Goal: Task Accomplishment & Management: Complete application form

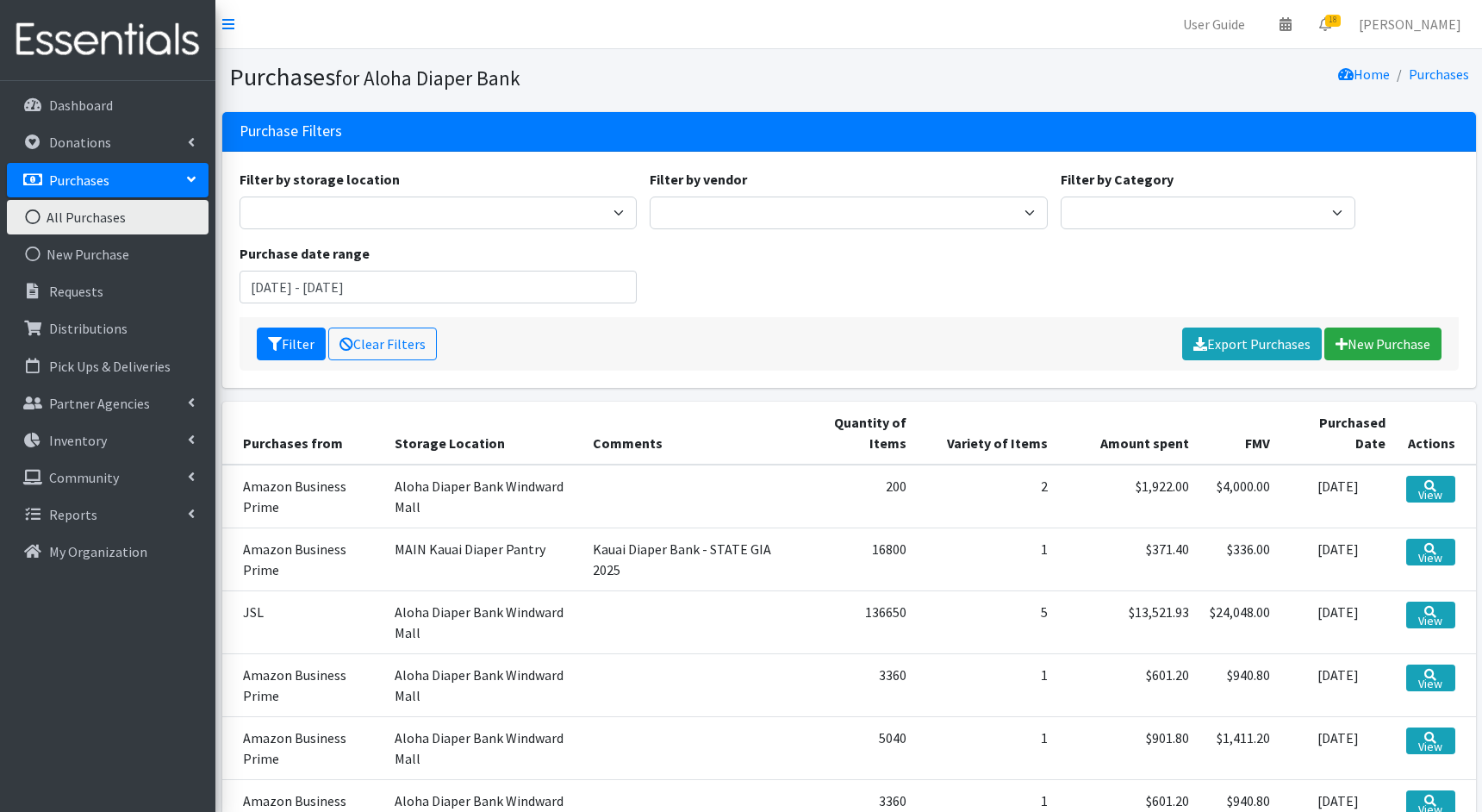
scroll to position [313, 0]
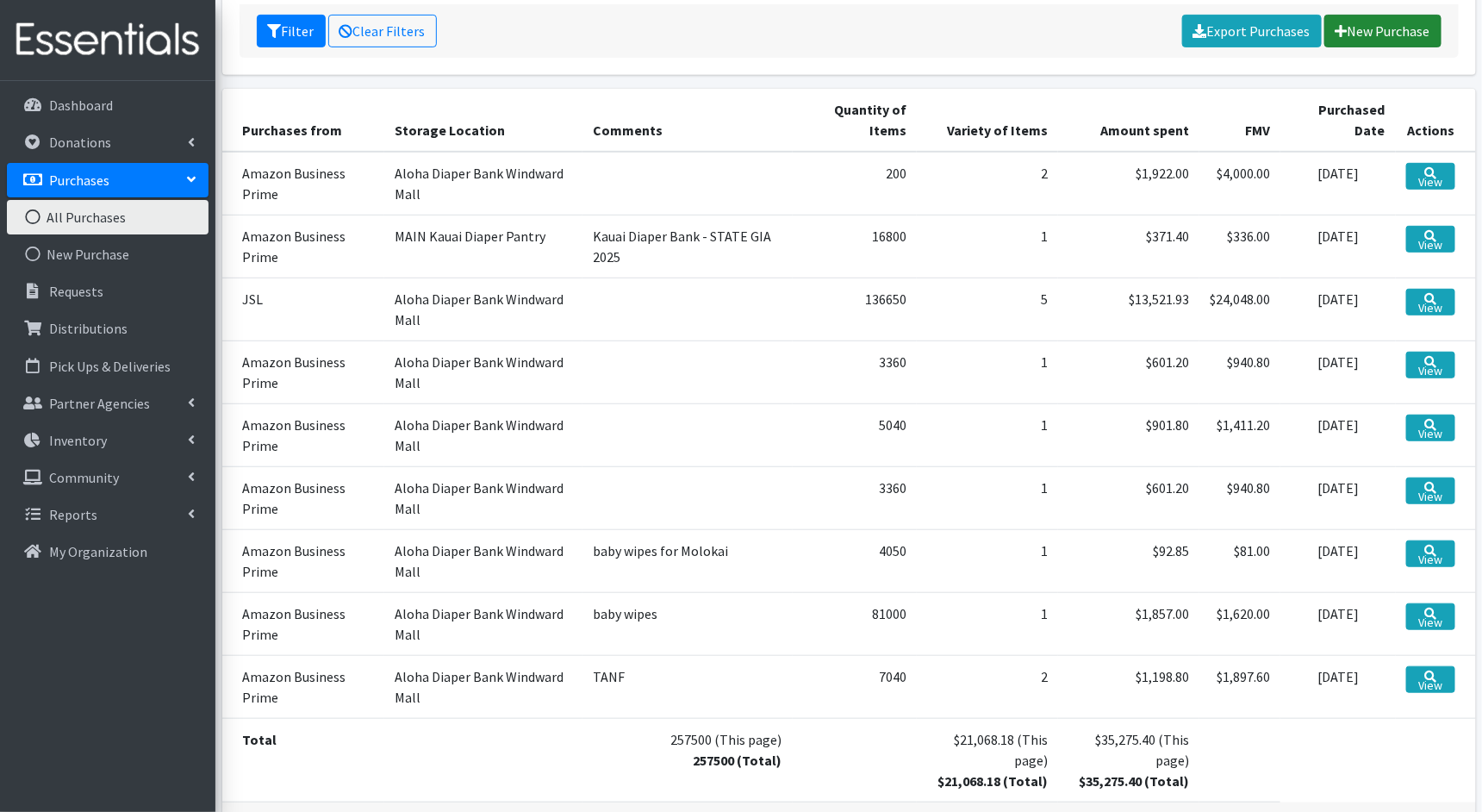
click at [1363, 25] on link "New Purchase" at bounding box center [1384, 31] width 117 height 32
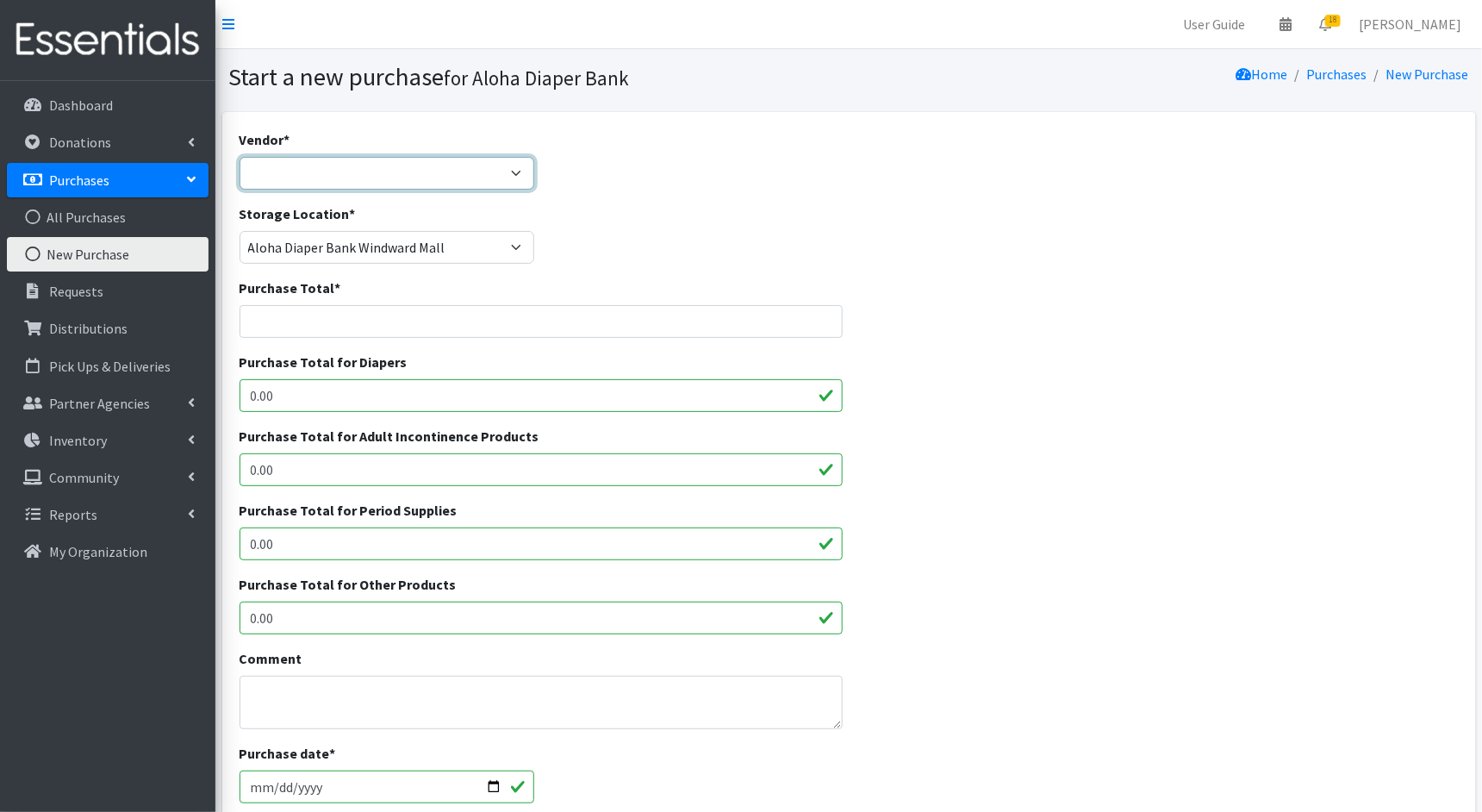
click at [484, 176] on select "Amazon Business Prime COSTCO Fruit of the Loom HDI Wholesale JSL MEDLINE Nation…" at bounding box center [387, 173] width 296 height 32
select select "212"
click at [239, 157] on select "Amazon Business Prime COSTCO Fruit of the Loom HDI Wholesale JSL MEDLINE Nation…" at bounding box center [387, 173] width 296 height 32
click at [472, 316] on input "Purchase Total *" at bounding box center [541, 321] width 603 height 32
paste input "$597.6"
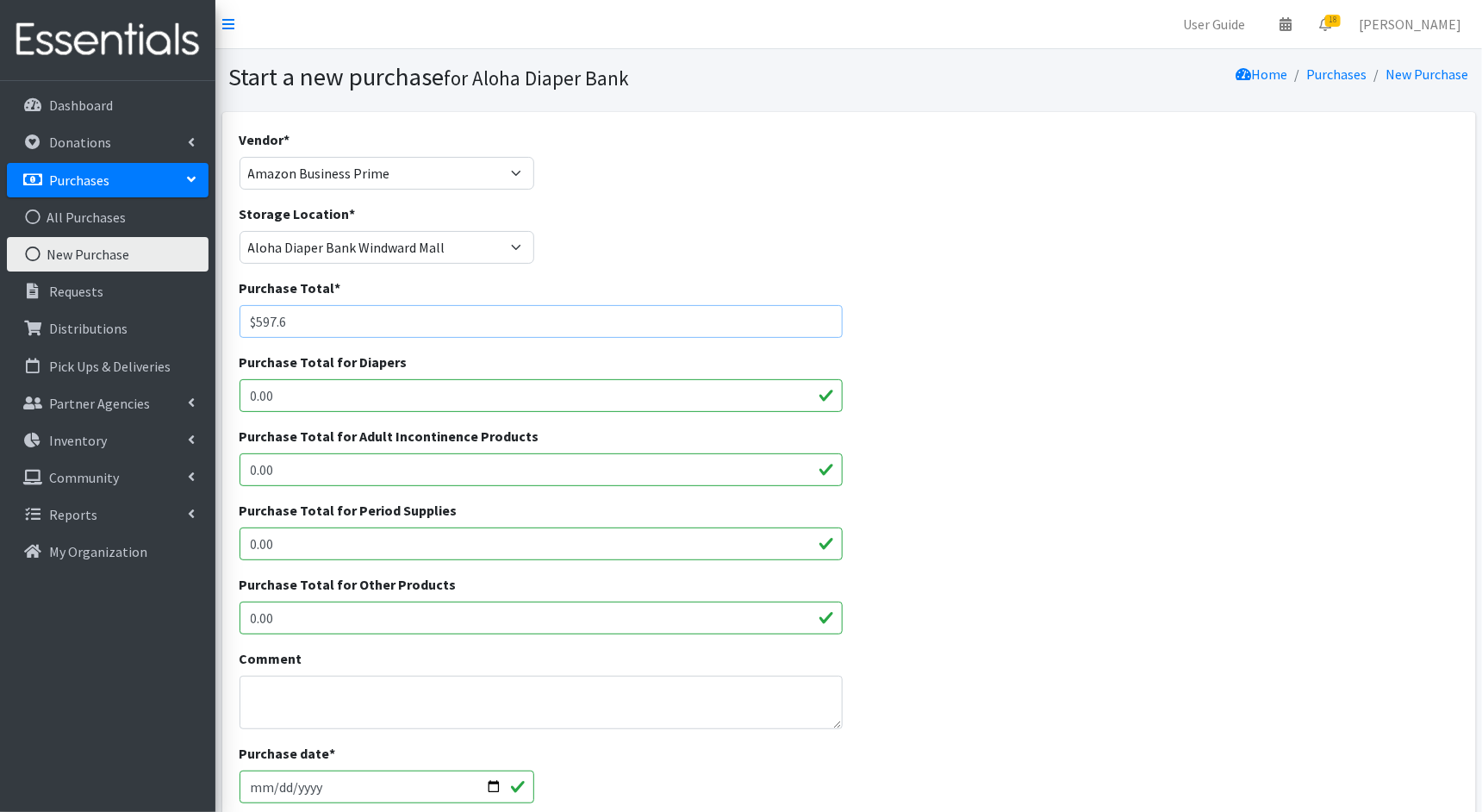
click at [260, 321] on input "$597.6" at bounding box center [541, 321] width 603 height 32
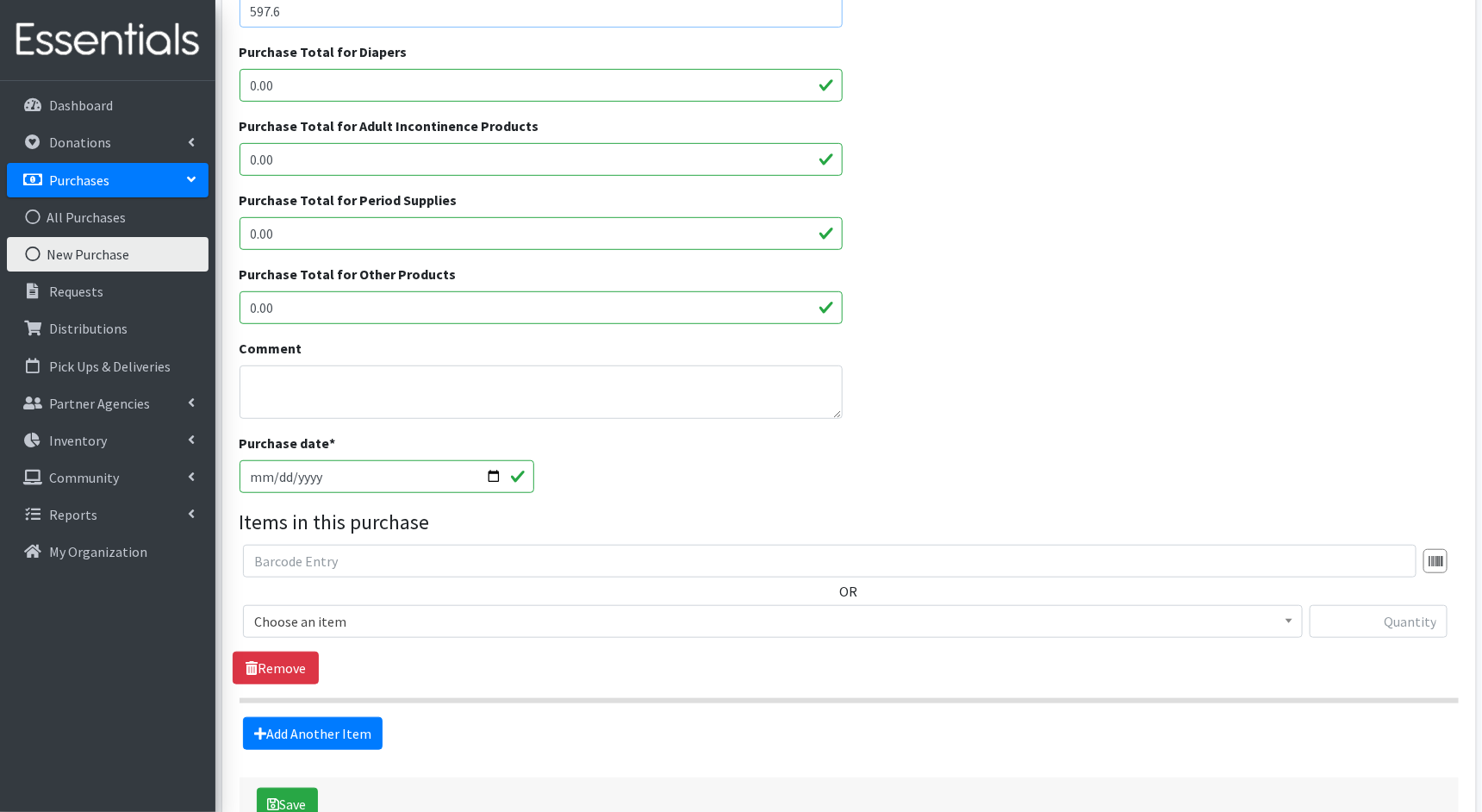
scroll to position [311, 0]
type input "597.6"
drag, startPoint x: 295, startPoint y: 87, endPoint x: 206, endPoint y: 91, distance: 89.1
click at [206, 91] on div "User Guide 0 Pick-ups remaining this week View Calendar 18 18 Requests 0 Partne…" at bounding box center [741, 307] width 1482 height 1237
type input "597.60"
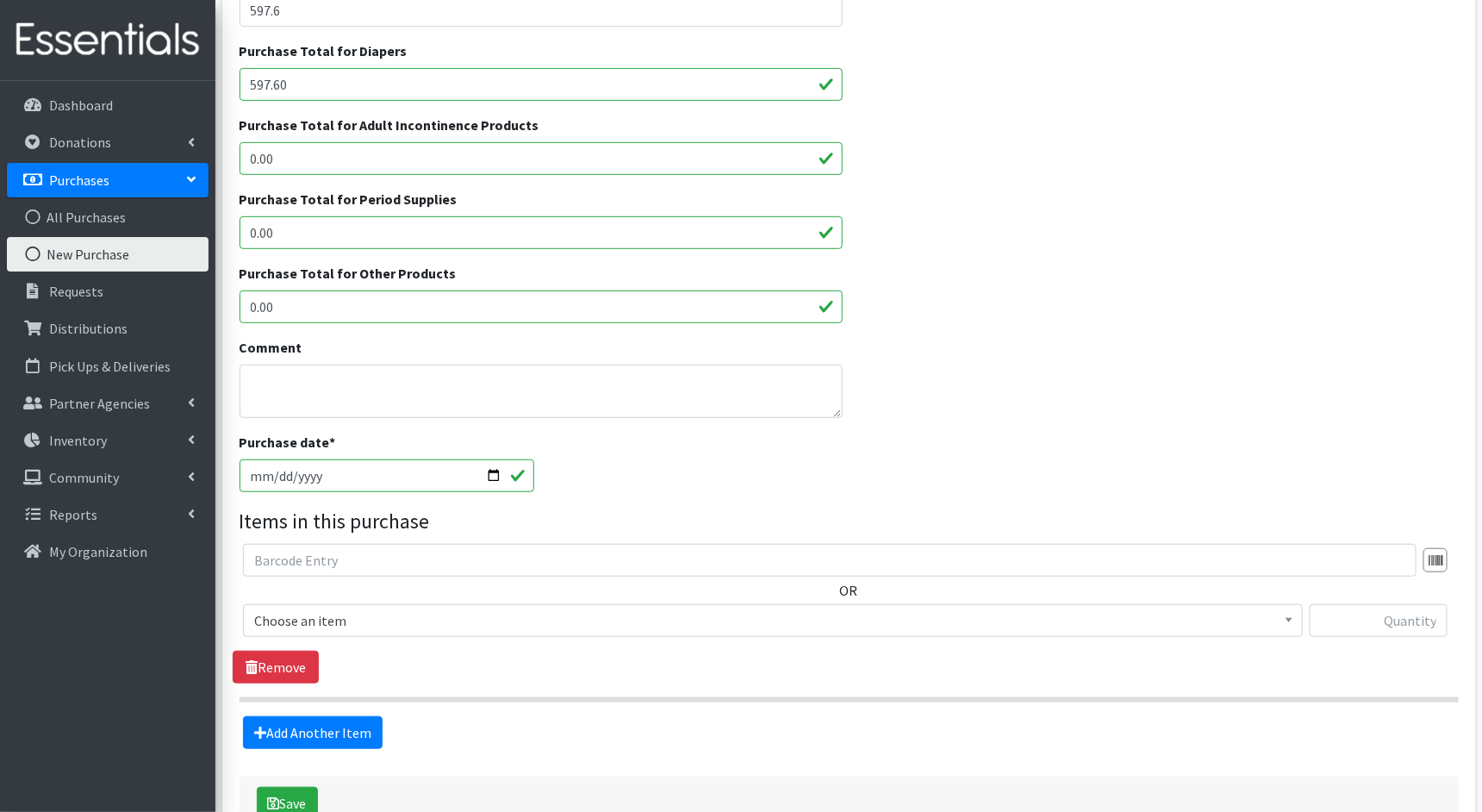
click at [319, 474] on input "2025-08-20" at bounding box center [387, 475] width 296 height 32
type input "2025-05-15"
click at [293, 620] on span "Choose an item" at bounding box center [773, 621] width 1037 height 24
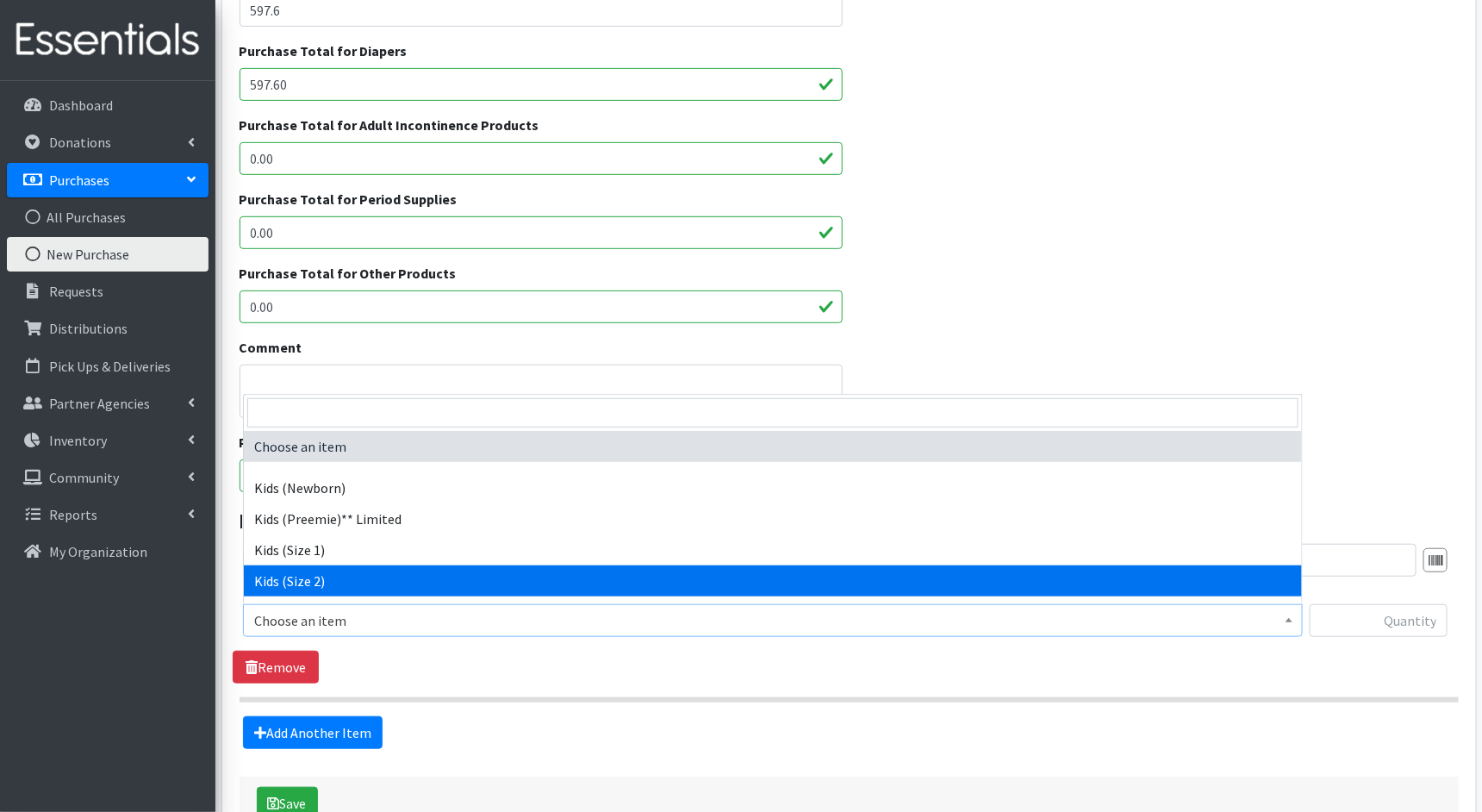
select select "1824"
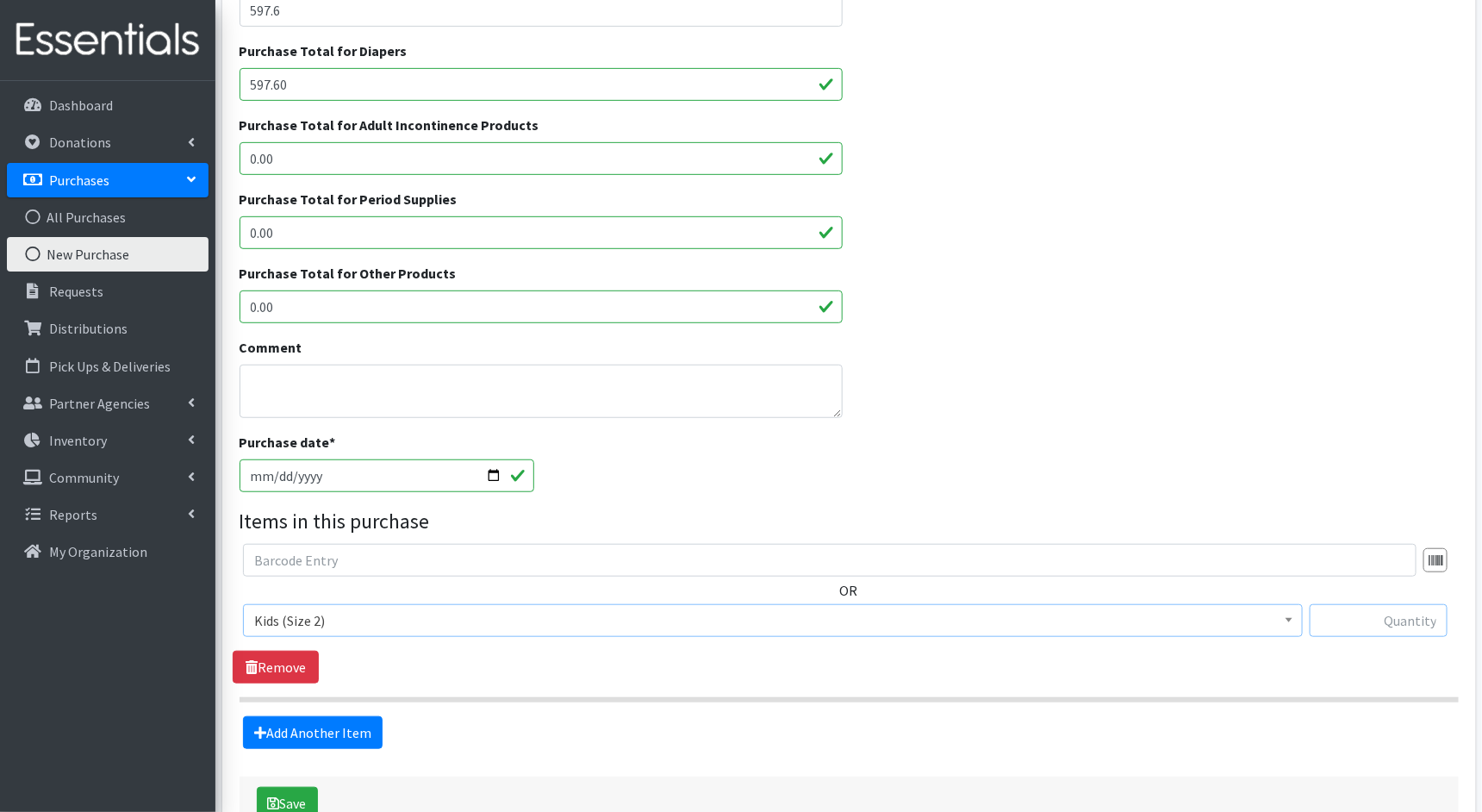
click at [1355, 611] on input "text" at bounding box center [1379, 620] width 138 height 32
type input "3680"
click at [291, 792] on button "Save" at bounding box center [288, 803] width 61 height 32
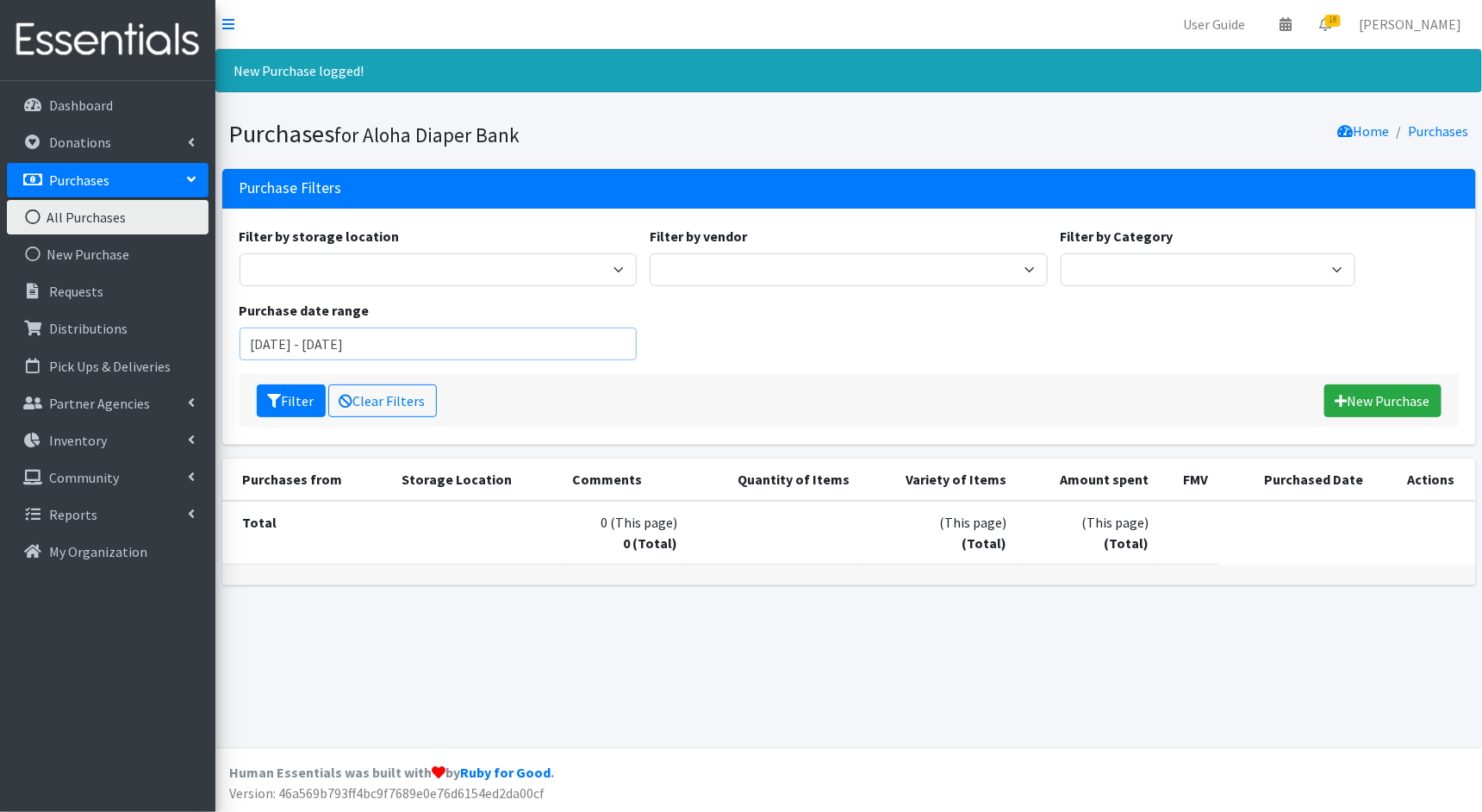
click at [486, 352] on input "[DATE] - [DATE]" at bounding box center [438, 343] width 398 height 32
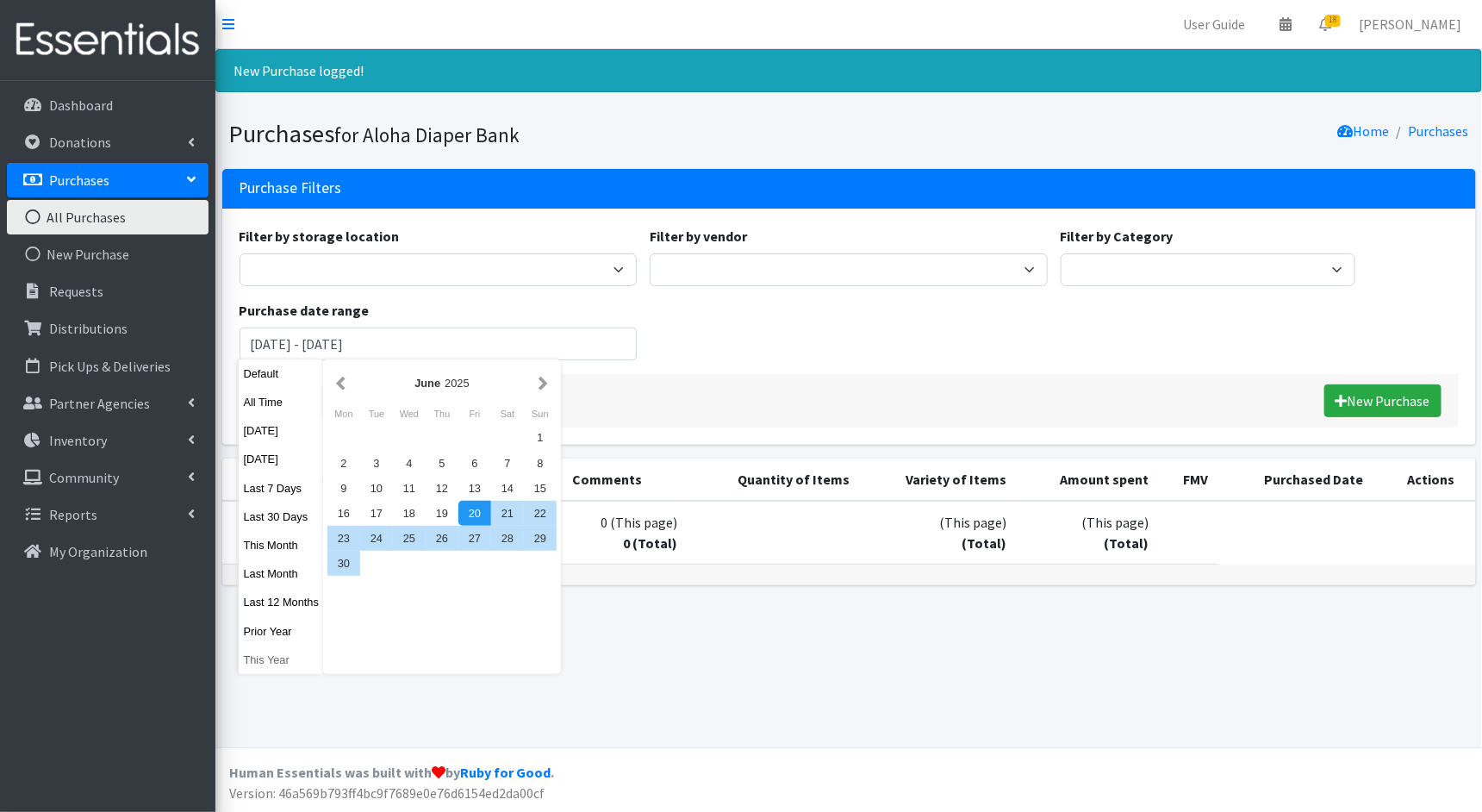
click at [271, 660] on button "This Year" at bounding box center [280, 660] width 84 height 25
type input "[DATE] - [DATE]"
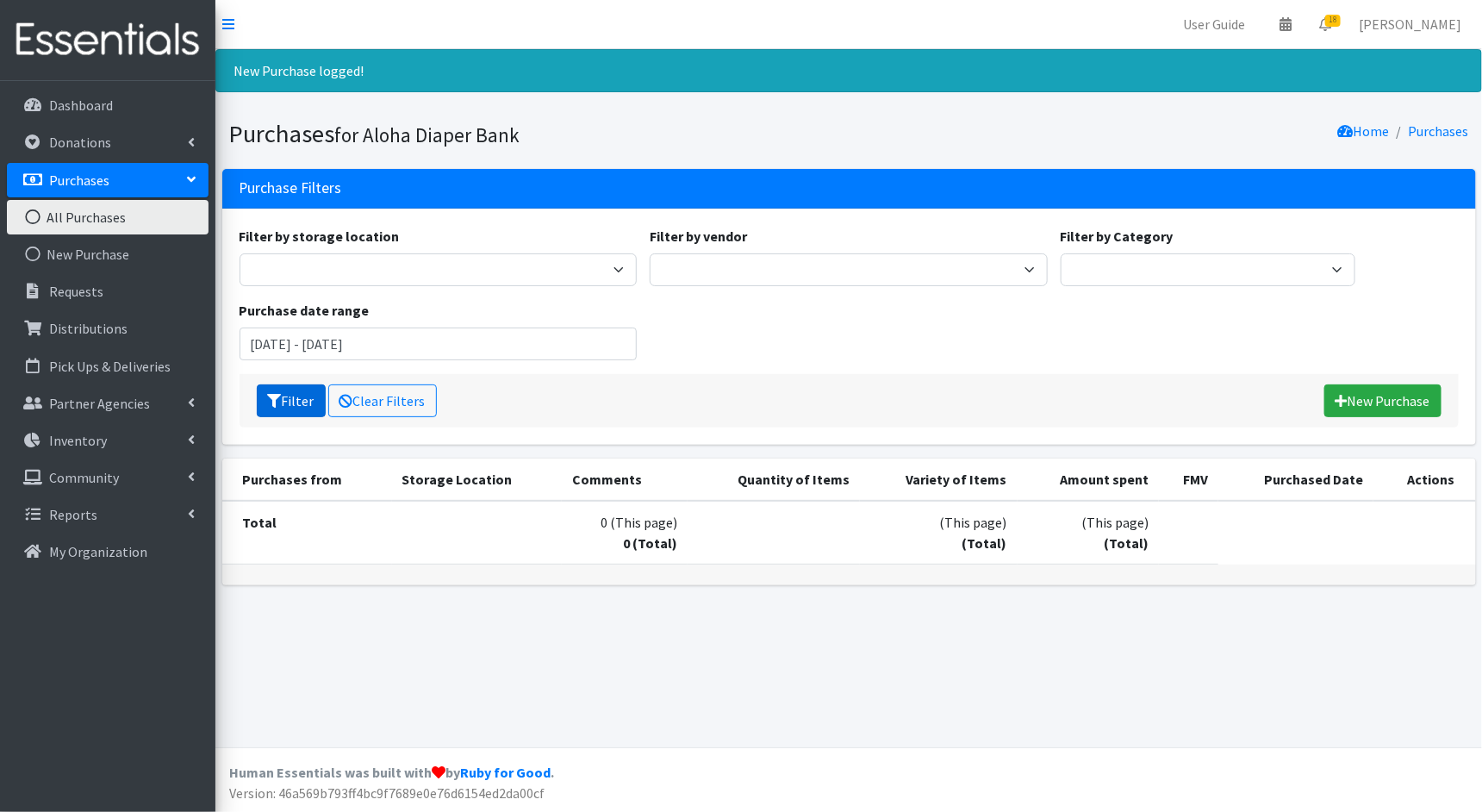
click at [295, 394] on button "Filter" at bounding box center [291, 400] width 69 height 32
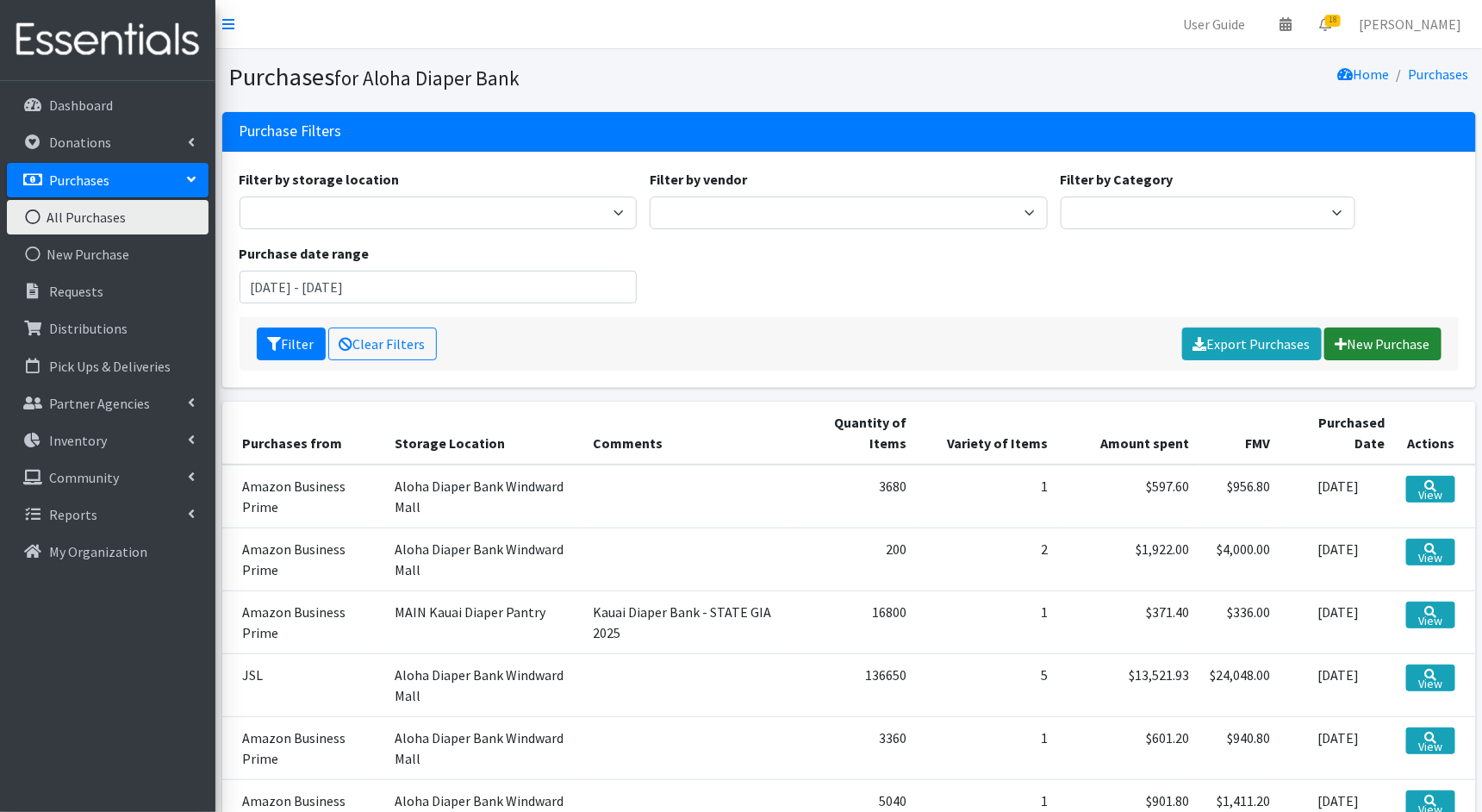
click at [1434, 340] on link "New Purchase" at bounding box center [1384, 343] width 117 height 32
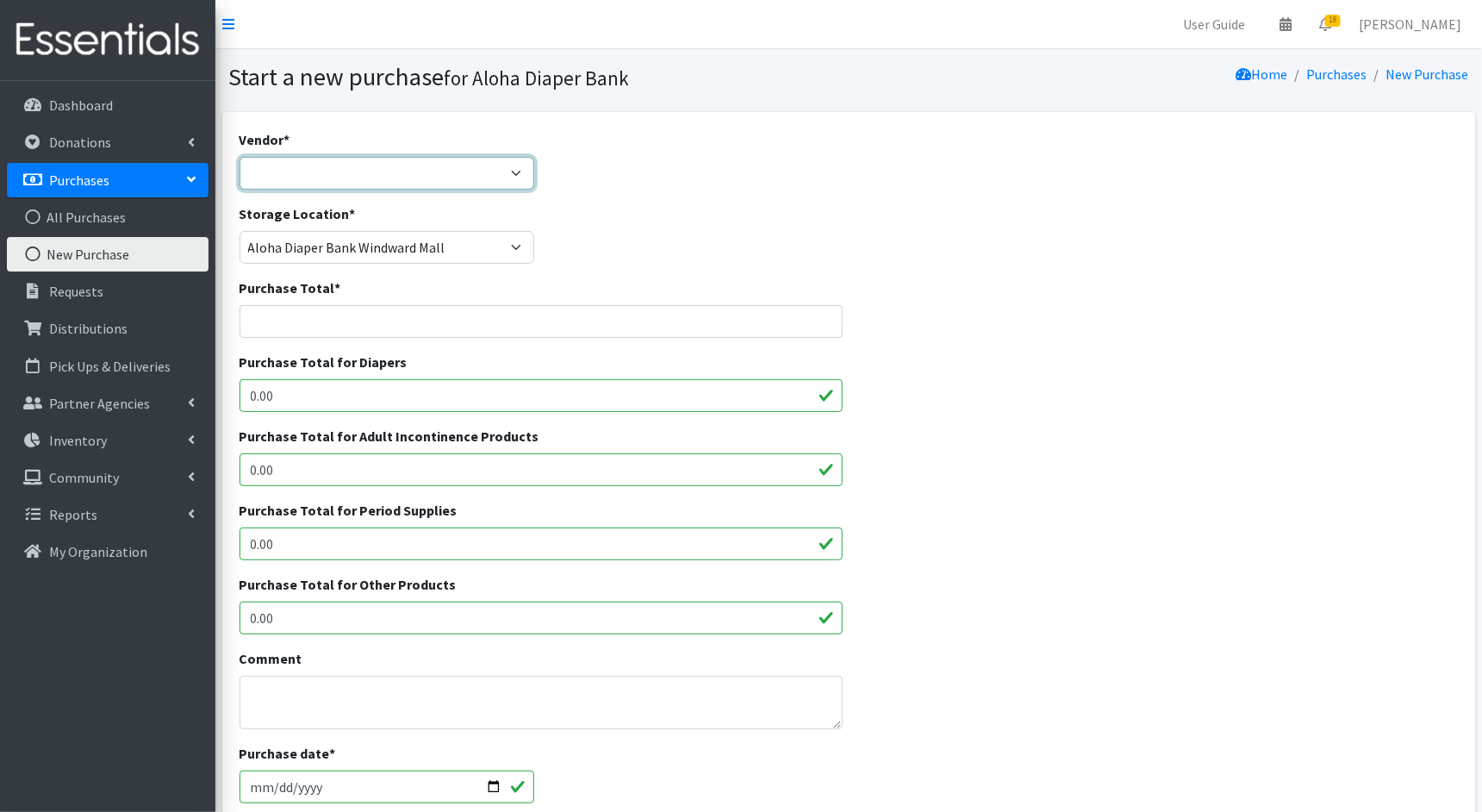
click at [516, 170] on select "Amazon Business Prime COSTCO Fruit of the Loom HDI Wholesale JSL MEDLINE Nation…" at bounding box center [387, 173] width 296 height 32
select select "212"
click at [239, 157] on select "Amazon Business Prime COSTCO Fruit of the Loom HDI Wholesale JSL MEDLINE Nation…" at bounding box center [387, 173] width 296 height 32
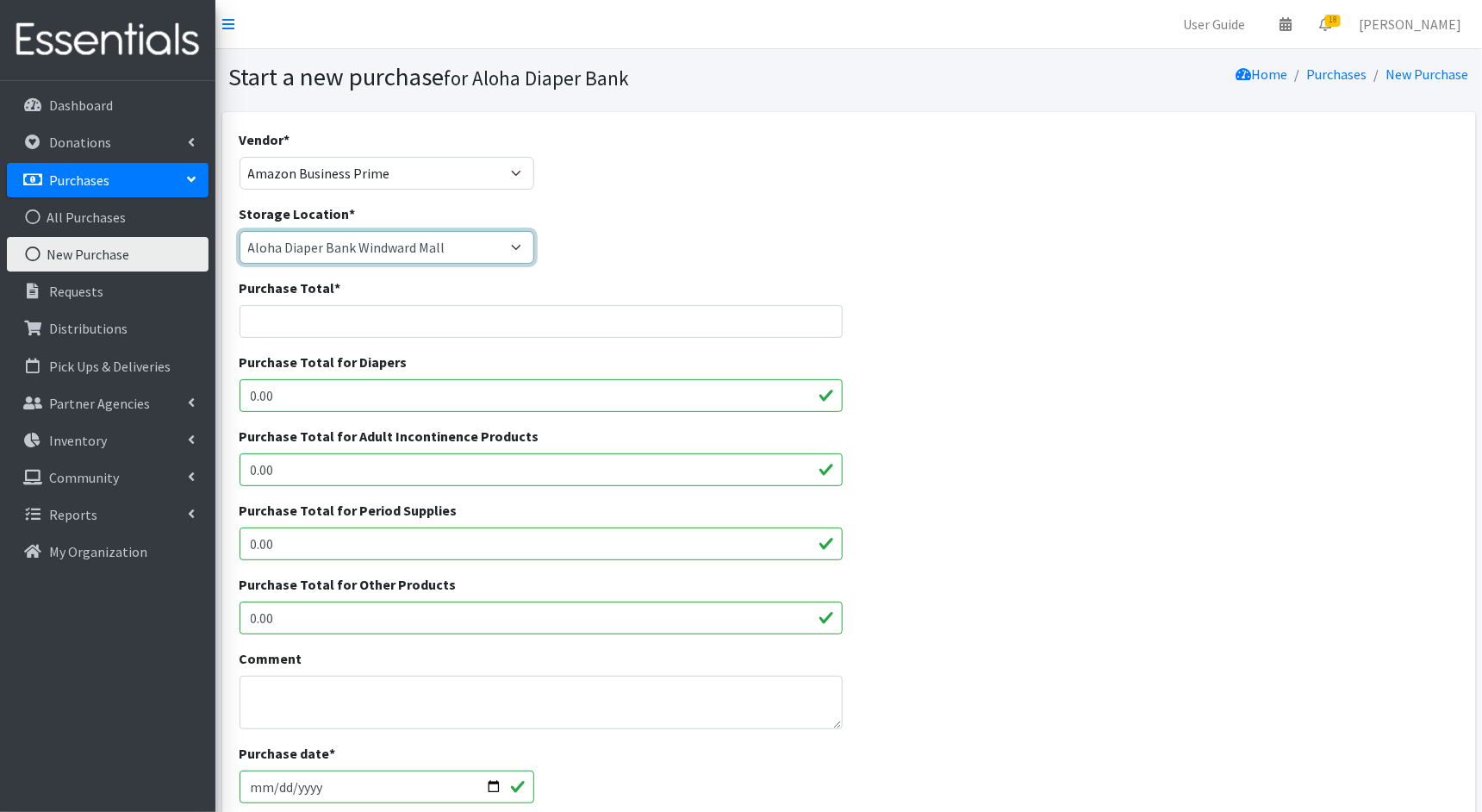
click at [454, 248] on select "Aloha Diaper Bank Windward Mall DHX KOKA Kauai MAIN Kauai Diaper Pantry Main Ma…" at bounding box center [387, 247] width 296 height 32
click at [239, 231] on select "Aloha Diaper Bank Windward Mall DHX KOKA Kauai MAIN Kauai Diaper Pantry Main Ma…" at bounding box center [387, 247] width 296 height 32
click at [489, 255] on select "Aloha Diaper Bank Windward Mall DHX KOKA Kauai MAIN Kauai Diaper Pantry Main Ma…" at bounding box center [387, 247] width 296 height 32
select select "213"
click at [239, 231] on select "Aloha Diaper Bank Windward Mall DHX KOKA Kauai MAIN Kauai Diaper Pantry Main Ma…" at bounding box center [387, 247] width 296 height 32
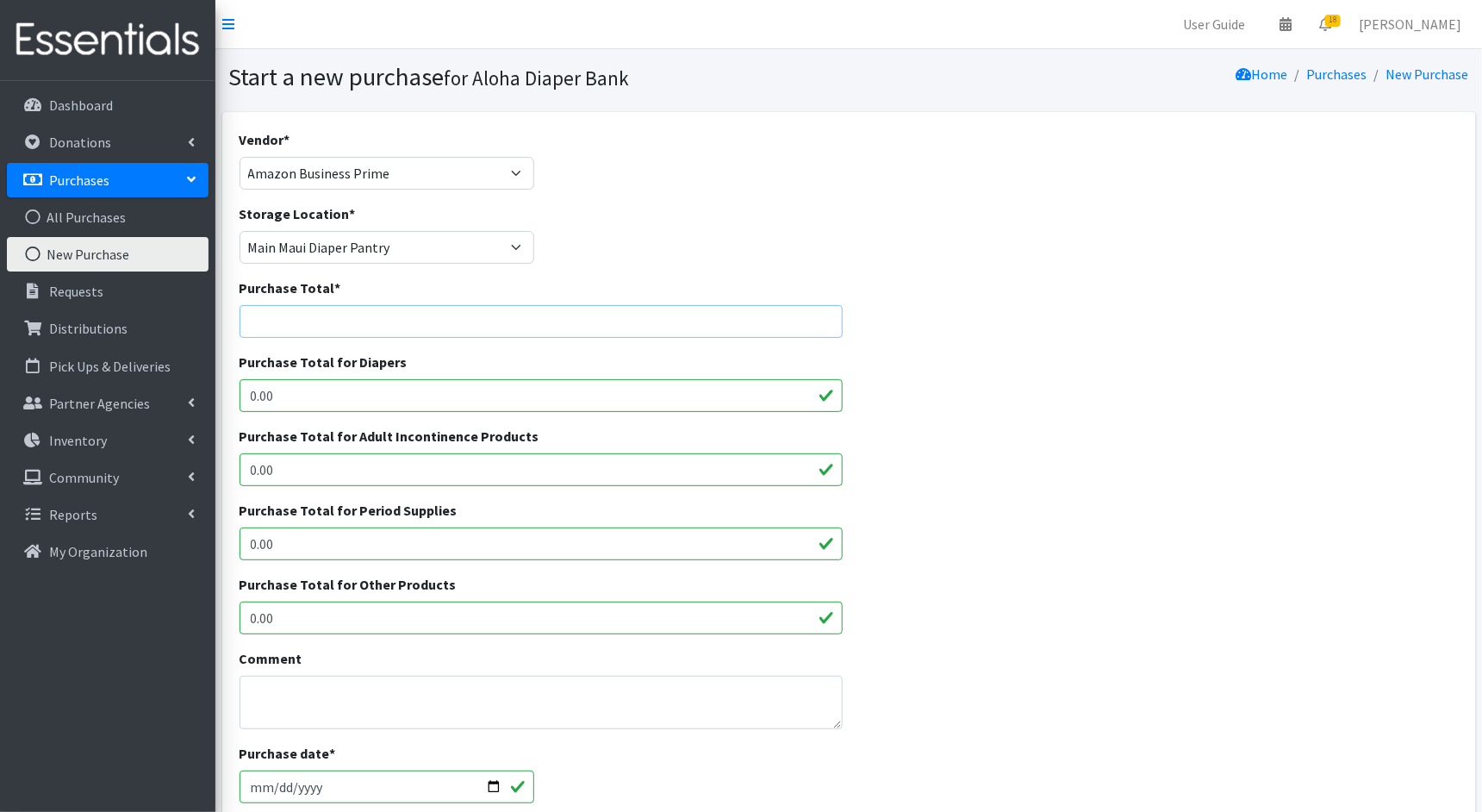
click at [435, 326] on input "Purchase Total *" at bounding box center [541, 321] width 603 height 32
paste input "592.9"
type input "592.9"
drag, startPoint x: 343, startPoint y: 403, endPoint x: 201, endPoint y: 397, distance: 142.1
click at [201, 397] on div "User Guide 0 Pick-ups remaining this week View Calendar 18 18 Requests 0 Partne…" at bounding box center [741, 618] width 1482 height 1237
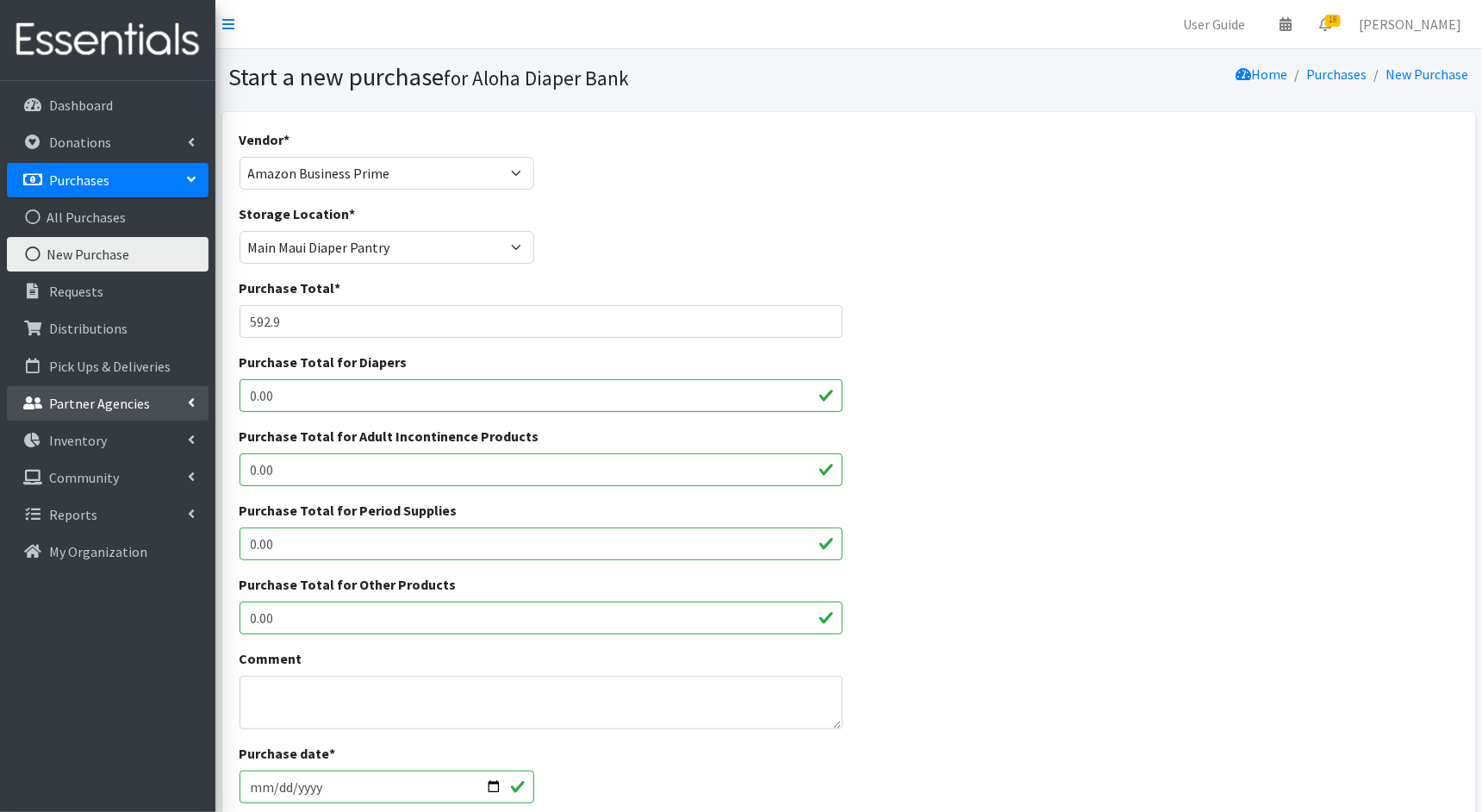
paste input "592.9"
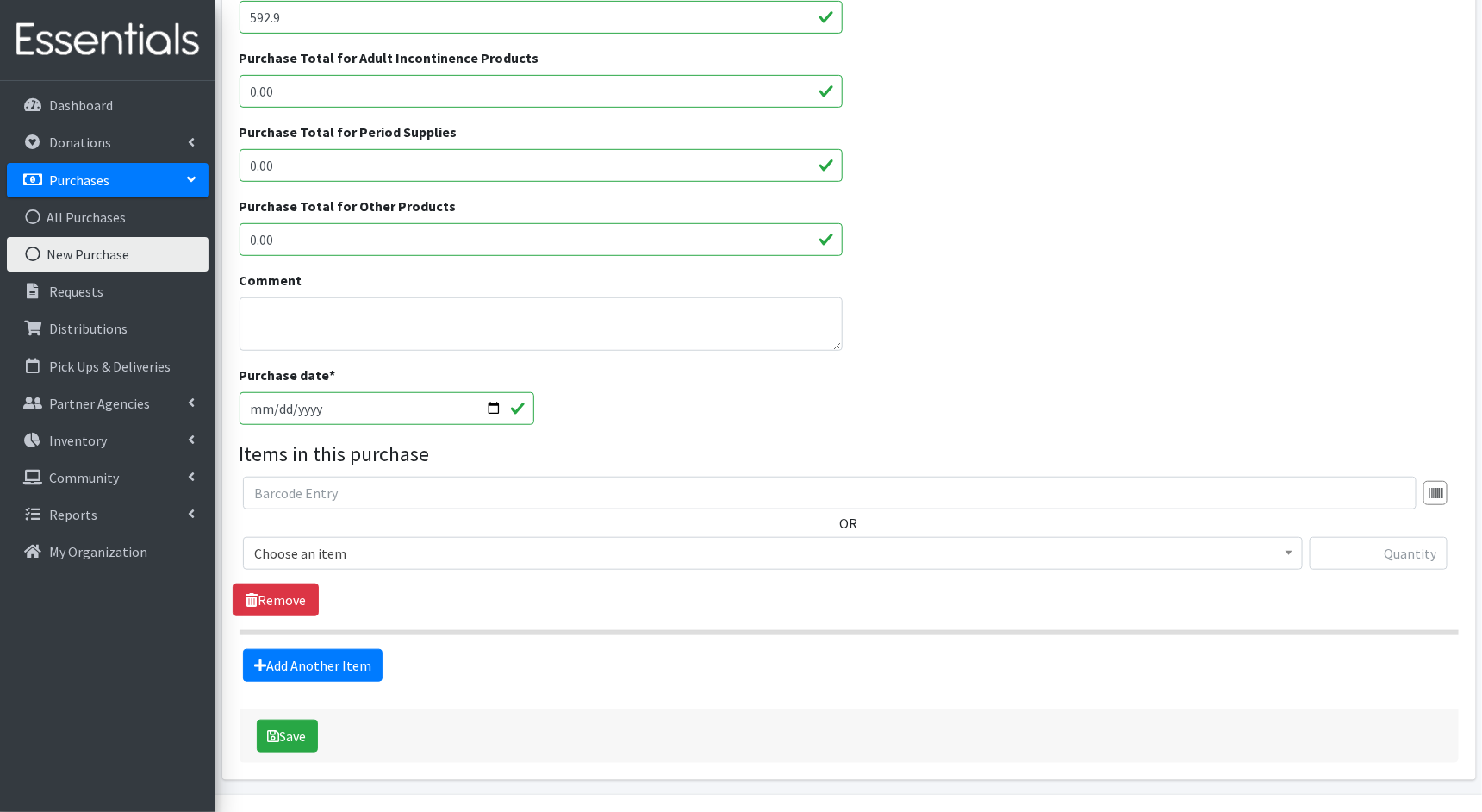
scroll to position [381, 0]
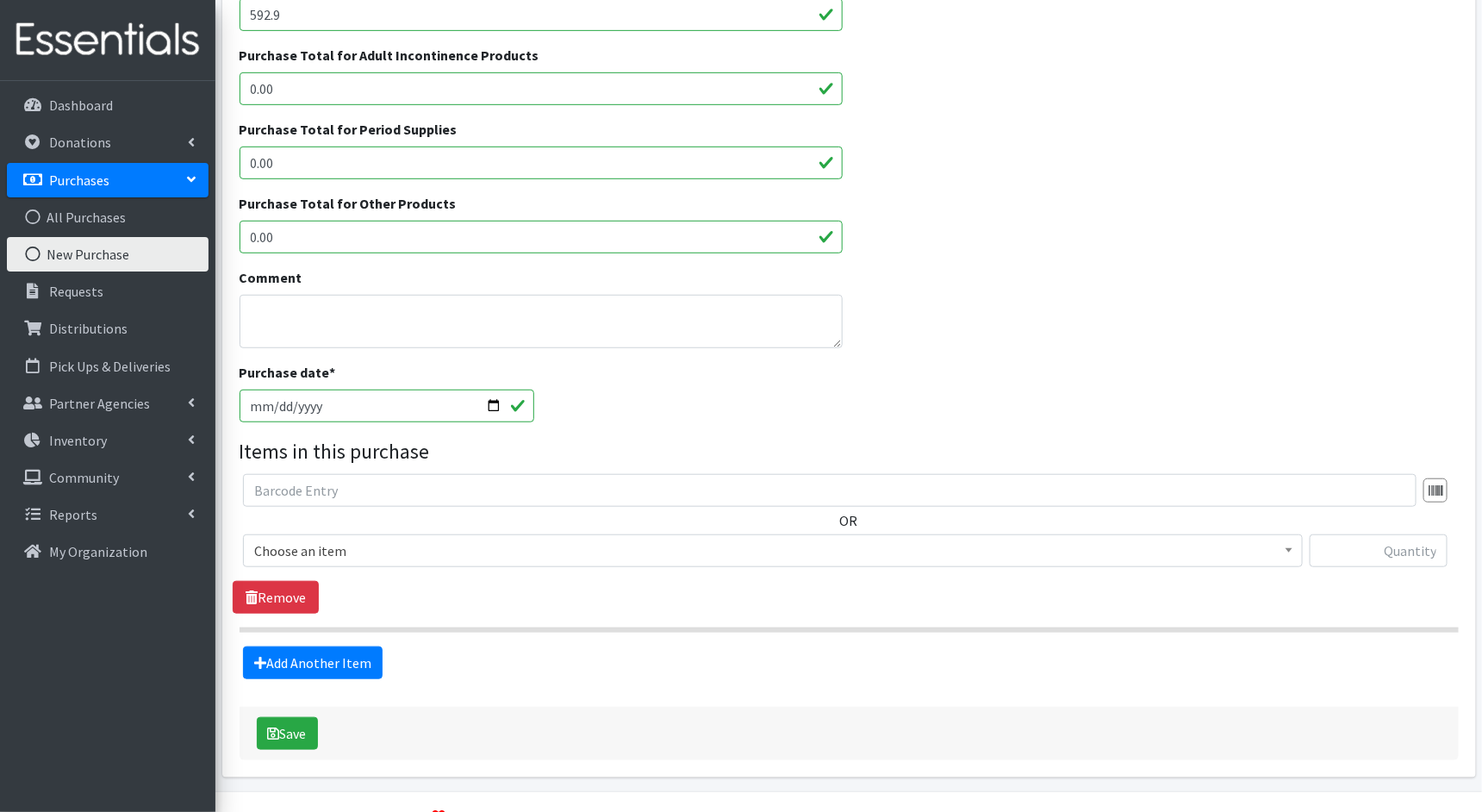
type input "592.9"
click at [494, 405] on input "2025-08-20" at bounding box center [387, 406] width 296 height 32
click at [250, 406] on input "2025-08-20" at bounding box center [387, 406] width 296 height 32
type input "2025-05-27"
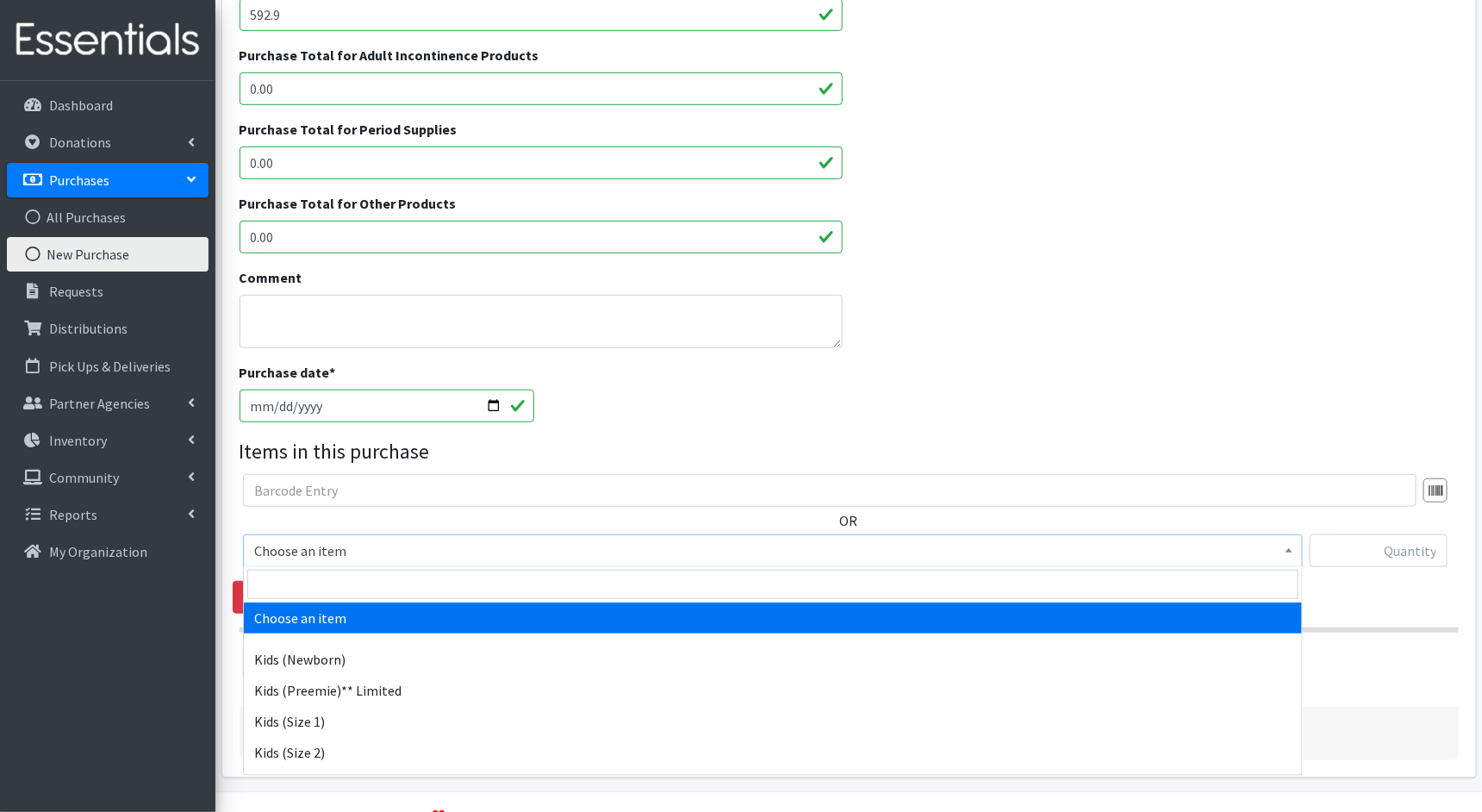
click at [406, 543] on span "Choose an item" at bounding box center [773, 550] width 1037 height 24
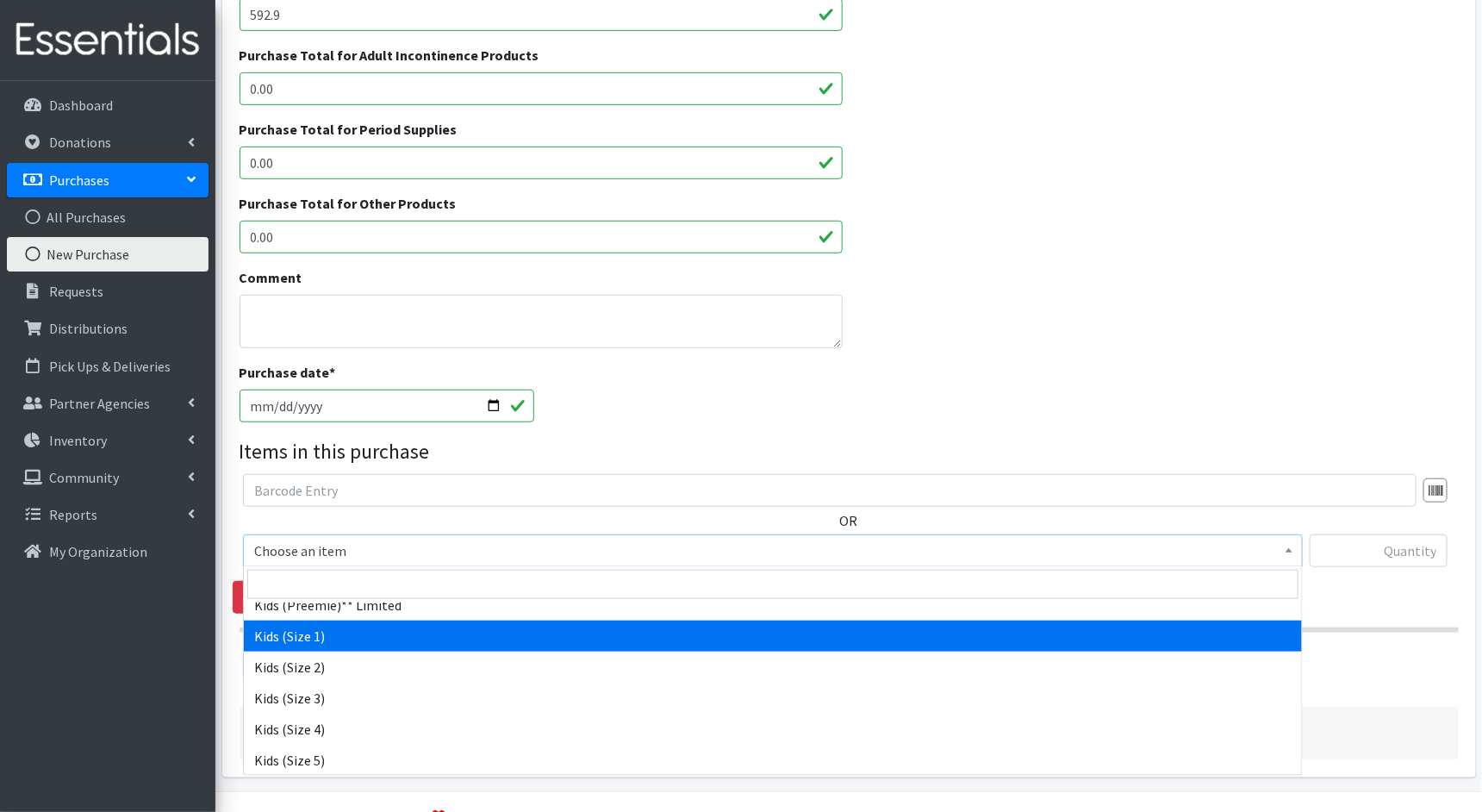
scroll to position [91, 0]
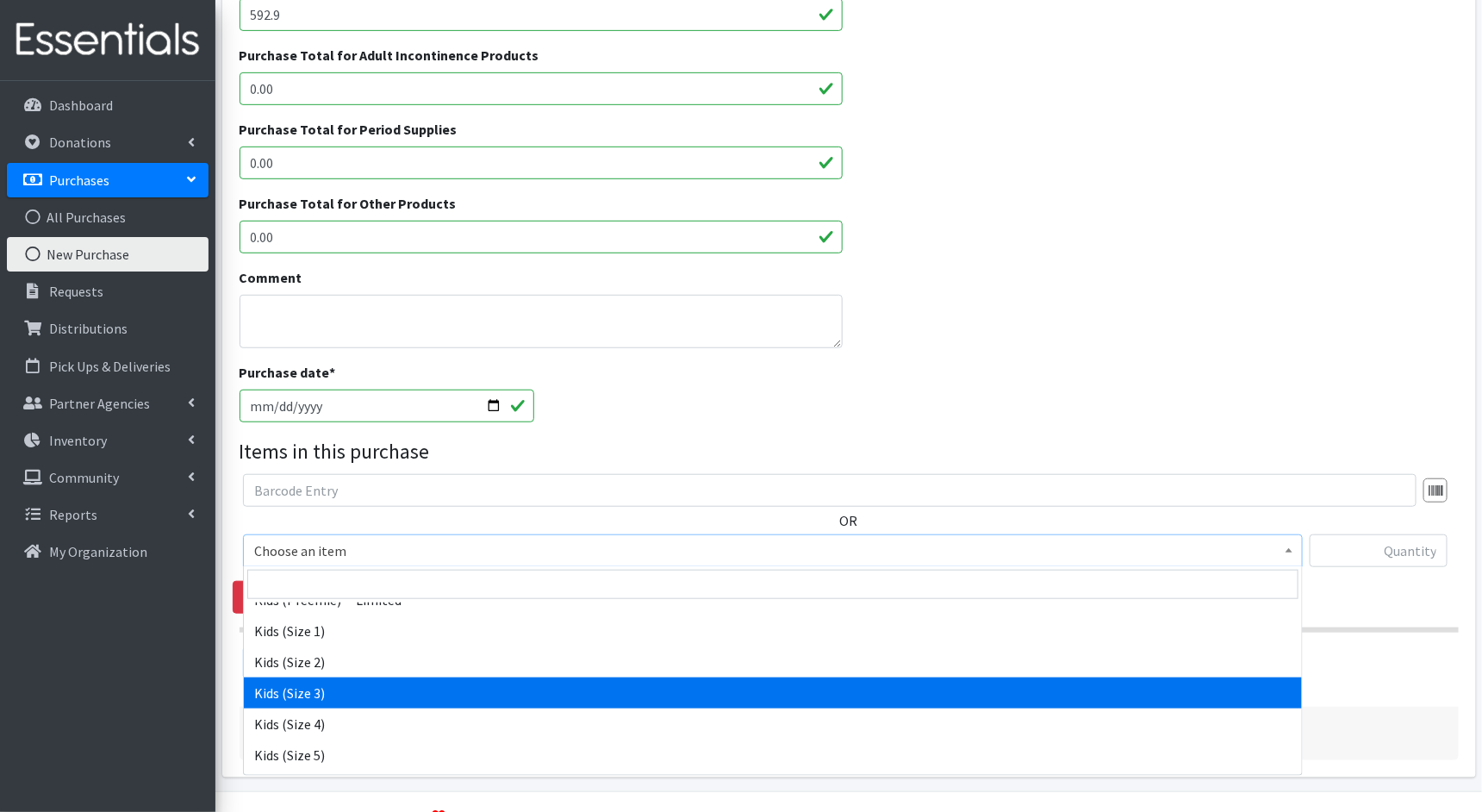
select select "1825"
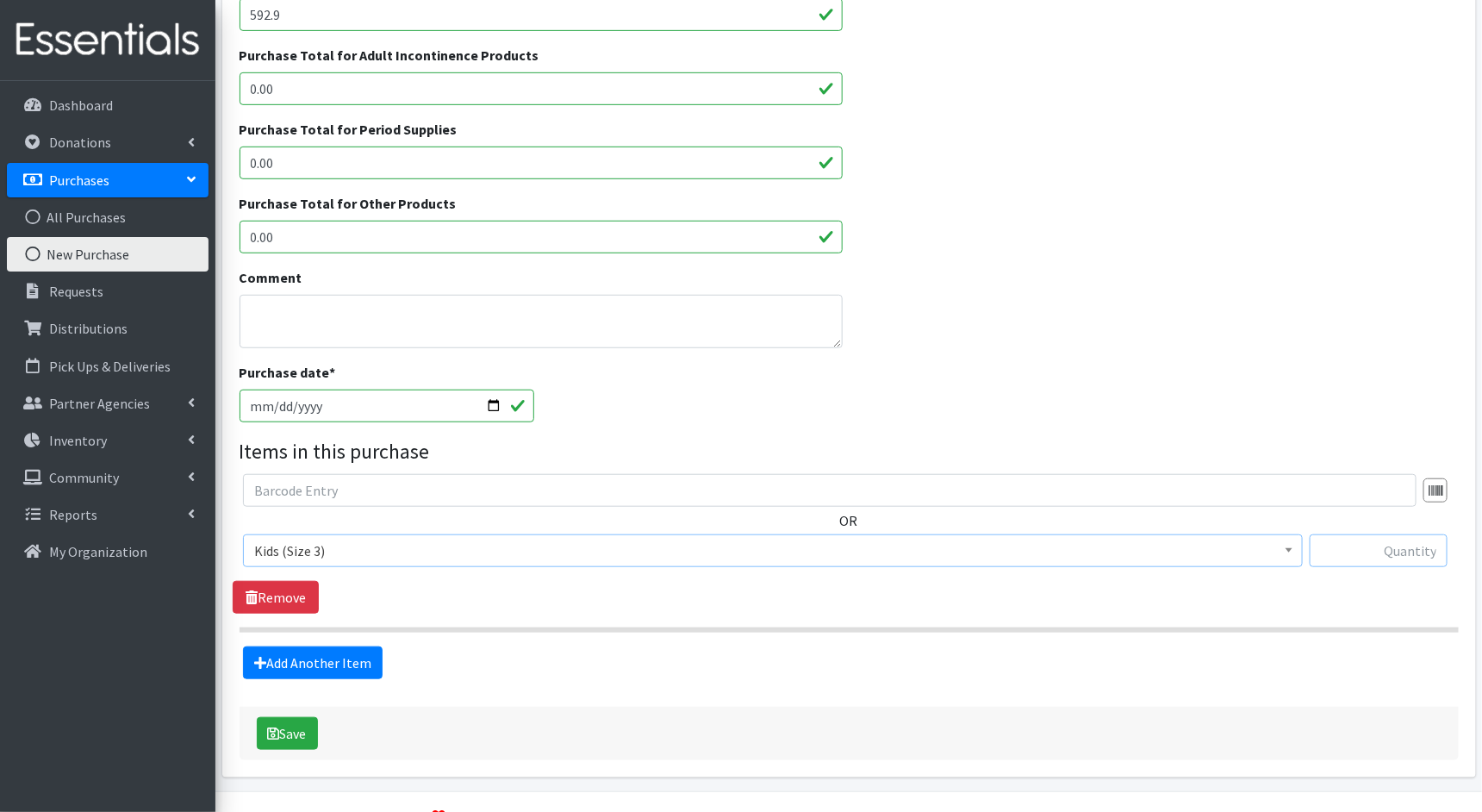
click at [1357, 550] on input "text" at bounding box center [1379, 550] width 138 height 32
type input "1680"
click at [333, 660] on link "Add Another Item" at bounding box center [313, 663] width 139 height 32
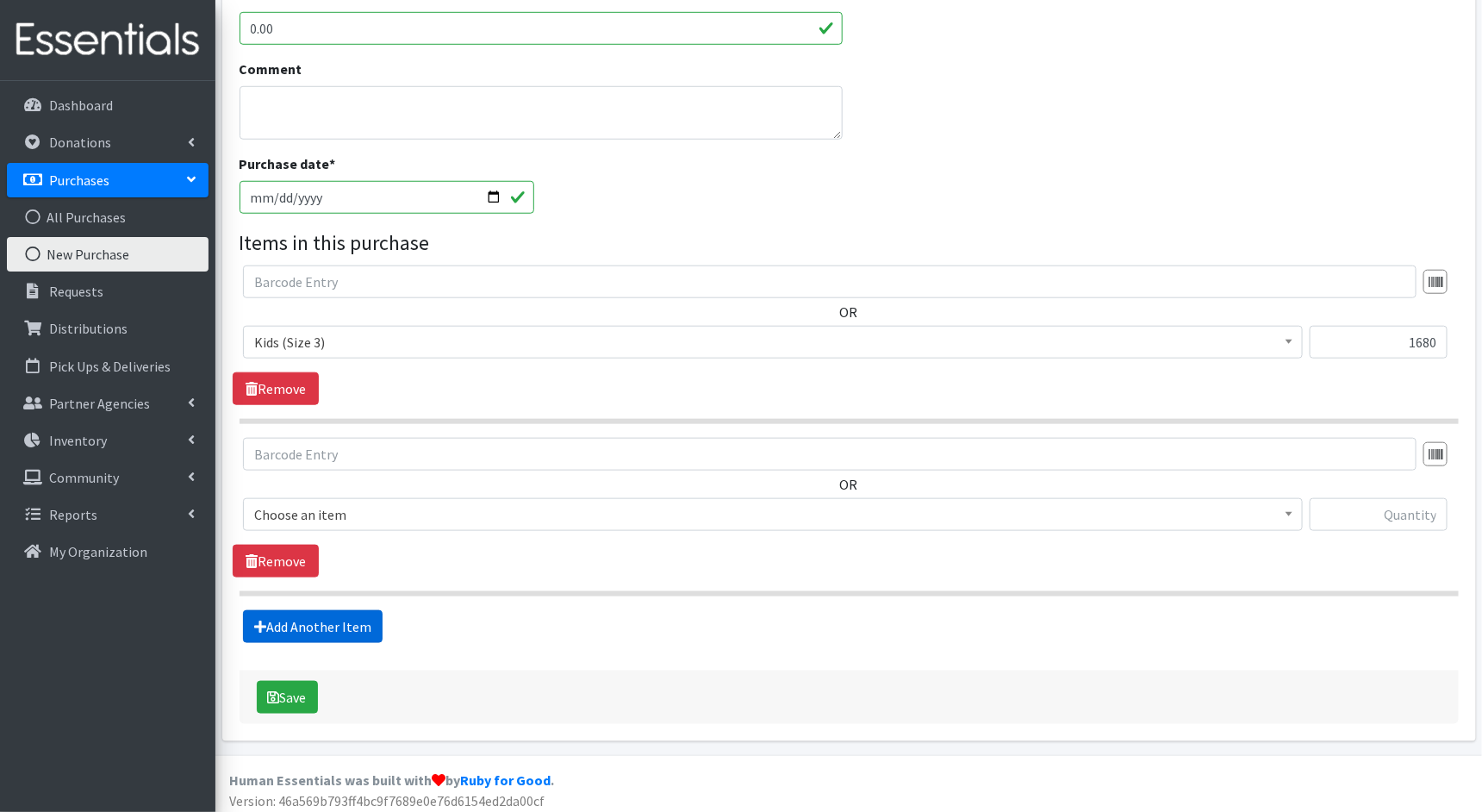
scroll to position [594, 0]
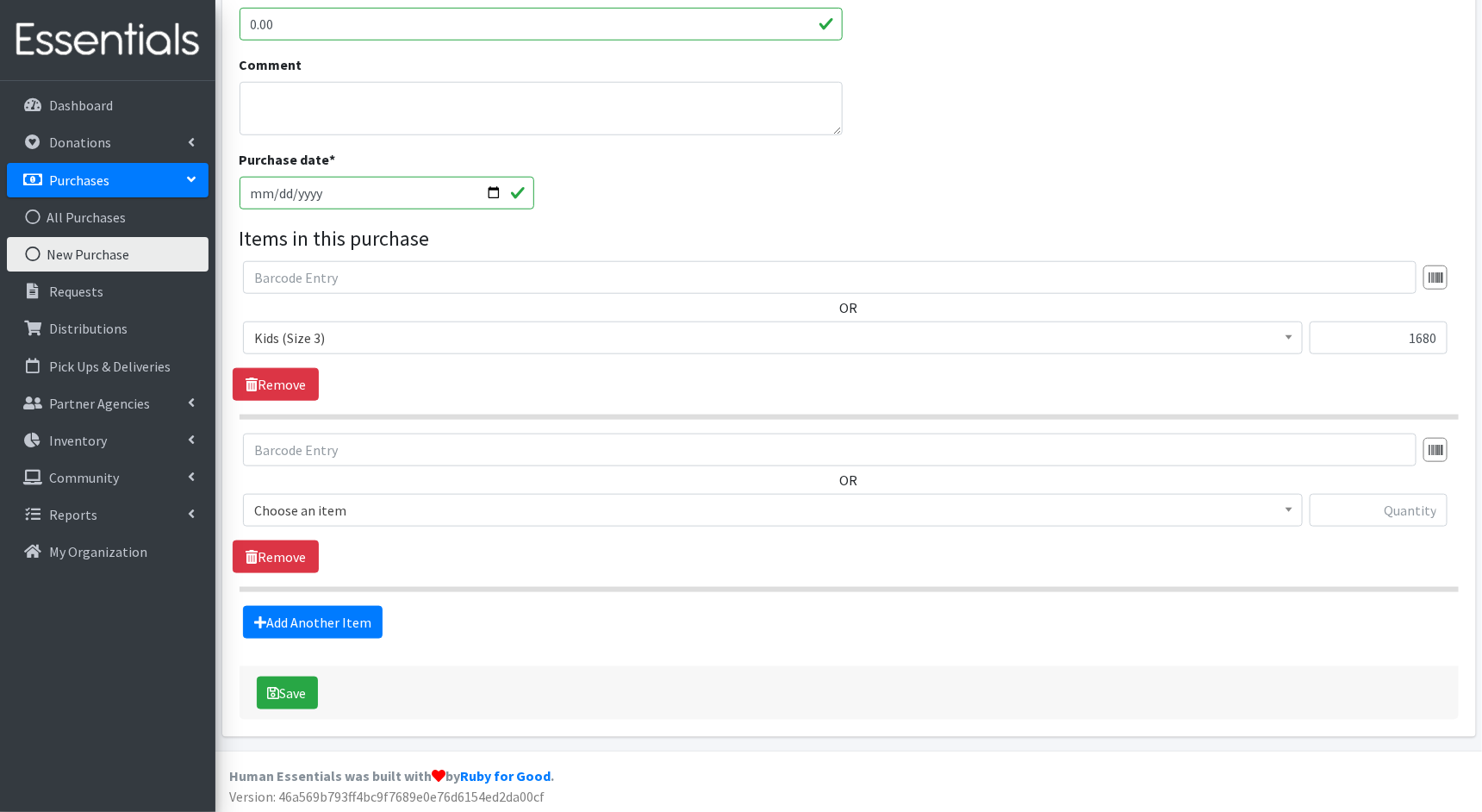
click at [457, 509] on span "Choose an item" at bounding box center [773, 510] width 1037 height 24
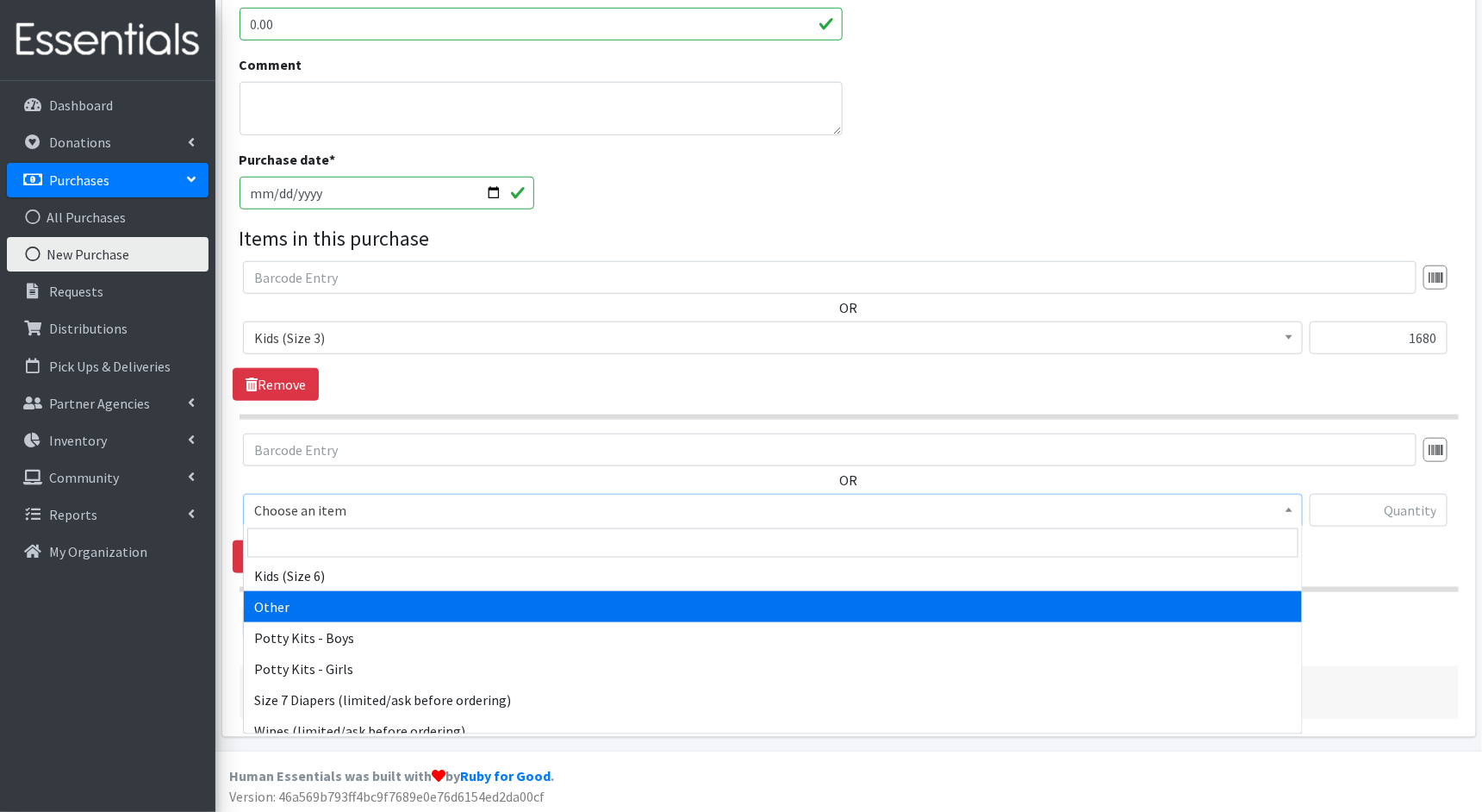
scroll to position [267, 0]
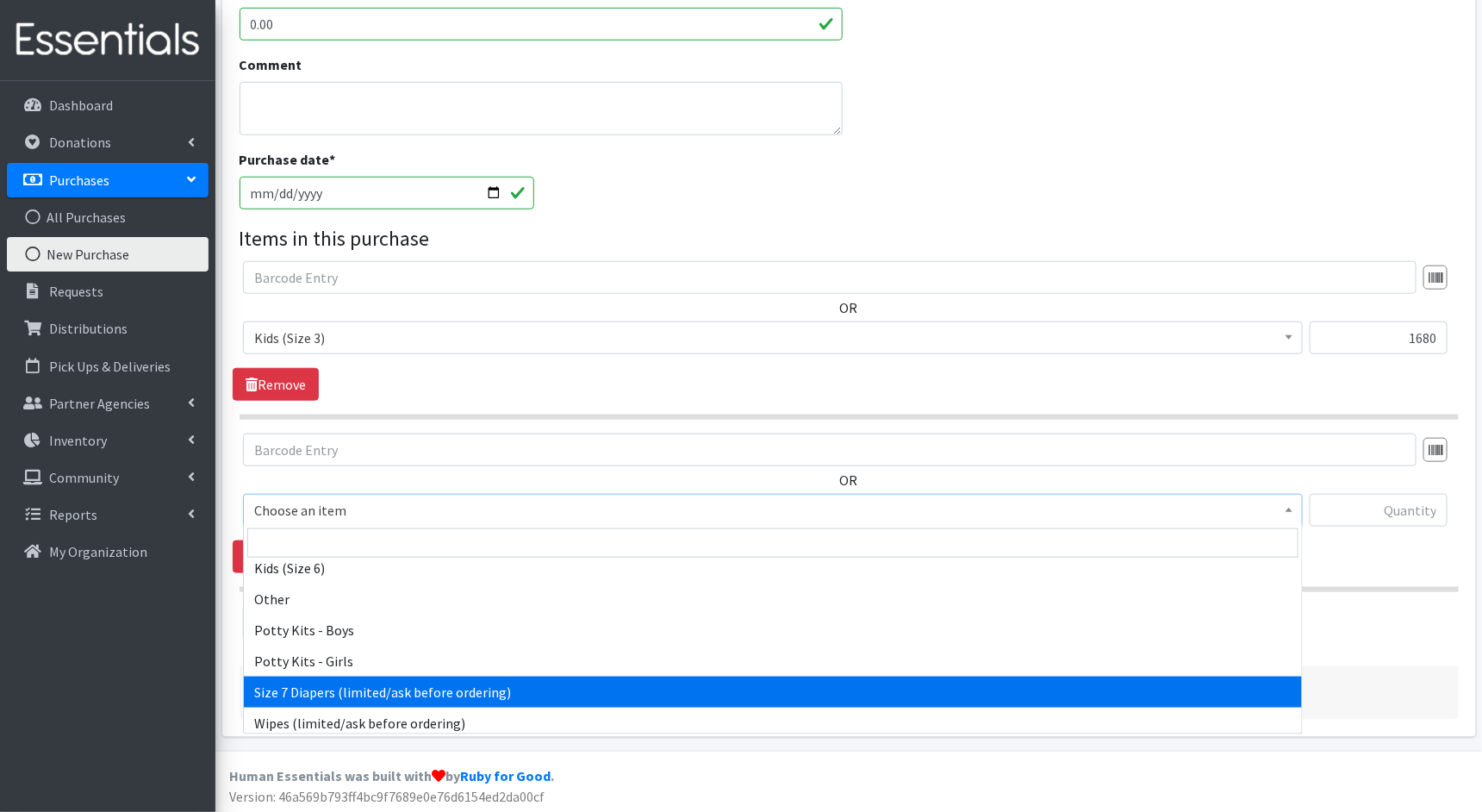
select select "1810"
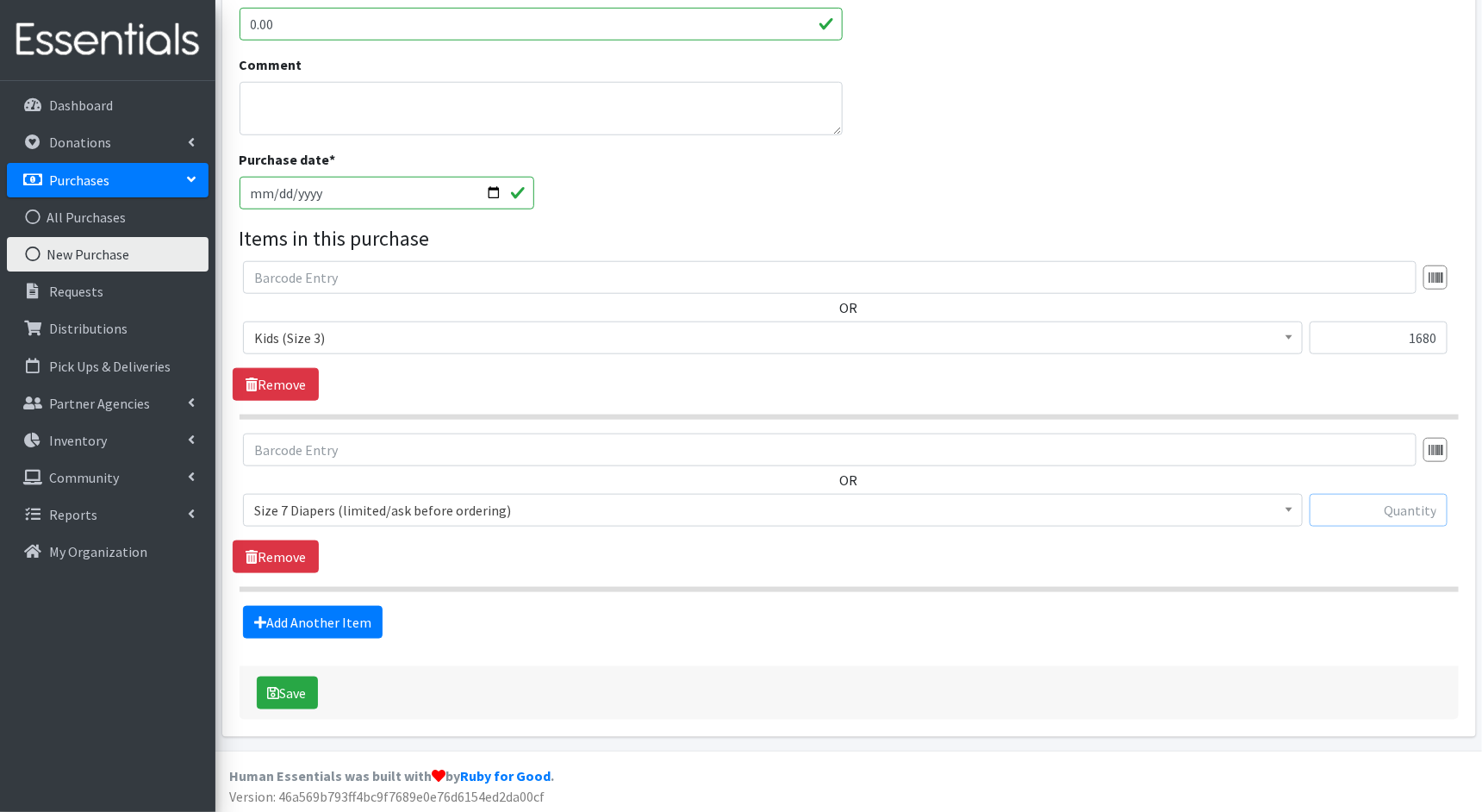
click at [1337, 513] on input "text" at bounding box center [1379, 509] width 138 height 32
type input "800"
click at [291, 679] on button "Save" at bounding box center [288, 692] width 61 height 32
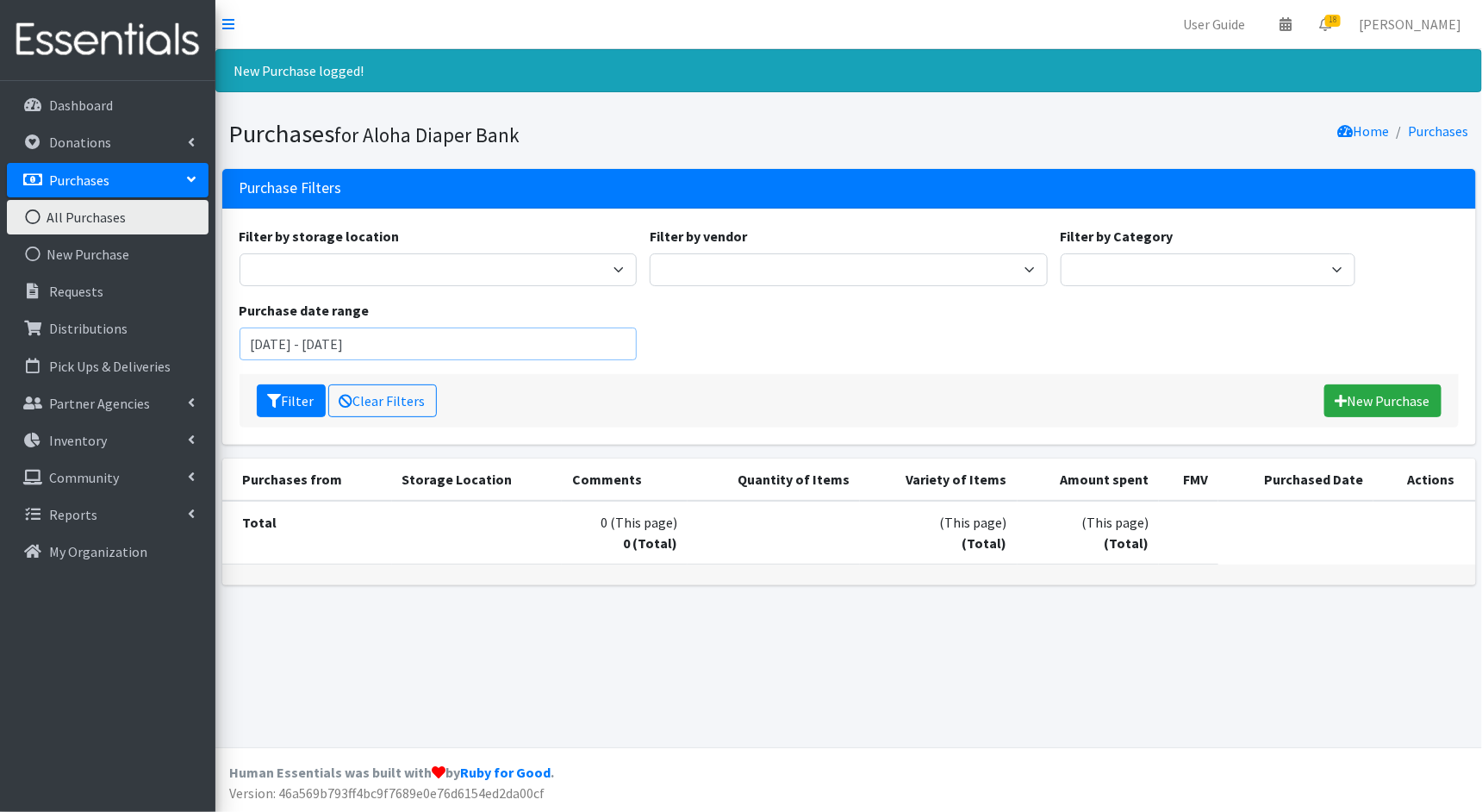
click at [338, 339] on input "June 20, 2025 - September 20, 2025" at bounding box center [438, 343] width 398 height 32
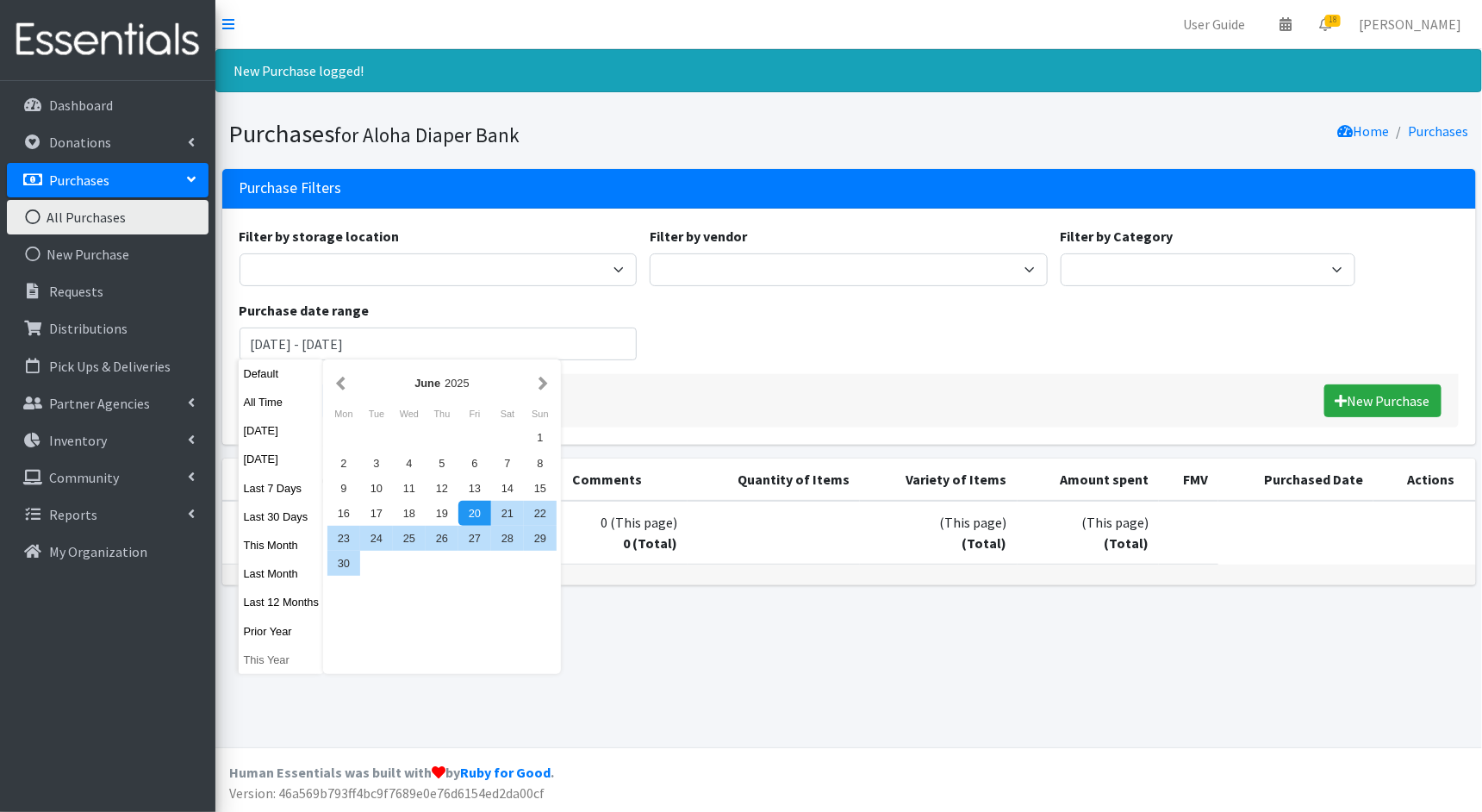
click at [256, 651] on button "This Year" at bounding box center [280, 660] width 84 height 25
type input "January 1, 2025 - December 31, 2025"
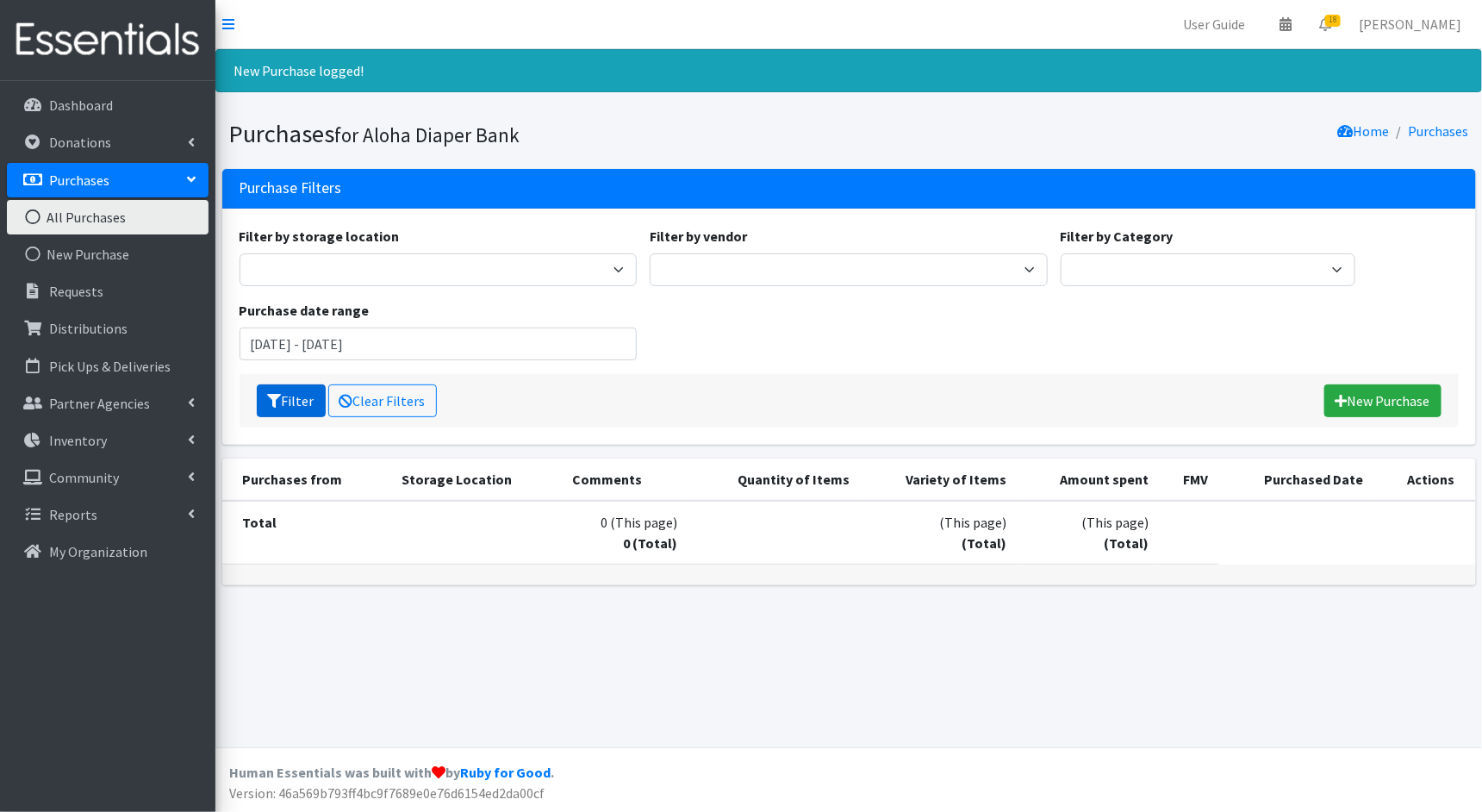
click at [290, 399] on button "Filter" at bounding box center [291, 400] width 69 height 32
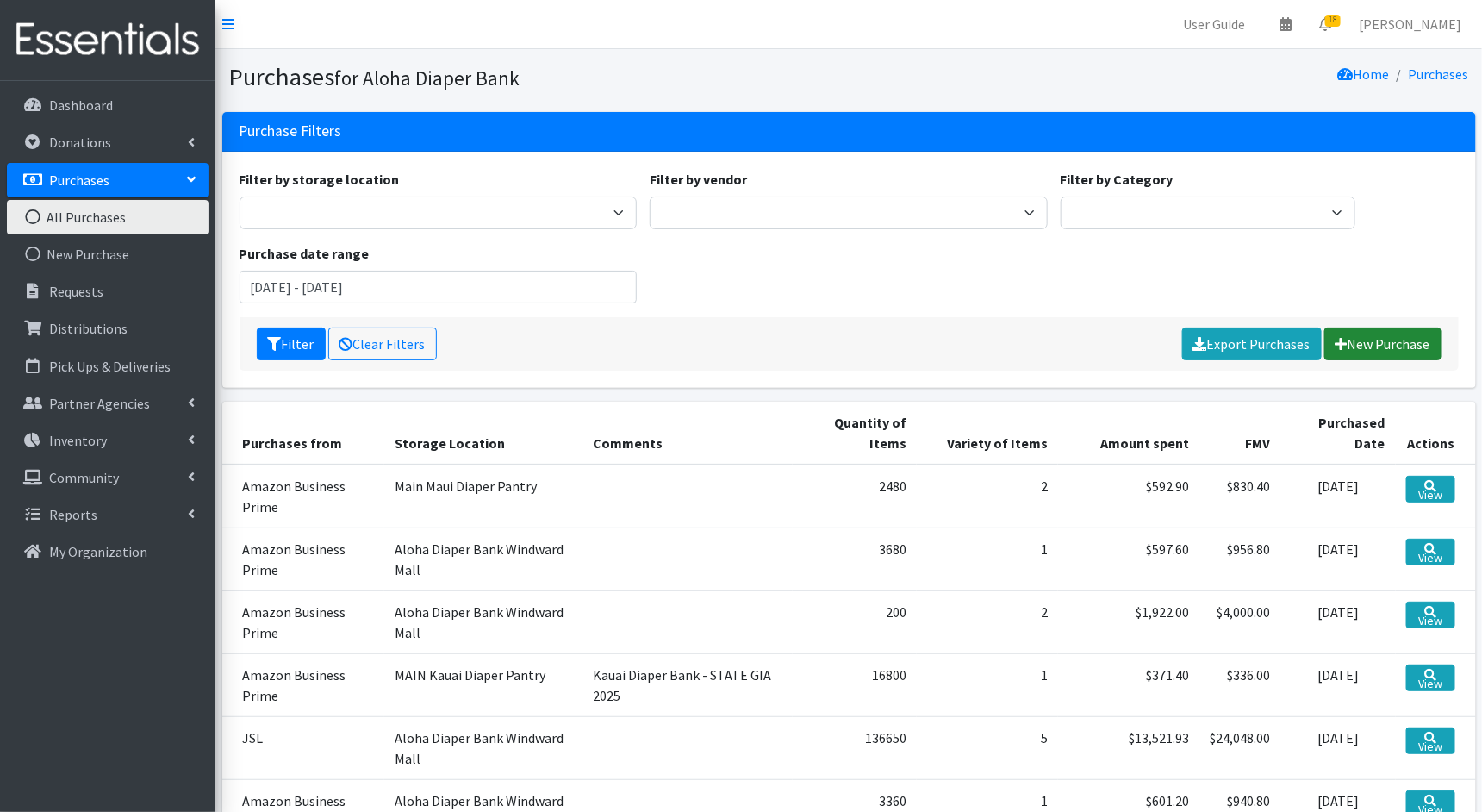
click at [1383, 343] on link "New Purchase" at bounding box center [1384, 343] width 117 height 32
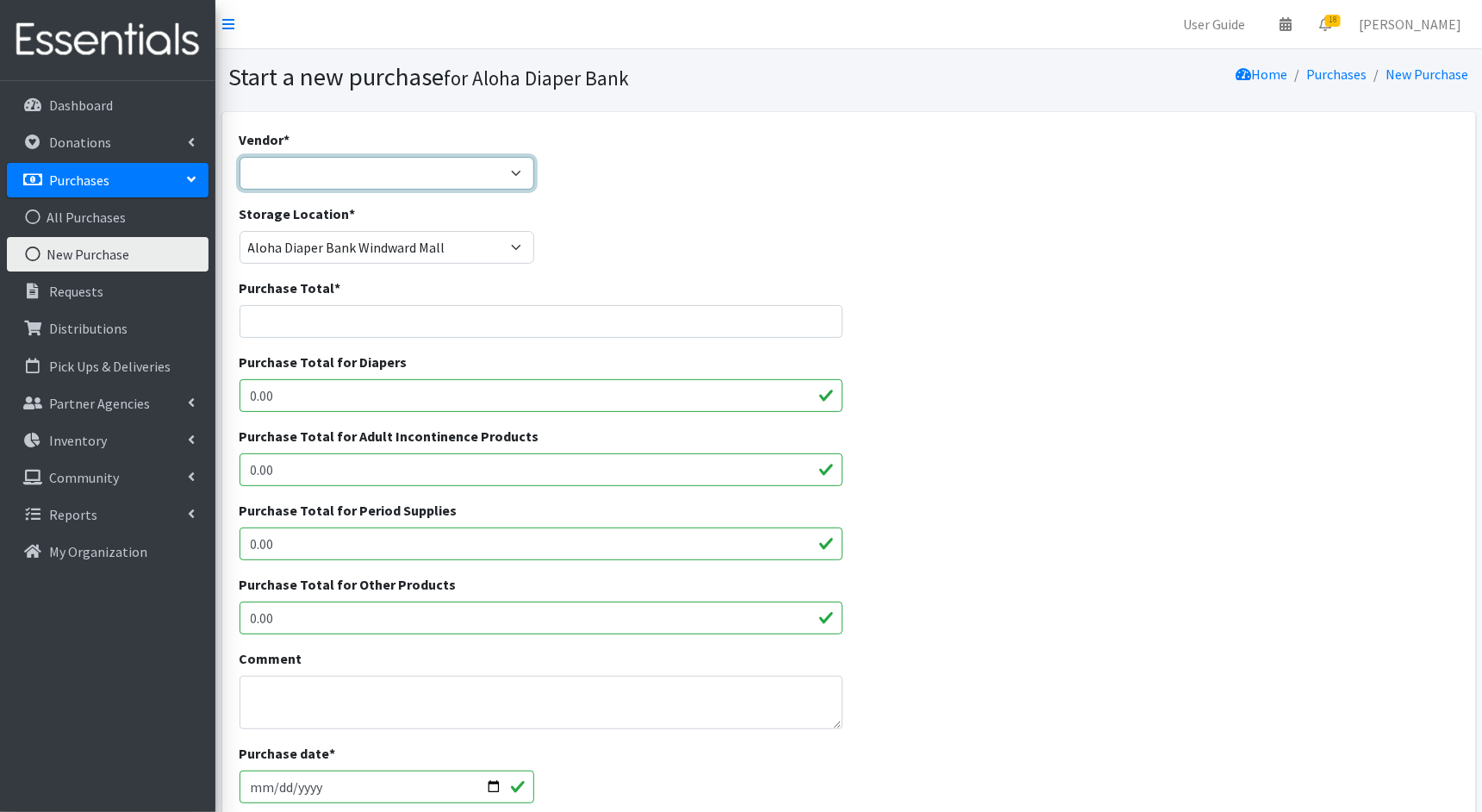
click at [517, 167] on select "Amazon Business Prime COSTCO Fruit of the Loom HDI Wholesale JSL MEDLINE Nation…" at bounding box center [387, 173] width 296 height 32
select select "212"
click at [239, 157] on select "Amazon Business Prime COSTCO Fruit of the Loom HDI Wholesale JSL MEDLINE Nation…" at bounding box center [387, 173] width 296 height 32
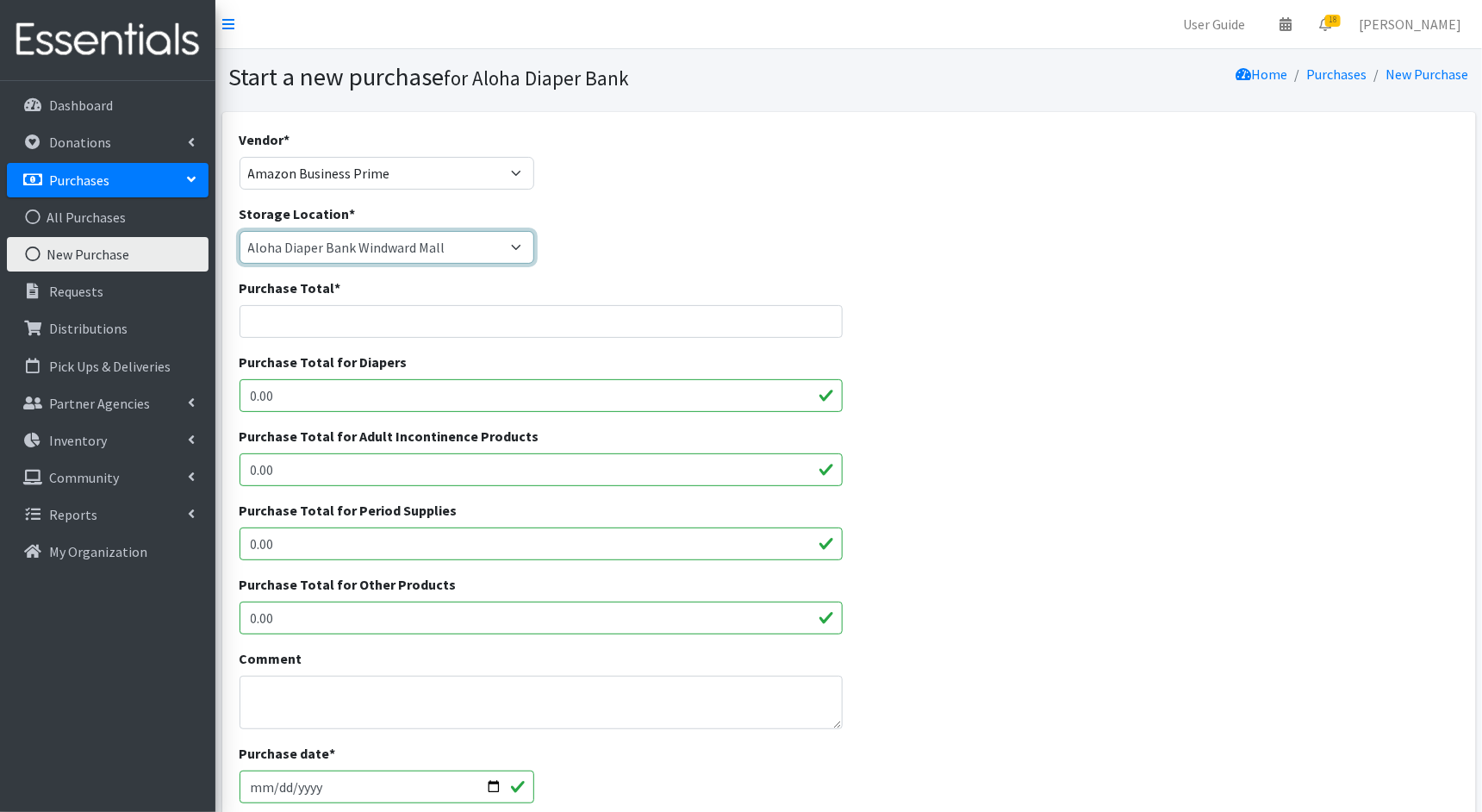
click at [464, 241] on select "Aloha Diaper Bank Windward Mall DHX KOKA Kauai MAIN Kauai Diaper Pantry Main Ma…" at bounding box center [387, 247] width 296 height 32
select select "213"
click at [239, 231] on select "Aloha Diaper Bank Windward Mall DHX KOKA Kauai MAIN Kauai Diaper Pantry Main Ma…" at bounding box center [387, 247] width 296 height 32
click at [444, 325] on input "Purchase Total *" at bounding box center [541, 321] width 603 height 32
click at [343, 321] on input "Purchase Total *" at bounding box center [541, 321] width 603 height 32
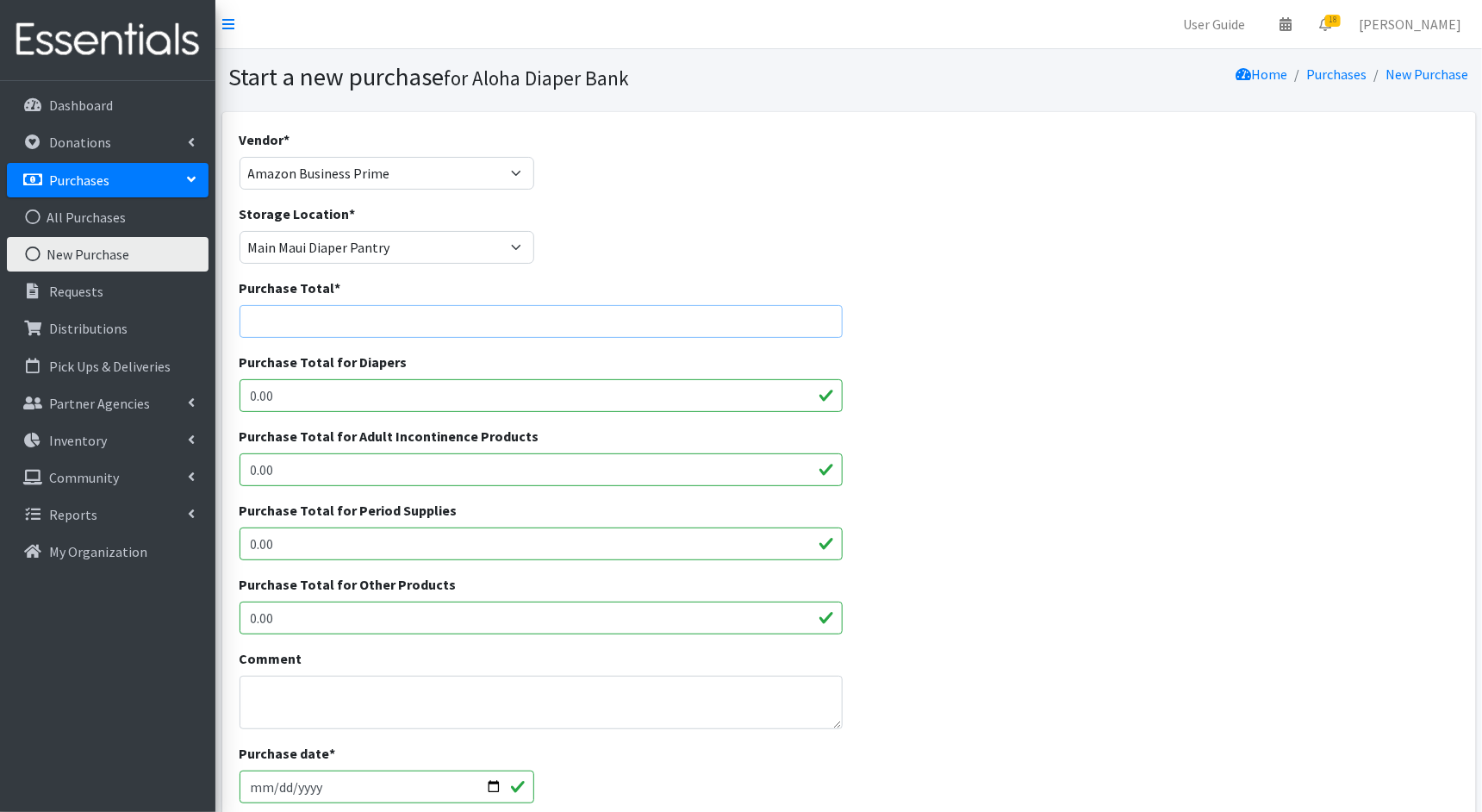
paste input "1222.6"
type input "1222.6"
click at [226, 384] on div "Vendor * Amazon Business Prime COSTCO Fruit of the Loom HDI Wholesale JSL MEDLI…" at bounding box center [849, 636] width 1254 height 1047
drag, startPoint x: 296, startPoint y: 391, endPoint x: 228, endPoint y: 390, distance: 68.0
click at [228, 390] on div "Vendor * Amazon Business Prime COSTCO Fruit of the Loom HDI Wholesale JSL MEDLI…" at bounding box center [849, 636] width 1254 height 1047
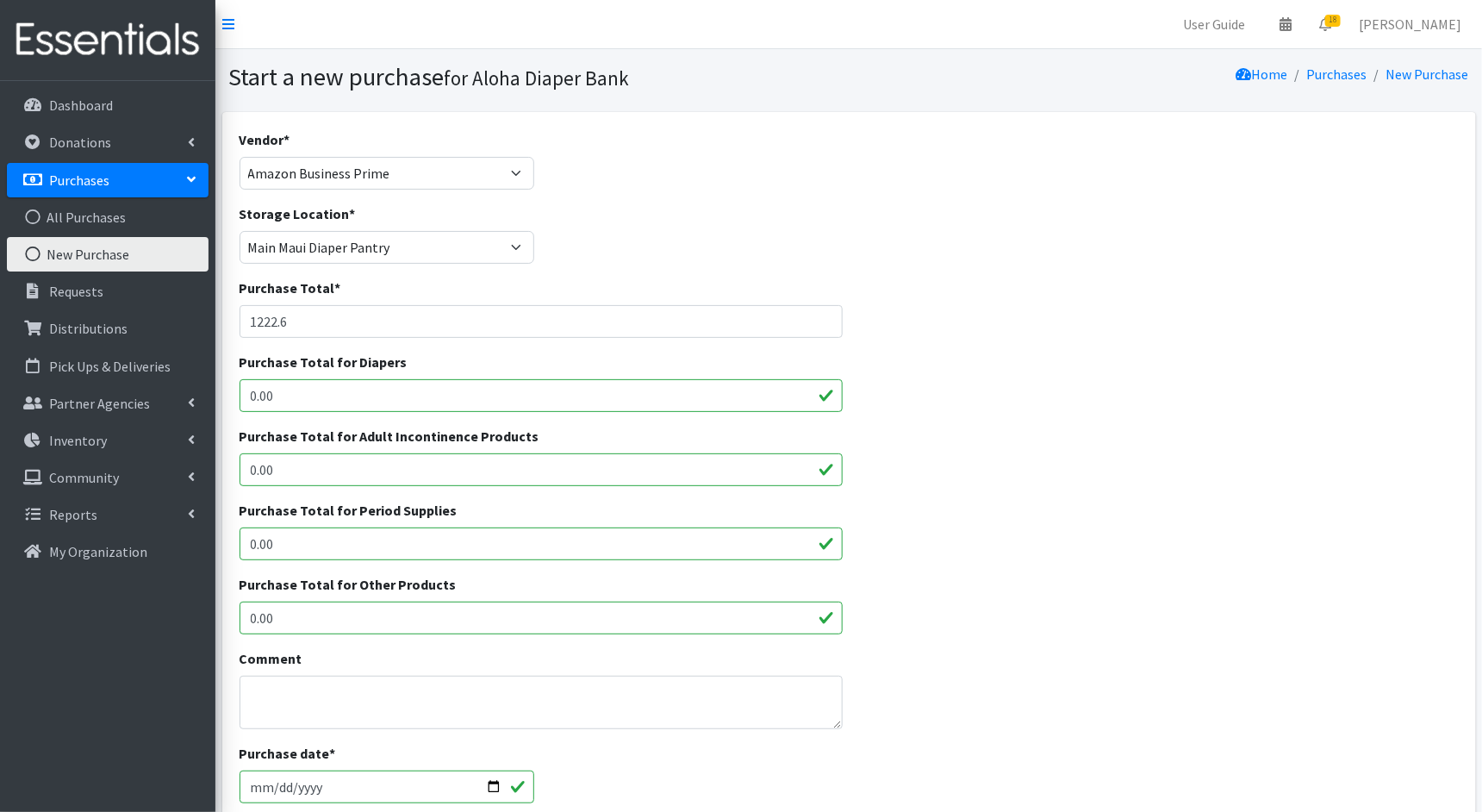
paste input "1222.6"
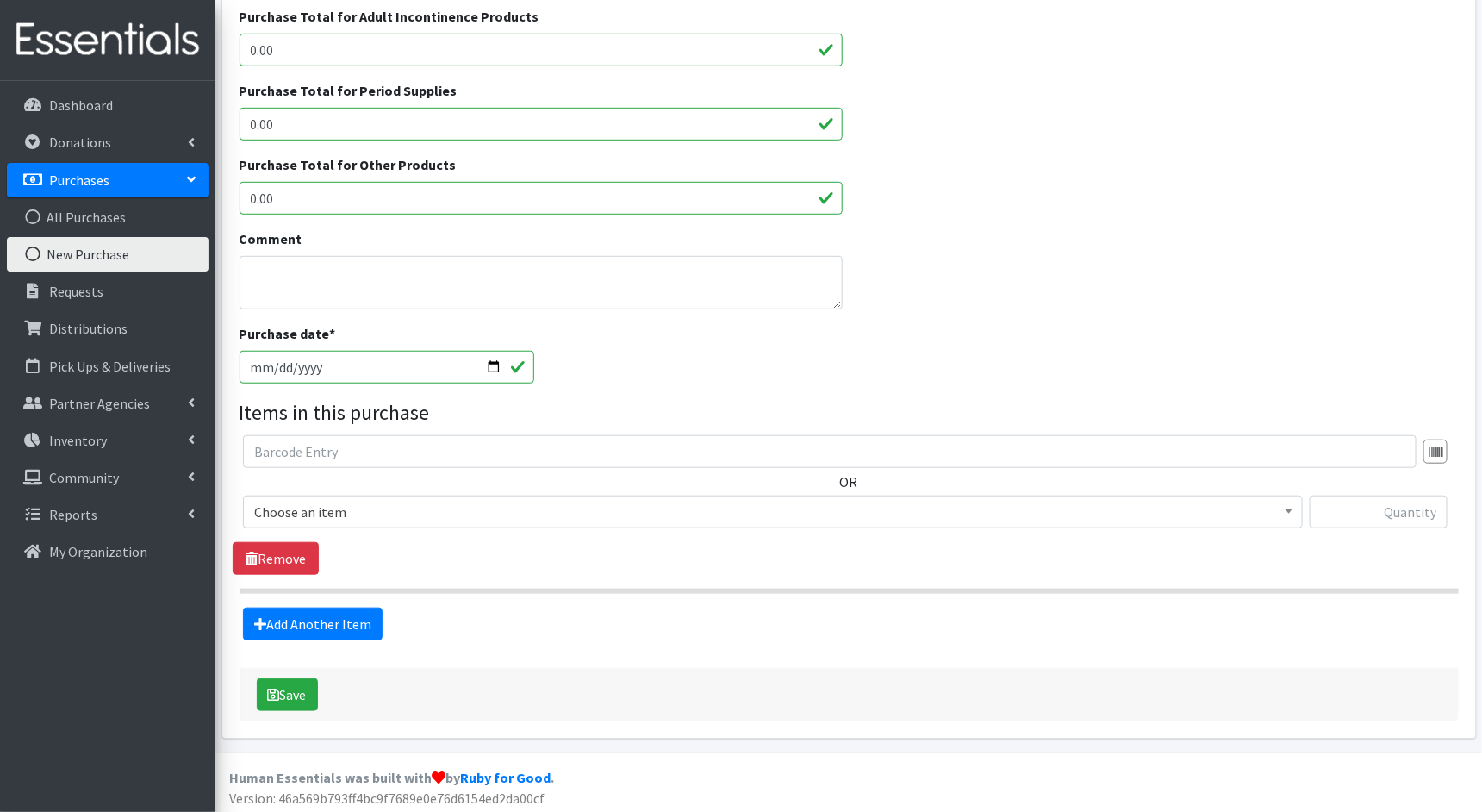
scroll to position [421, 0]
type input "1222.6"
click at [256, 363] on input "2025-08-20" at bounding box center [387, 365] width 296 height 32
type input "2025-05-20"
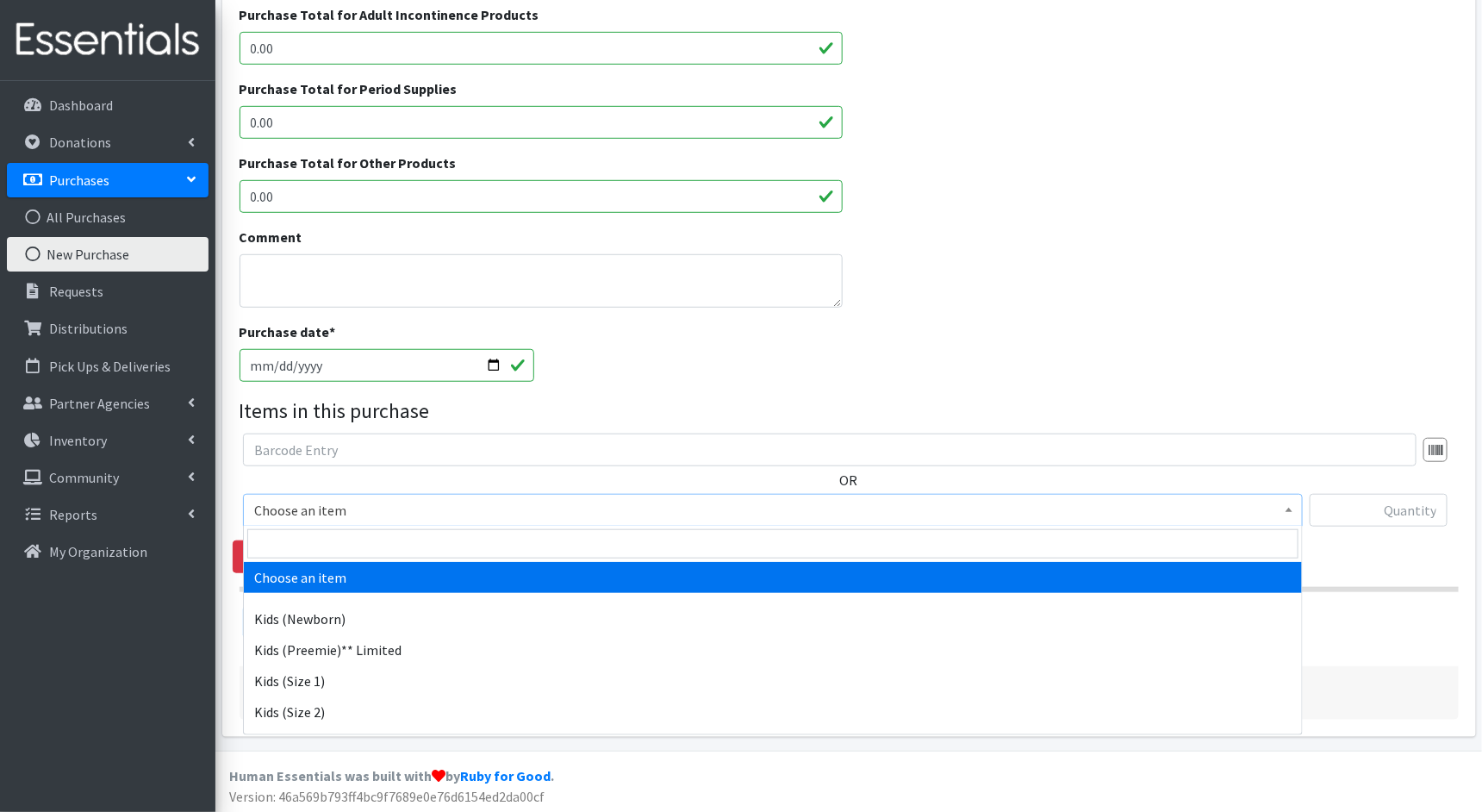
click at [754, 506] on span "Choose an item" at bounding box center [773, 510] width 1037 height 24
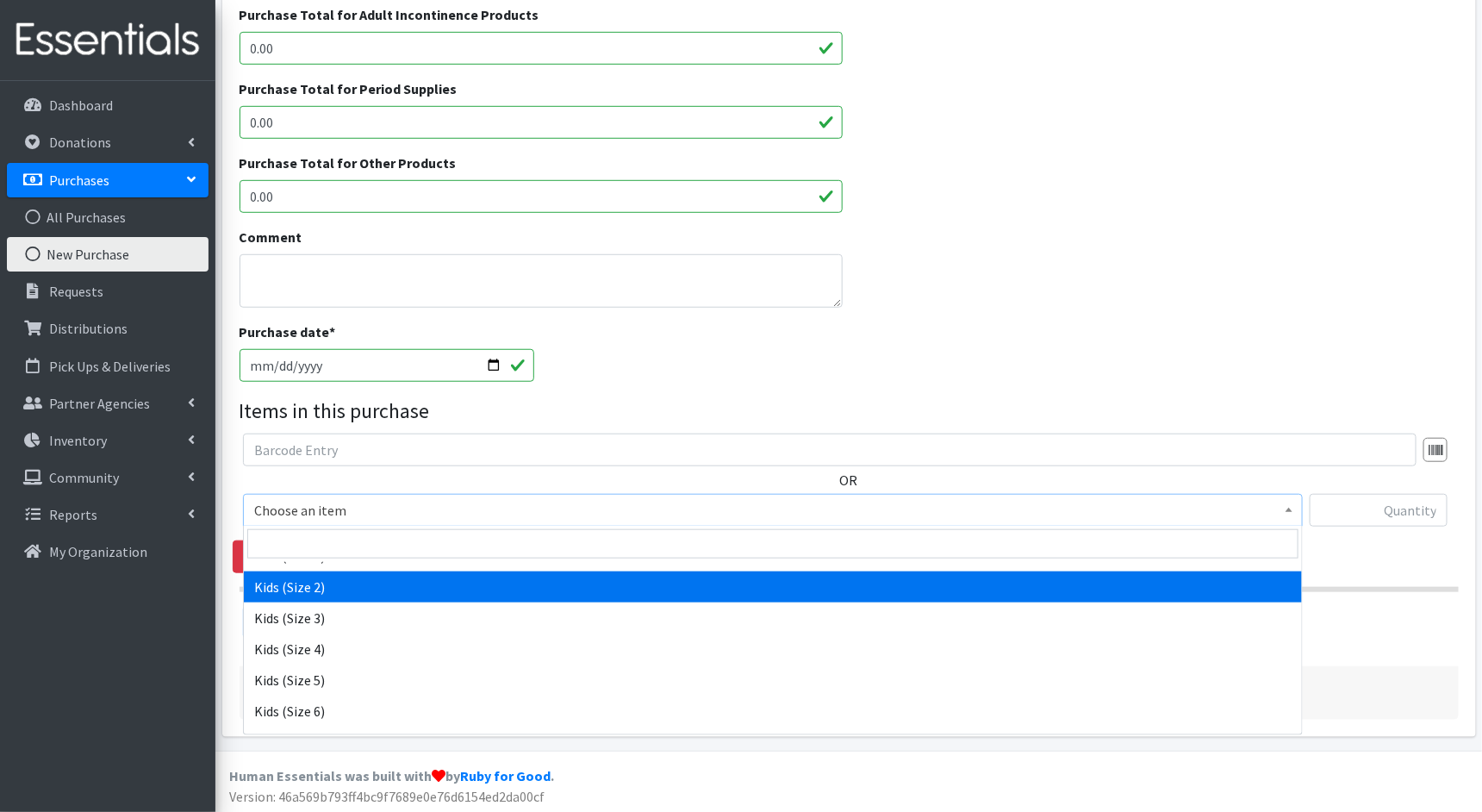
scroll to position [130, 0]
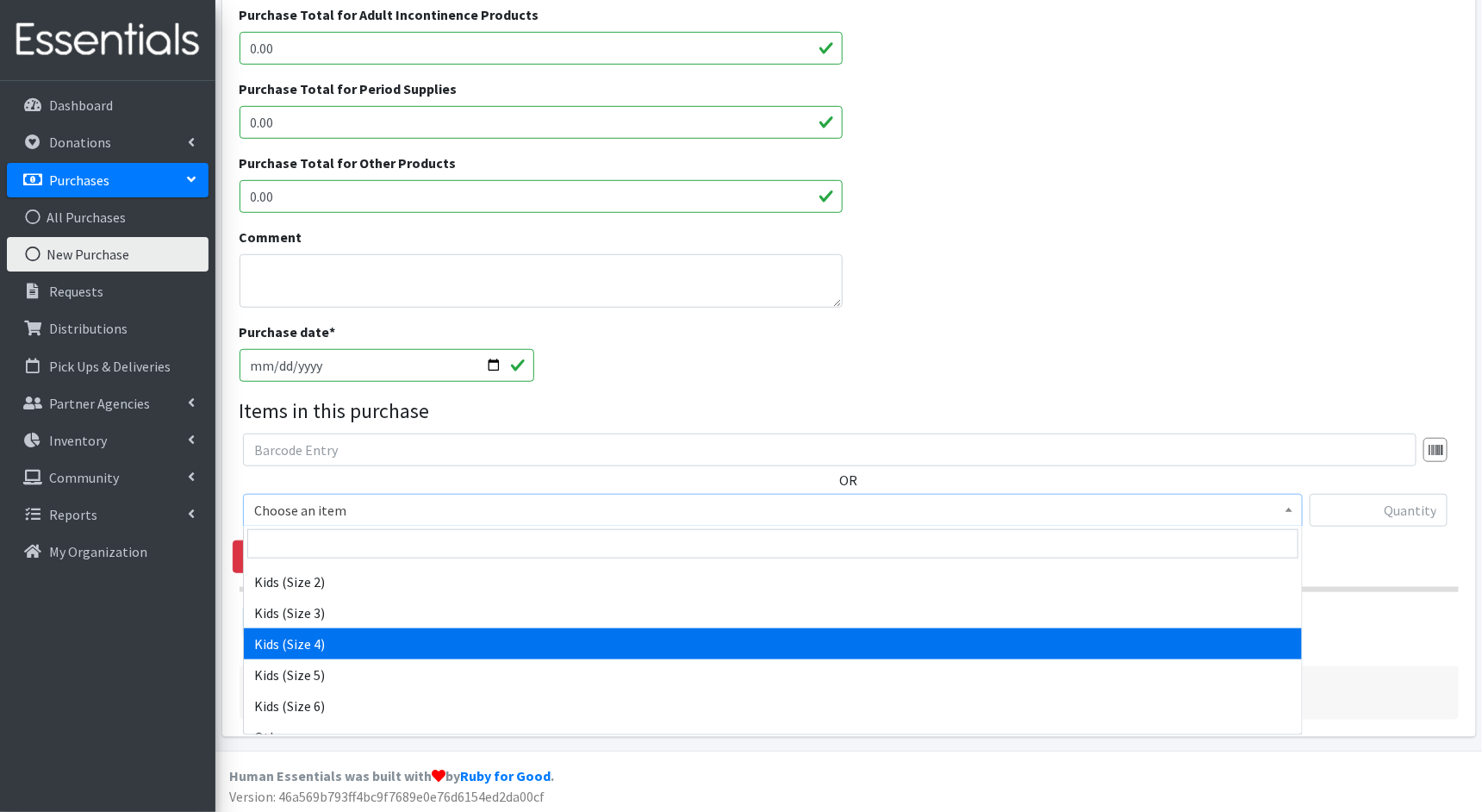
select select "1828"
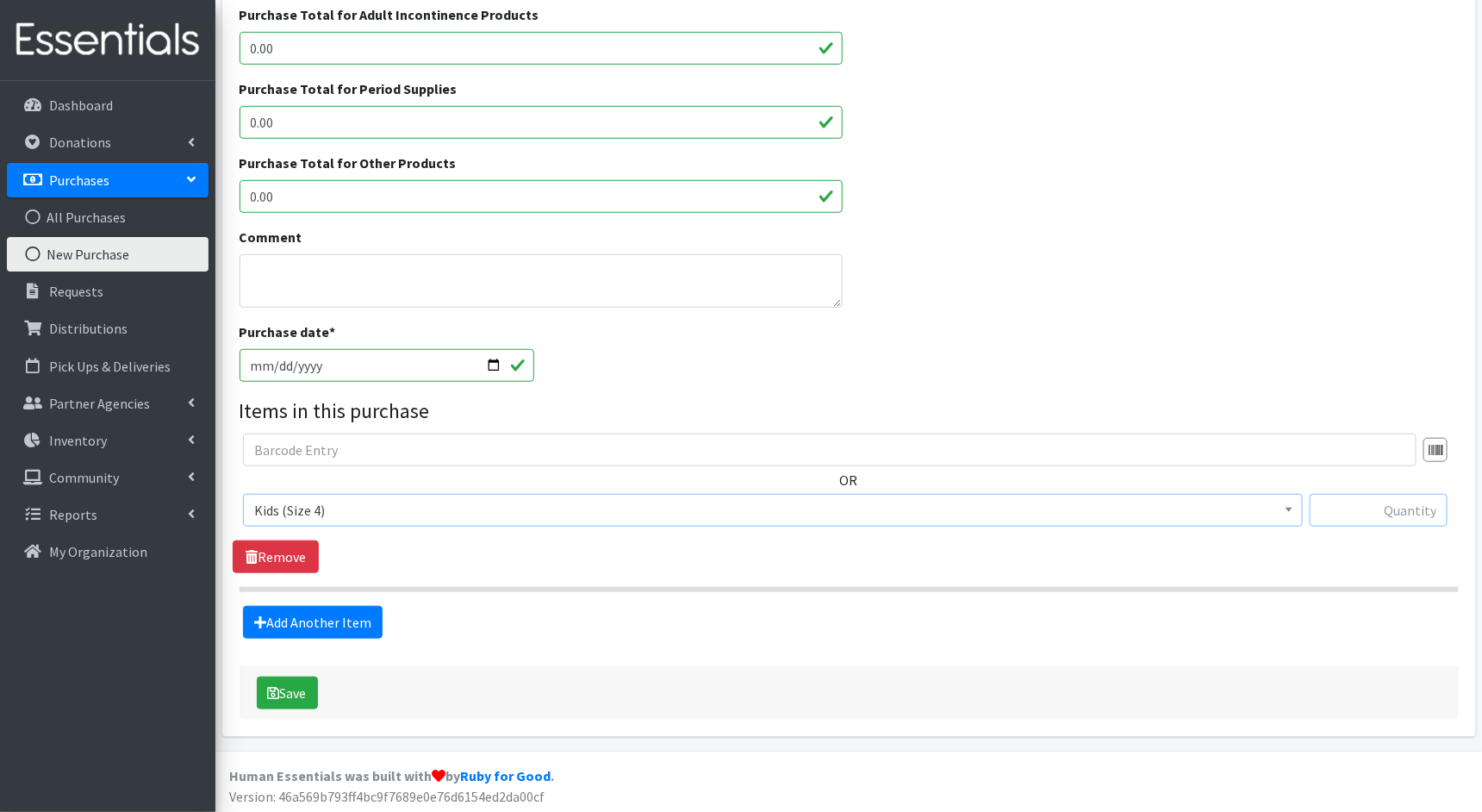
click at [1351, 509] on input "text" at bounding box center [1379, 509] width 138 height 32
type input "1480"
click at [353, 606] on link "Add Another Item" at bounding box center [313, 622] width 139 height 32
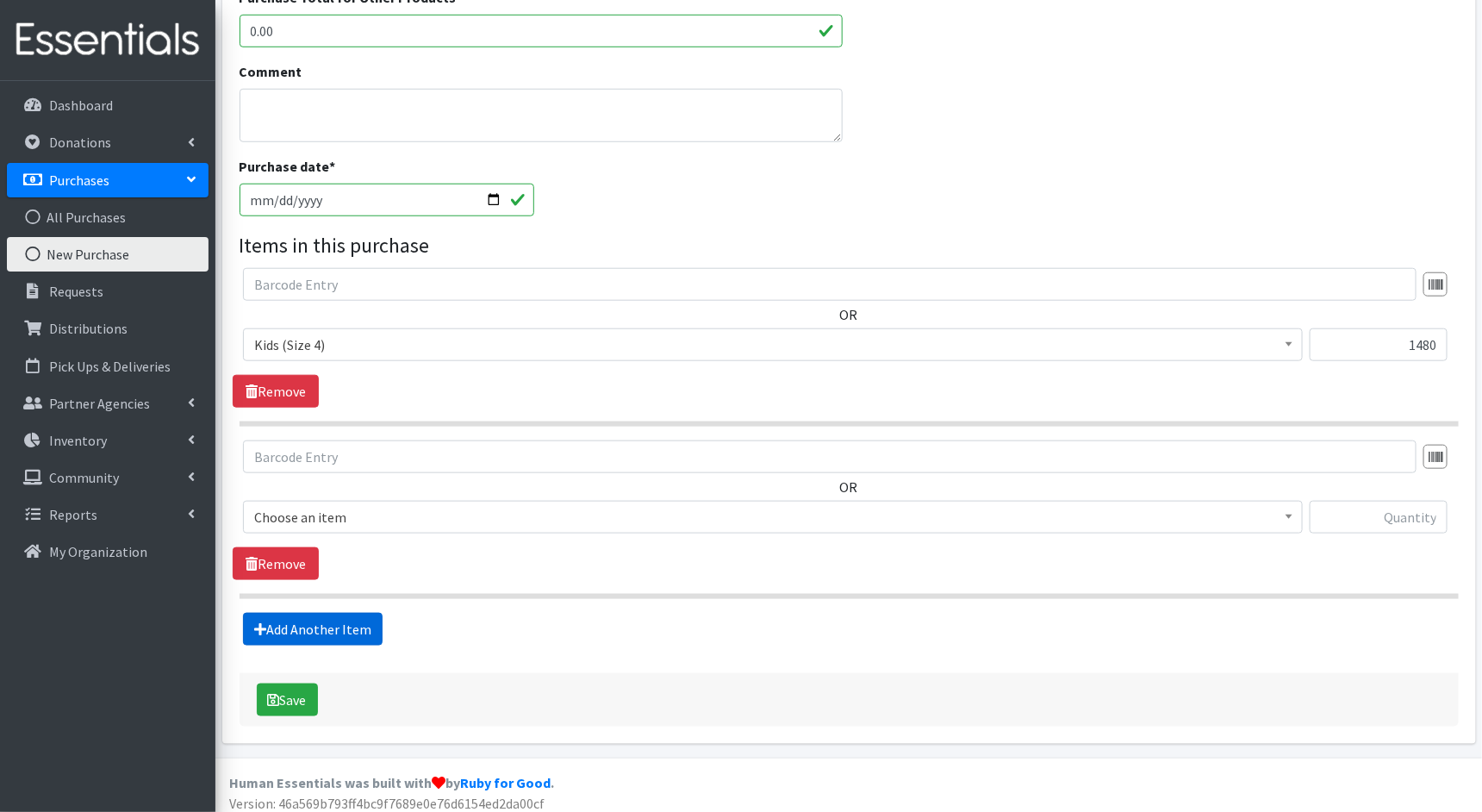
scroll to position [594, 0]
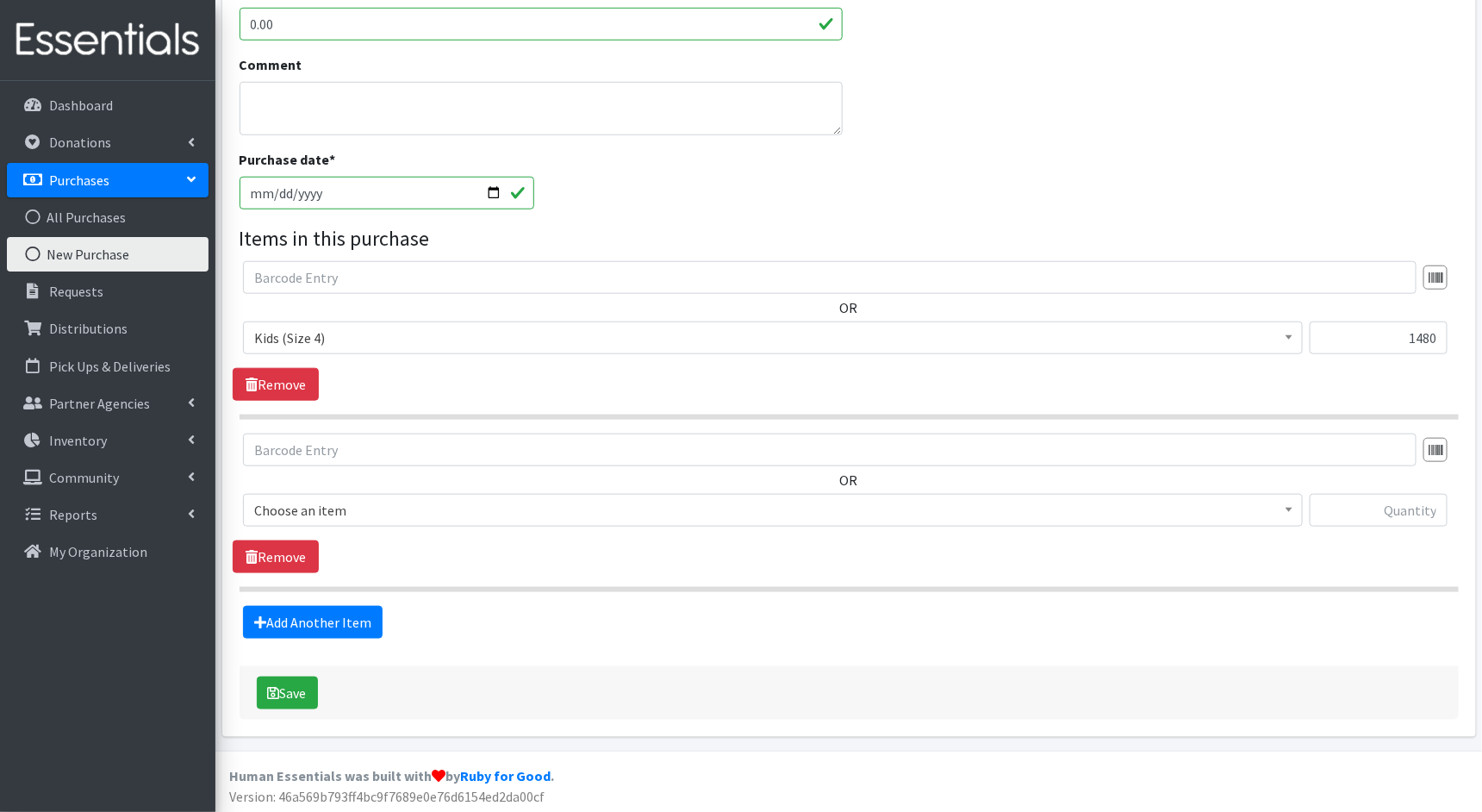
click at [445, 509] on span "Choose an item" at bounding box center [773, 510] width 1037 height 24
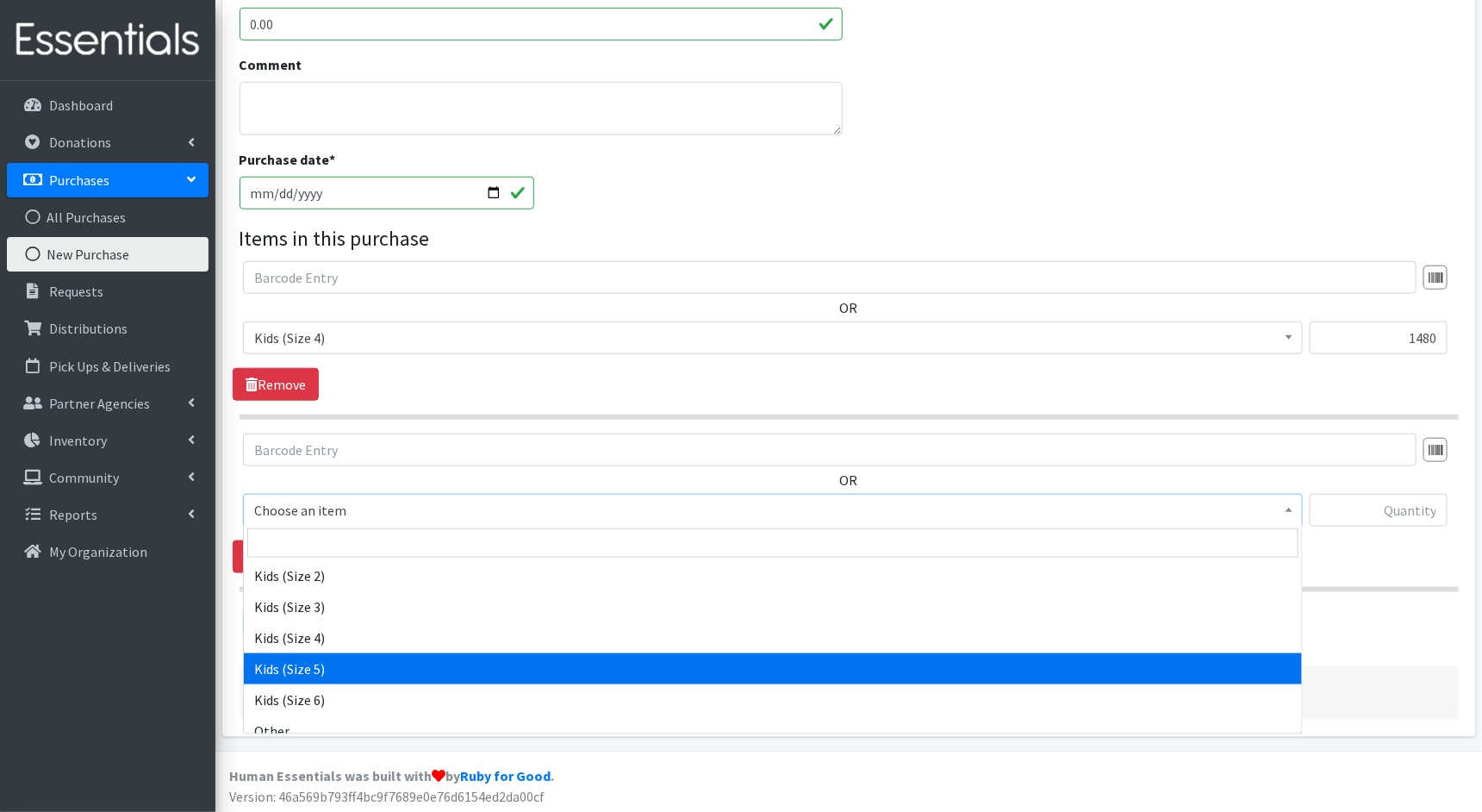
scroll to position [272, 0]
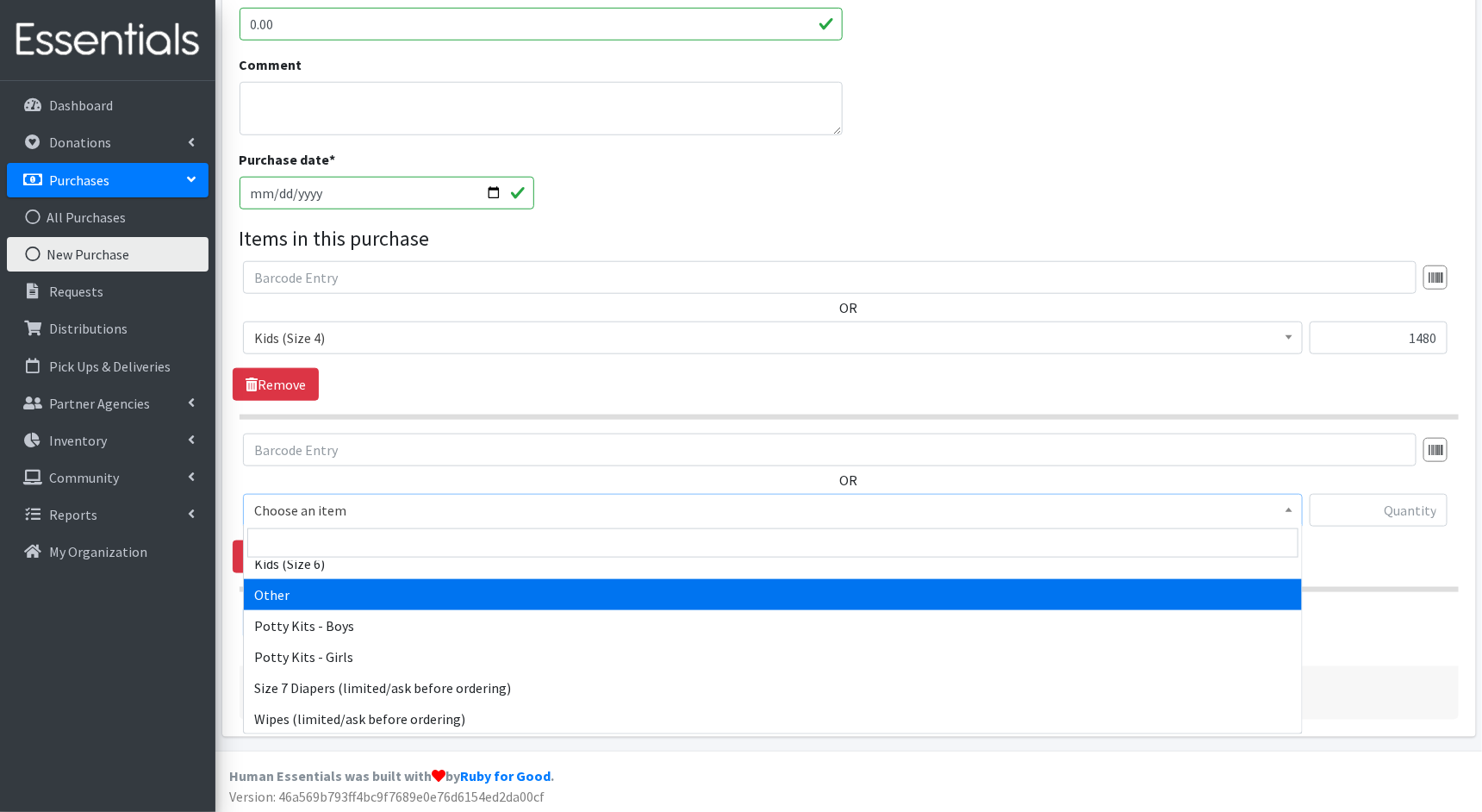
select select "11999"
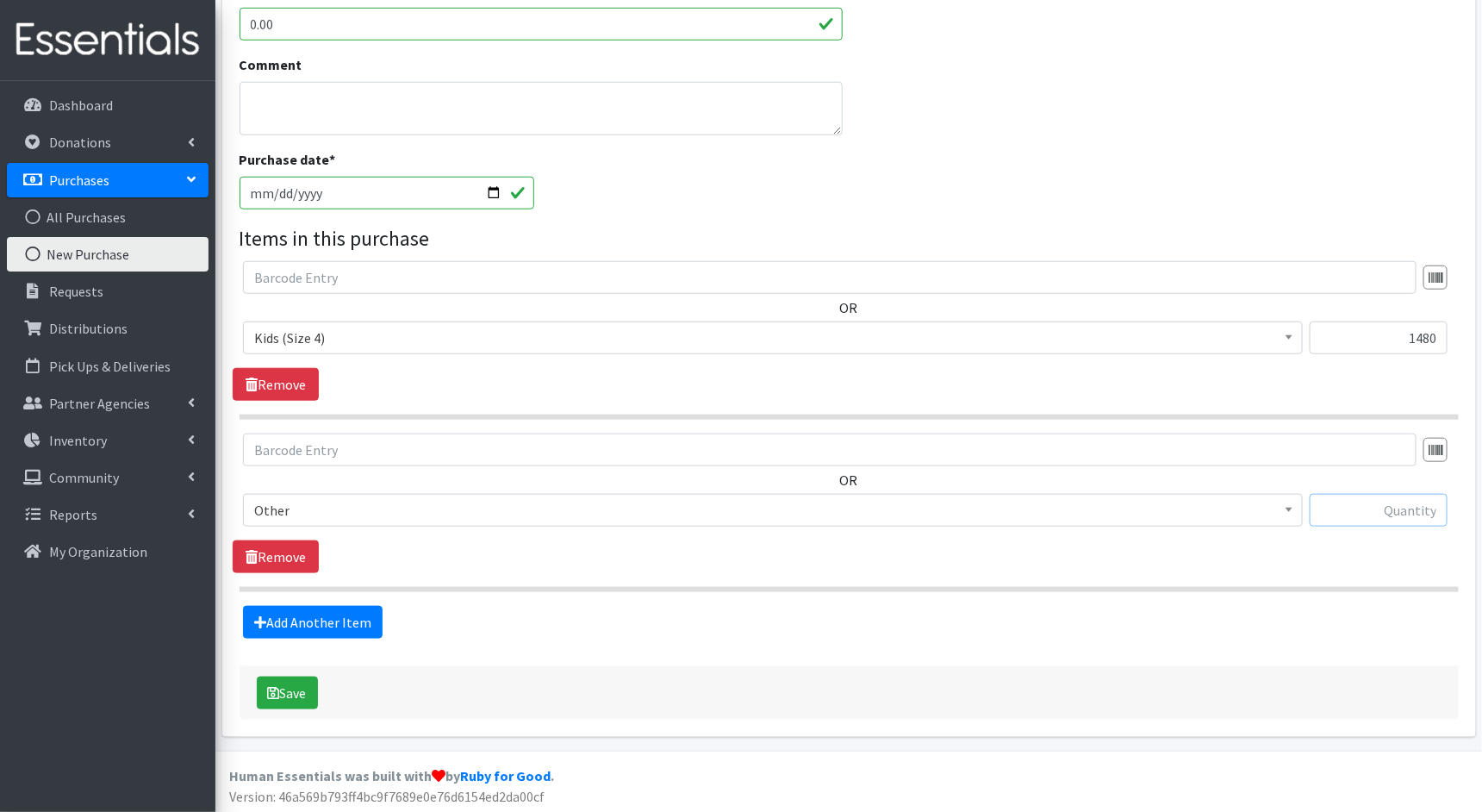
click at [1356, 505] on input "text" at bounding box center [1379, 509] width 138 height 32
type input "2222"
click at [599, 119] on textarea "Comment" at bounding box center [541, 109] width 603 height 54
type textarea "Pull ups in all sizes"
click at [800, 205] on div "Purchase date * 2025-05-20" at bounding box center [849, 187] width 1232 height 74
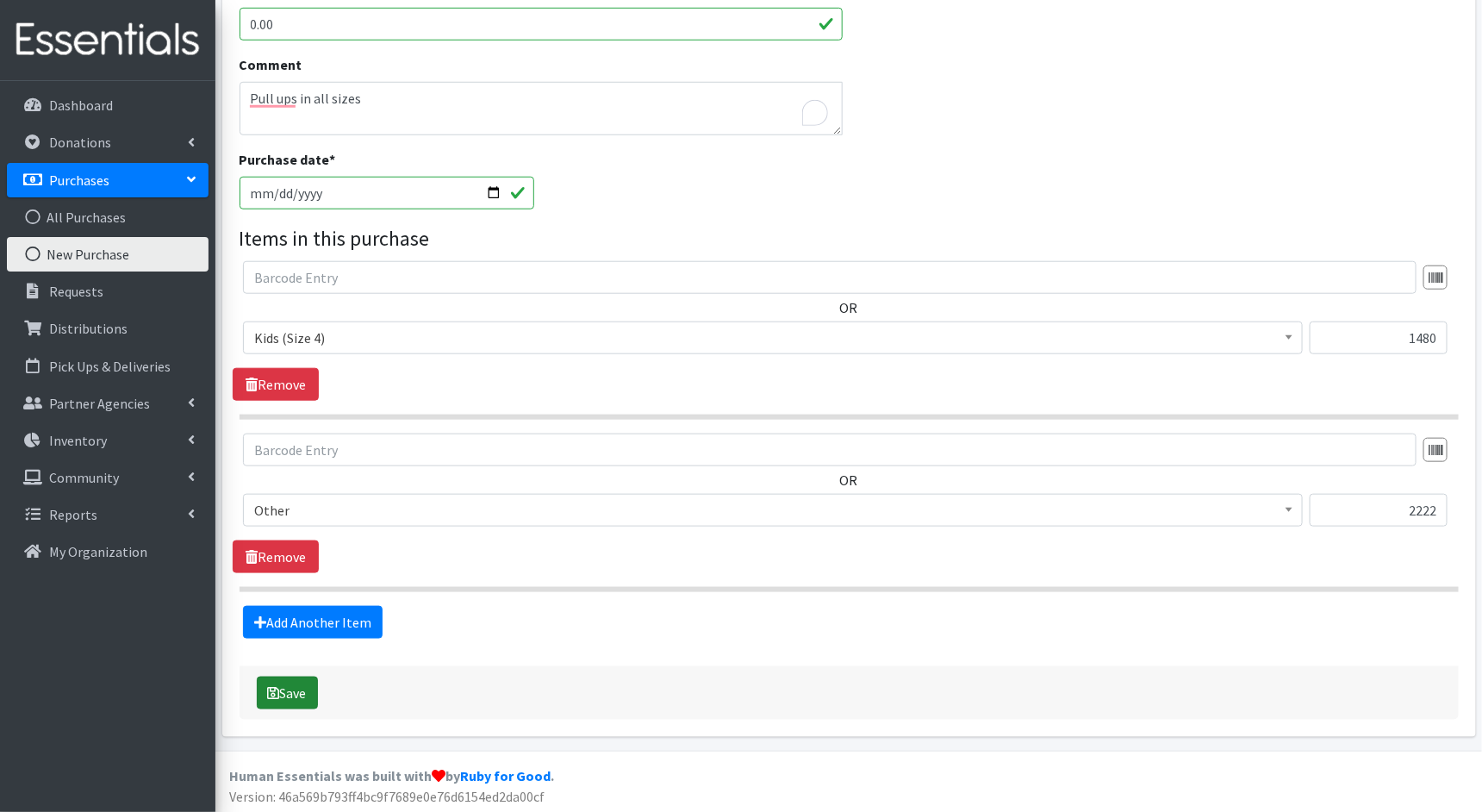
click at [297, 680] on button "Save" at bounding box center [288, 692] width 61 height 32
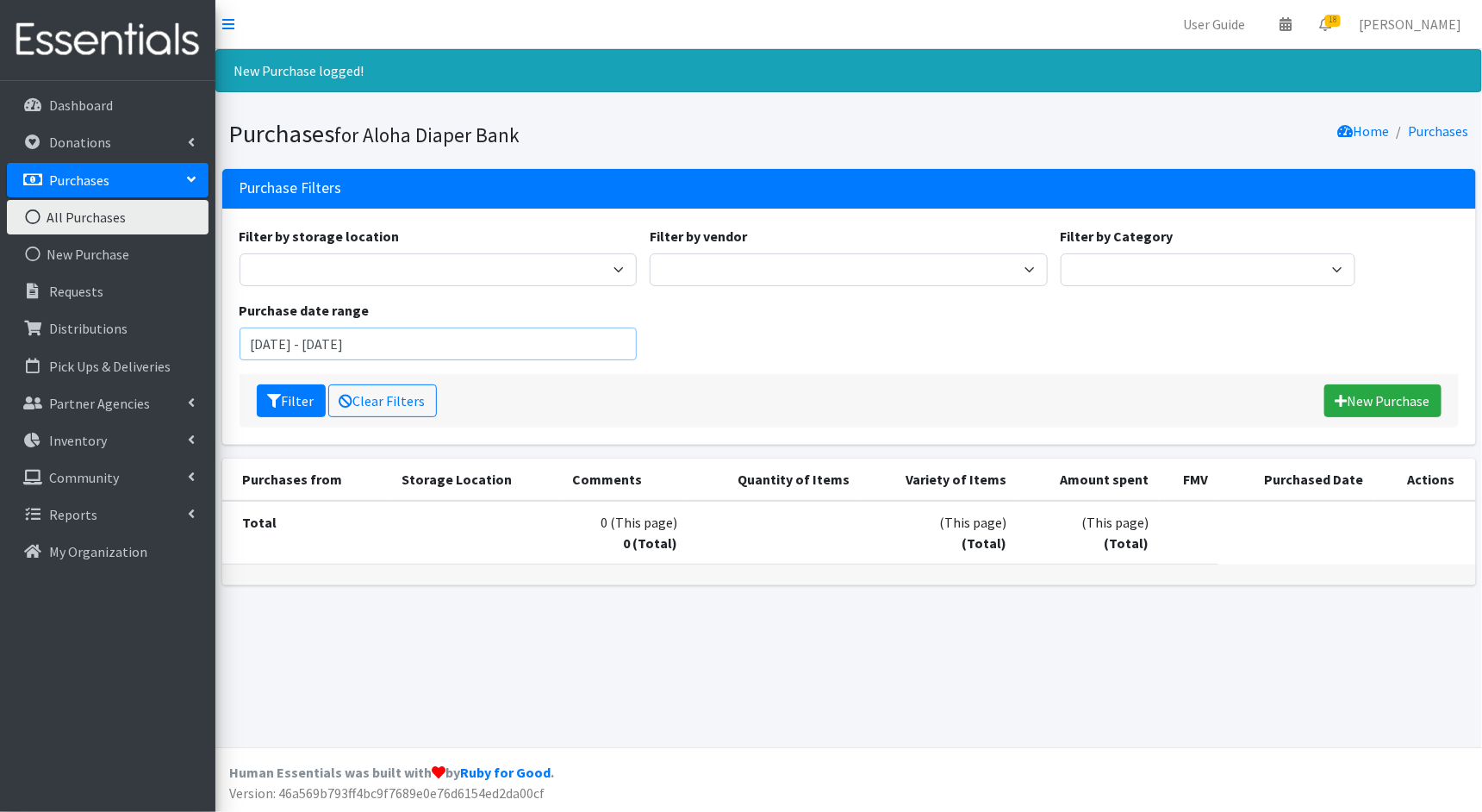
click at [433, 336] on input "June 20, 2025 - September 20, 2025" at bounding box center [438, 343] width 398 height 32
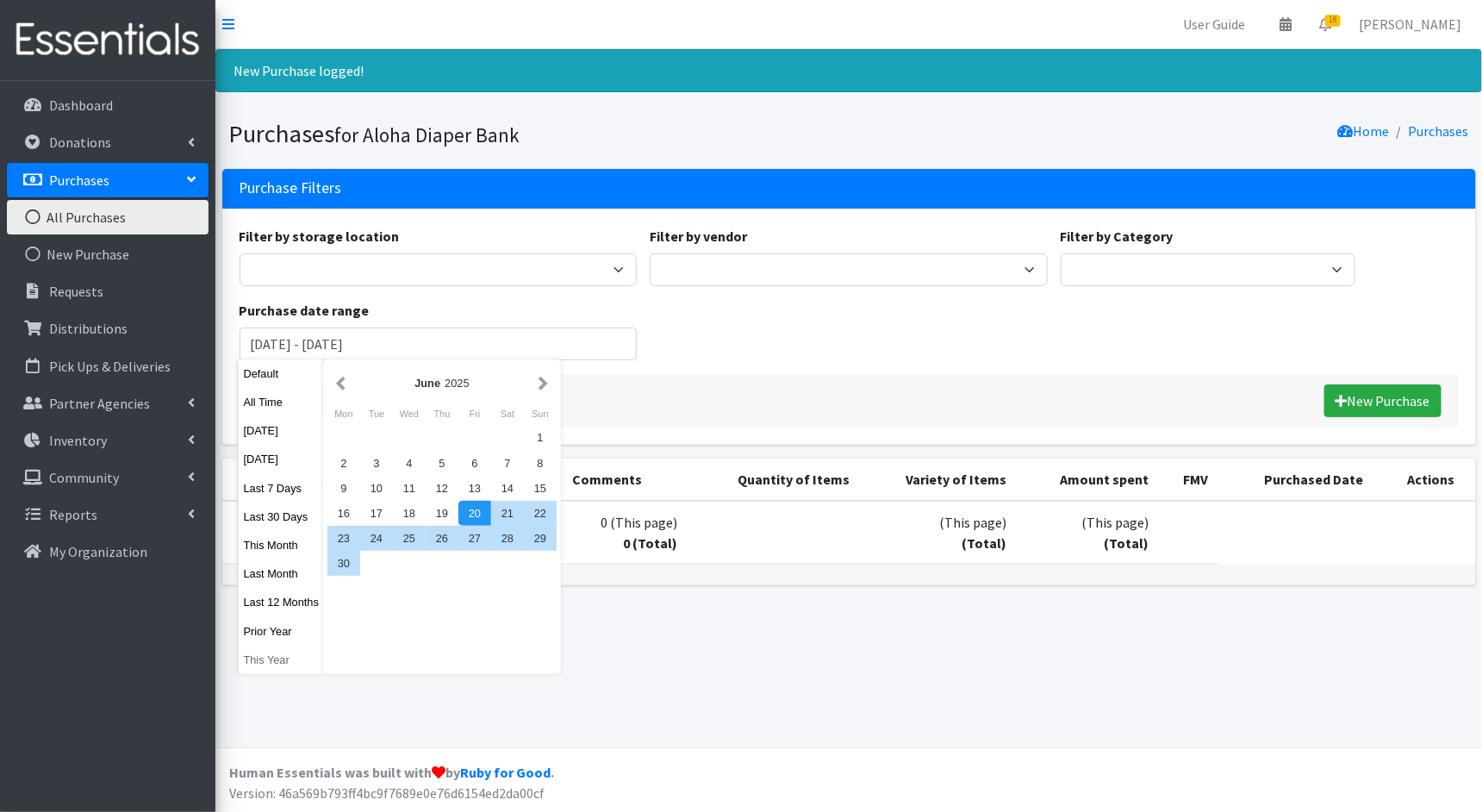
click at [254, 659] on button "This Year" at bounding box center [280, 660] width 84 height 25
type input "[DATE] - [DATE]"
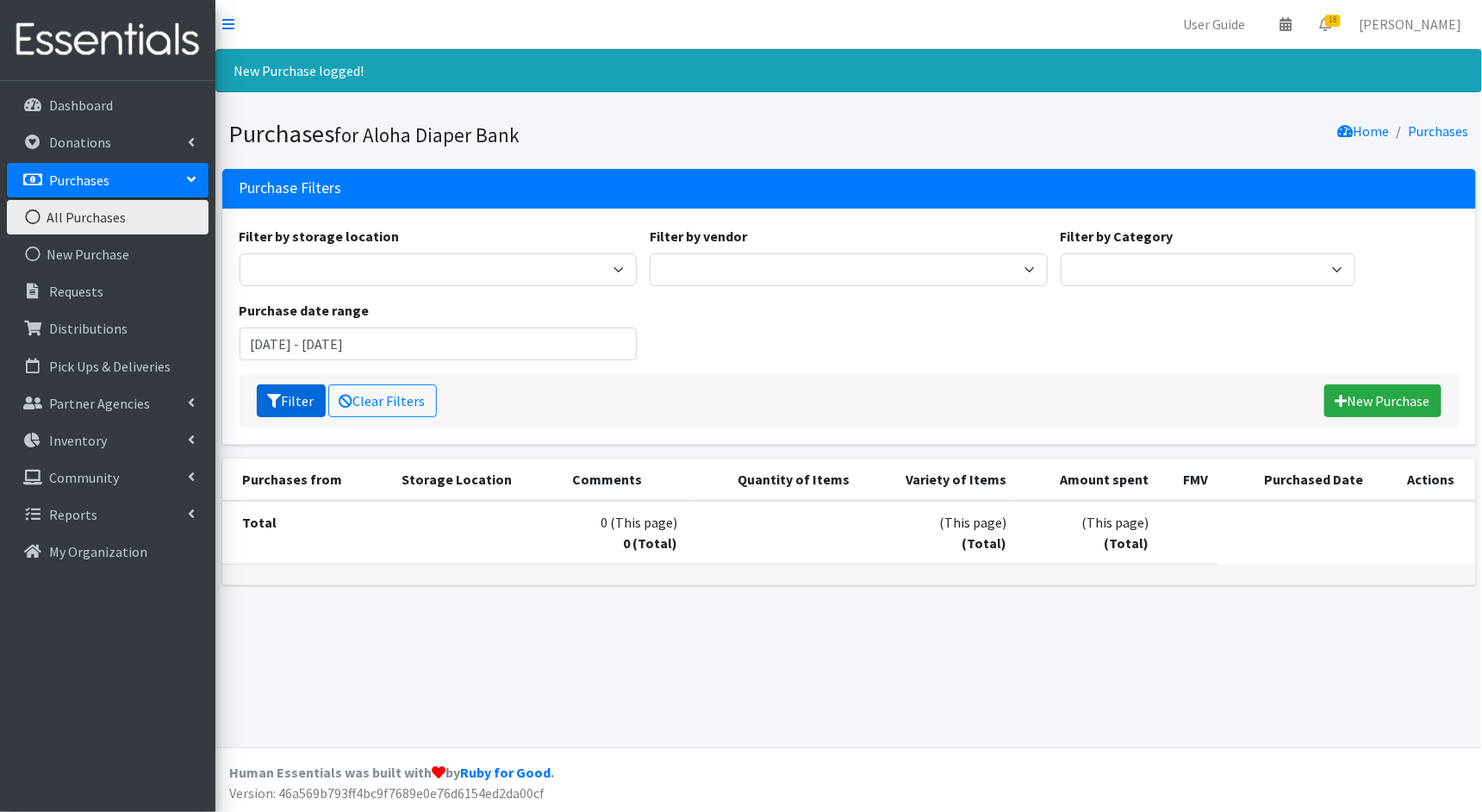
click at [280, 398] on icon "submit" at bounding box center [275, 400] width 14 height 14
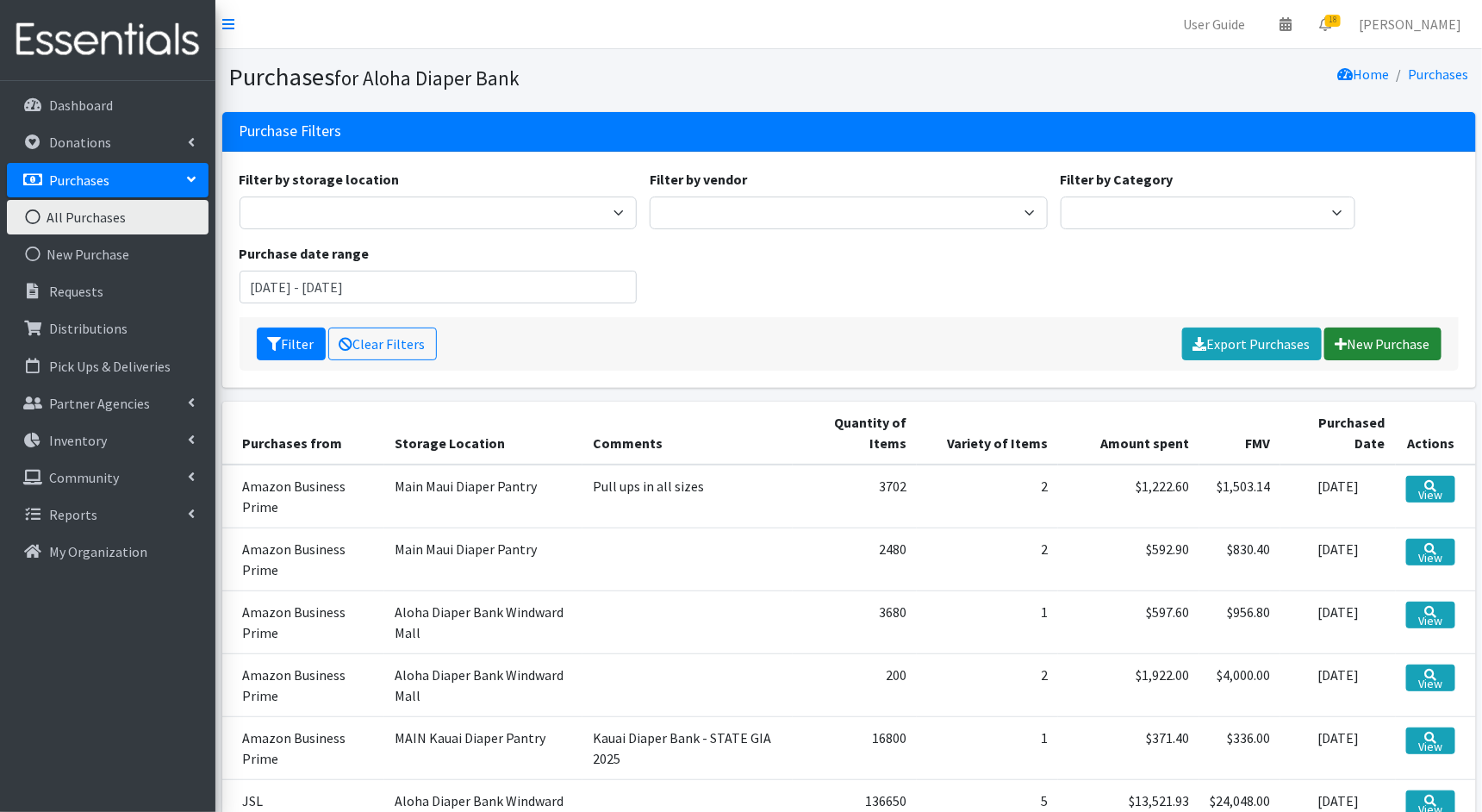
click at [1384, 345] on link "New Purchase" at bounding box center [1384, 343] width 117 height 32
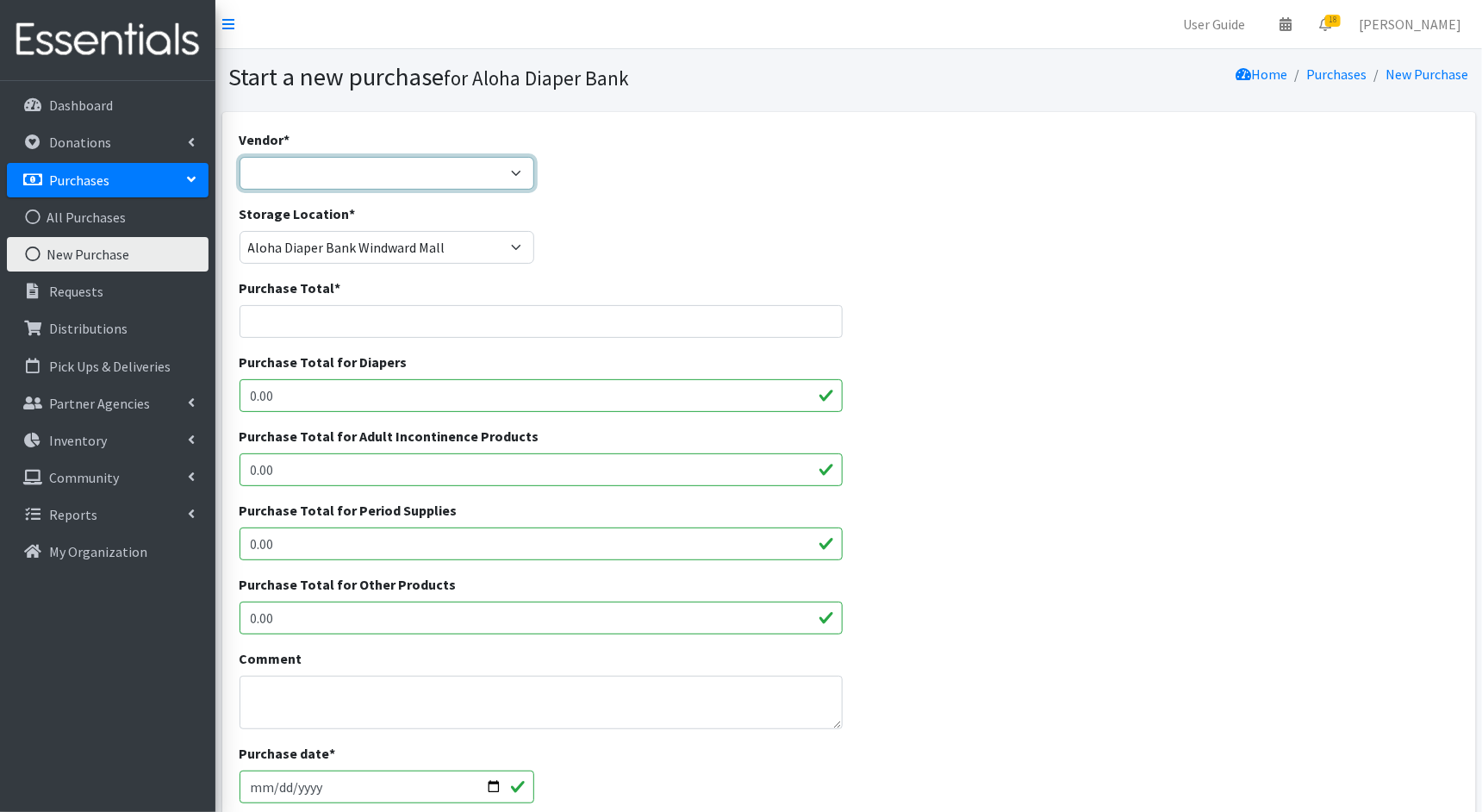
click at [518, 165] on select "Amazon Business Prime COSTCO Fruit of the Loom HDI Wholesale JSL MEDLINE Nation…" at bounding box center [387, 173] width 296 height 32
select select "212"
click at [239, 157] on select "Amazon Business Prime COSTCO Fruit of the Loom HDI Wholesale JSL MEDLINE Nation…" at bounding box center [387, 173] width 296 height 32
click at [452, 321] on input "Purchase Total *" at bounding box center [541, 321] width 603 height 32
paste input "1276.9"
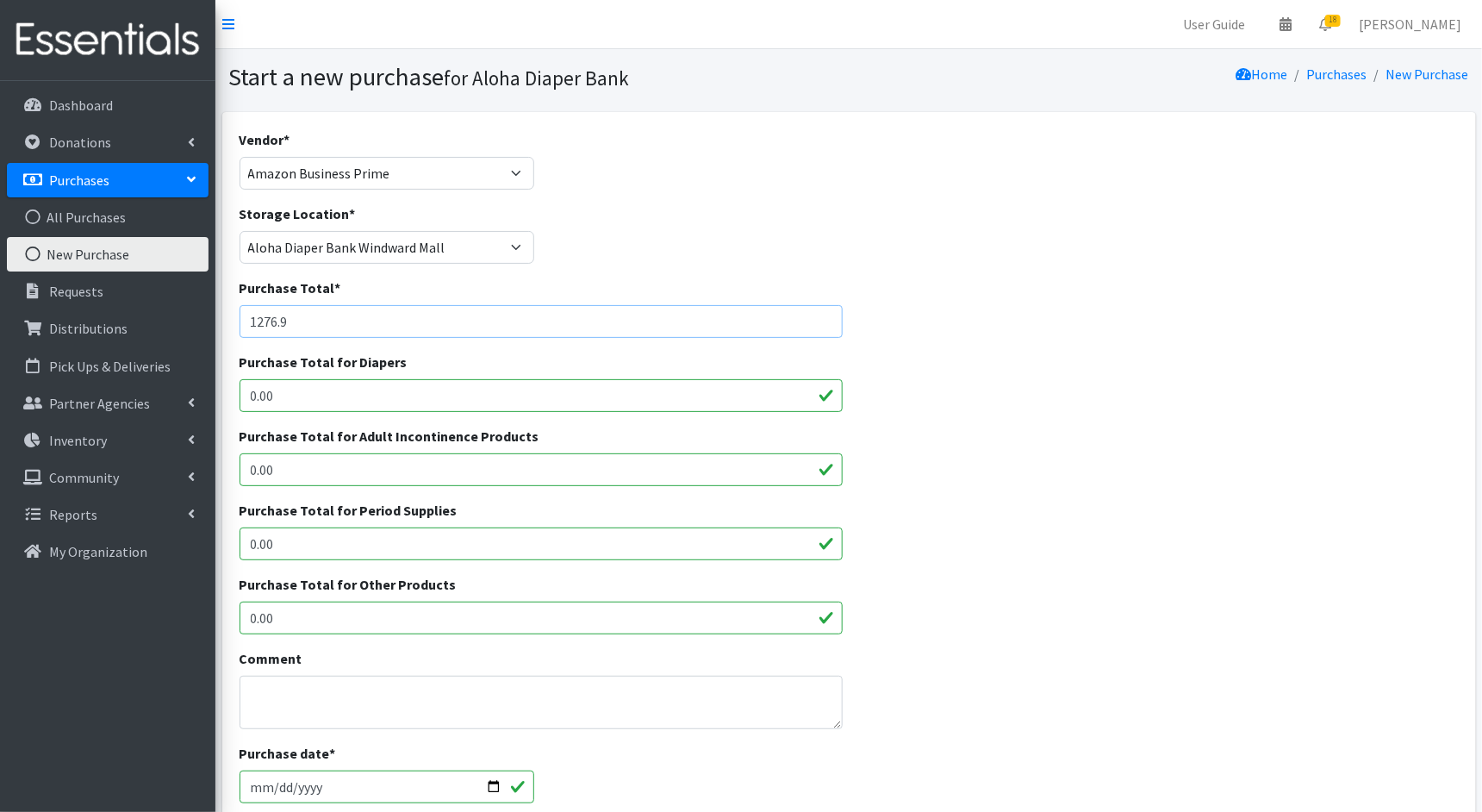
type input "1276.9"
drag, startPoint x: 411, startPoint y: 403, endPoint x: 226, endPoint y: 407, distance: 185.0
click at [226, 407] on div "Vendor * Amazon Business Prime COSTCO Fruit of the Loom HDI Wholesale JSL MEDLI…" at bounding box center [849, 636] width 1254 height 1047
drag, startPoint x: 319, startPoint y: 399, endPoint x: 200, endPoint y: 398, distance: 119.0
click at [200, 398] on div "User Guide 0 Pick-ups remaining this week View Calendar 18 18 Requests 0 Partne…" at bounding box center [741, 618] width 1482 height 1237
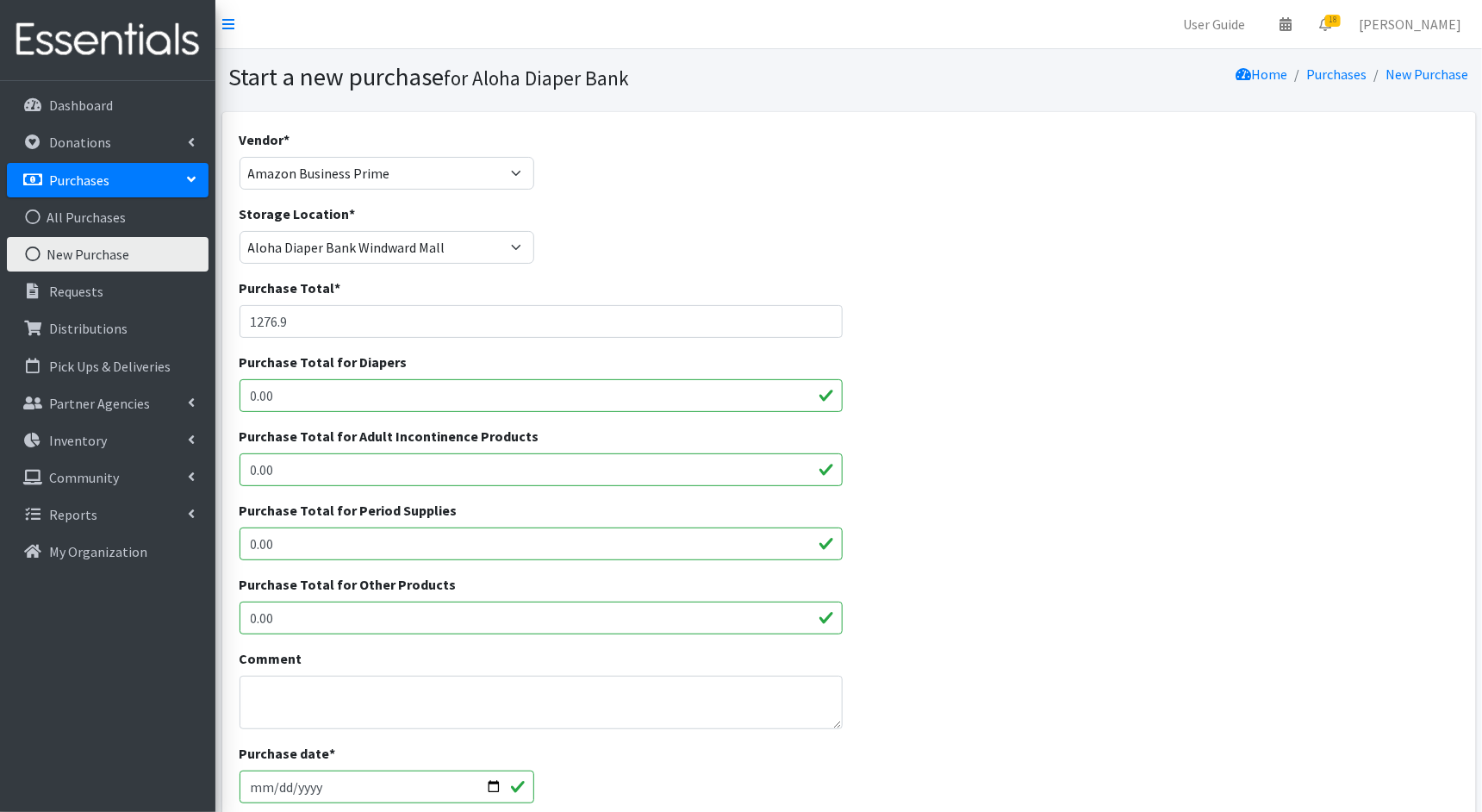
paste input "1276.9"
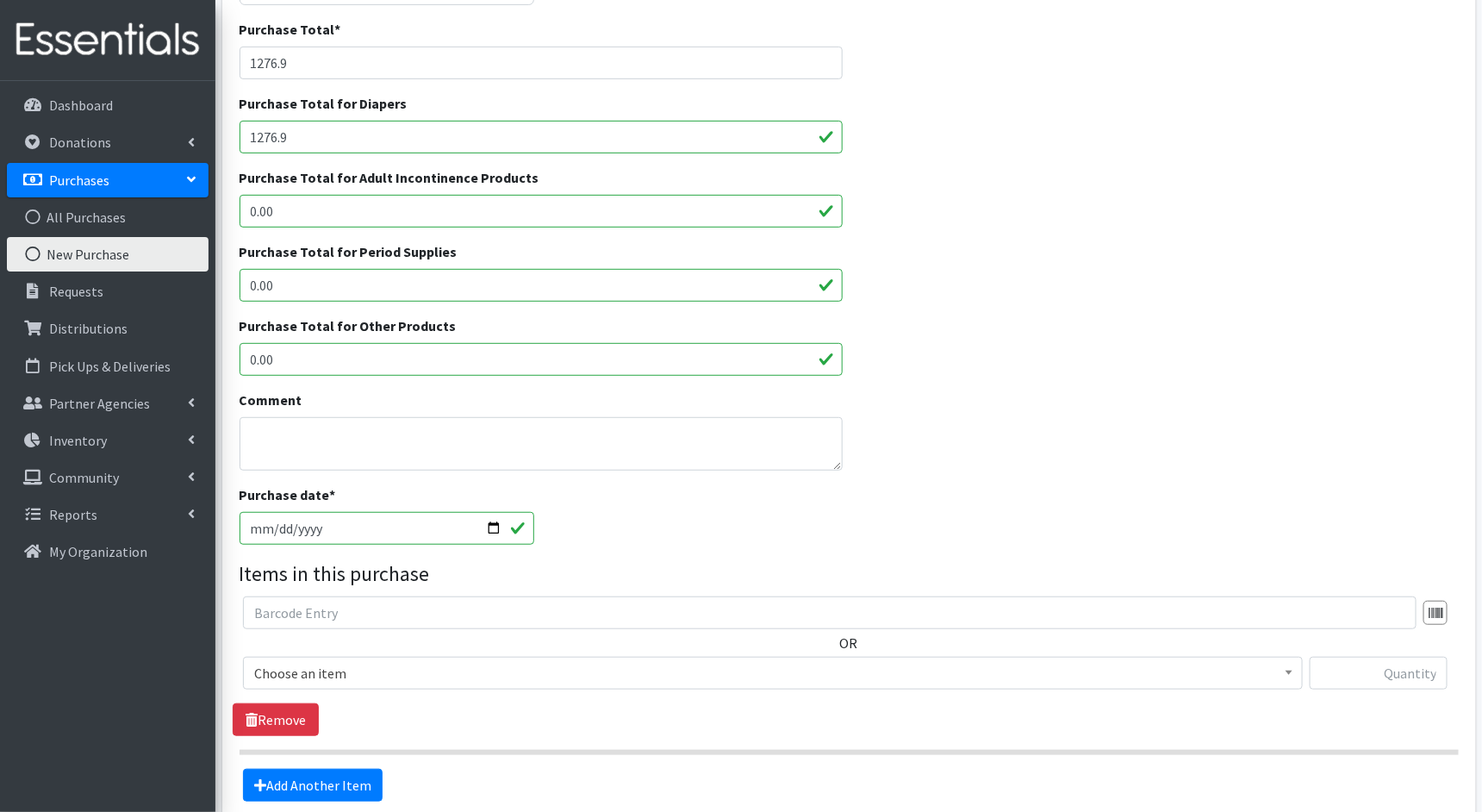
scroll to position [421, 0]
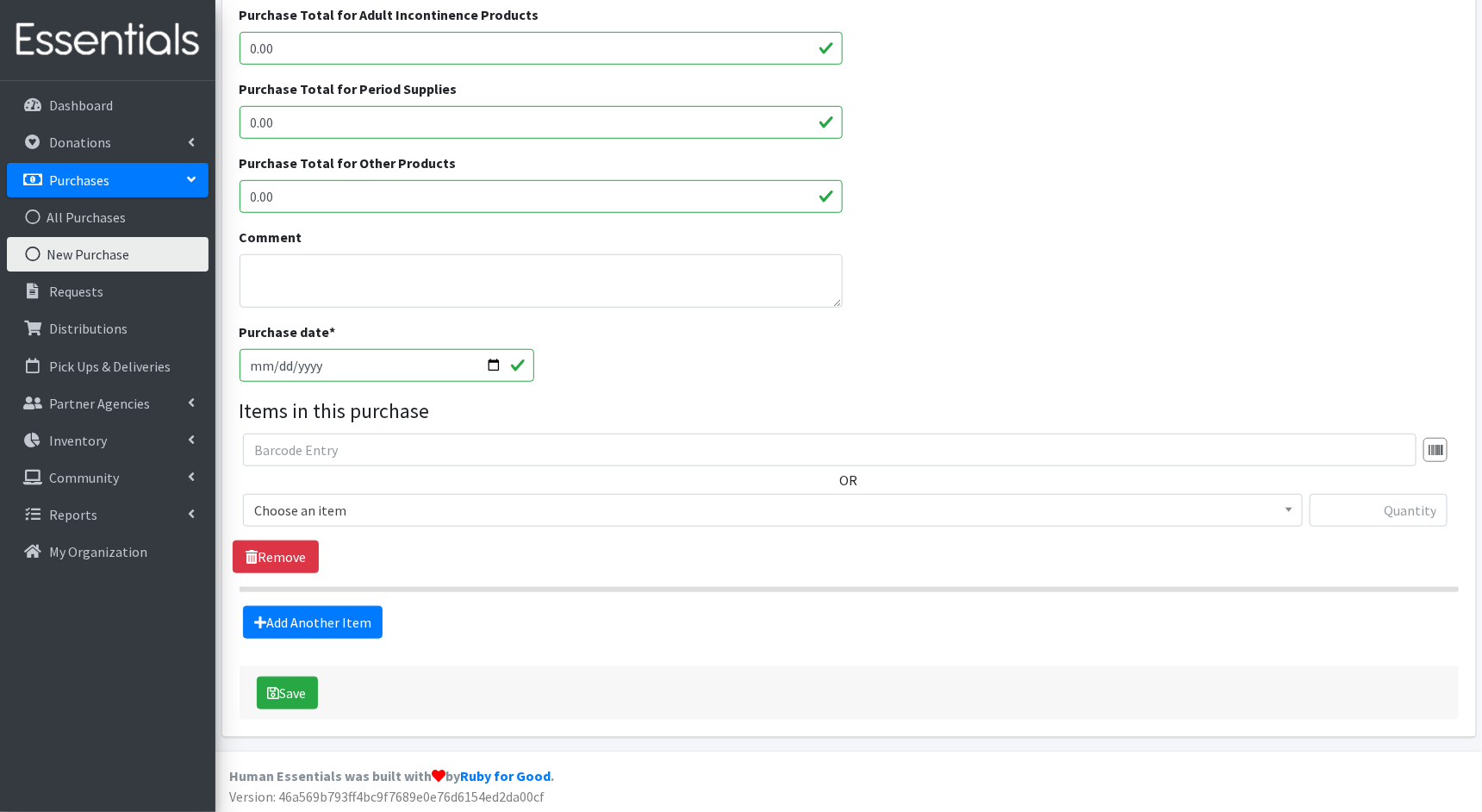
type input "1276.9"
click at [256, 366] on input "[DATE]" at bounding box center [387, 365] width 296 height 32
type input "2025-06-15"
click at [767, 511] on span "Choose an item" at bounding box center [773, 510] width 1037 height 24
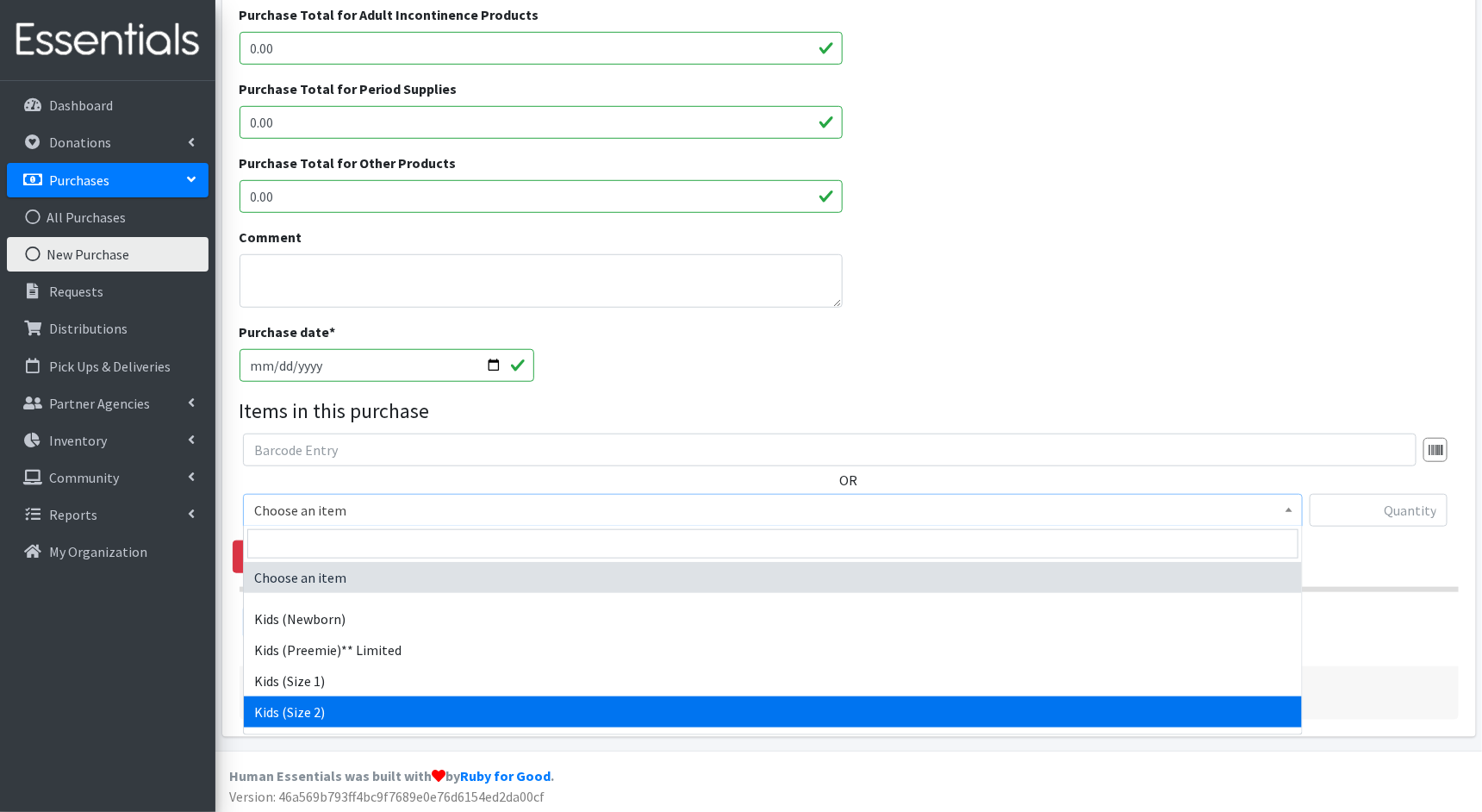
select select "1824"
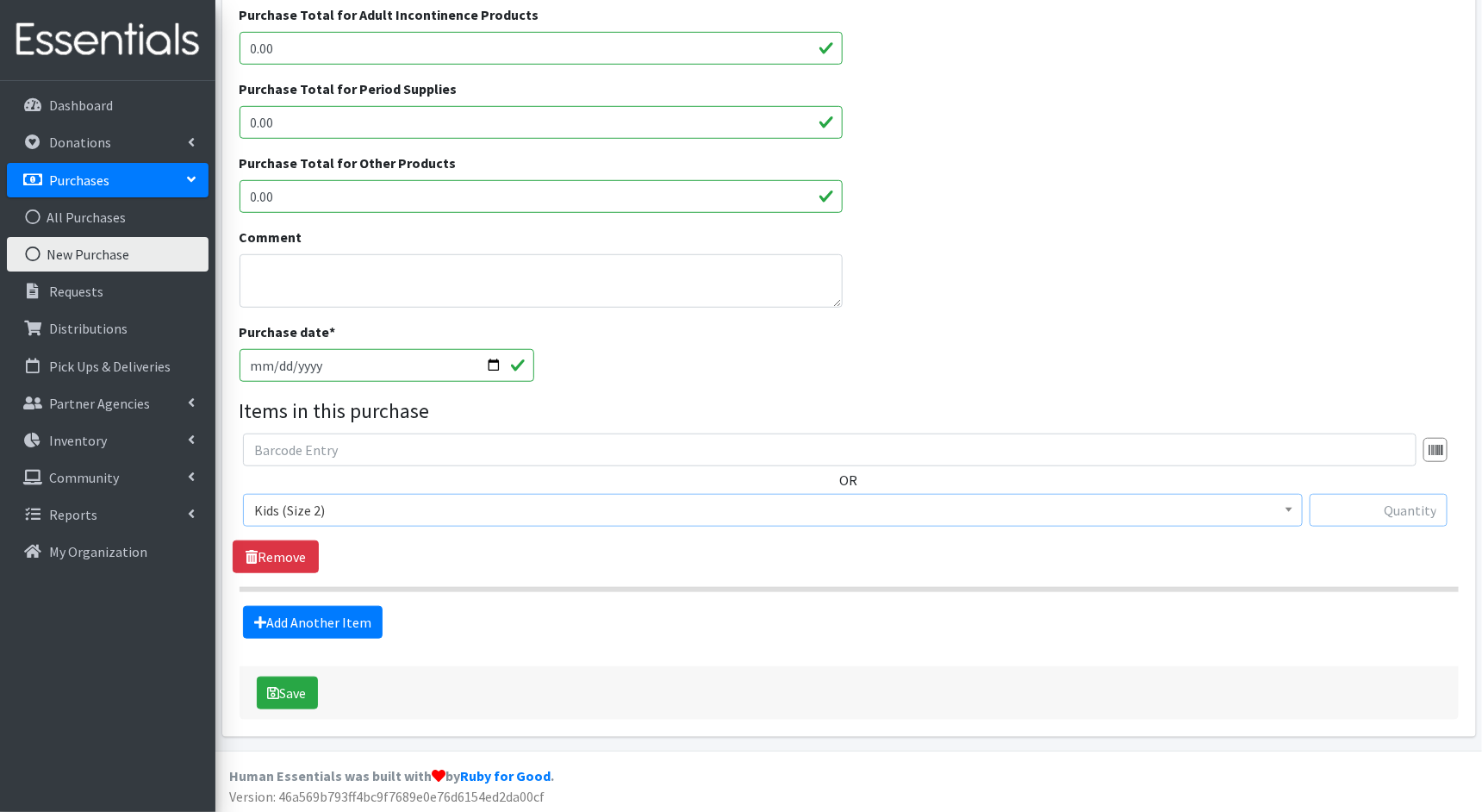
click at [1380, 512] on input "text" at bounding box center [1379, 509] width 138 height 32
type input "4600"
click at [354, 621] on link "Add Another Item" at bounding box center [313, 622] width 139 height 32
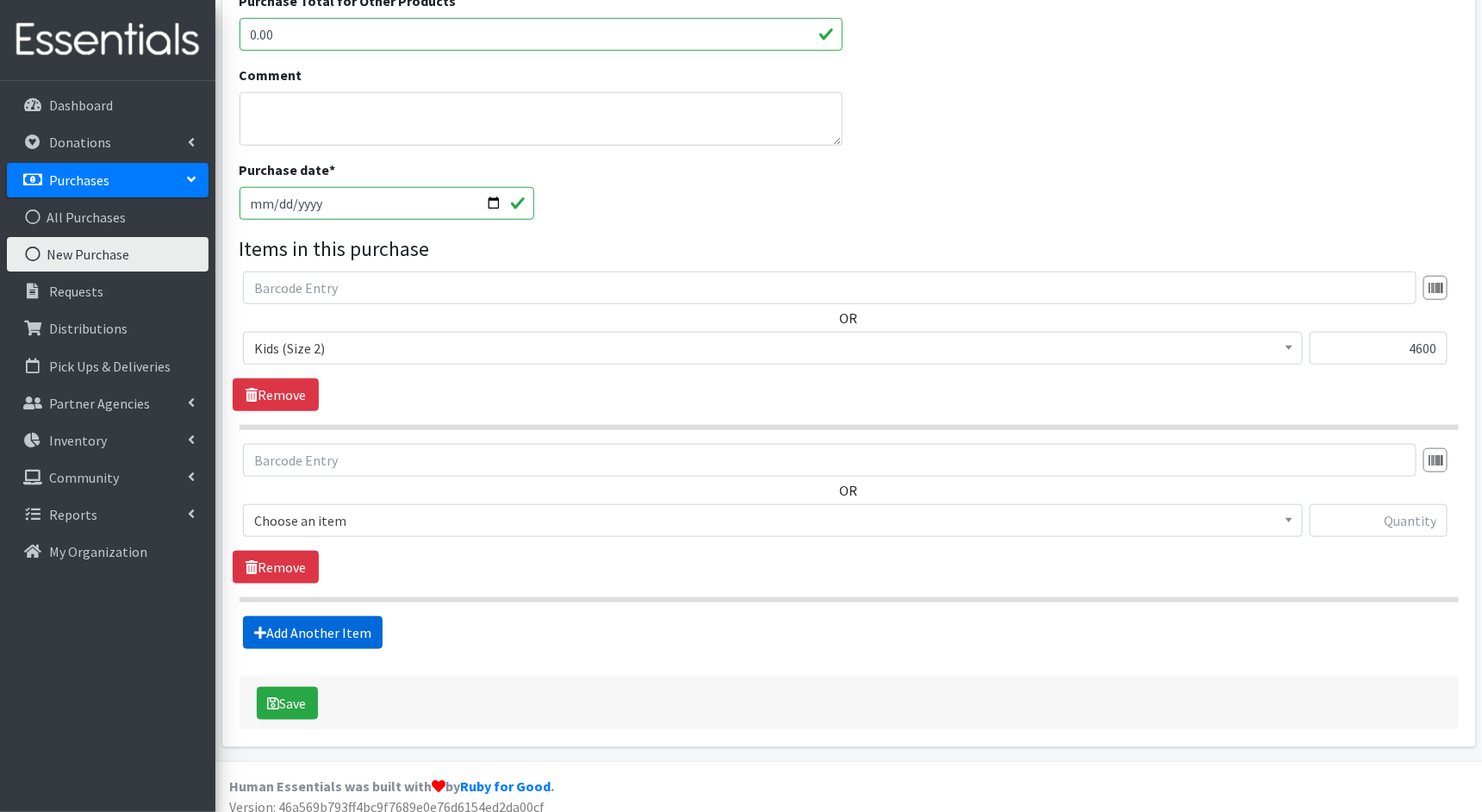
scroll to position [594, 0]
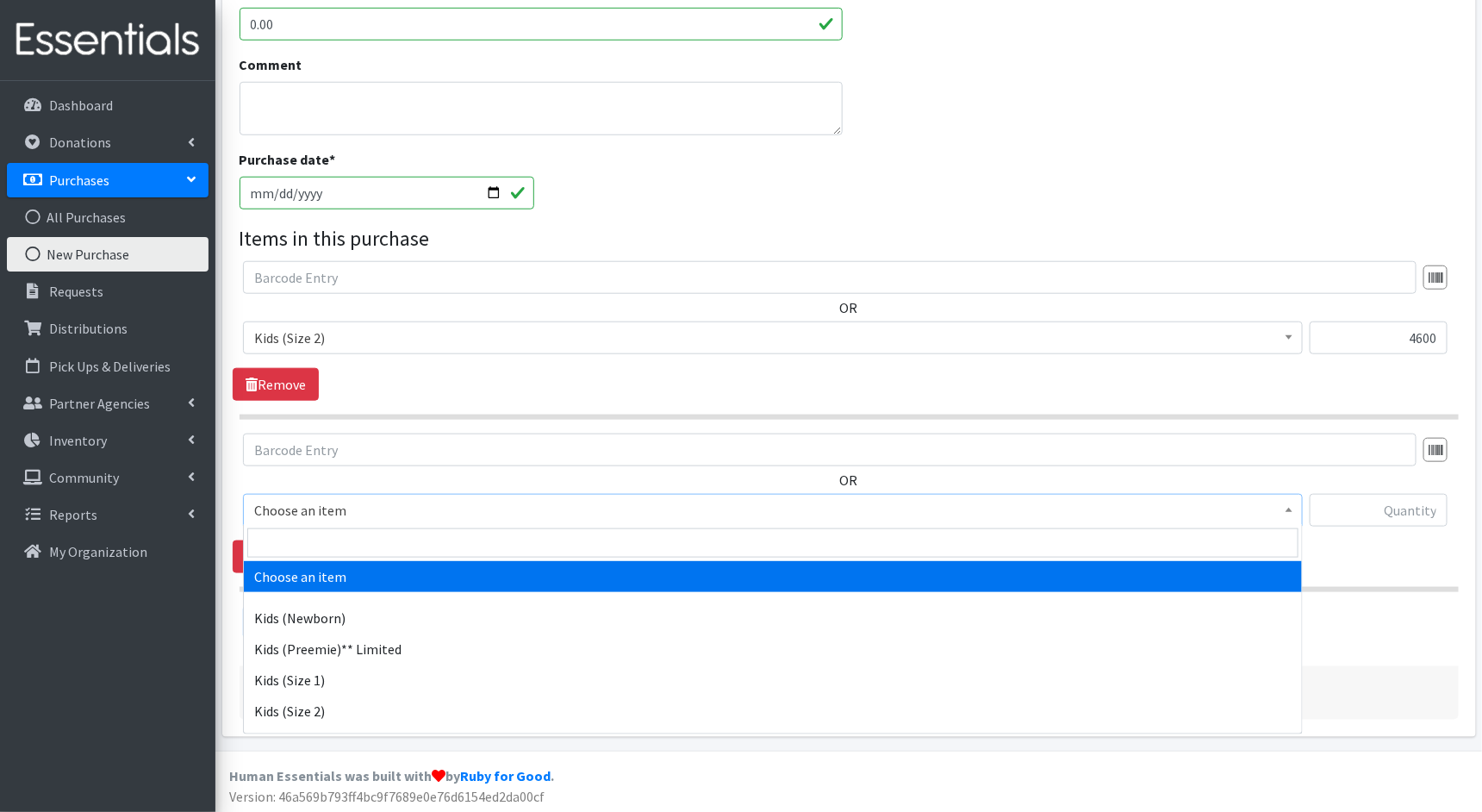
click at [406, 504] on span "Choose an item" at bounding box center [773, 510] width 1037 height 24
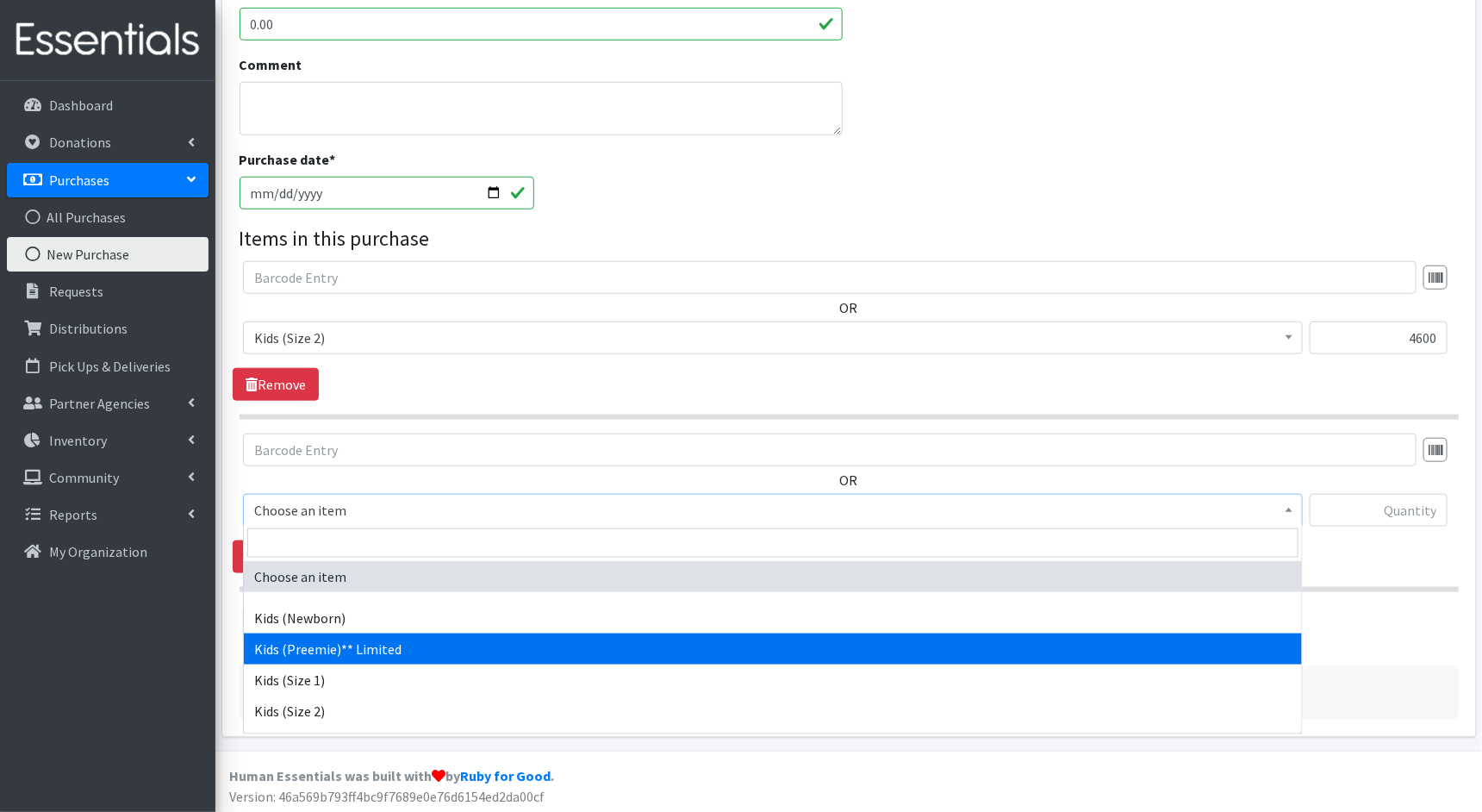
select select "1831"
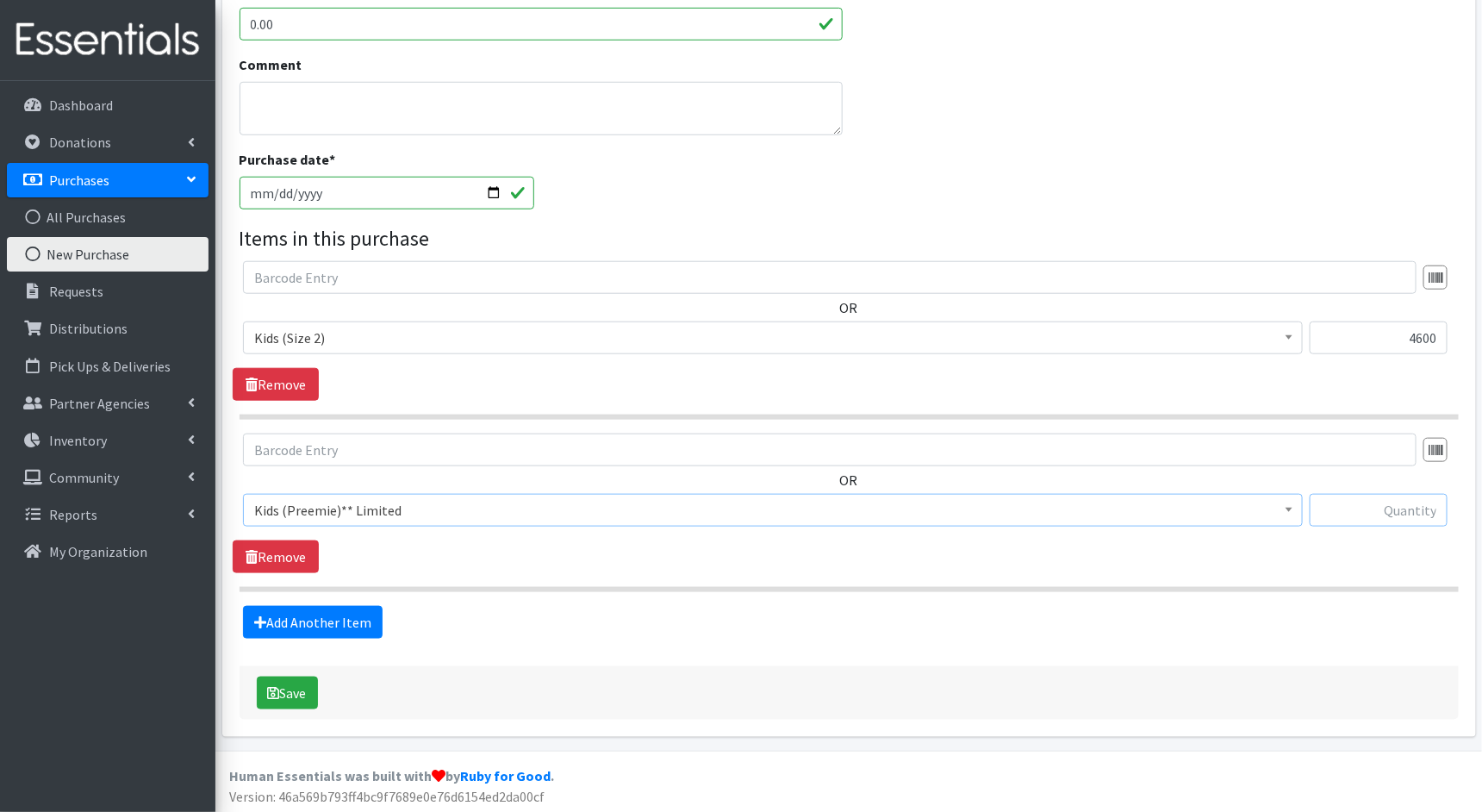
click at [1387, 509] on input "text" at bounding box center [1379, 509] width 138 height 32
type input "300"
click at [345, 626] on link "Add Another Item" at bounding box center [313, 622] width 139 height 32
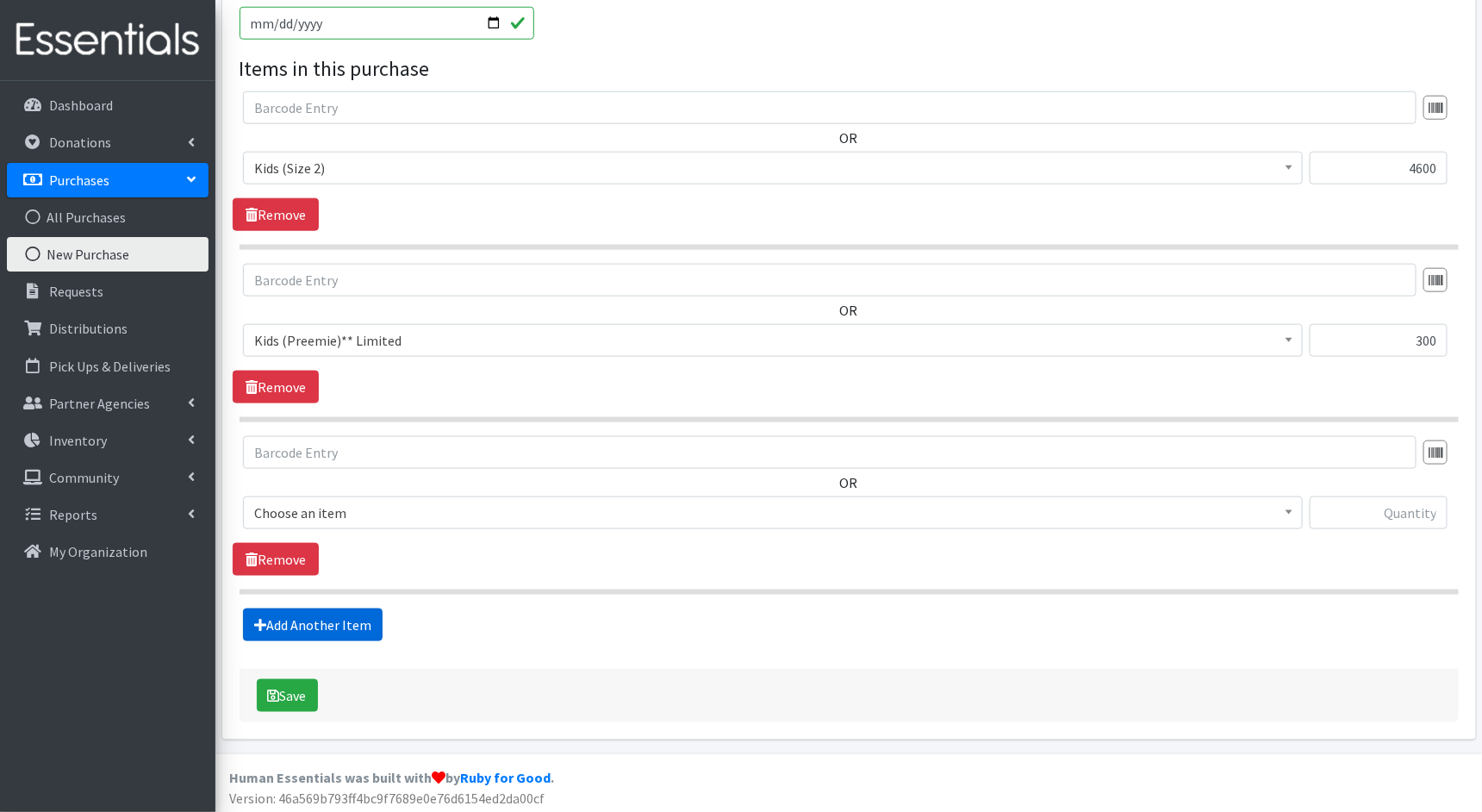
scroll to position [766, 0]
click at [536, 499] on span "Choose an item" at bounding box center [773, 511] width 1037 height 24
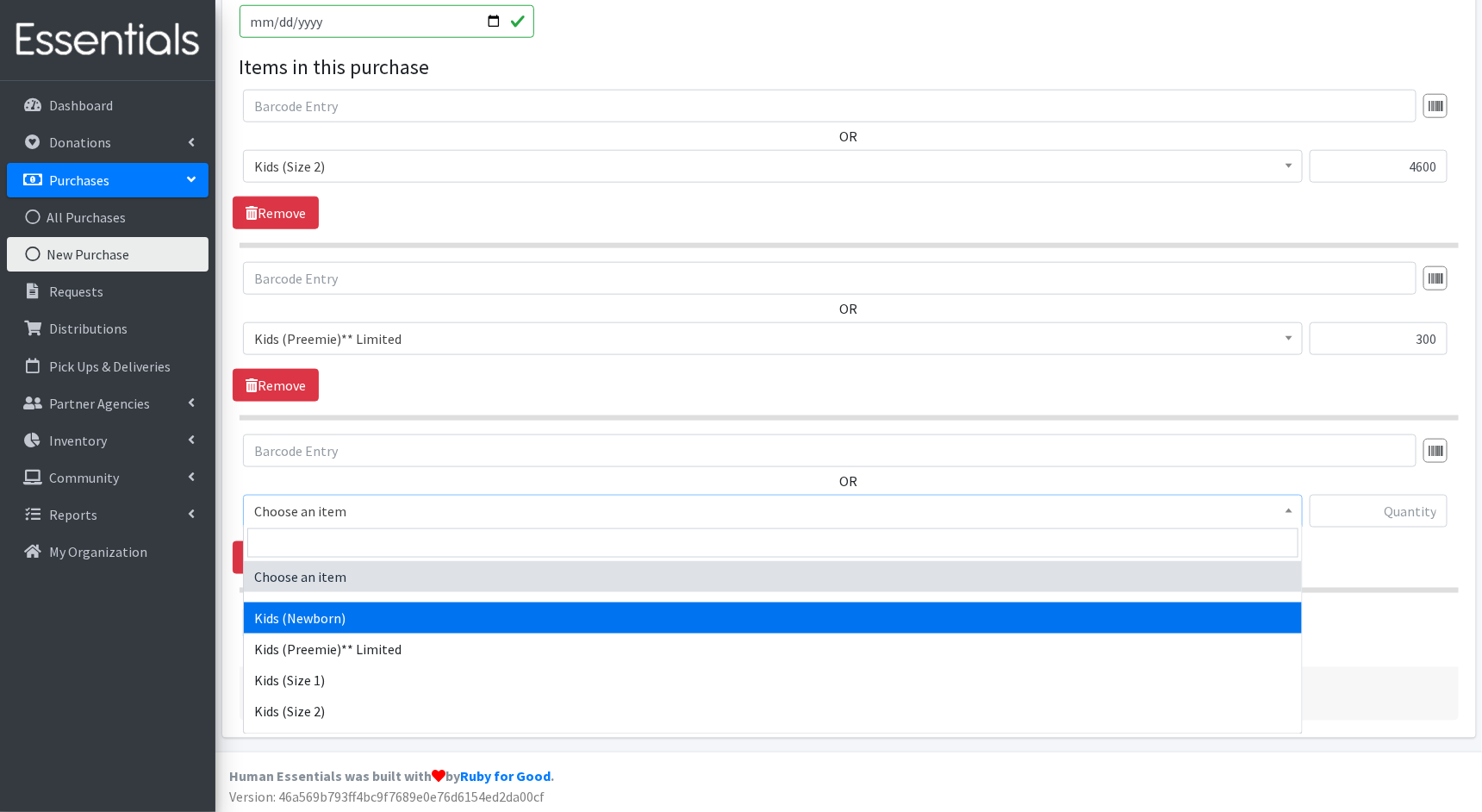
select select "1830"
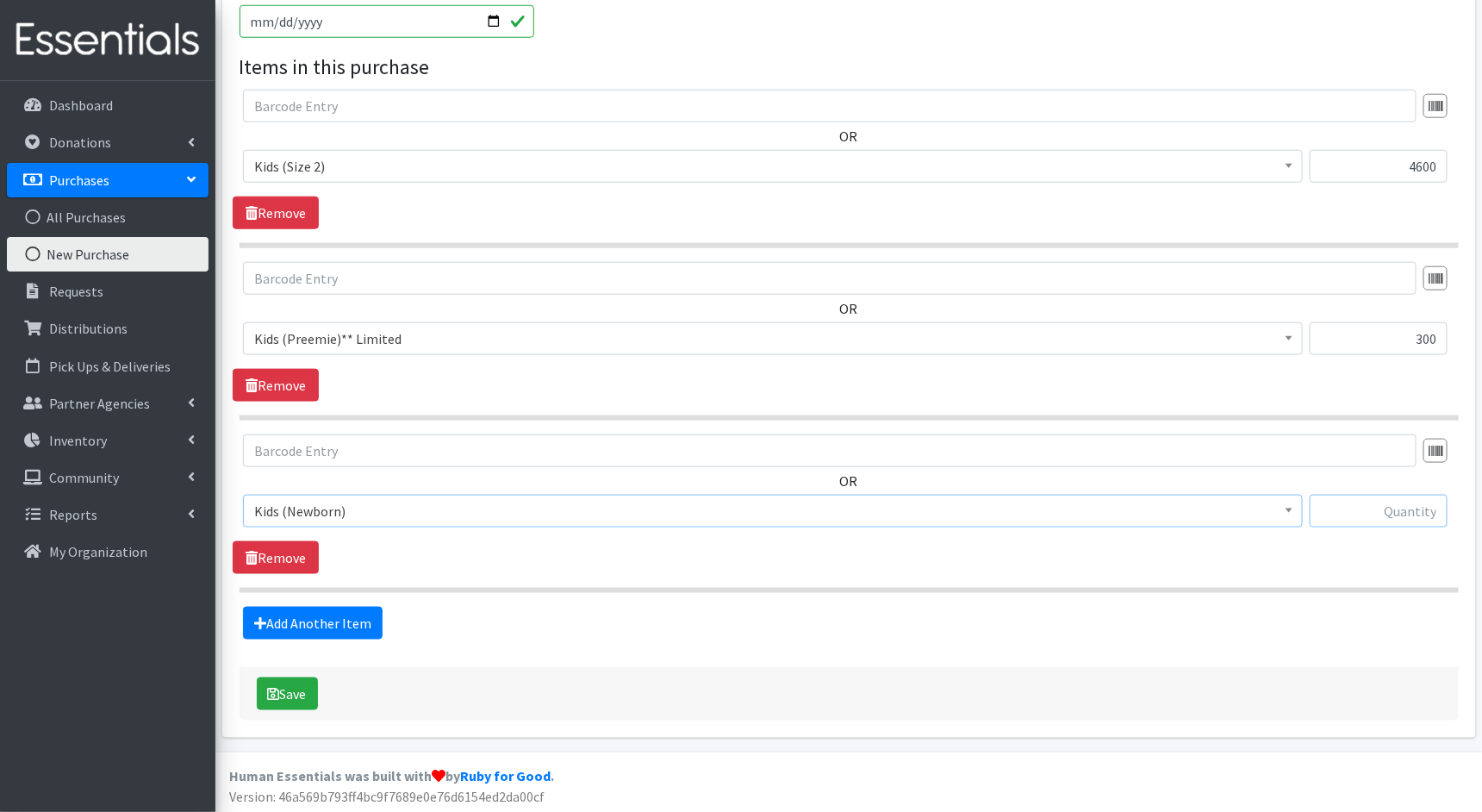
click at [1401, 509] on input "text" at bounding box center [1379, 510] width 138 height 32
type input "2400"
click at [299, 688] on button "Save" at bounding box center [288, 693] width 61 height 32
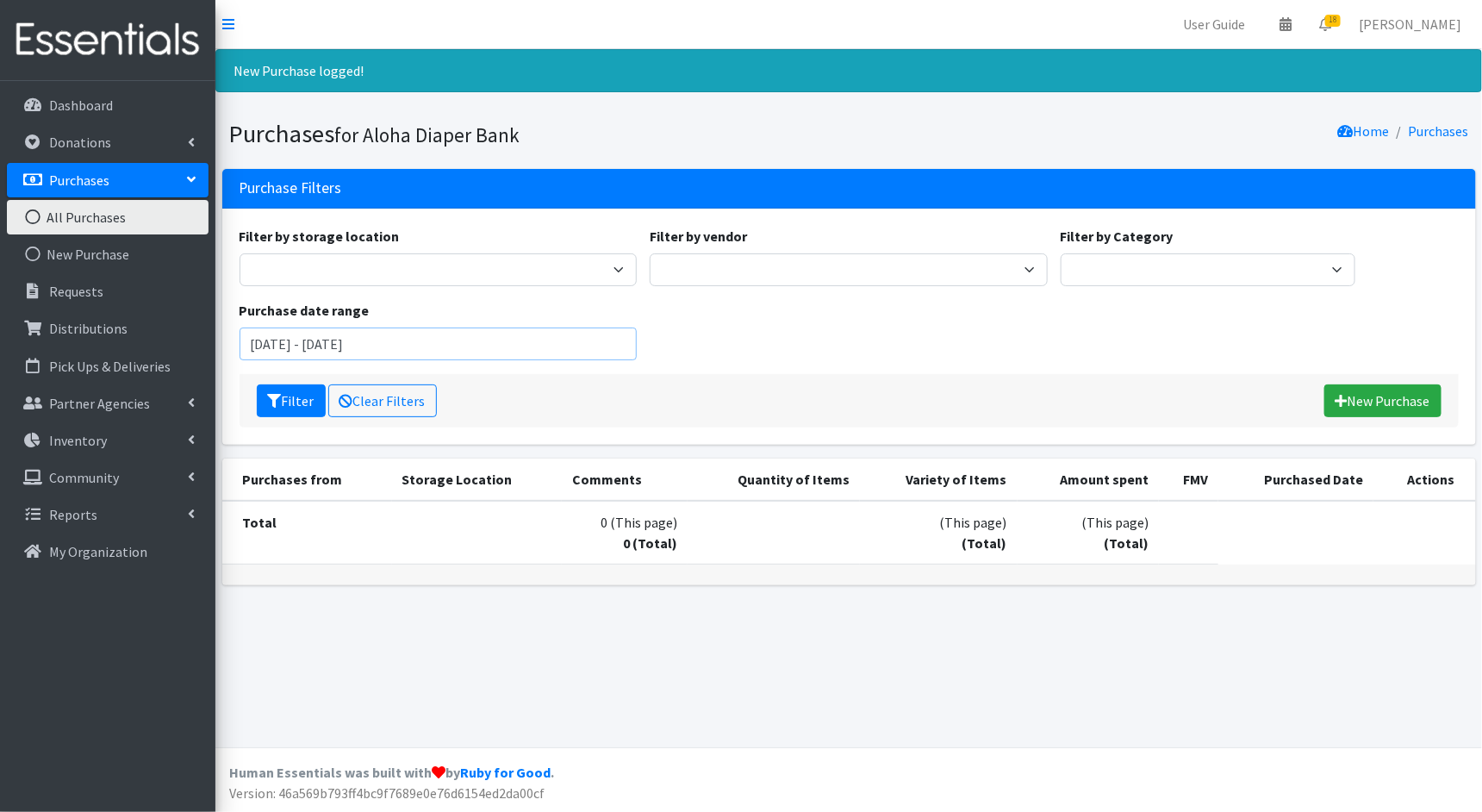
click at [291, 345] on input "June 20, 2025 - September 20, 2025" at bounding box center [438, 343] width 398 height 32
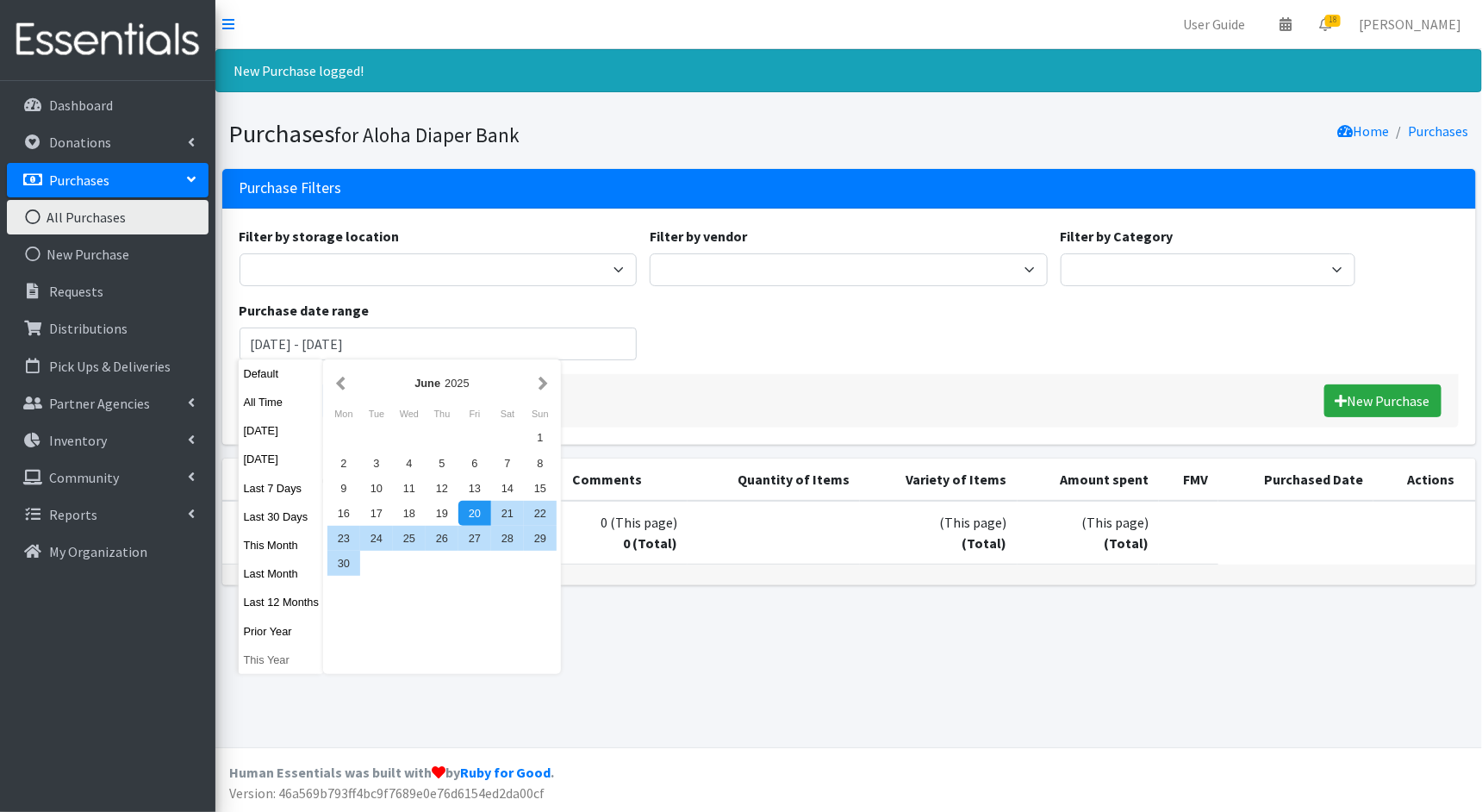
click at [256, 655] on button "This Year" at bounding box center [280, 660] width 84 height 25
type input "January 1, 2025 - December 31, 2025"
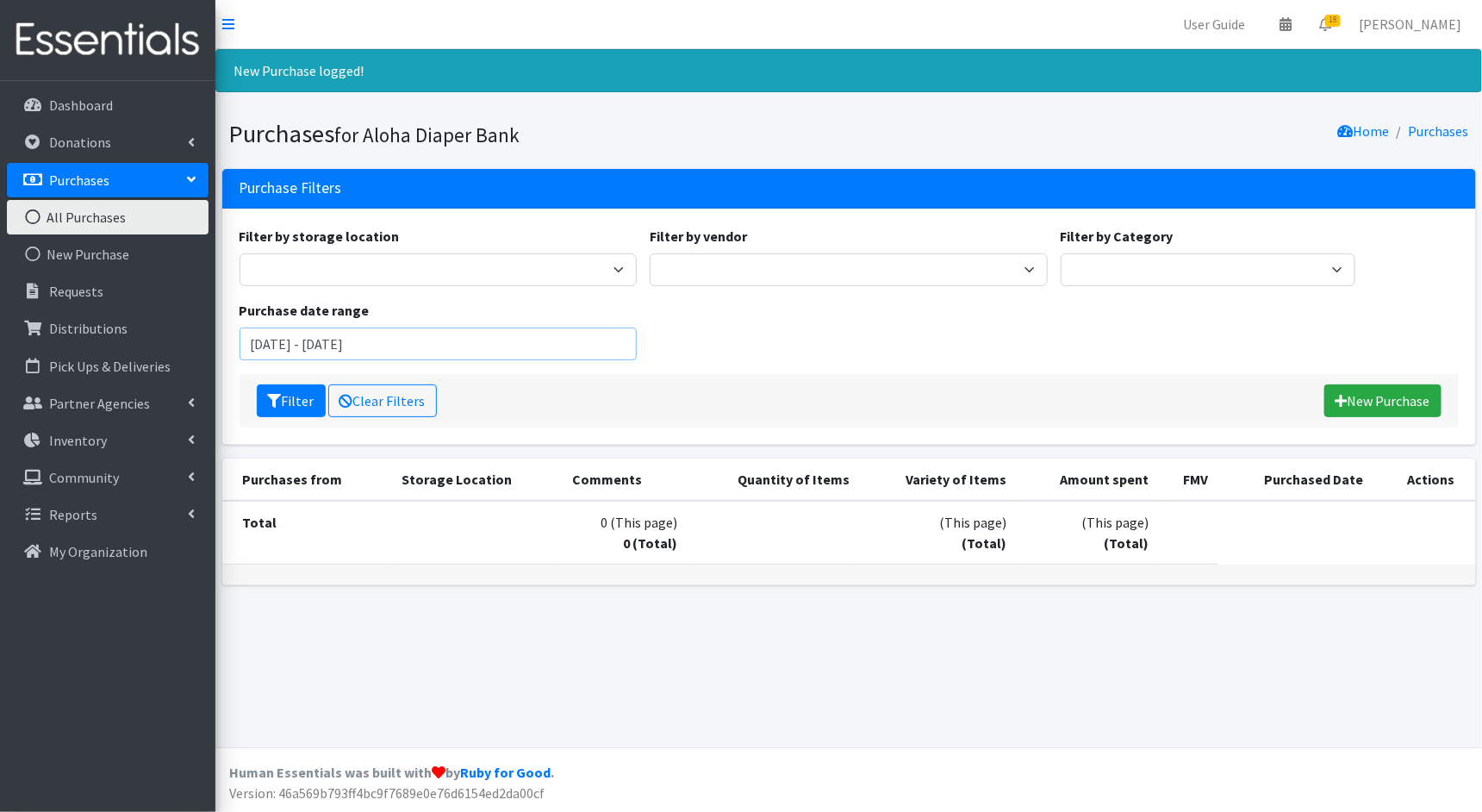
click at [527, 345] on input "January 1, 2025 - December 31, 2025" at bounding box center [438, 343] width 398 height 32
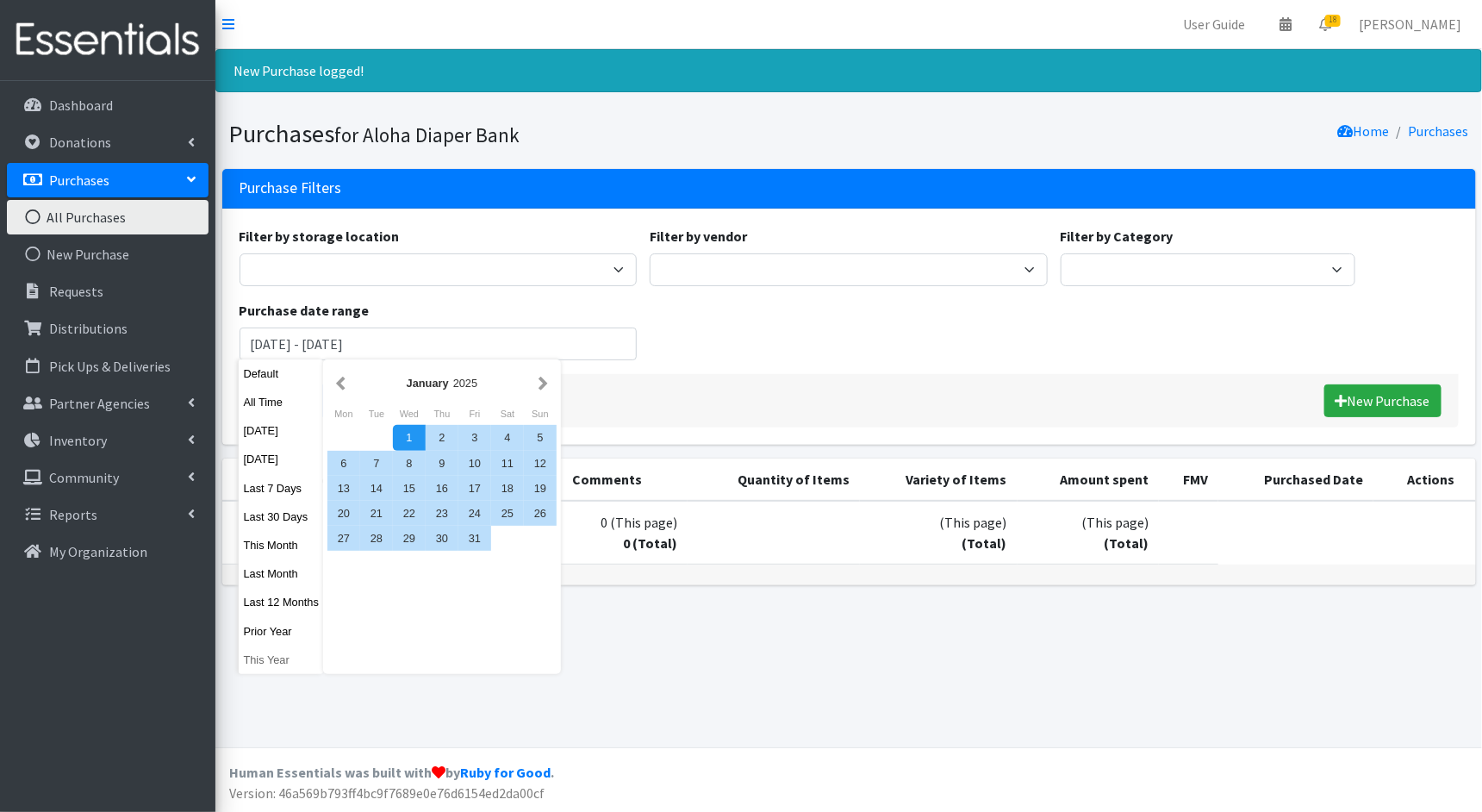
click at [277, 660] on button "This Year" at bounding box center [280, 660] width 84 height 25
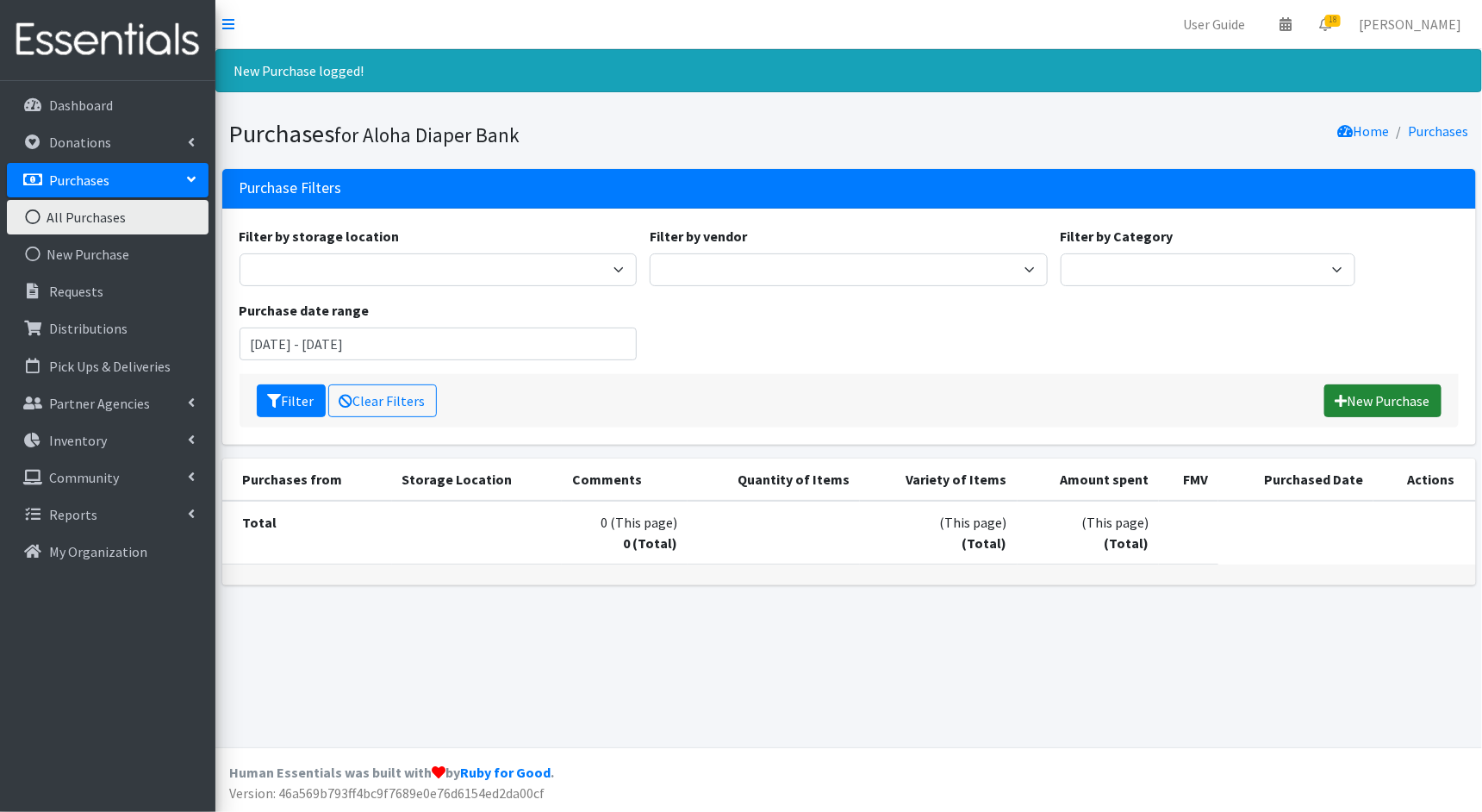
click at [1402, 396] on link "New Purchase" at bounding box center [1384, 400] width 117 height 32
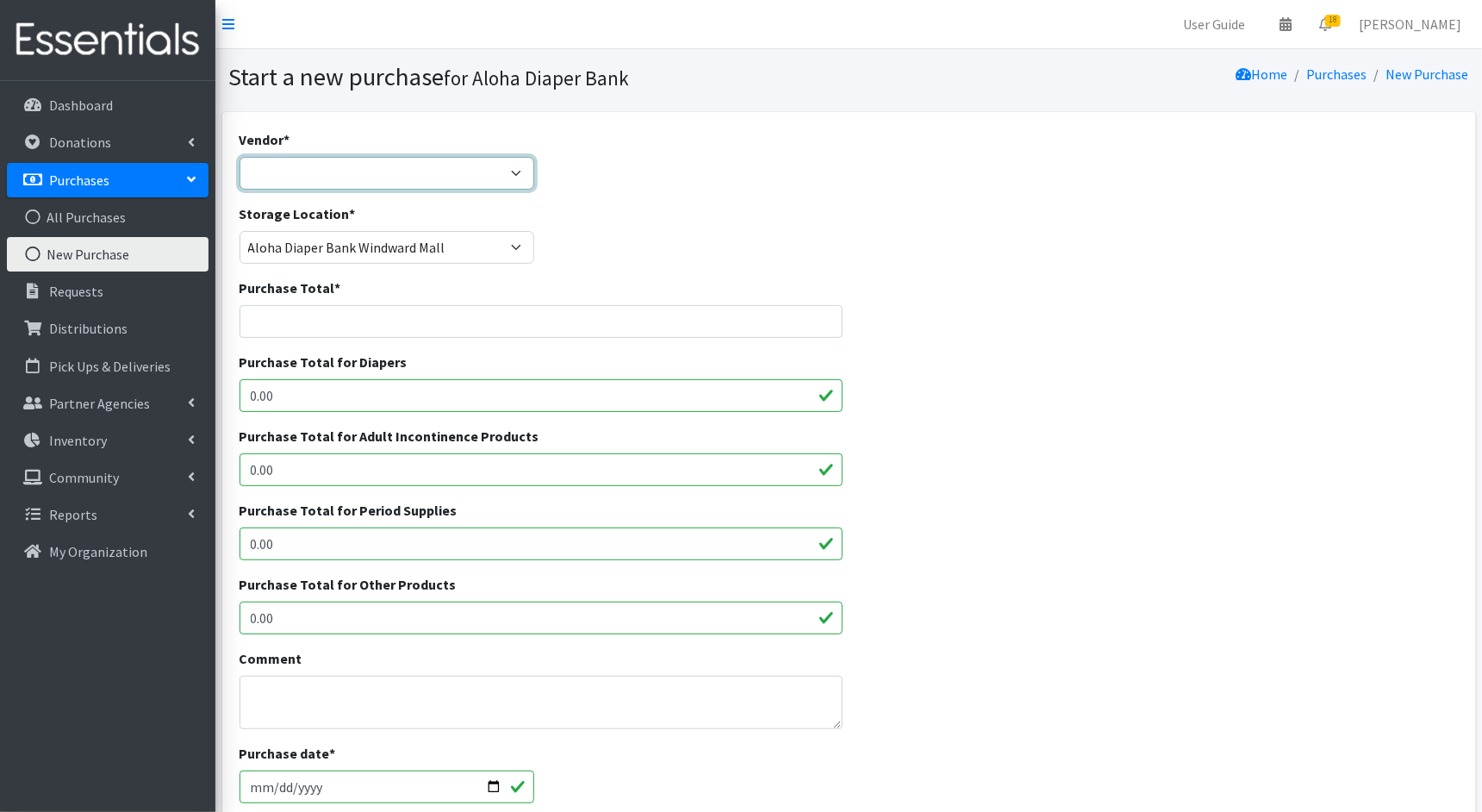
click at [519, 171] on select "Amazon Business Prime COSTCO Fruit of the Loom HDI Wholesale JSL MEDLINE Nation…" at bounding box center [387, 173] width 296 height 32
select select "212"
click at [239, 157] on select "Amazon Business Prime COSTCO Fruit of the Loom HDI Wholesale JSL MEDLINE Nation…" at bounding box center [387, 173] width 296 height 32
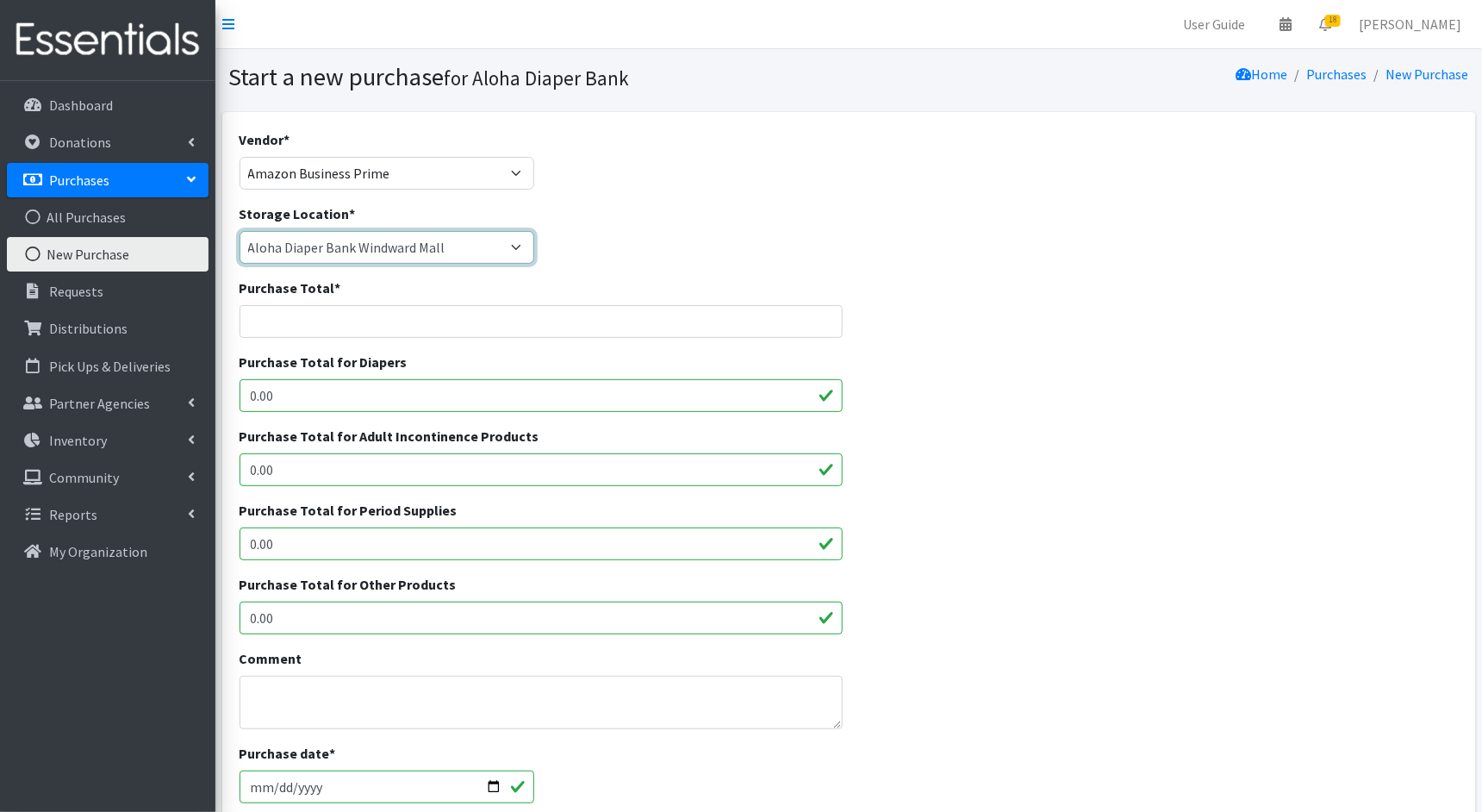
click at [466, 248] on select "Aloha Diaper Bank Windward Mall DHX KOKA Kauai MAIN Kauai Diaper Pantry Main Ma…" at bounding box center [387, 247] width 296 height 32
select select "213"
click at [239, 231] on select "Aloha Diaper Bank Windward Mall DHX KOKA Kauai MAIN Kauai Diaper Pantry Main Ma…" at bounding box center [387, 247] width 296 height 32
click at [417, 311] on input "Purchase Total *" at bounding box center [541, 321] width 603 height 32
paste input "885.9"
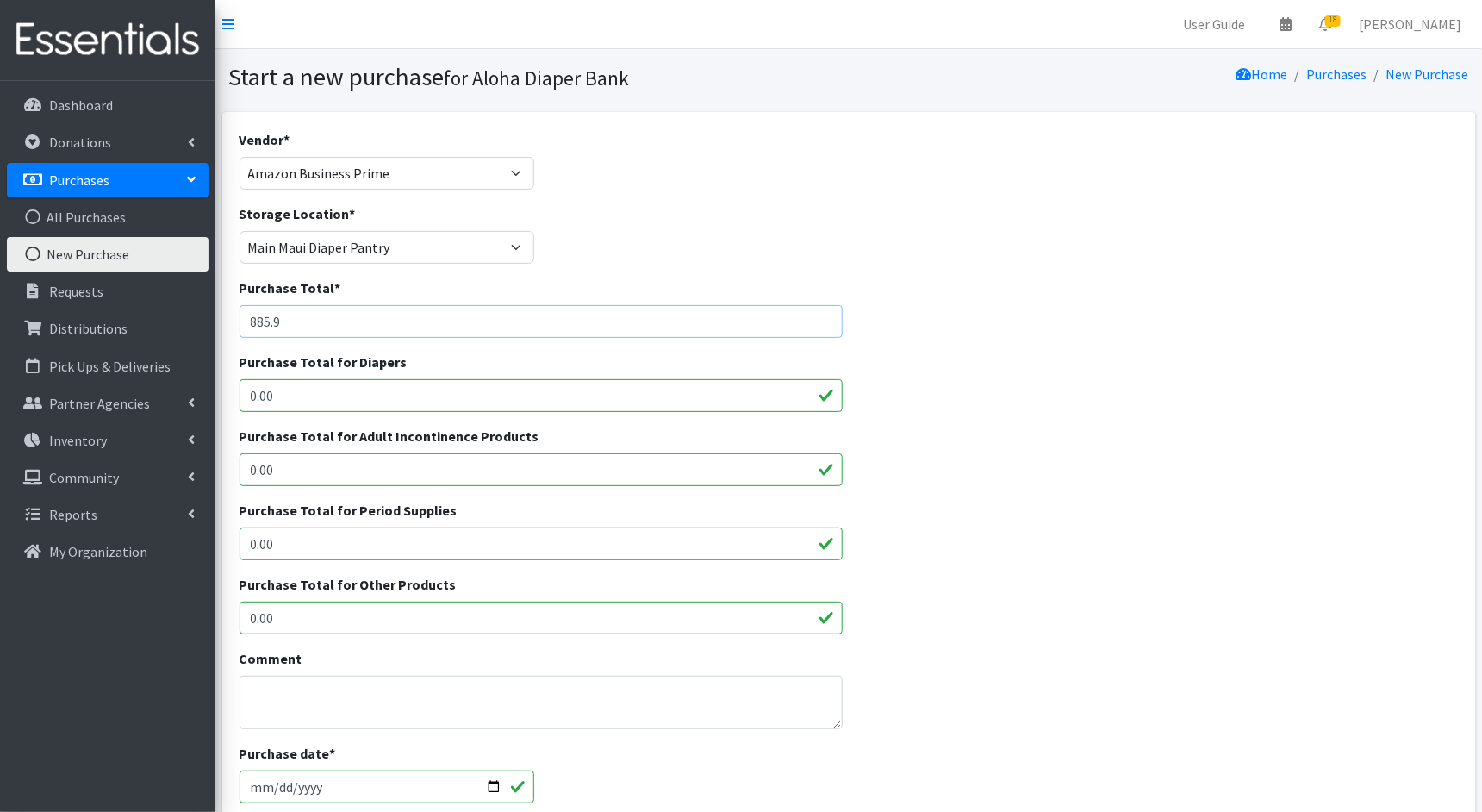
type input "885.9"
drag, startPoint x: 281, startPoint y: 402, endPoint x: 241, endPoint y: 400, distance: 40.0
click at [241, 400] on input "0.00" at bounding box center [541, 395] width 603 height 32
paste input "885.9"
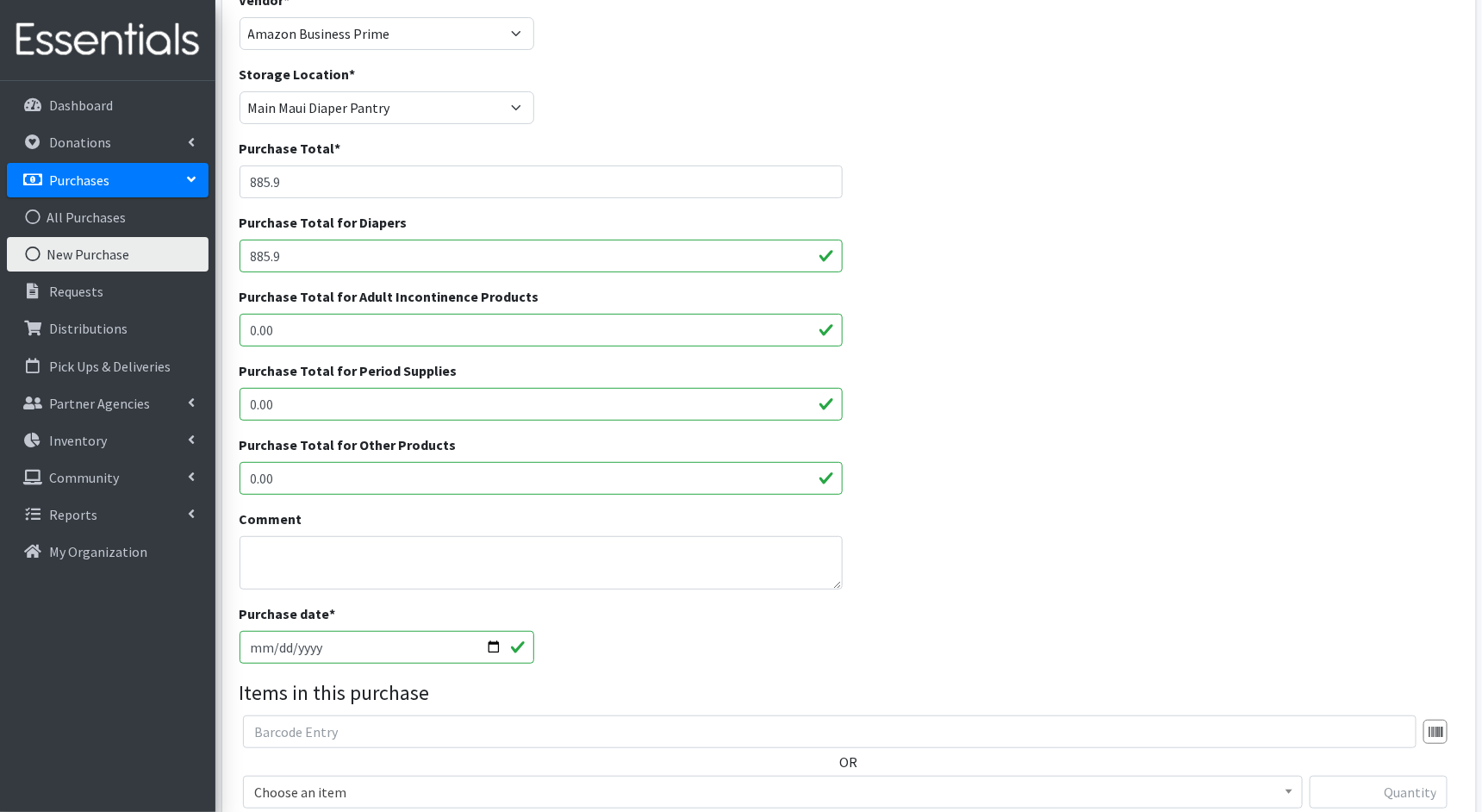
scroll to position [148, 0]
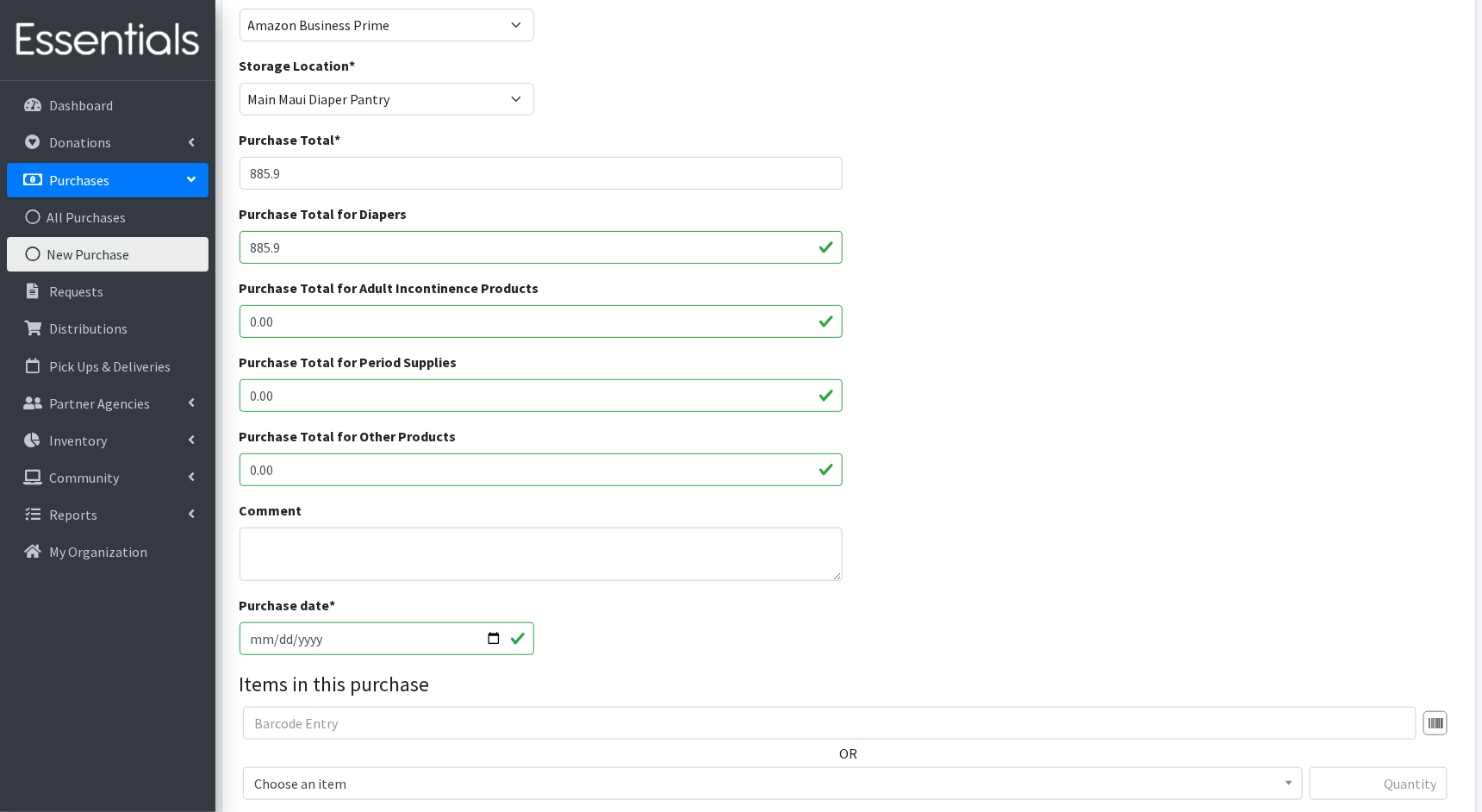
type input "885.9"
click at [251, 642] on input "[DATE]" at bounding box center [387, 638] width 296 height 32
click at [257, 633] on input "[DATE]" at bounding box center [387, 638] width 296 height 32
type input "2025-06-27"
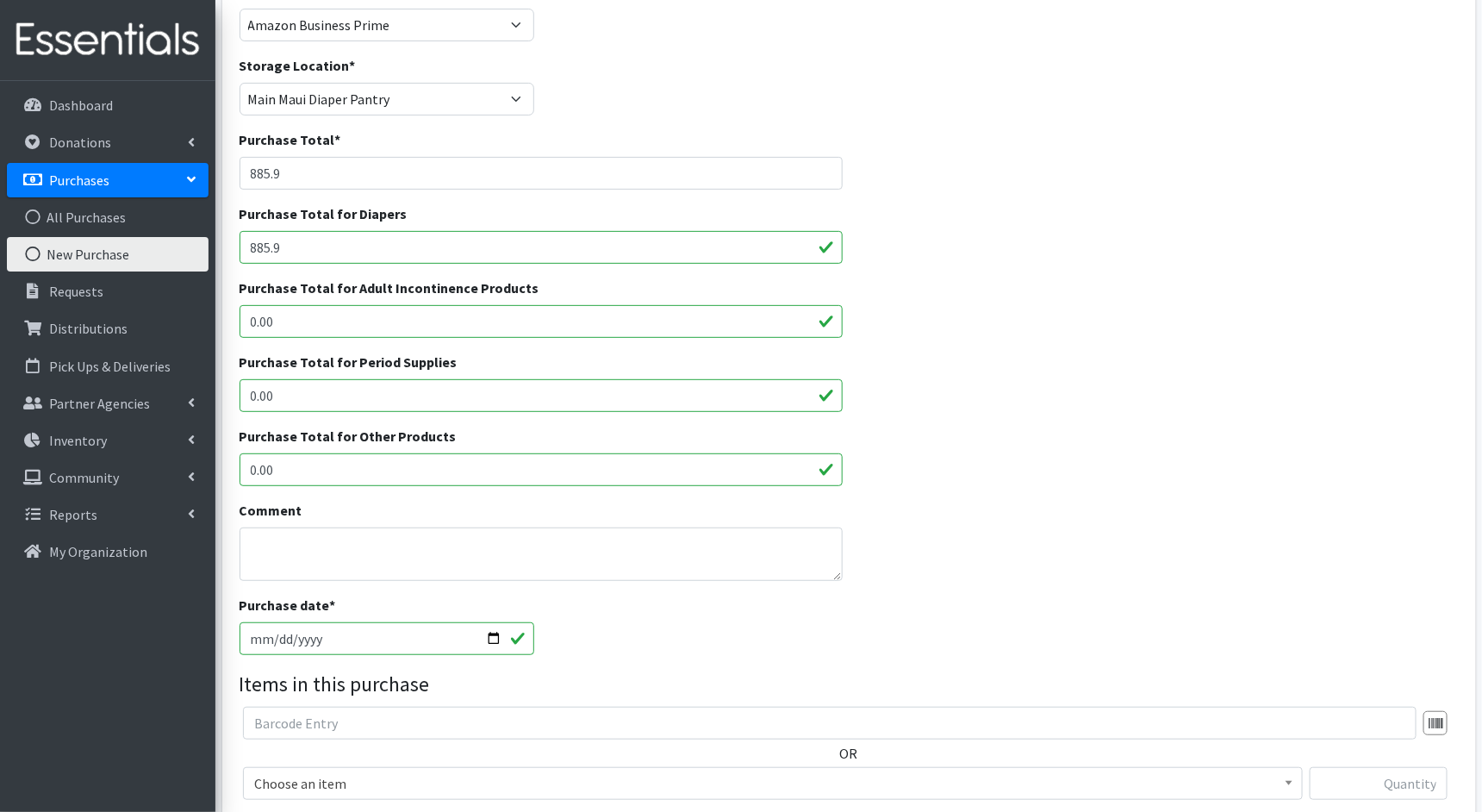
click at [593, 649] on div "Purchase date * 2025-06-27" at bounding box center [849, 632] width 1232 height 74
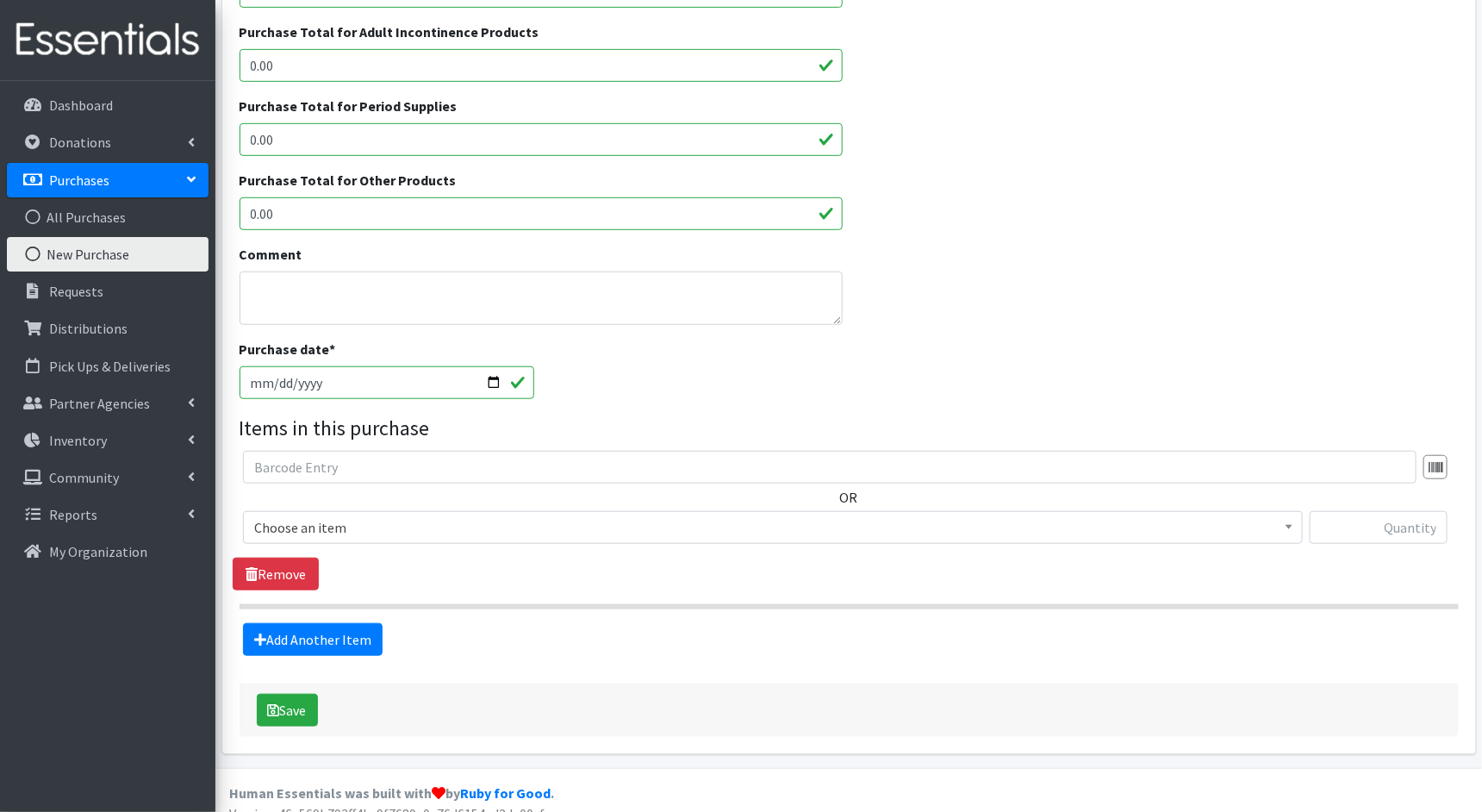
scroll to position [421, 0]
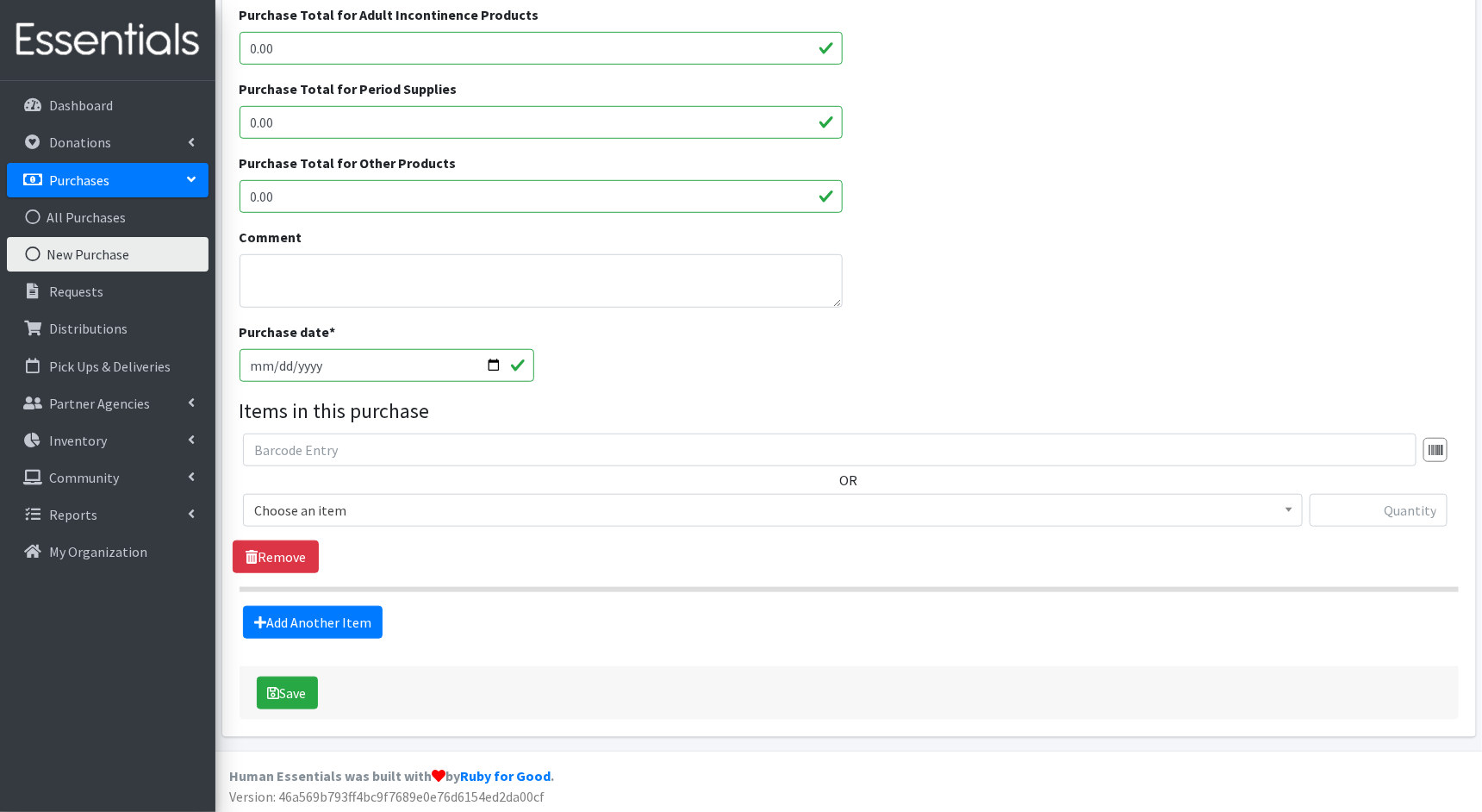
click at [982, 514] on span "Choose an item" at bounding box center [773, 510] width 1037 height 24
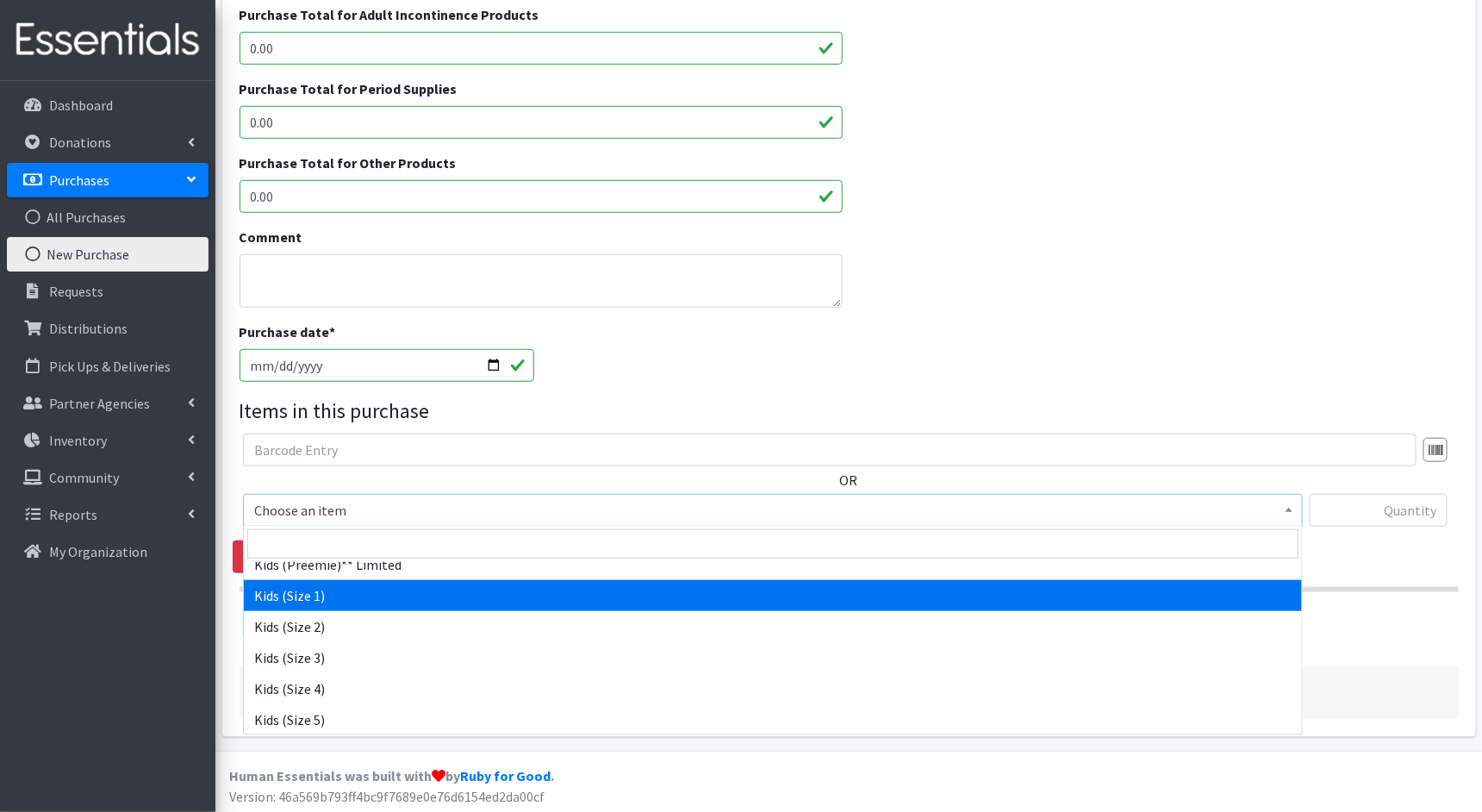
scroll to position [99, 0]
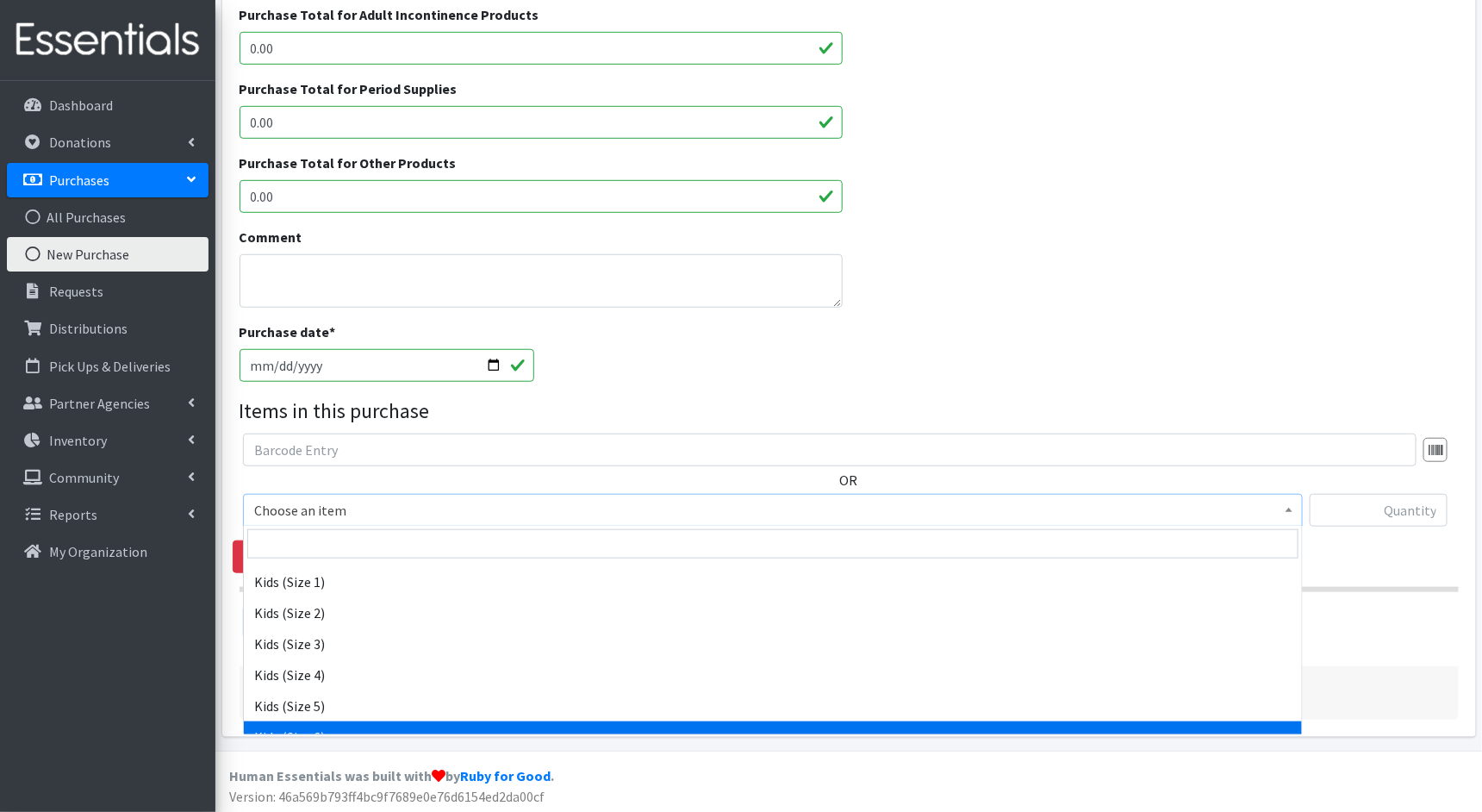
select select "1834"
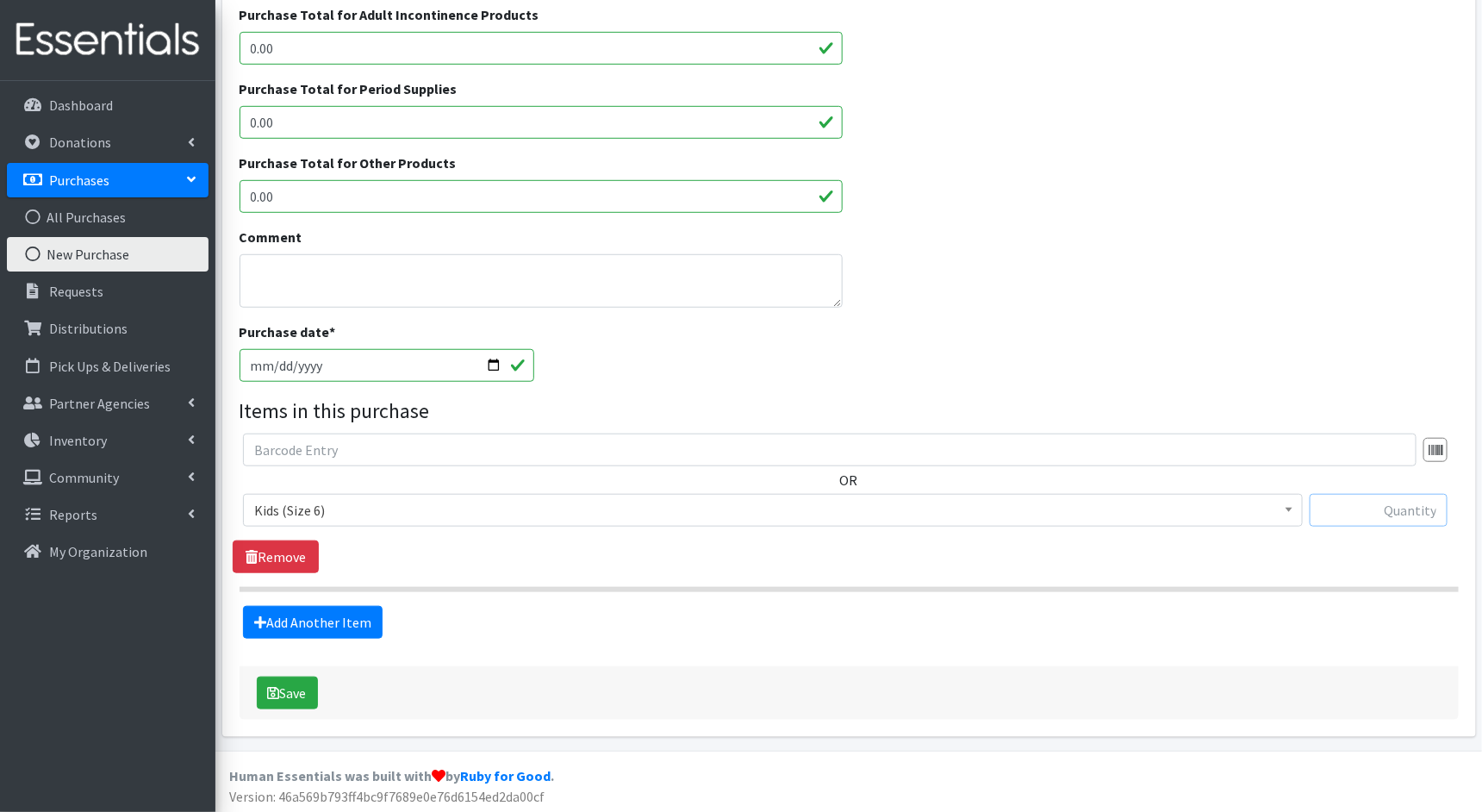
click at [1407, 517] on input "text" at bounding box center [1379, 509] width 138 height 32
type input "2160"
click at [329, 620] on link "Add Another Item" at bounding box center [313, 622] width 139 height 32
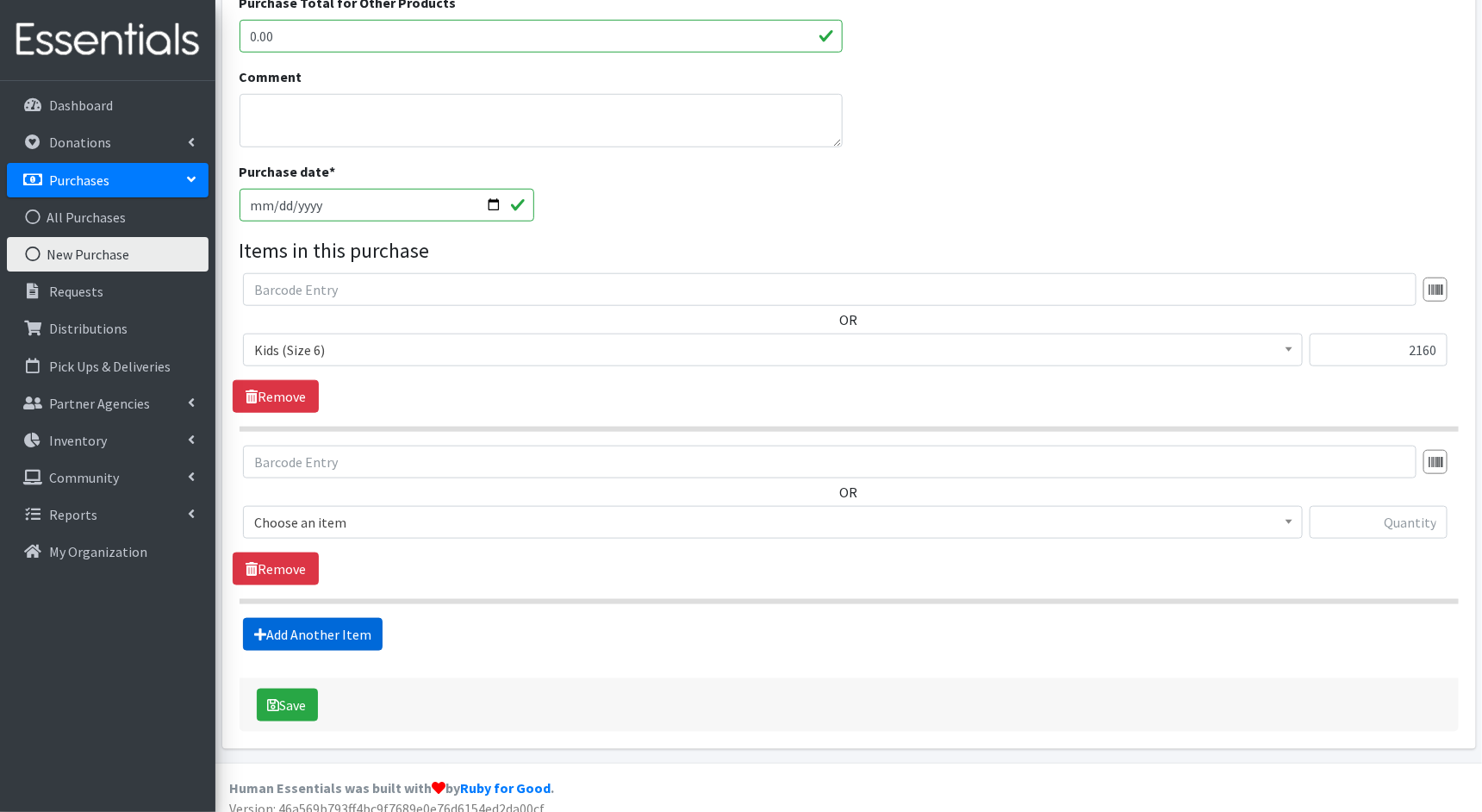
scroll to position [594, 0]
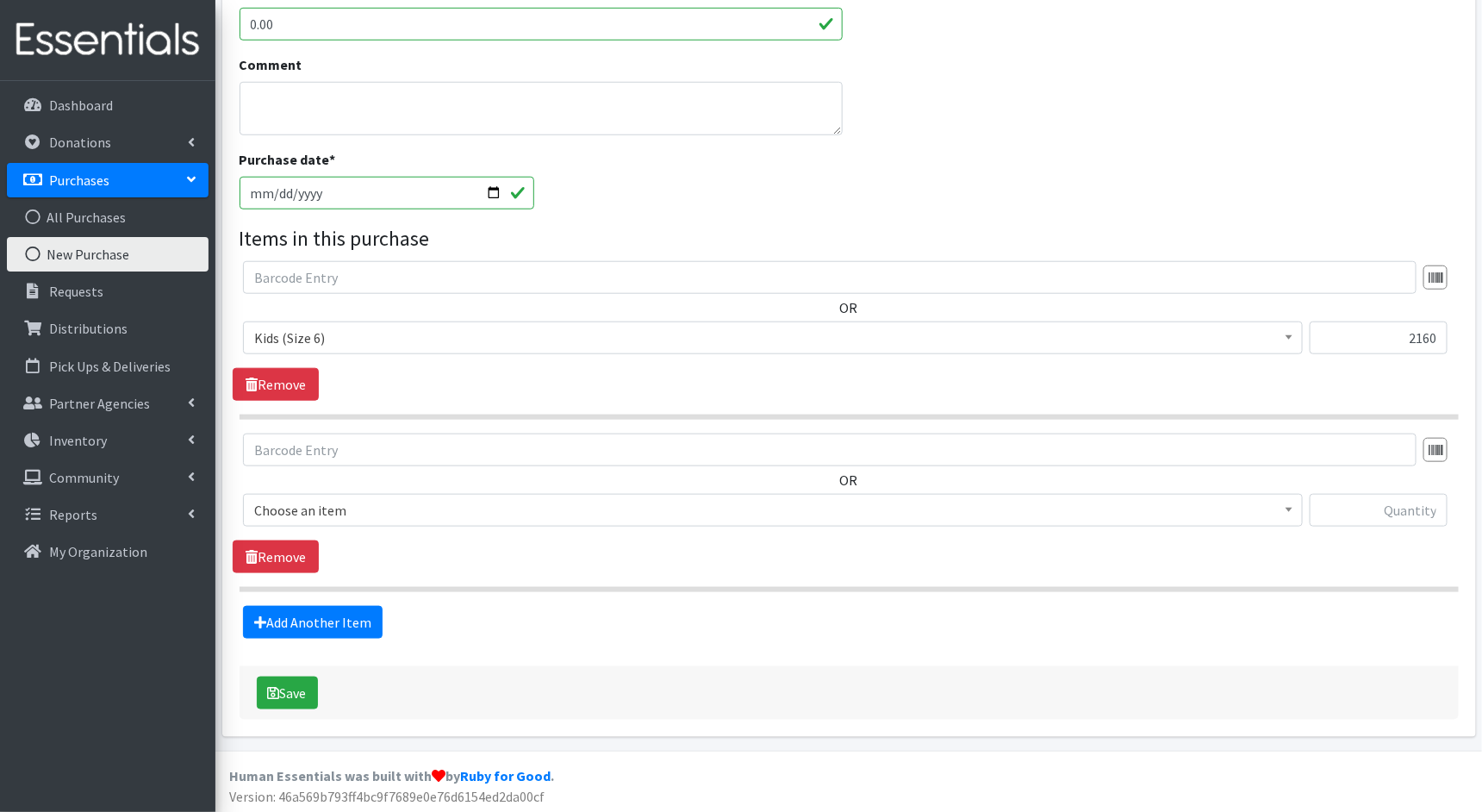
click at [509, 511] on span "Choose an item" at bounding box center [773, 510] width 1037 height 24
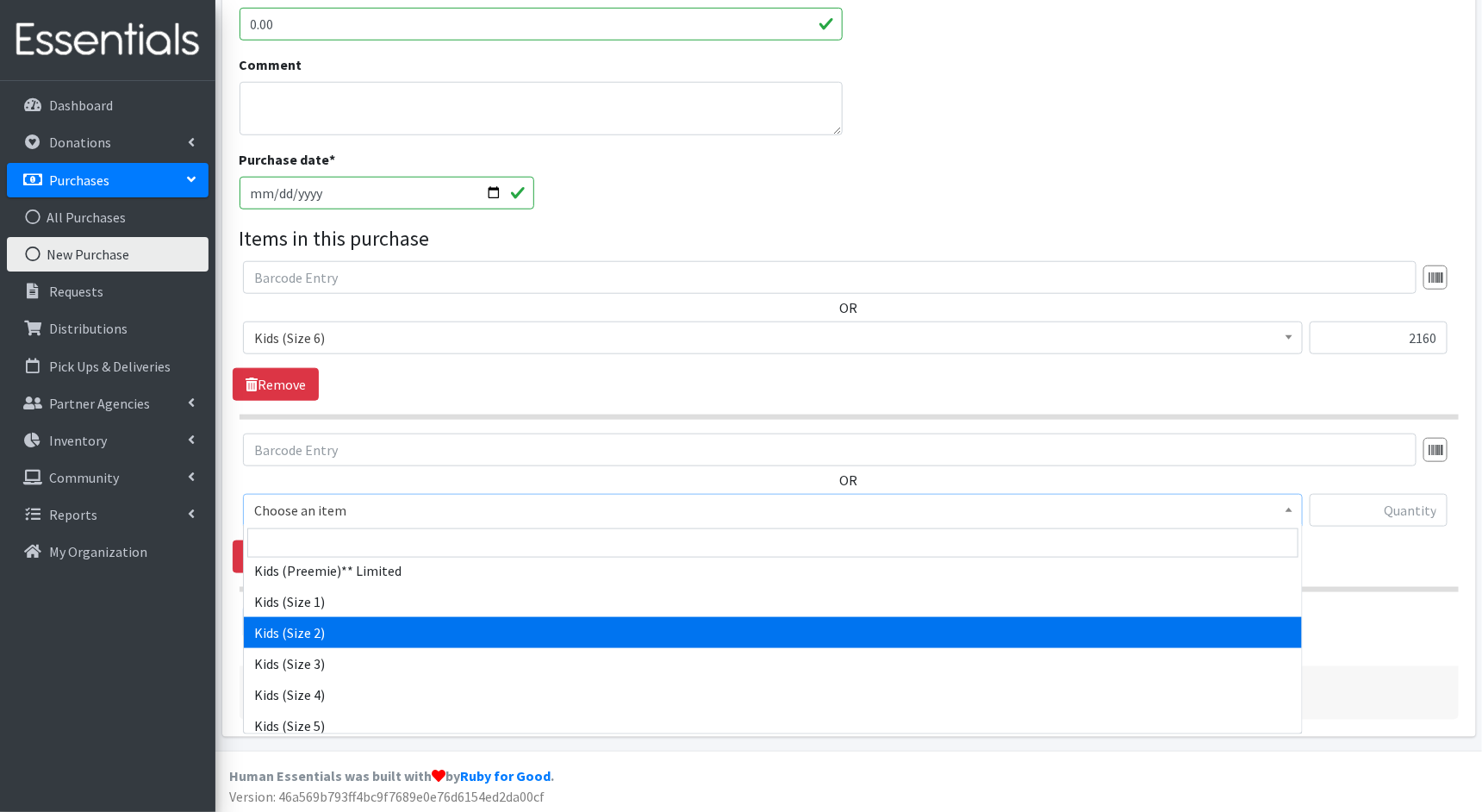
scroll to position [80, 0]
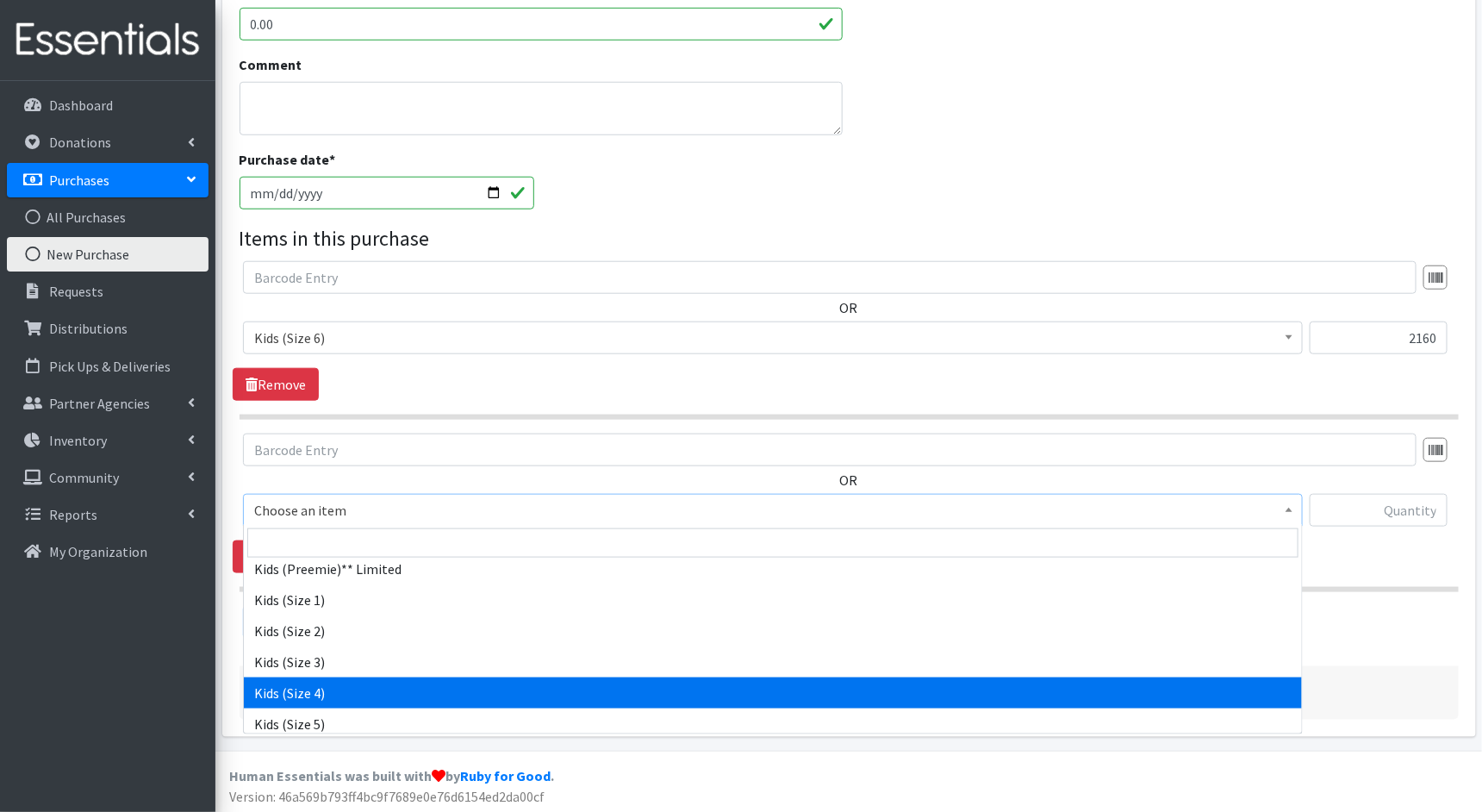
select select "1828"
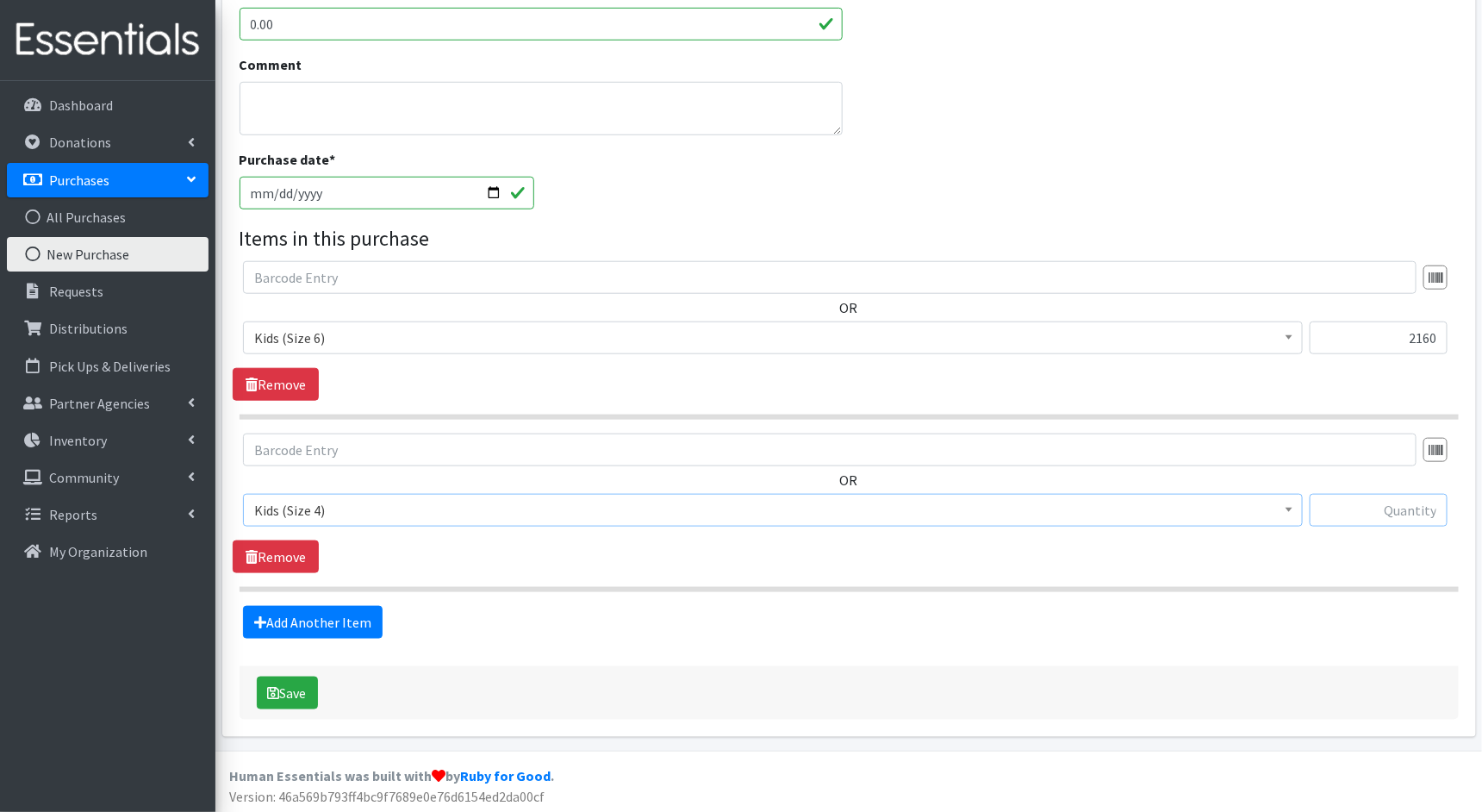
click at [1383, 503] on input "text" at bounding box center [1379, 509] width 138 height 32
type input "1480"
click at [274, 690] on icon "submit" at bounding box center [274, 692] width 12 height 14
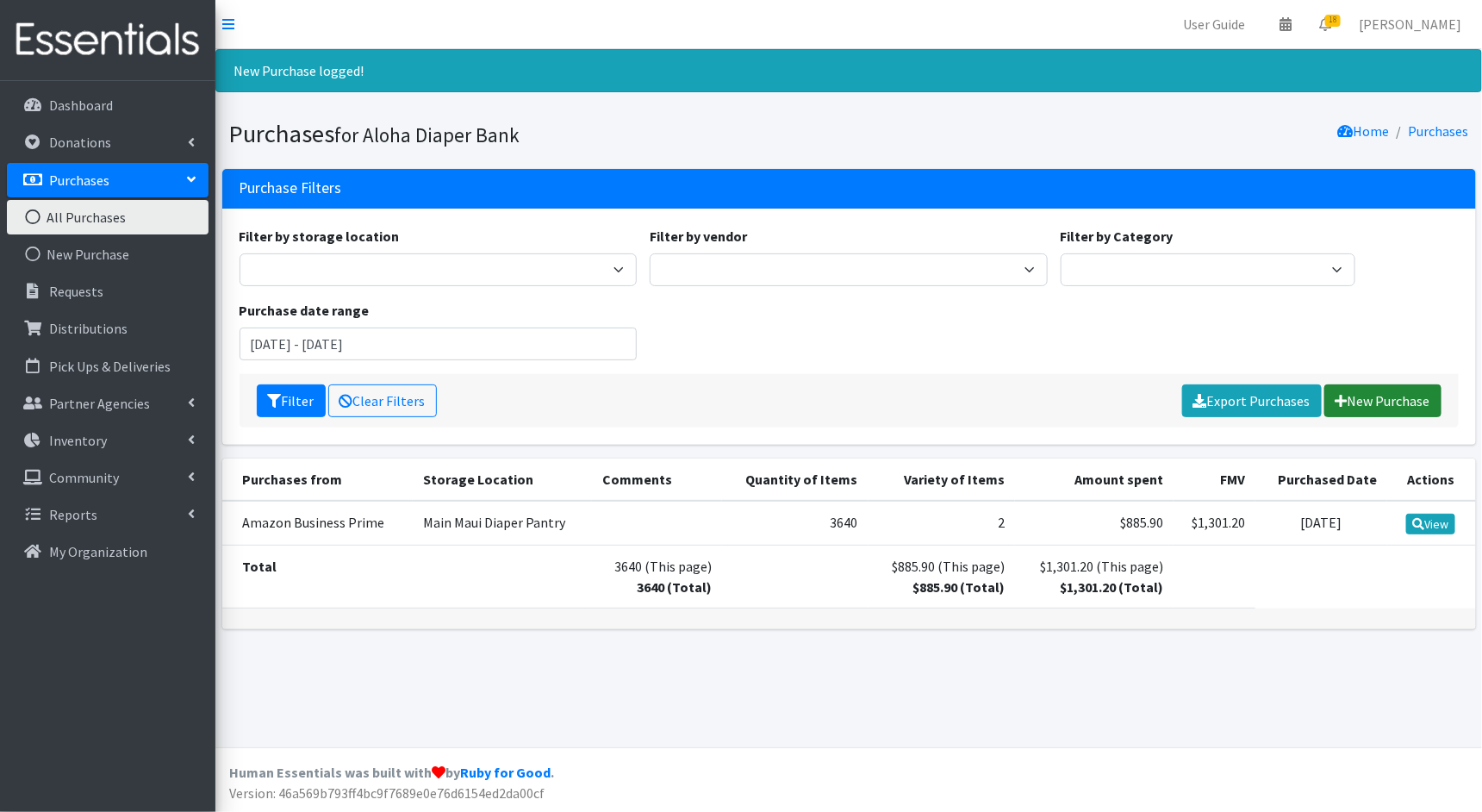
click at [1398, 404] on link "New Purchase" at bounding box center [1384, 400] width 117 height 32
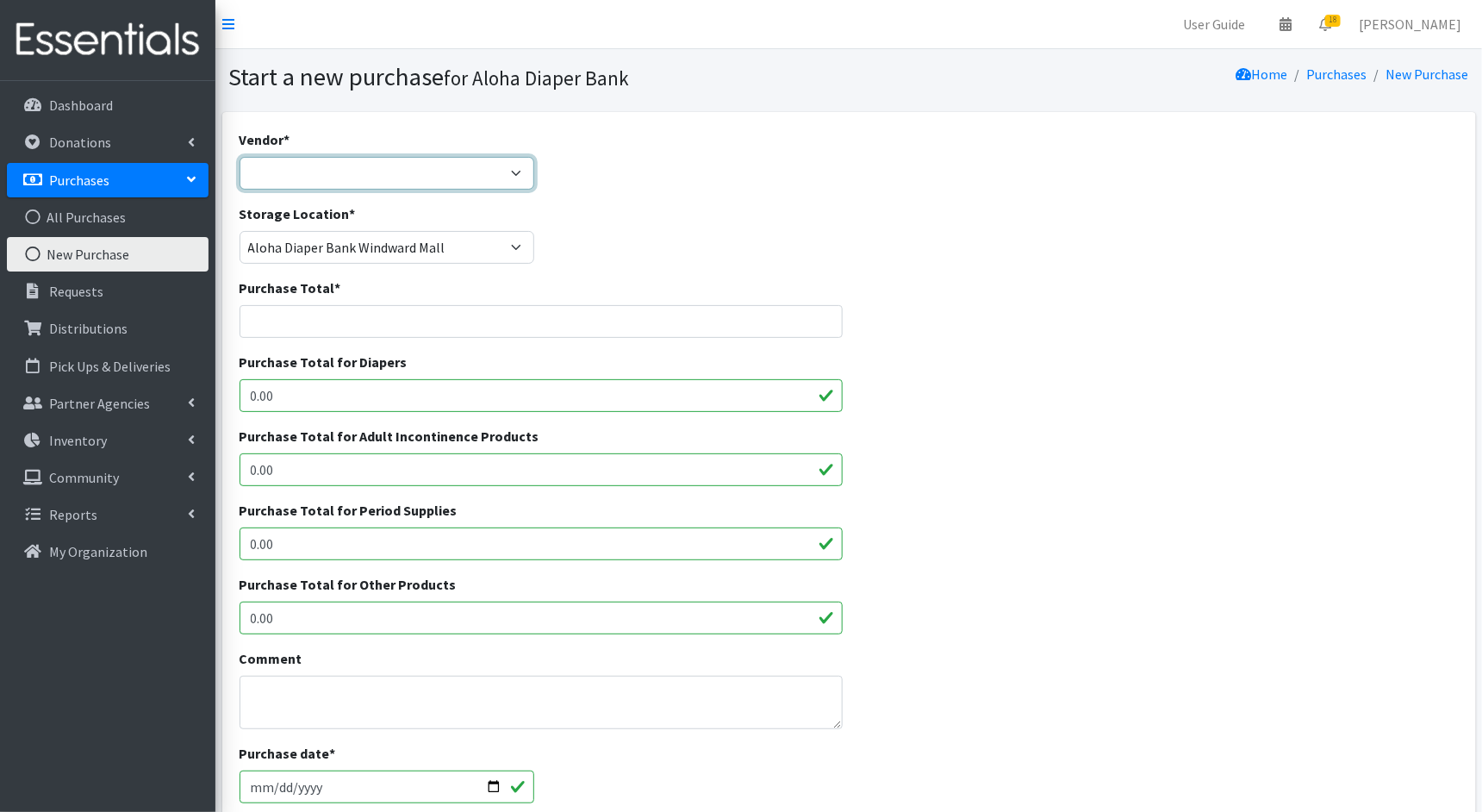
click at [385, 174] on select "Amazon Business Prime COSTCO Fruit of the Loom HDI Wholesale JSL MEDLINE Nation…" at bounding box center [387, 173] width 296 height 32
select select "212"
click at [239, 157] on select "Amazon Business Prime COSTCO Fruit of the Loom HDI Wholesale JSL MEDLINE Nation…" at bounding box center [387, 173] width 296 height 32
click at [293, 323] on input "Purchase Total *" at bounding box center [541, 321] width 603 height 32
paste input "1198.4"
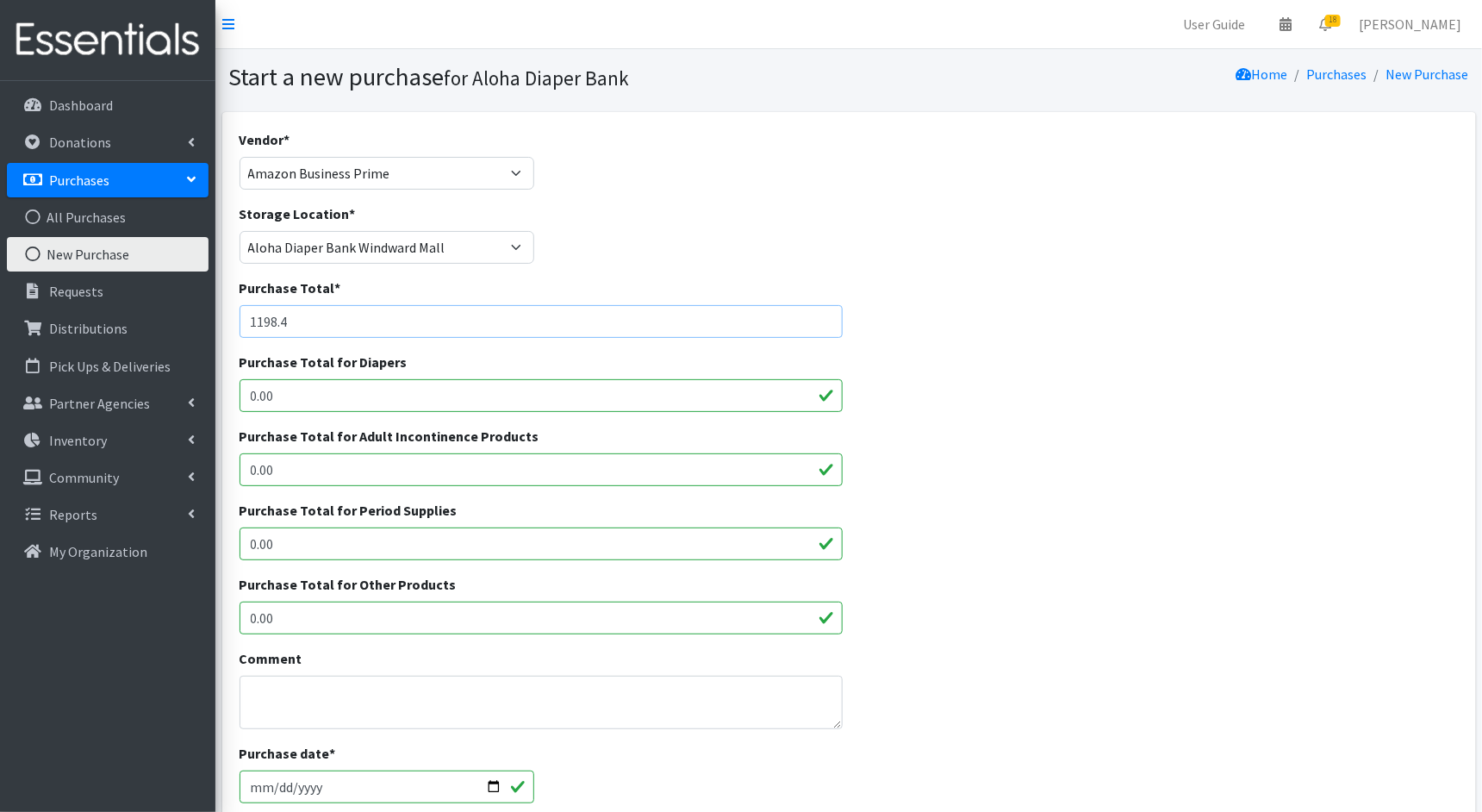
type input "1198.4"
drag, startPoint x: 279, startPoint y: 394, endPoint x: 208, endPoint y: 394, distance: 71.0
click at [208, 394] on div "User Guide 0 Pick-ups remaining this week View Calendar 18 18 Requests 0 Partne…" at bounding box center [741, 618] width 1482 height 1237
paste input "1198.4"
type input "1198.4"
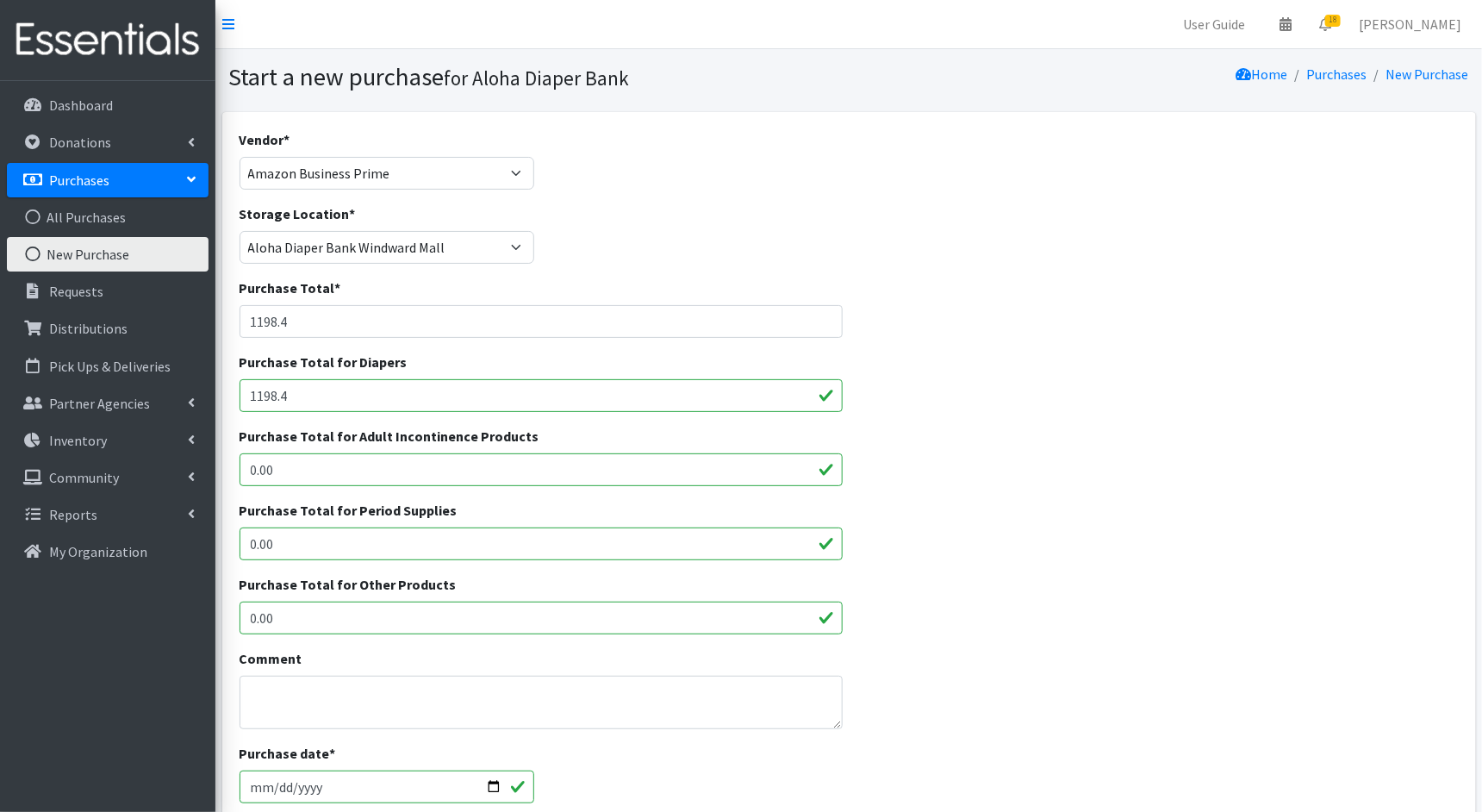
click at [986, 404] on div "Purchase Total for Diapers 1198.4" at bounding box center [849, 389] width 1232 height 74
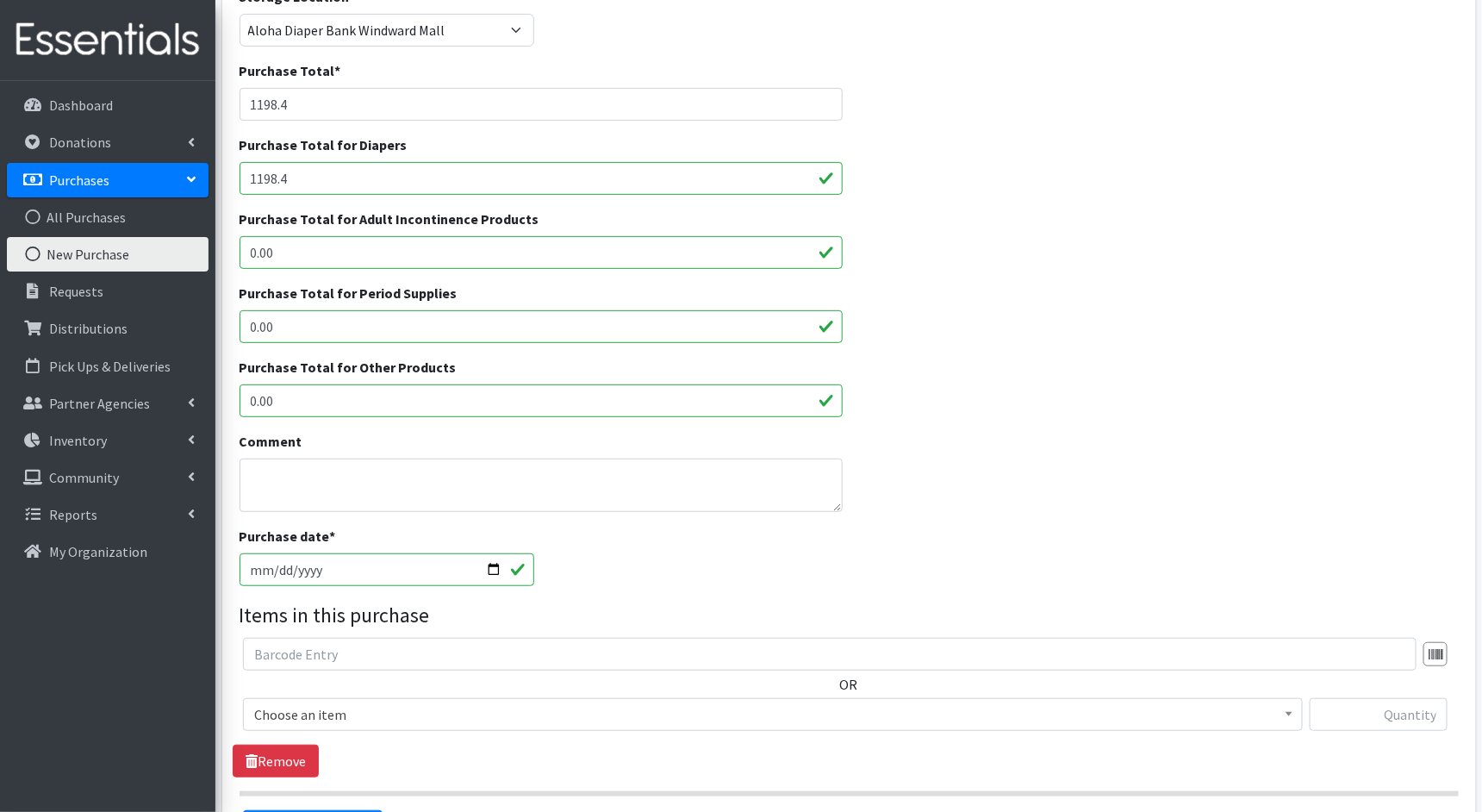
scroll to position [421, 0]
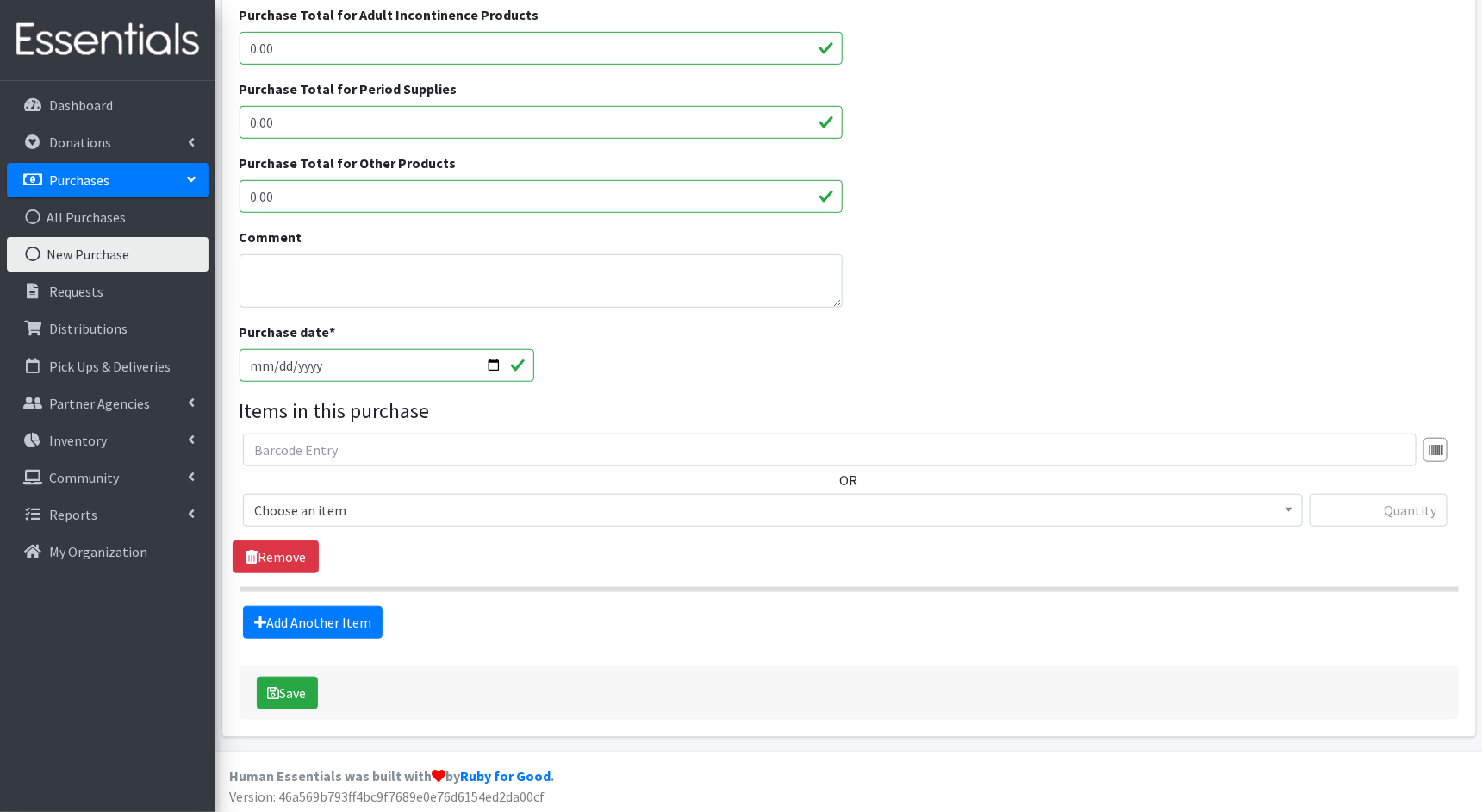
click at [253, 366] on input "[DATE]" at bounding box center [387, 365] width 296 height 32
type input "[DATE]"
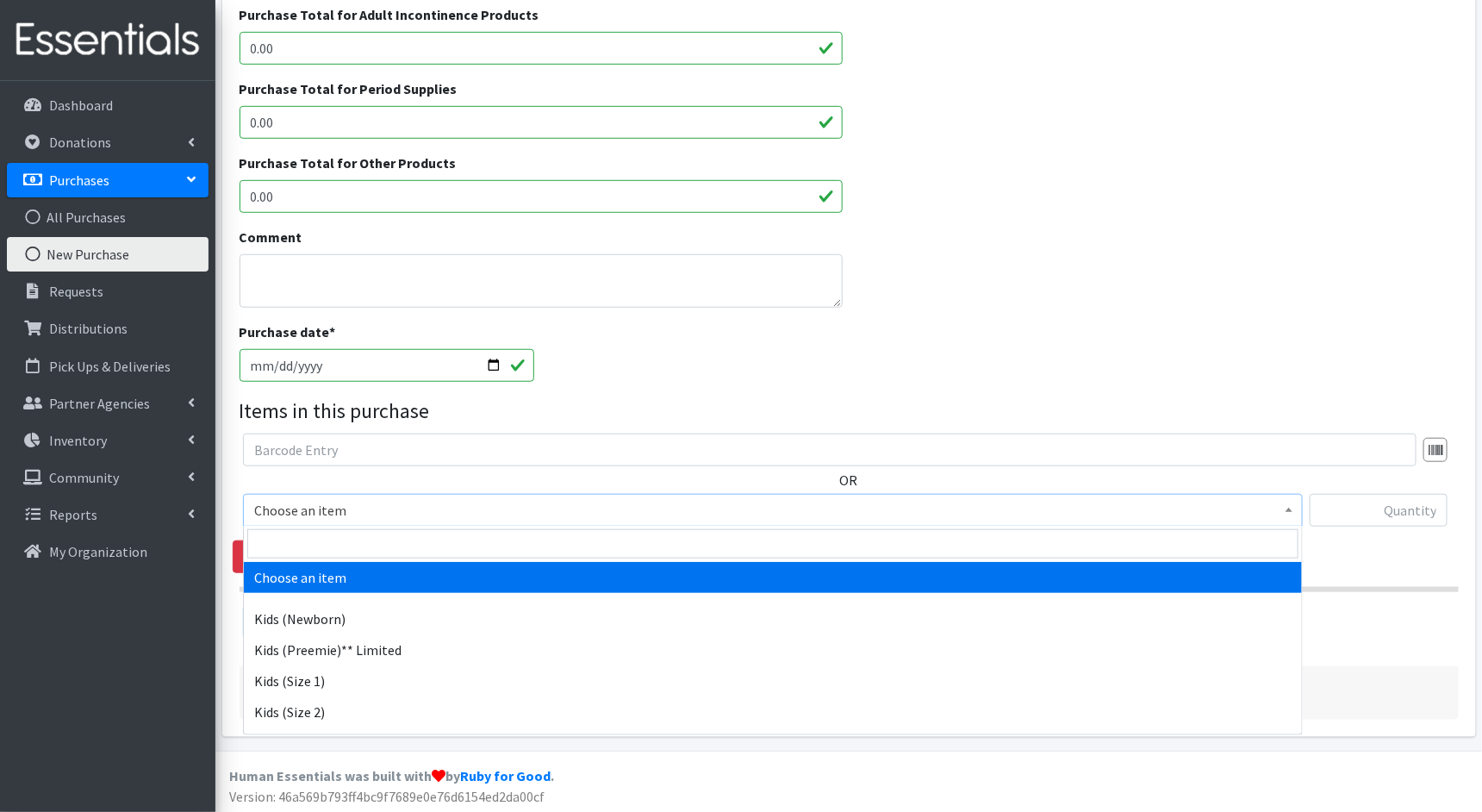
click at [507, 509] on span "Choose an item" at bounding box center [773, 510] width 1037 height 24
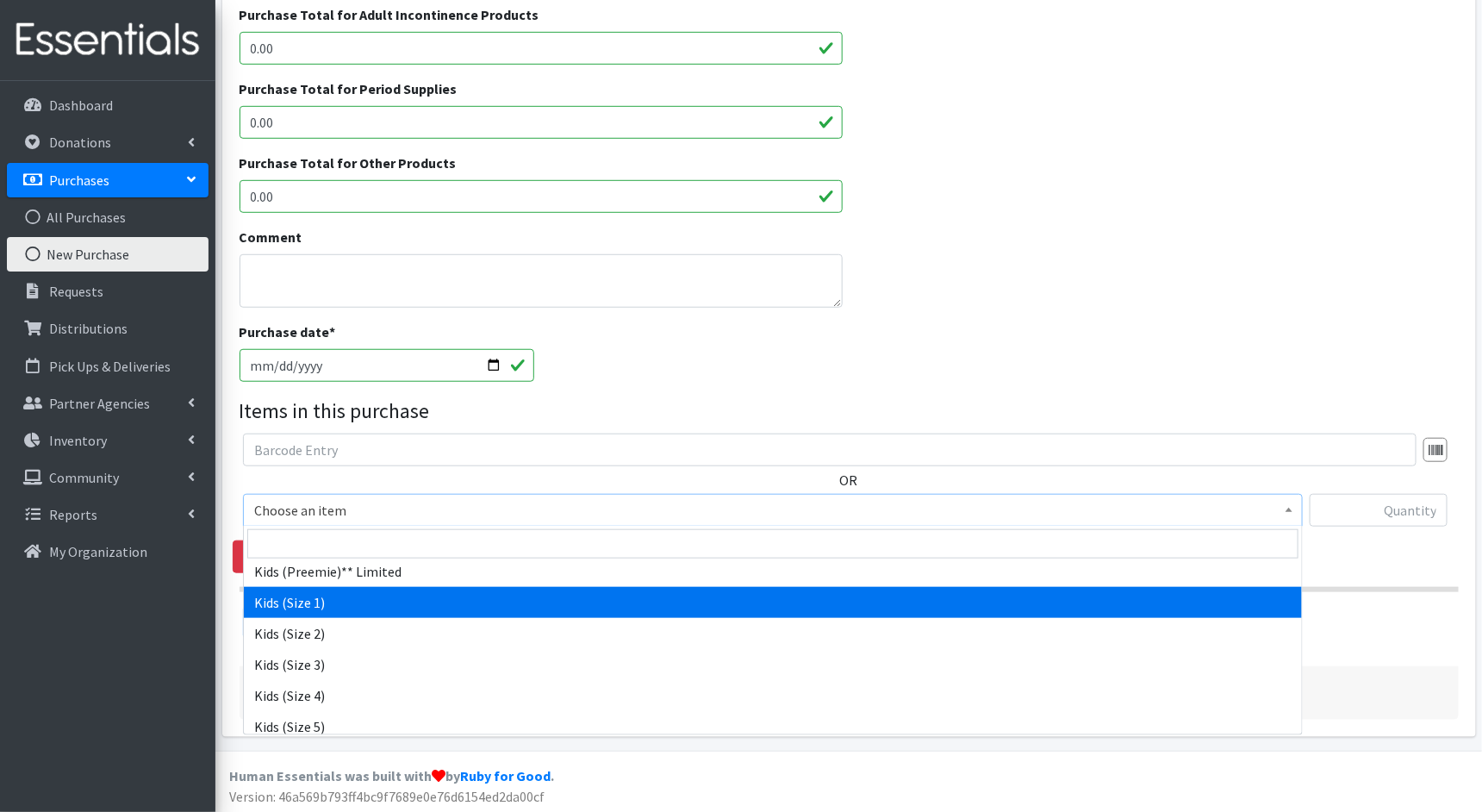
scroll to position [85, 0]
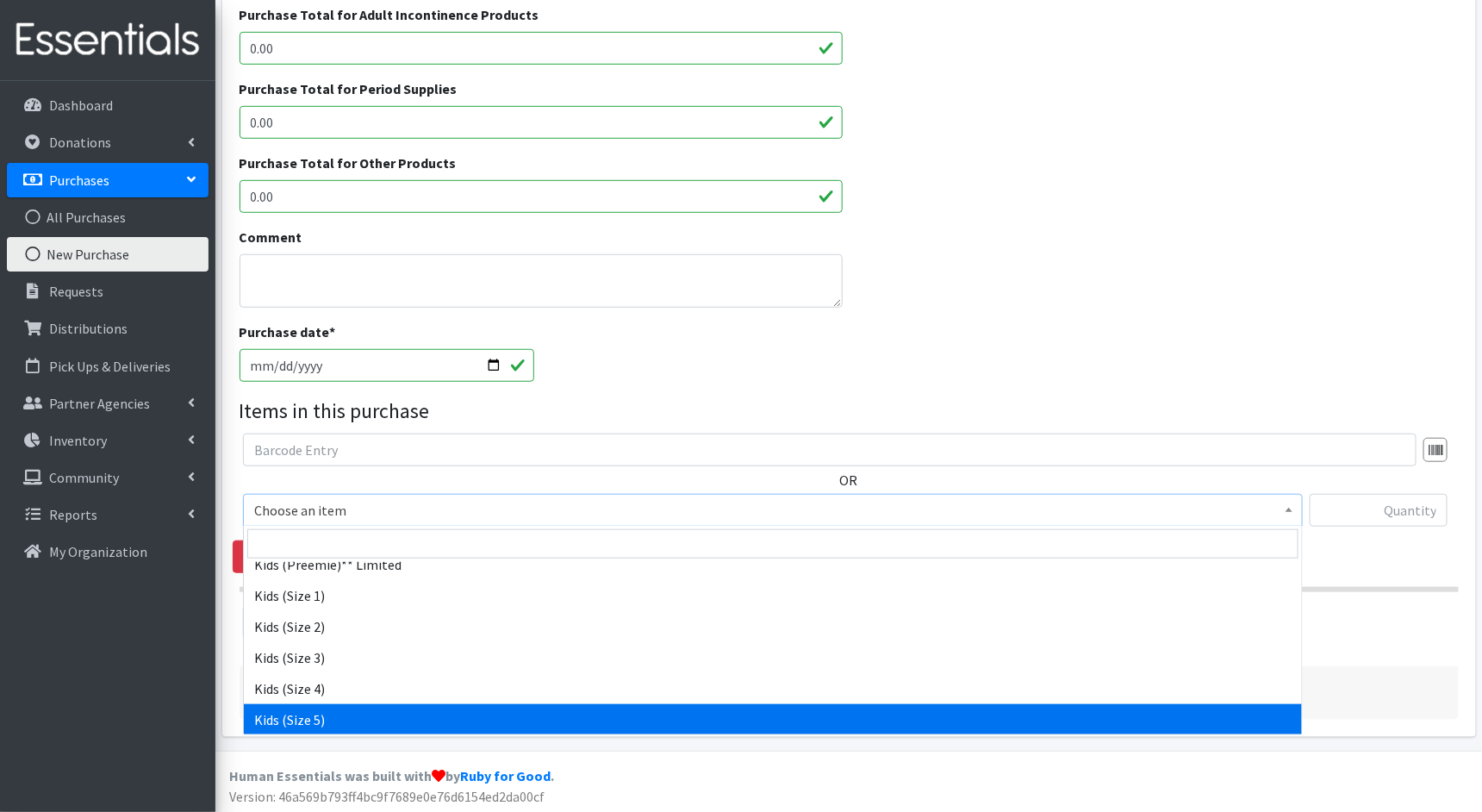
select select "1832"
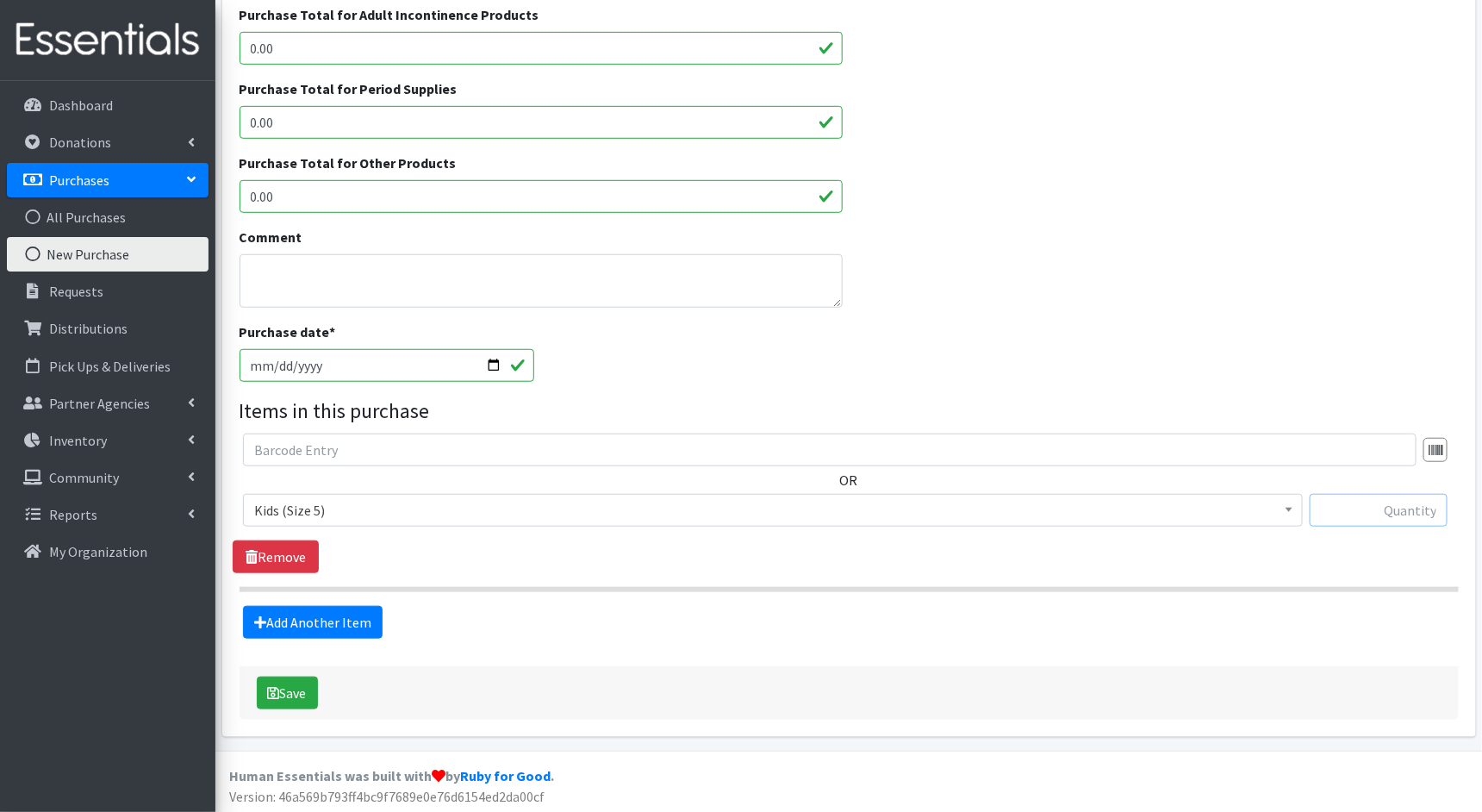
click at [1360, 515] on input "text" at bounding box center [1379, 509] width 138 height 32
type input "5280"
click at [296, 688] on button "Save" at bounding box center [288, 692] width 61 height 32
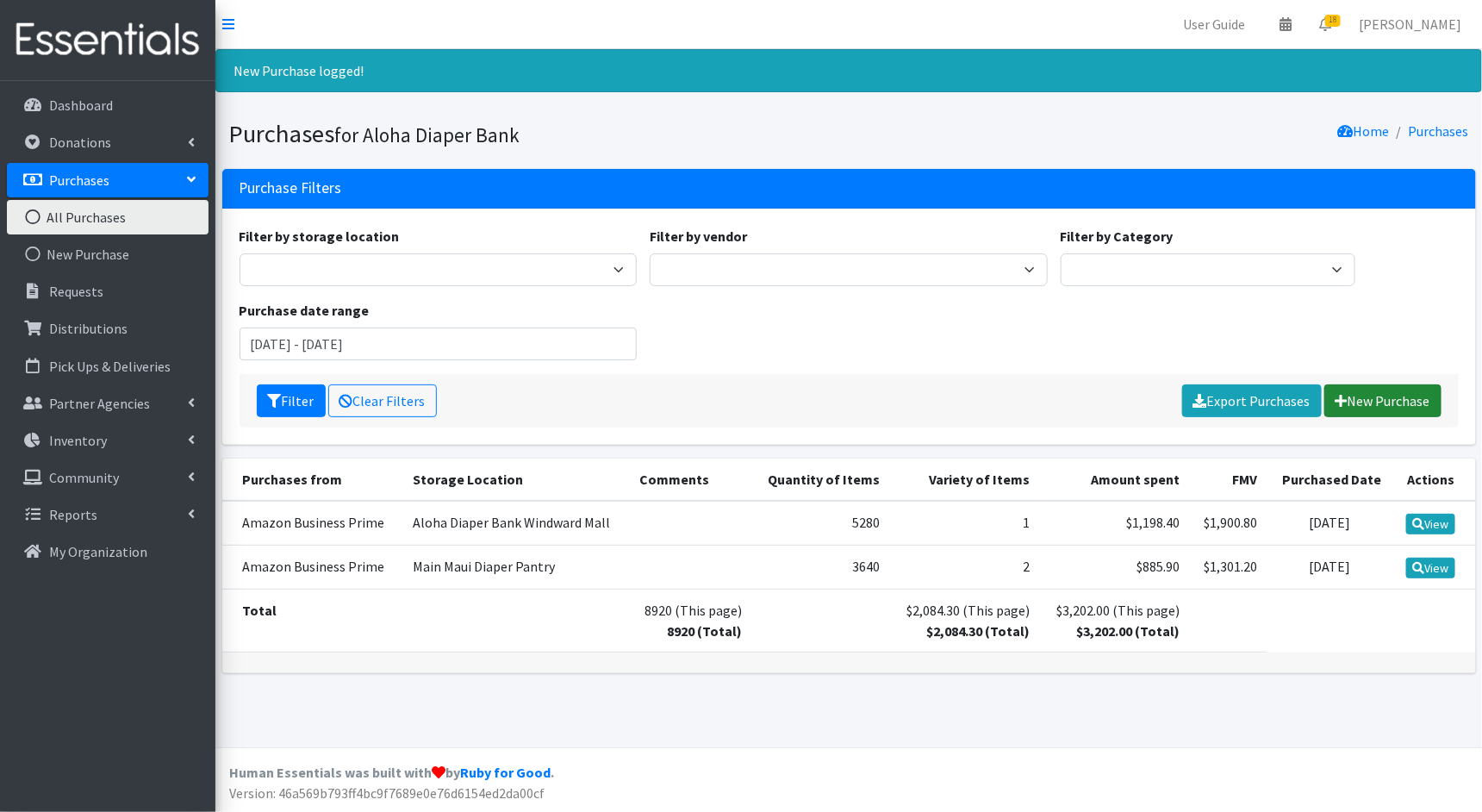
click at [1361, 391] on link "New Purchase" at bounding box center [1384, 400] width 117 height 32
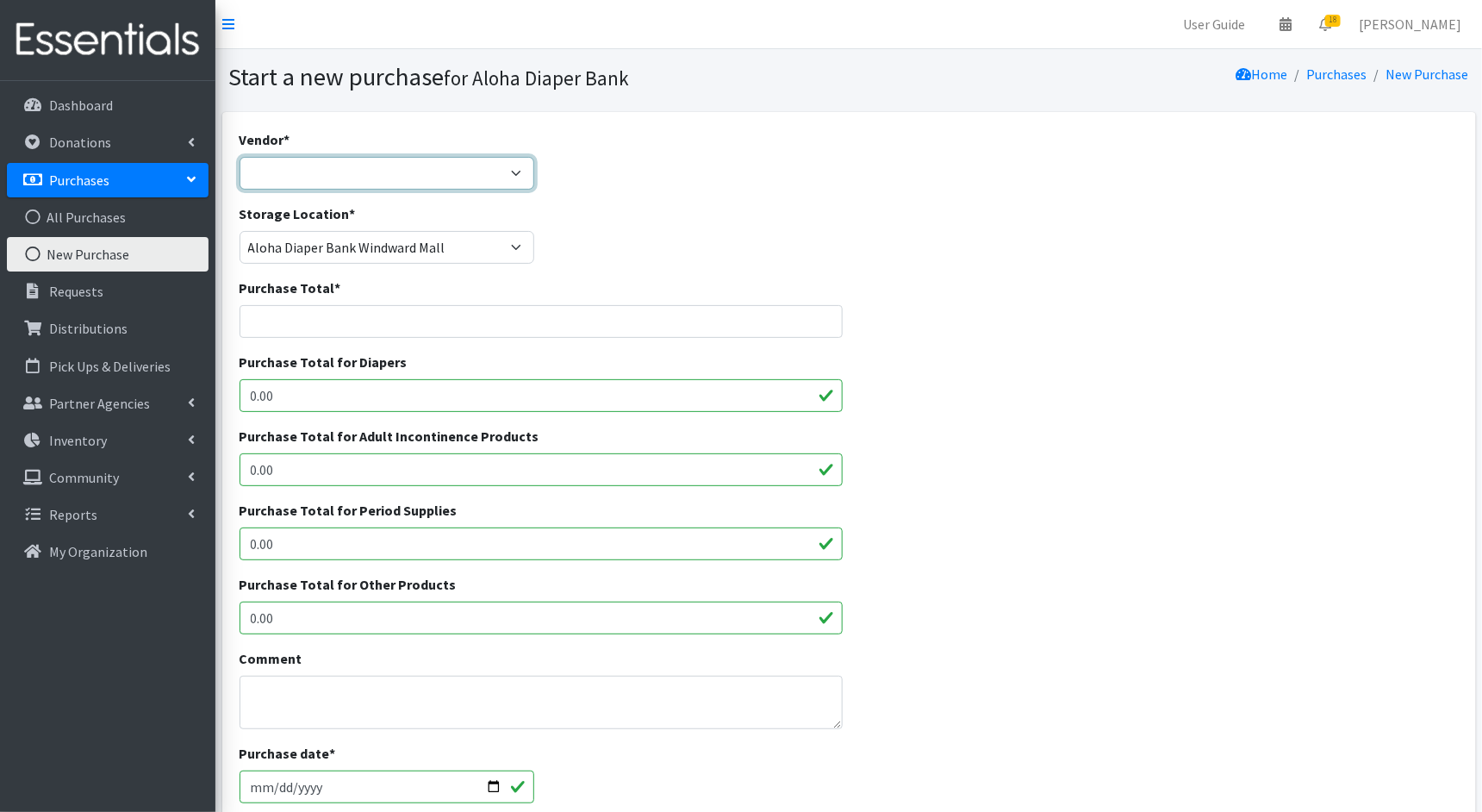
click at [462, 175] on select "Amazon Business Prime COSTCO Fruit of the Loom HDI Wholesale JSL MEDLINE Nation…" at bounding box center [387, 173] width 296 height 32
select select "212"
click at [239, 157] on select "Amazon Business Prime COSTCO Fruit of the Loom HDI Wholesale JSL MEDLINE Nation…" at bounding box center [387, 173] width 296 height 32
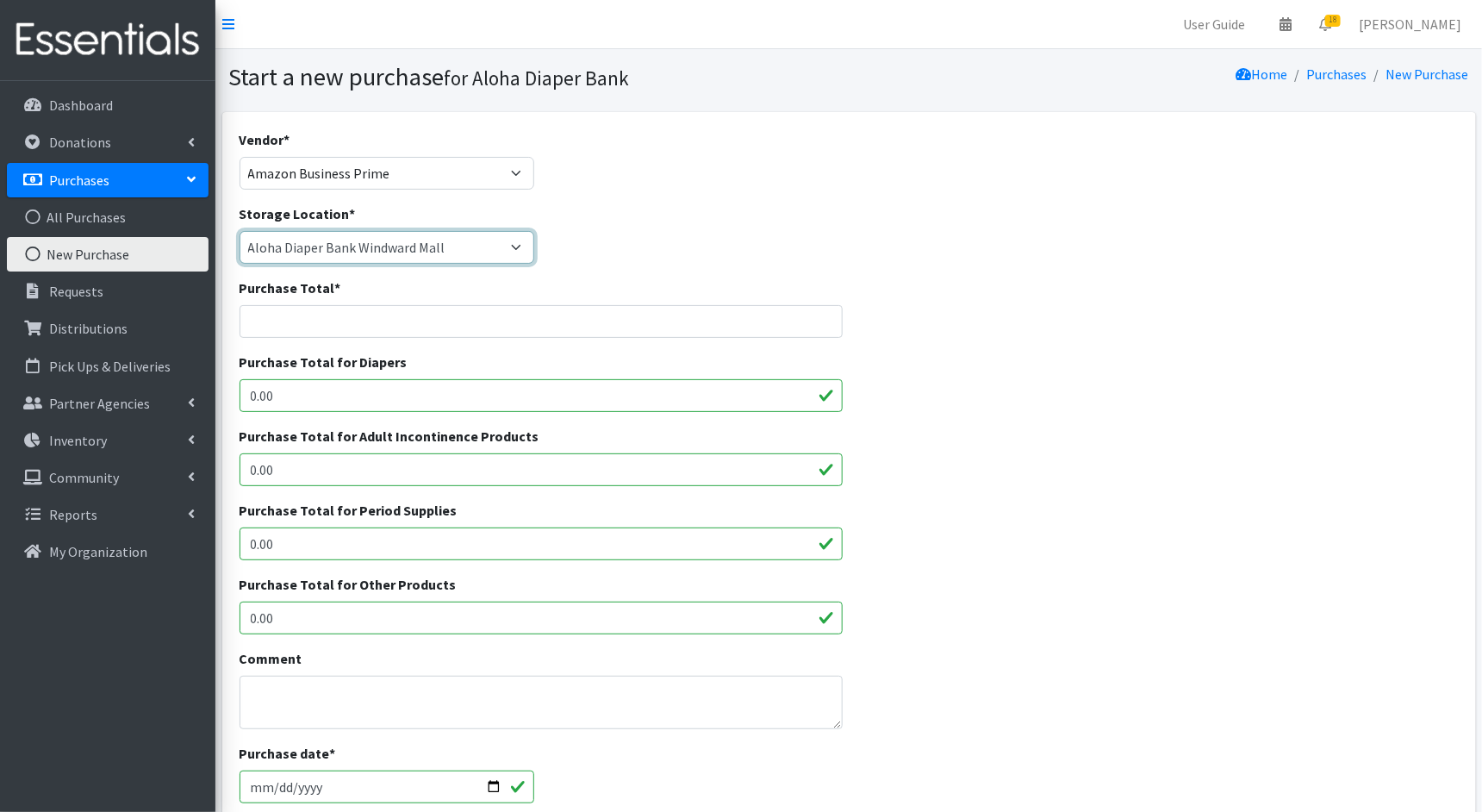
click at [457, 240] on select "Aloha Diaper Bank Windward Mall DHX KOKA Kauai MAIN Kauai Diaper Pantry Main Ma…" at bounding box center [387, 247] width 296 height 32
select select "256"
click at [239, 231] on select "Aloha Diaper Bank Windward Mall DHX KOKA Kauai MAIN Kauai Diaper Pantry Main Ma…" at bounding box center [387, 247] width 296 height 32
click at [416, 327] on input "Purchase Total *" at bounding box center [541, 321] width 603 height 32
paste input "160.1"
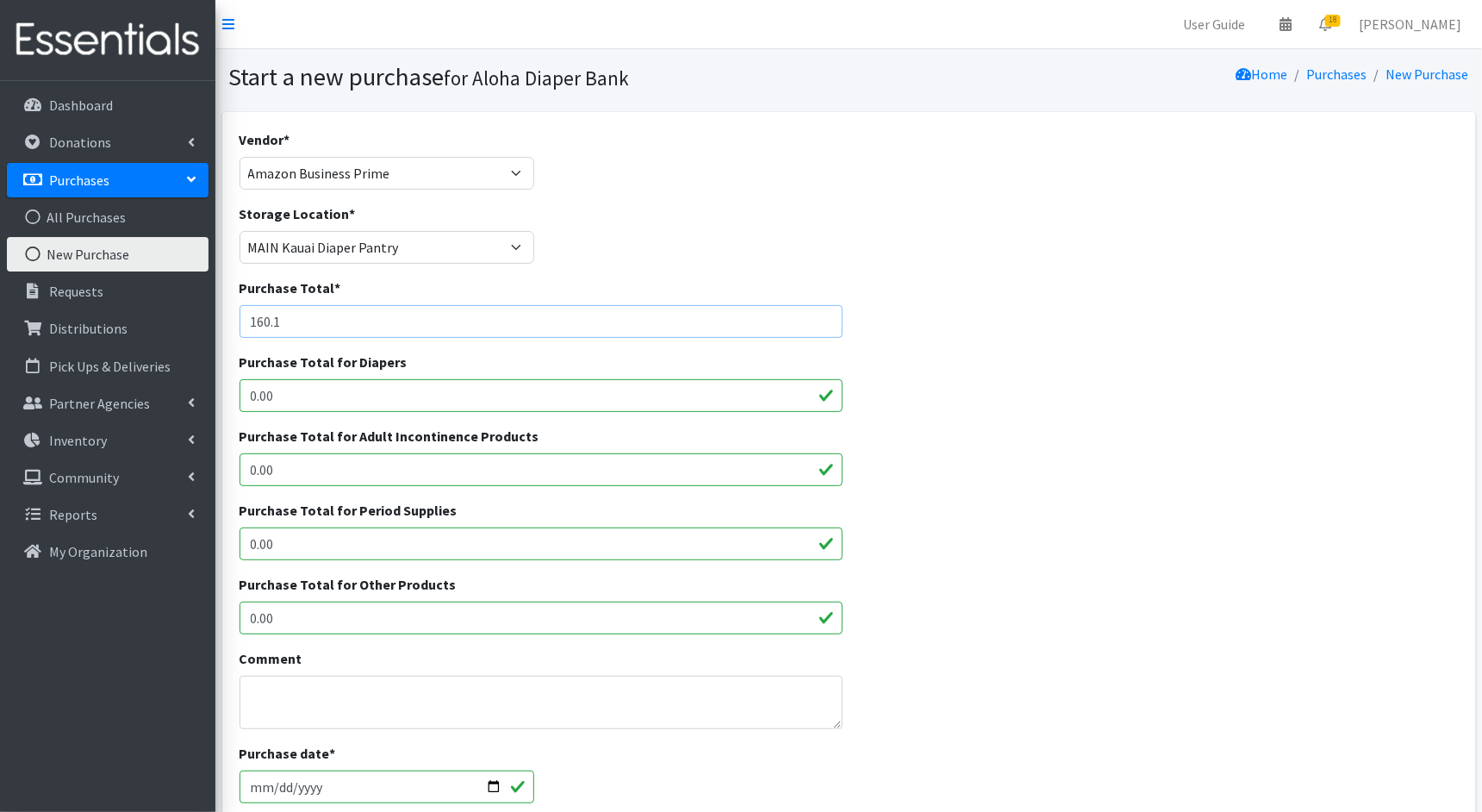
type input "160.1"
drag, startPoint x: 341, startPoint y: 393, endPoint x: 227, endPoint y: 402, distance: 114.4
click at [227, 402] on div "Vendor * Amazon Business Prime COSTCO Fruit of the Loom HDI Wholesale JSL MEDLI…" at bounding box center [849, 636] width 1254 height 1047
paste input "160.1"
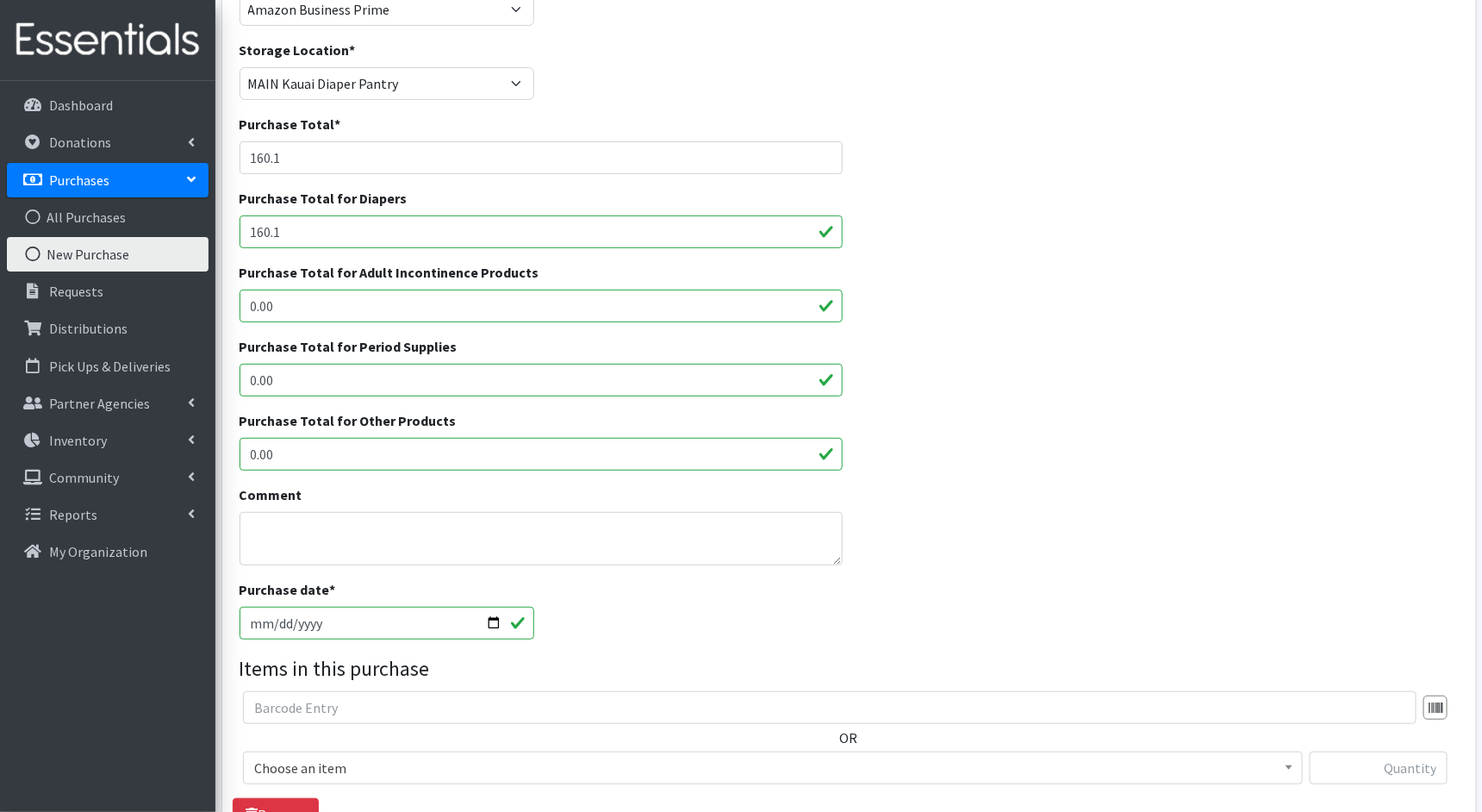
scroll to position [421, 0]
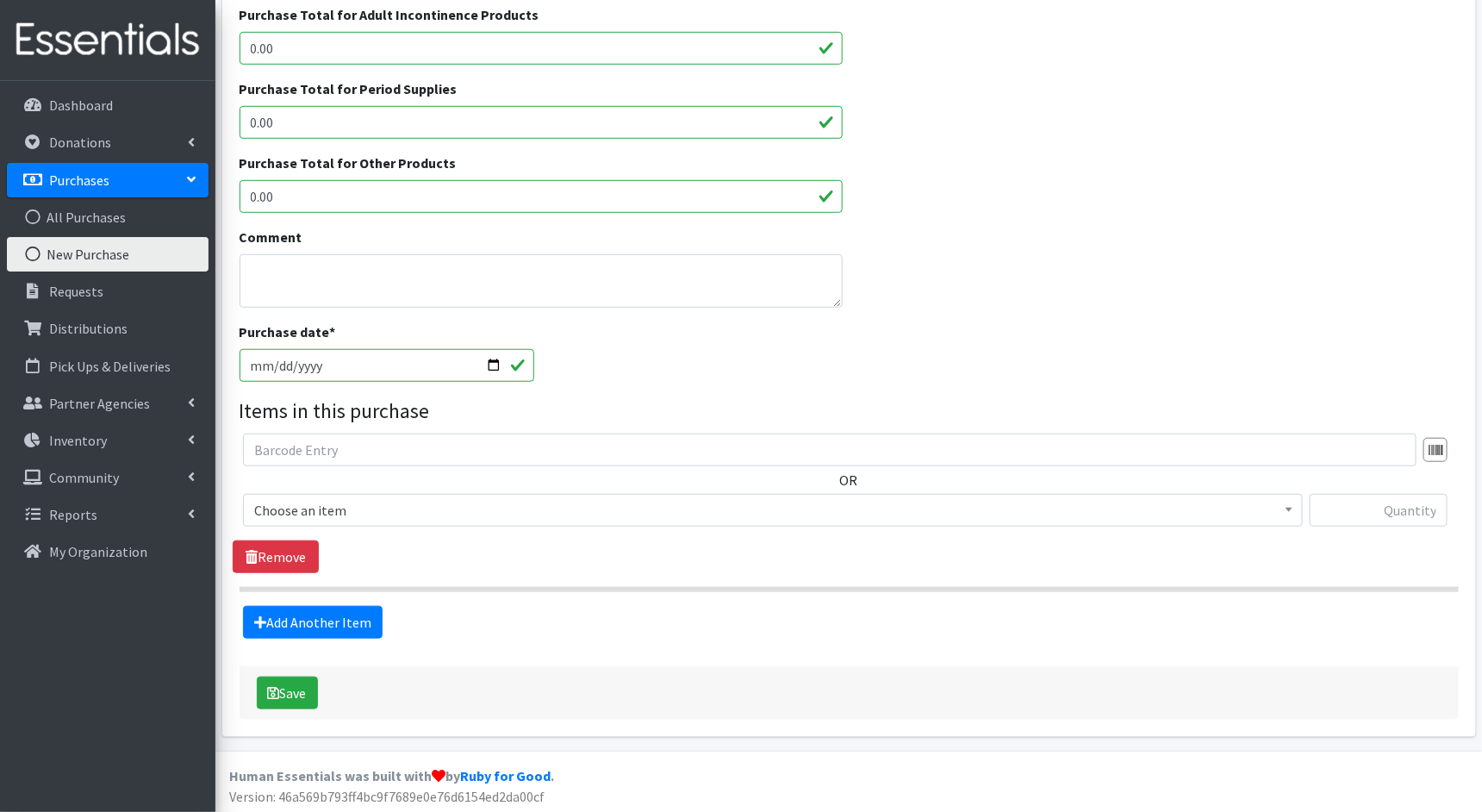
type input "160.1"
click at [255, 364] on input "2025-08-20" at bounding box center [387, 365] width 296 height 32
type input "[DATE]"
click at [361, 511] on span "Choose an item" at bounding box center [773, 510] width 1037 height 24
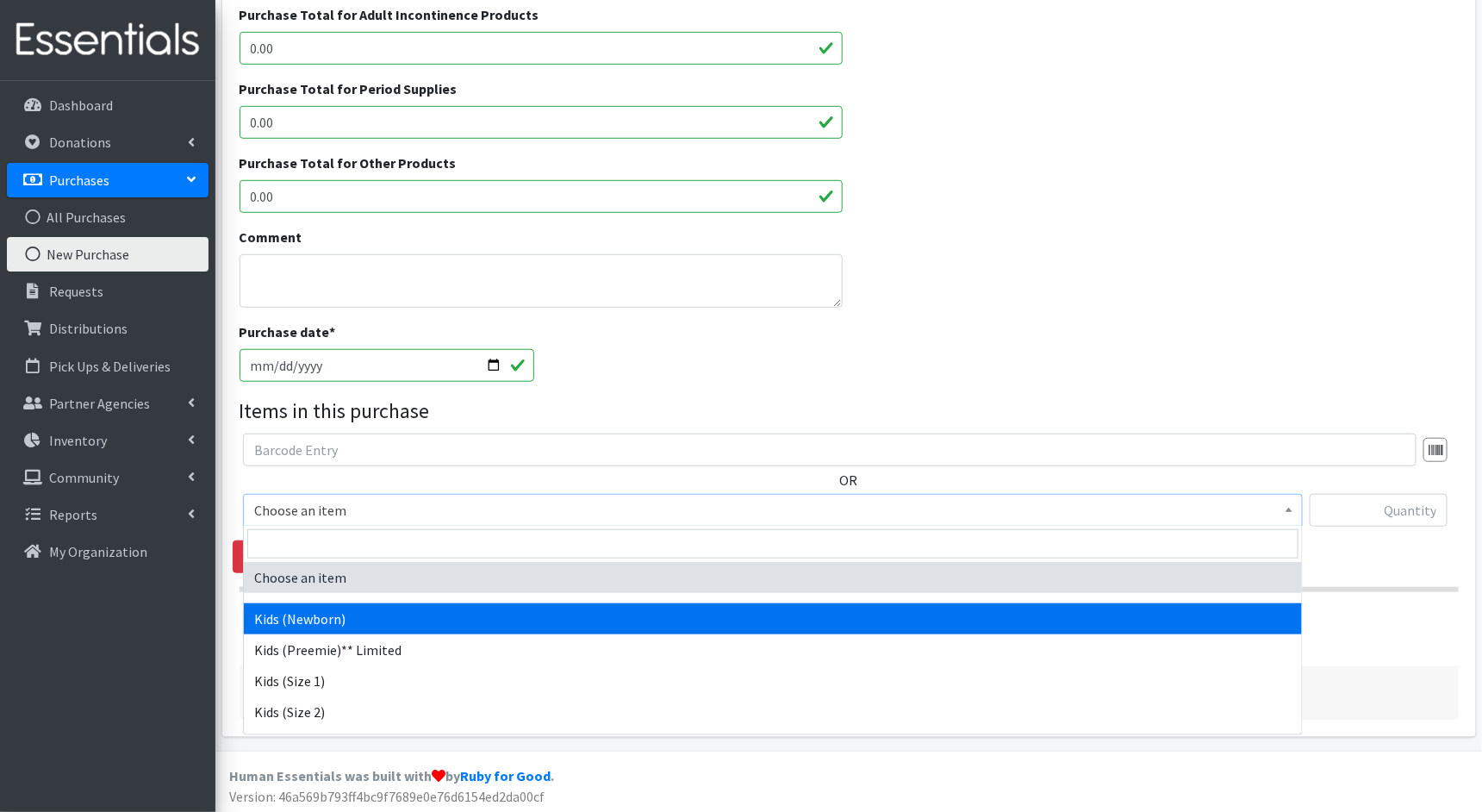
scroll to position [272, 0]
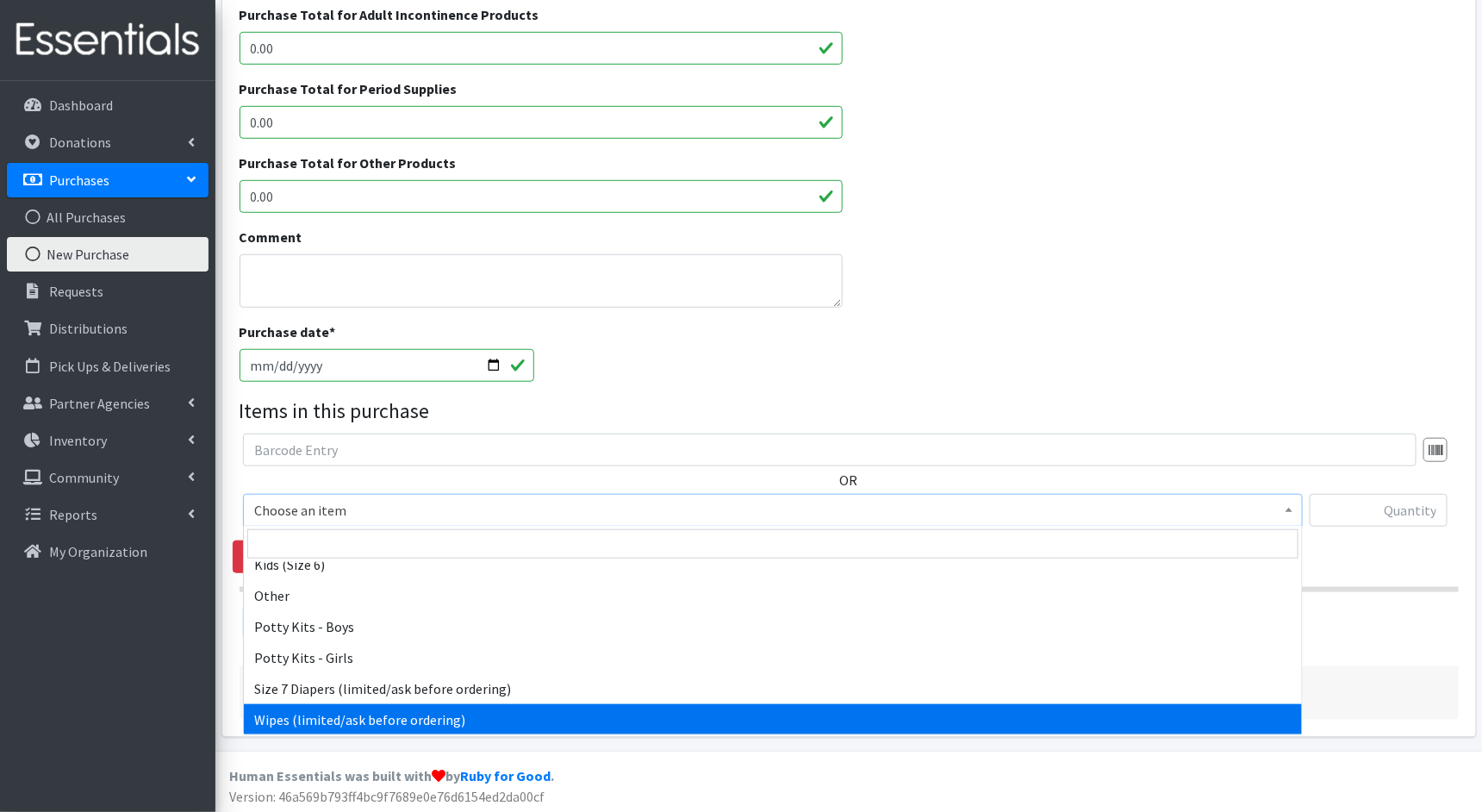
select select "1833"
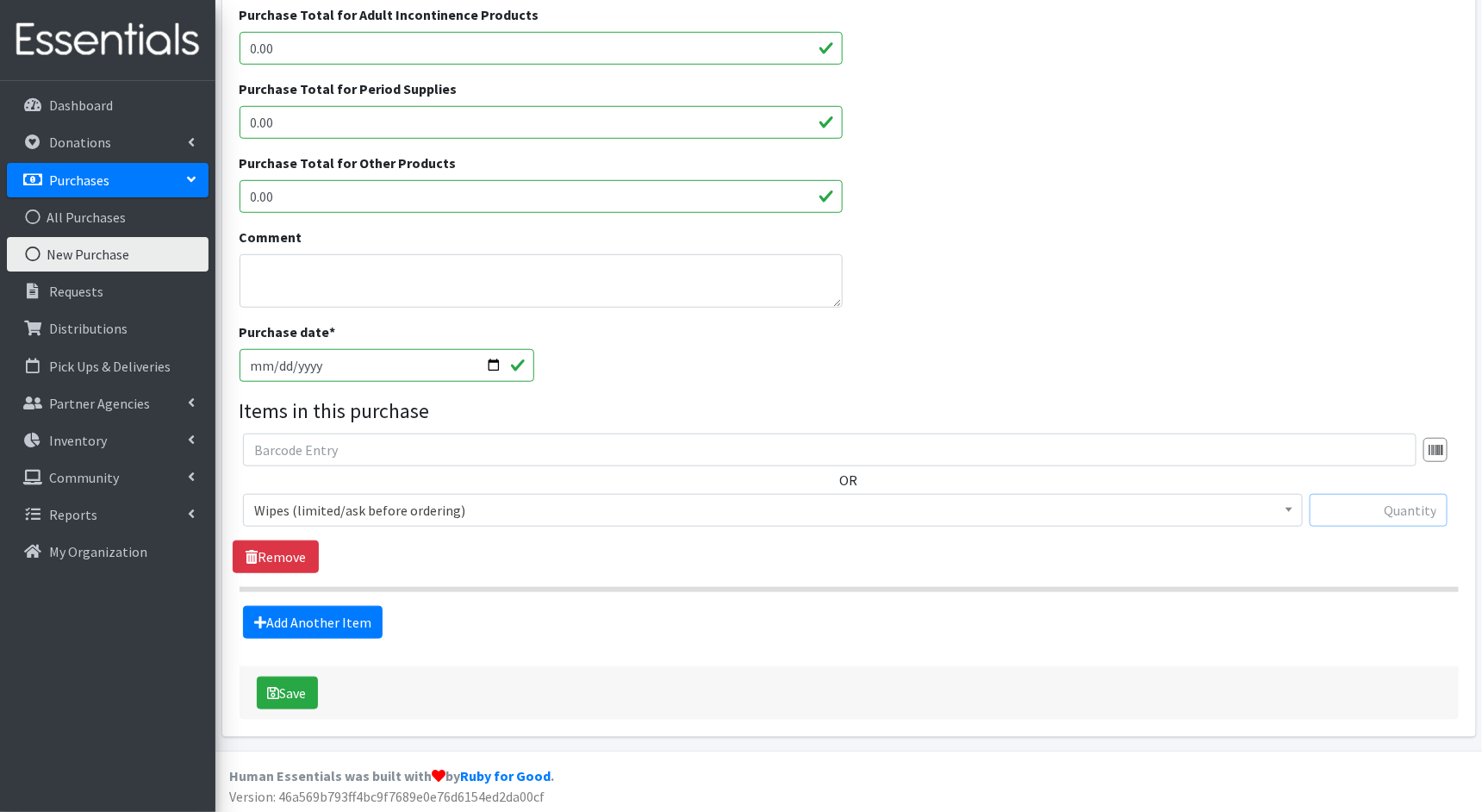
click at [1420, 509] on input "text" at bounding box center [1379, 509] width 138 height 32
type input "10000"
click at [284, 685] on button "Save" at bounding box center [288, 692] width 61 height 32
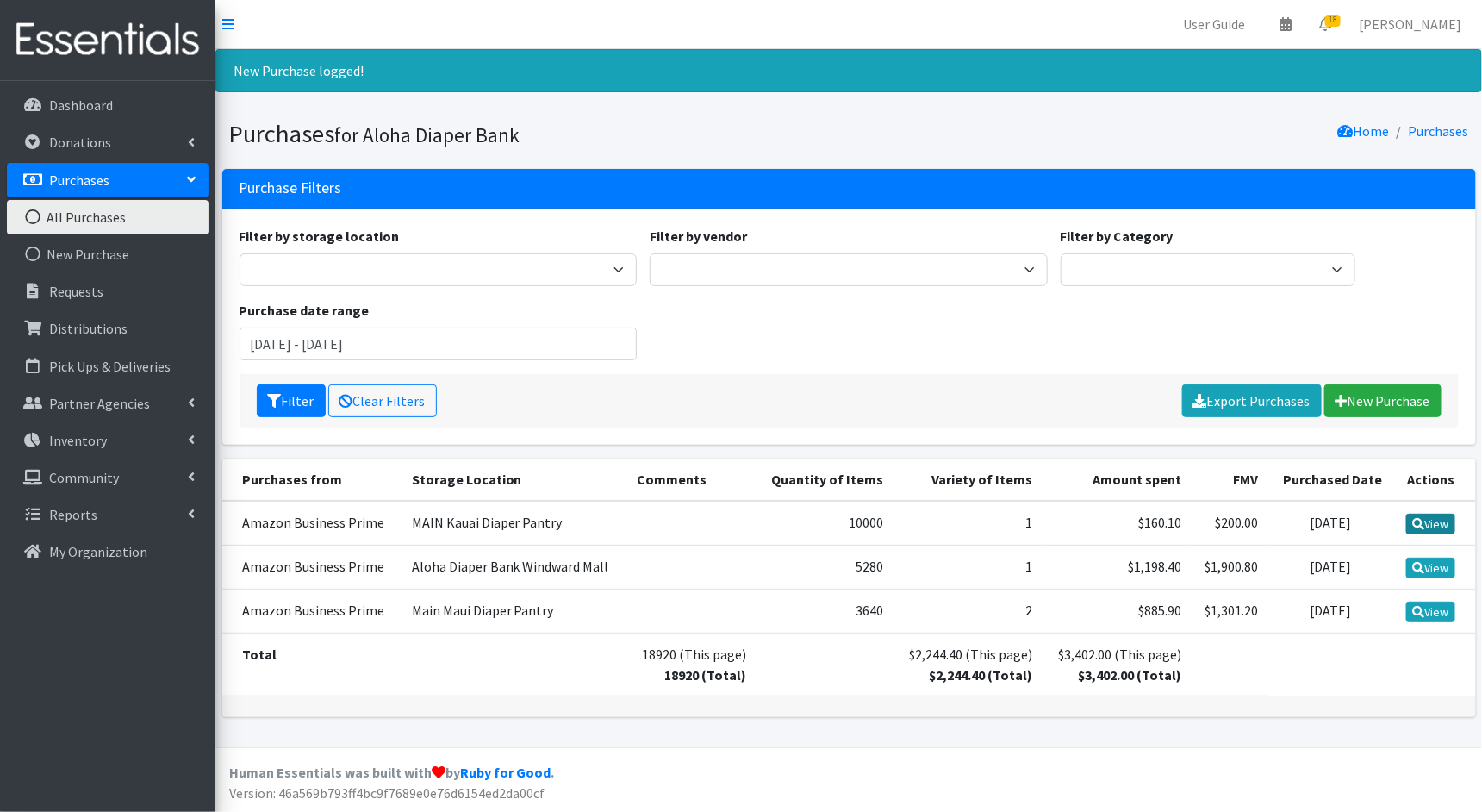
click at [1424, 525] on link "View" at bounding box center [1431, 524] width 49 height 20
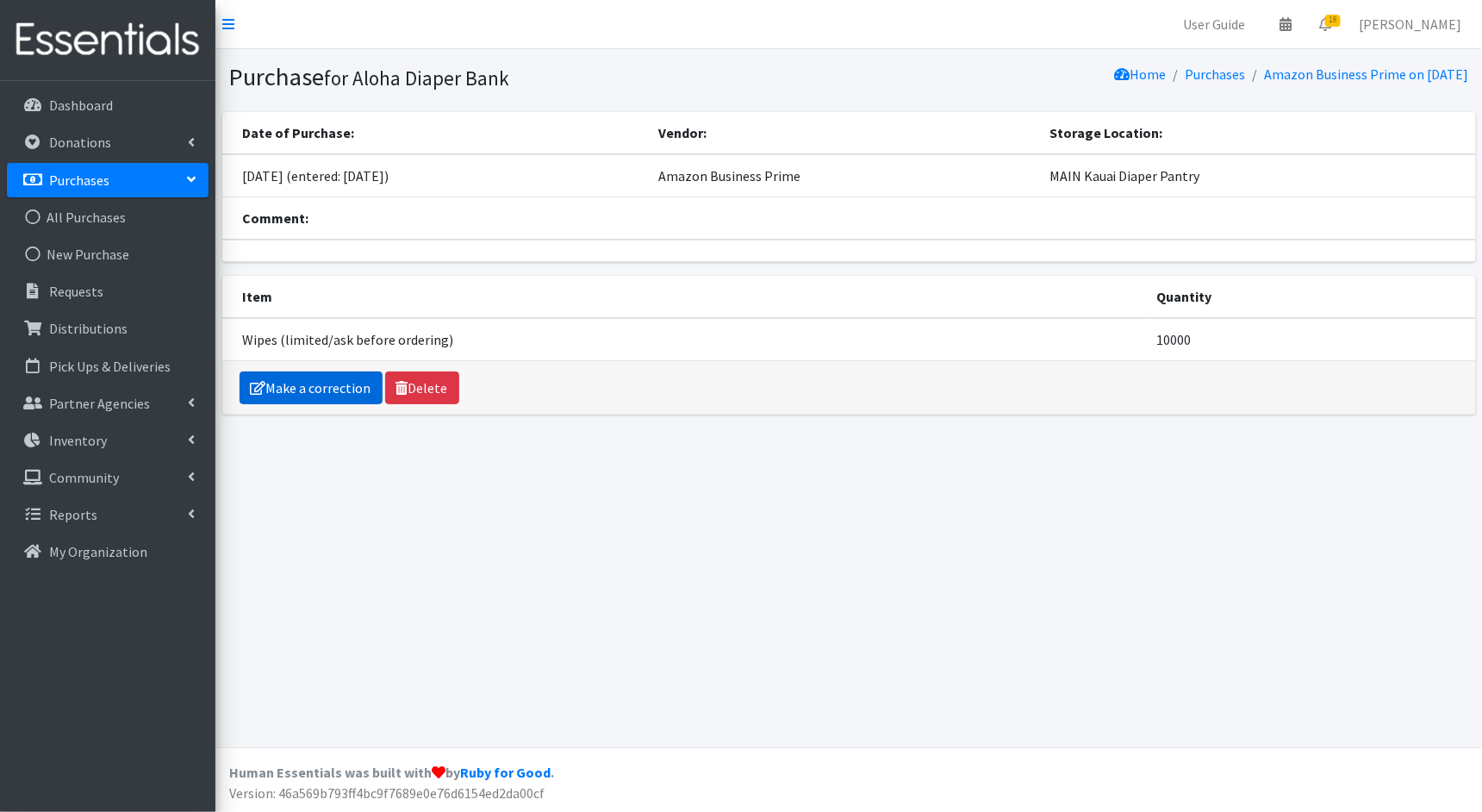
click at [284, 385] on link "Make a correction" at bounding box center [311, 387] width 143 height 32
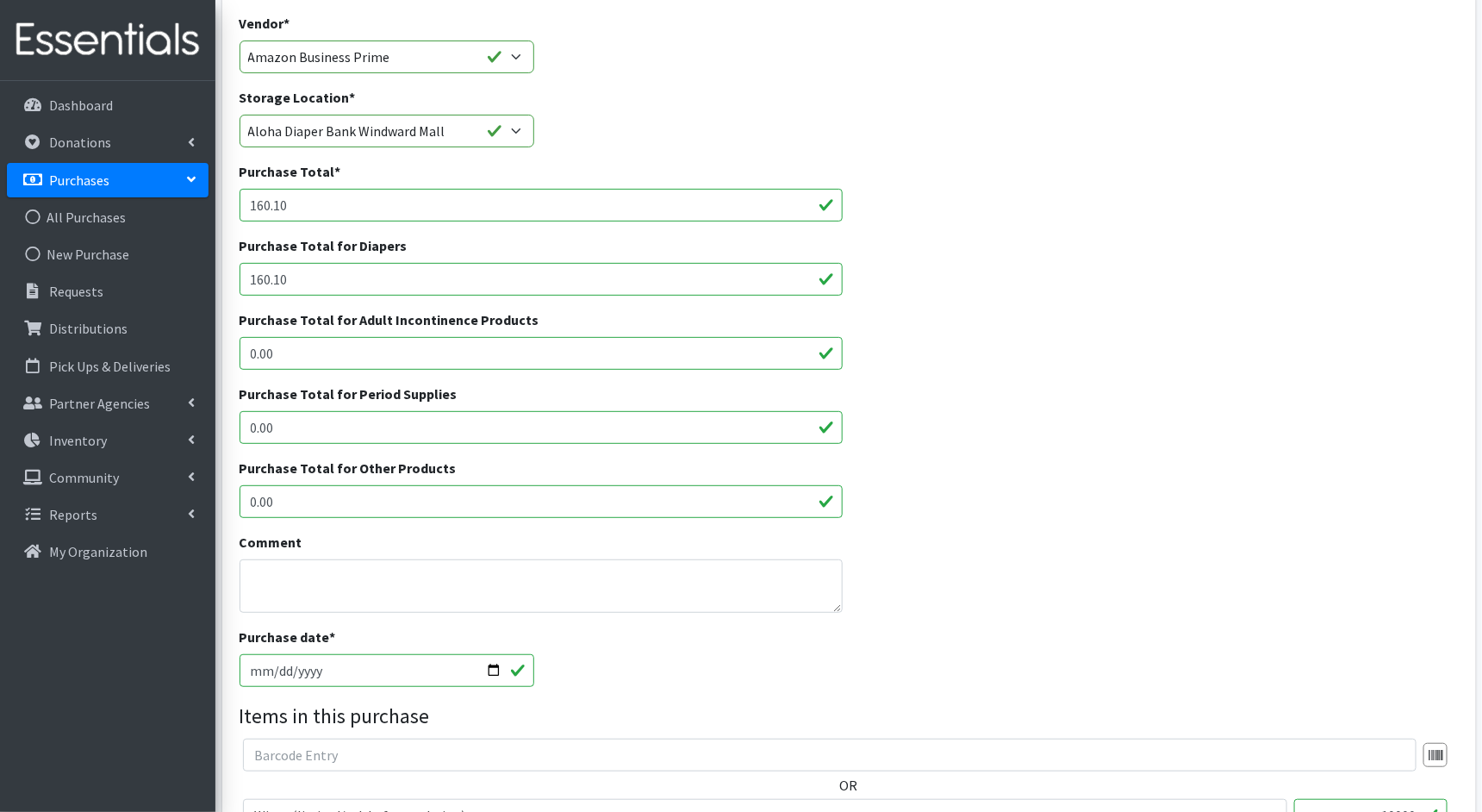
scroll to position [594, 0]
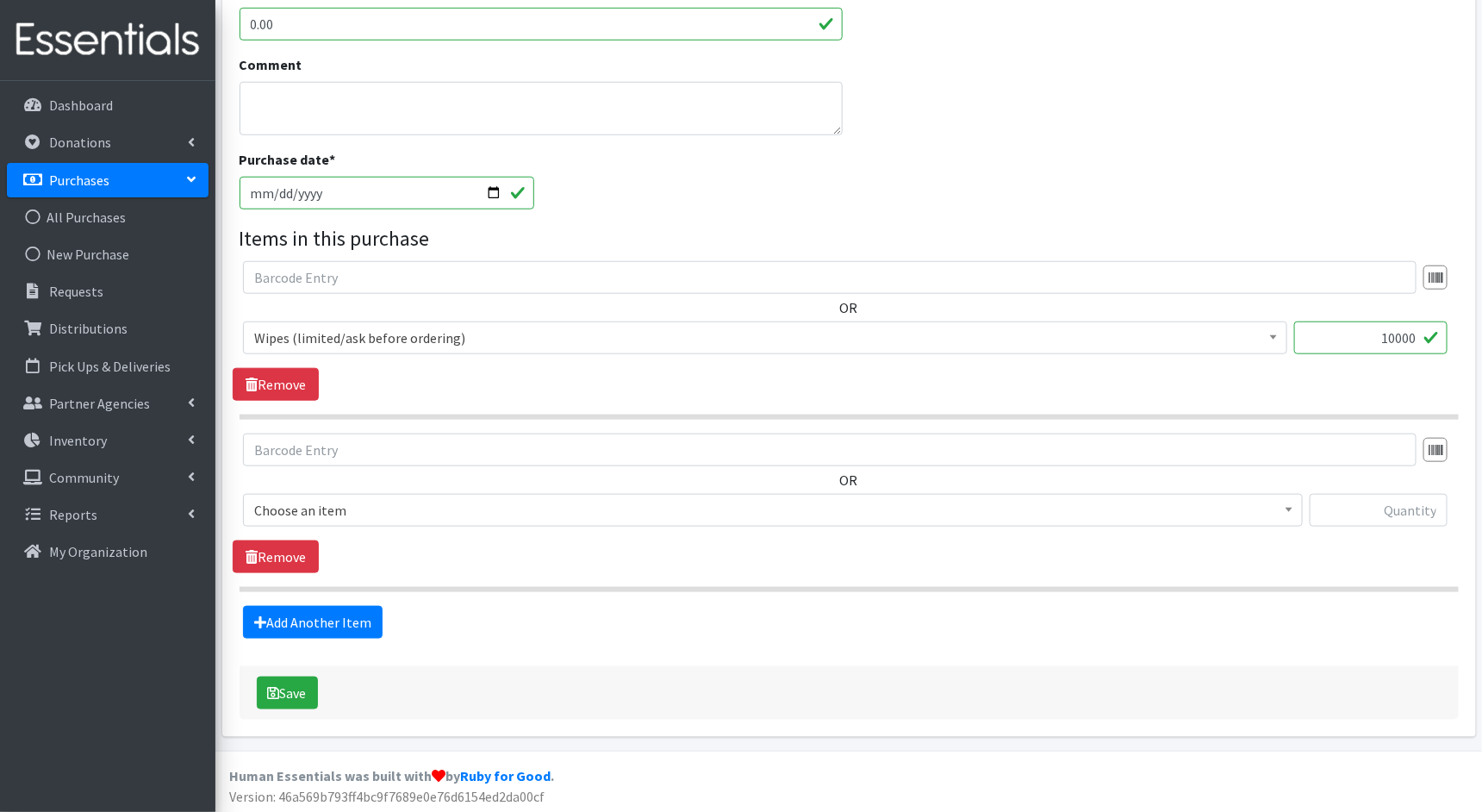
drag, startPoint x: 1417, startPoint y: 333, endPoint x: 1353, endPoint y: 333, distance: 64.0
click at [1353, 333] on input "10000" at bounding box center [1371, 337] width 153 height 32
type input "16200"
click at [283, 690] on button "Save" at bounding box center [288, 692] width 61 height 32
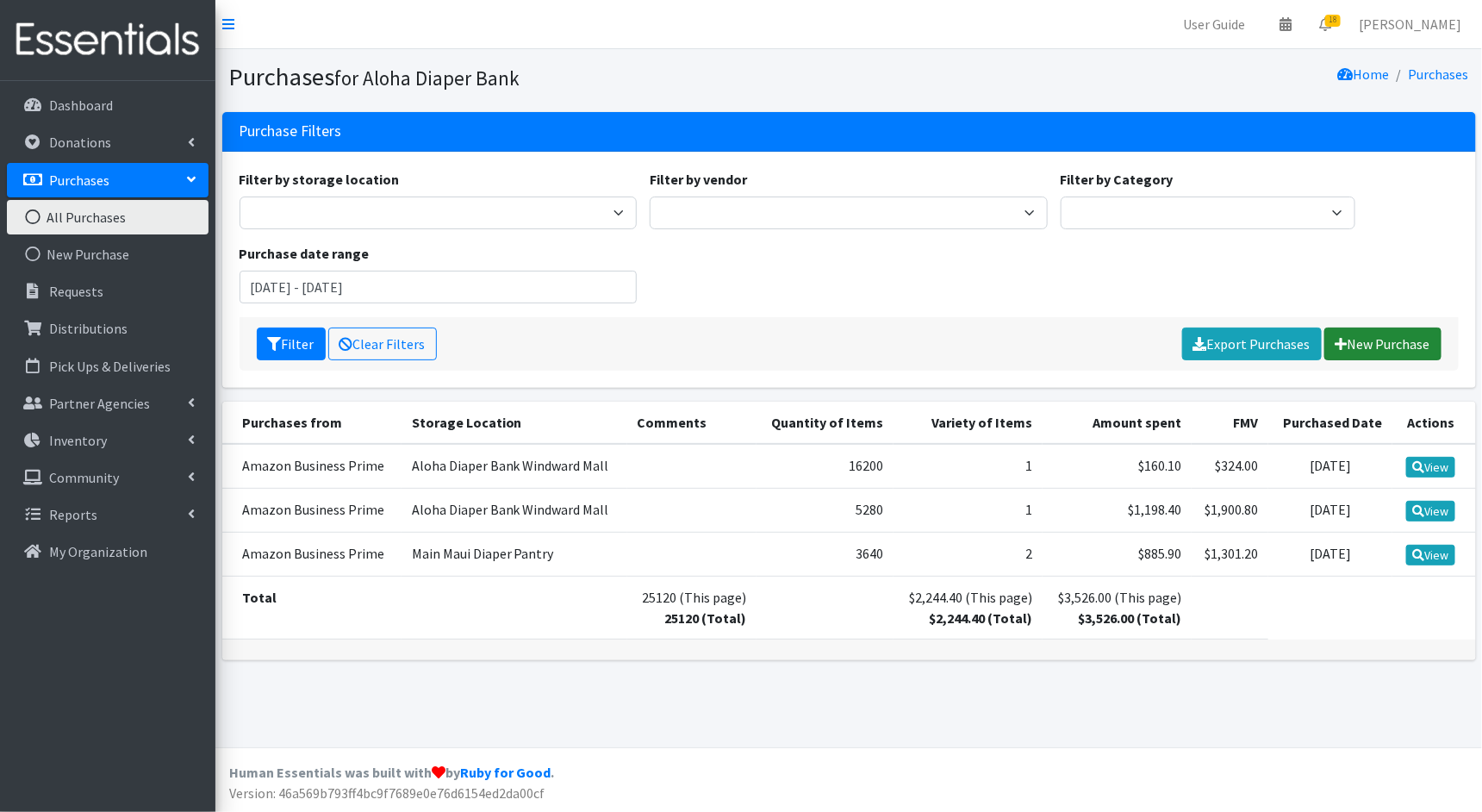
click at [1420, 339] on link "New Purchase" at bounding box center [1384, 343] width 117 height 32
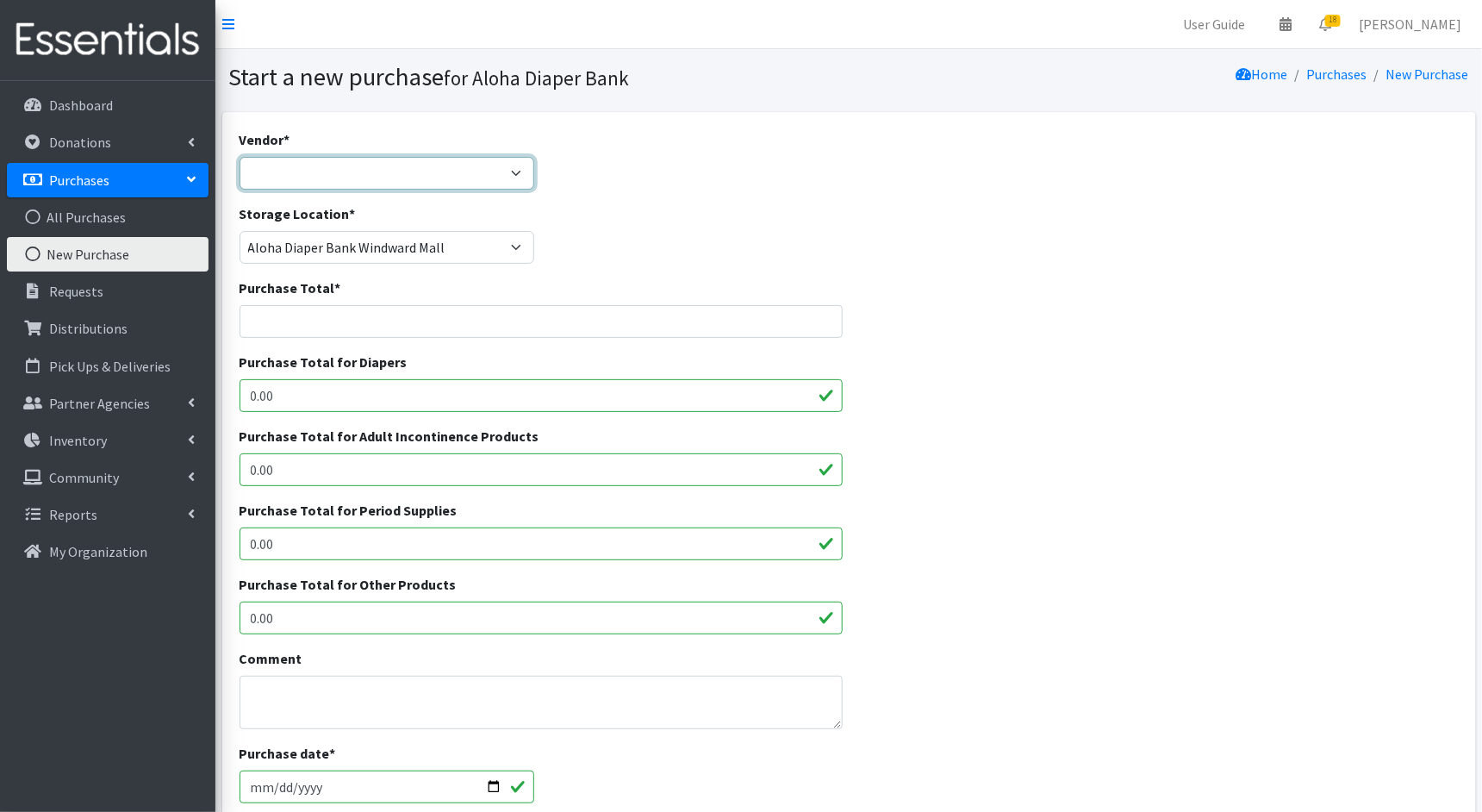
click at [512, 172] on select "Amazon Business Prime COSTCO Fruit of the Loom HDI Wholesale JSL MEDLINE Nation…" at bounding box center [387, 173] width 296 height 32
select select "212"
click at [239, 157] on select "Amazon Business Prime COSTCO Fruit of the Loom HDI Wholesale JSL MEDLINE Nation…" at bounding box center [387, 173] width 296 height 32
click at [415, 312] on input "Purchase Total *" at bounding box center [541, 321] width 603 height 32
paste input "64.04"
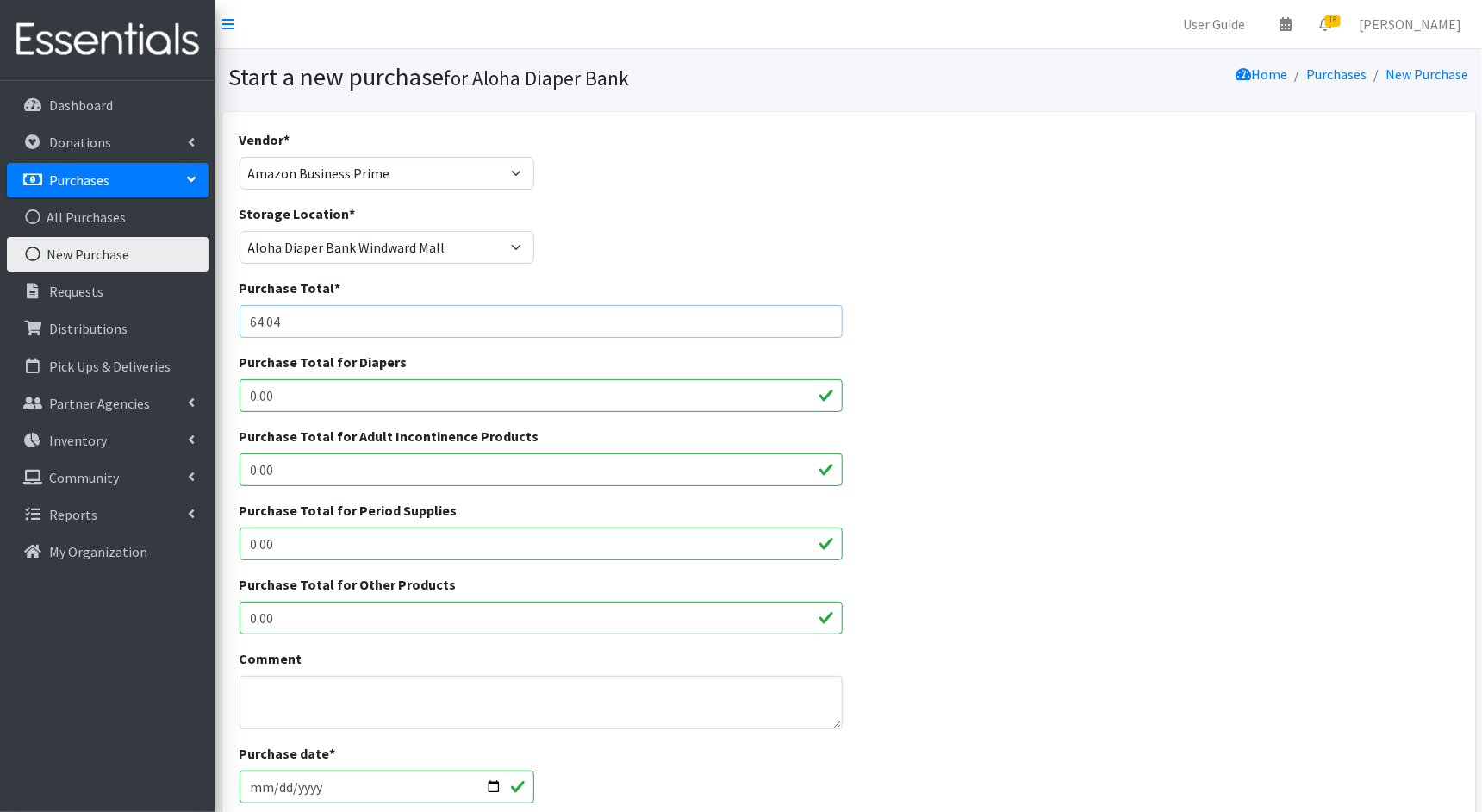
type input "64.04"
drag, startPoint x: 281, startPoint y: 393, endPoint x: 220, endPoint y: 393, distance: 61.0
click at [220, 393] on div "Vendor * Amazon Business Prime COSTCO Fruit of the Loom HDI Wholesale JSL MEDLI…" at bounding box center [848, 642] width 1267 height 1060
paste input "64.04"
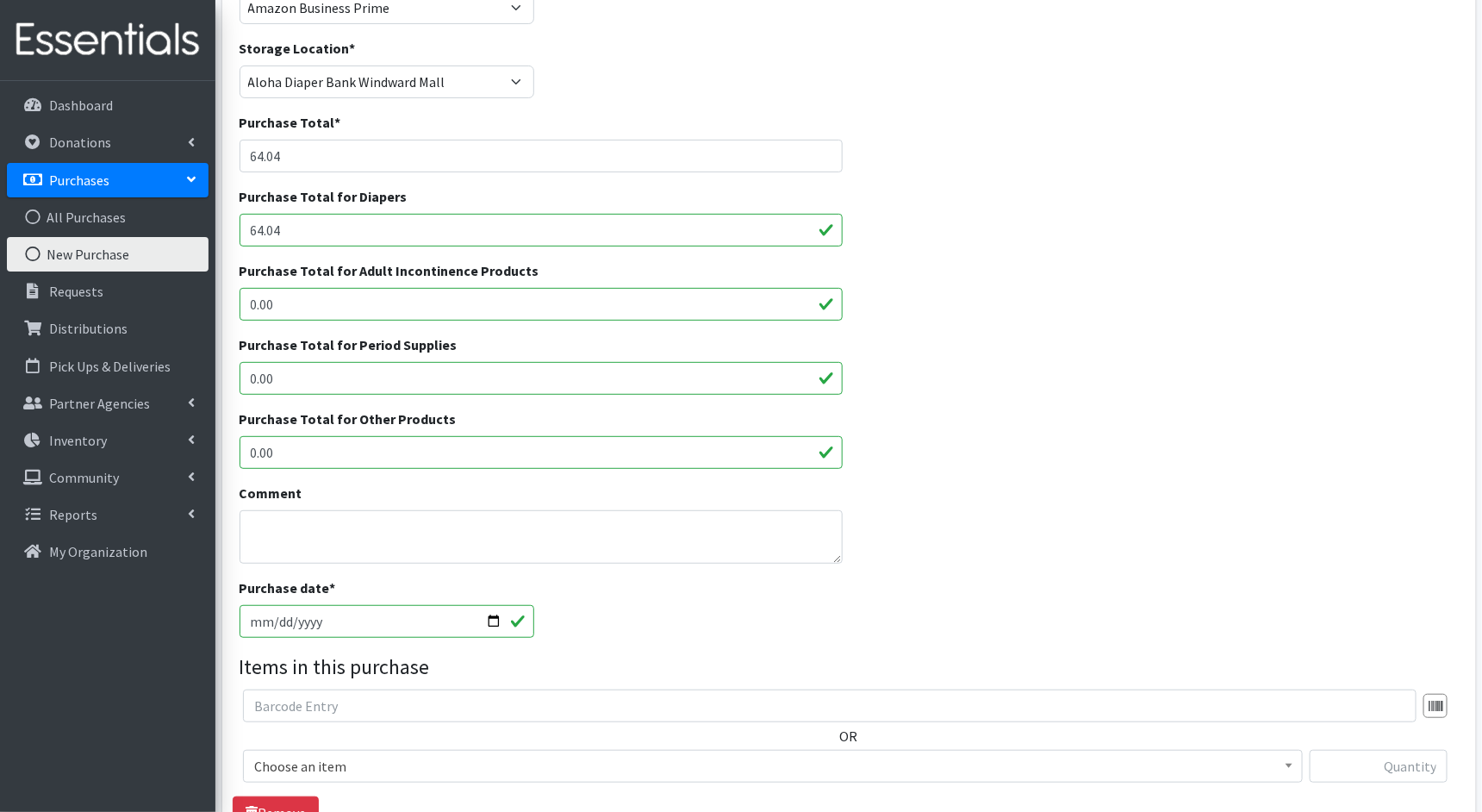
scroll to position [421, 0]
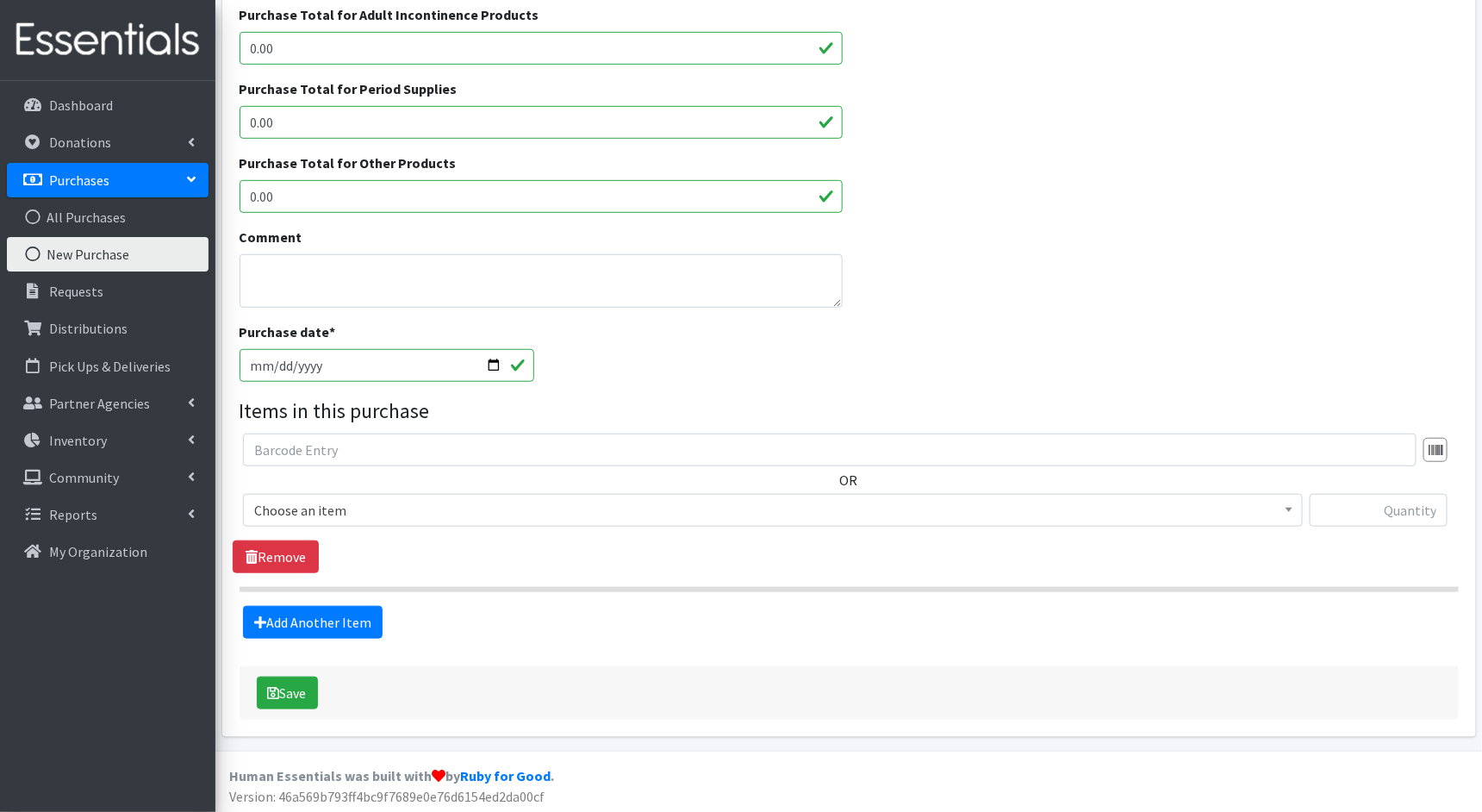
type input "64.04"
click at [259, 361] on input "[DATE]" at bounding box center [387, 365] width 296 height 32
type input "2025-07-27"
click at [499, 504] on span "Choose an item" at bounding box center [773, 510] width 1037 height 24
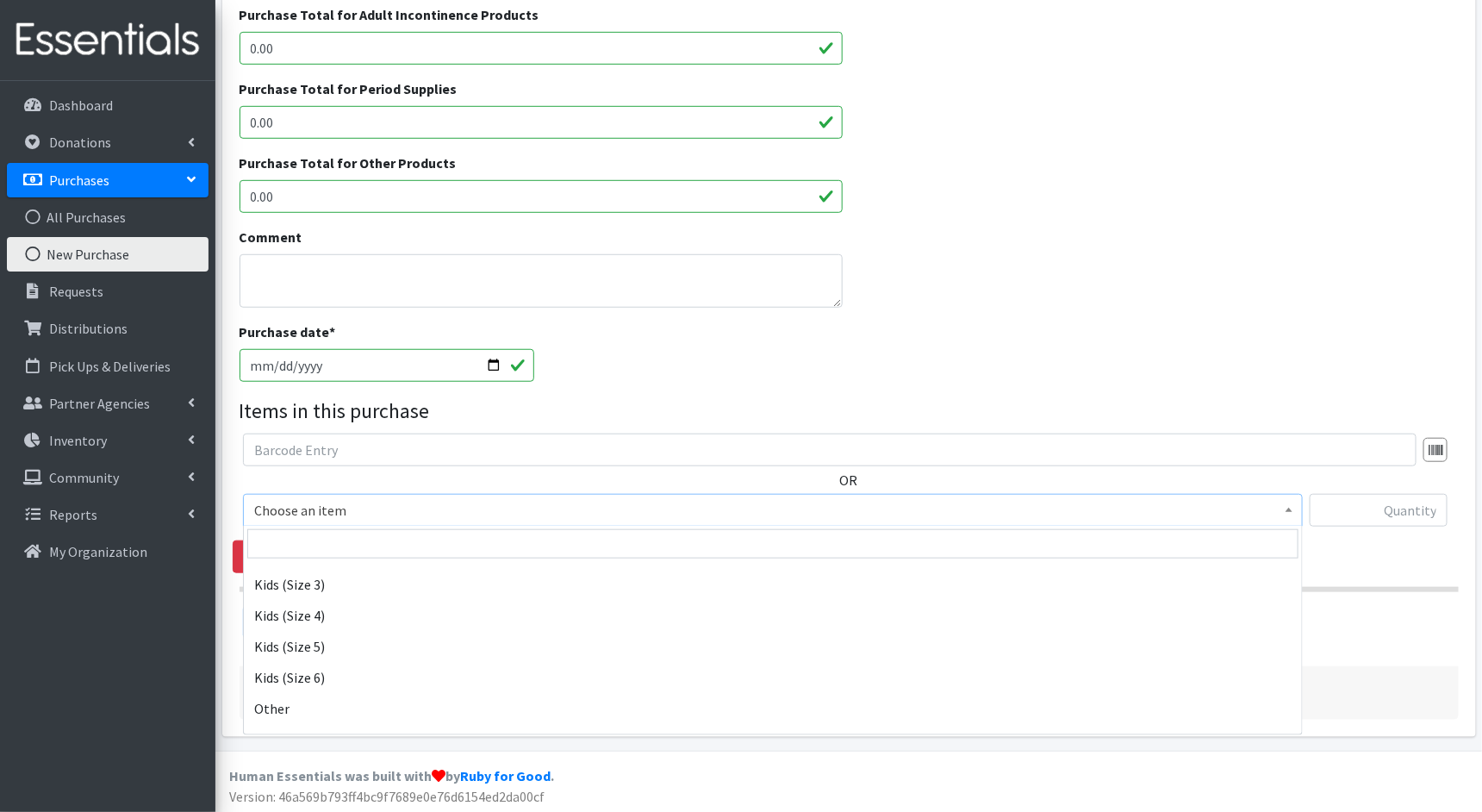
scroll to position [272, 0]
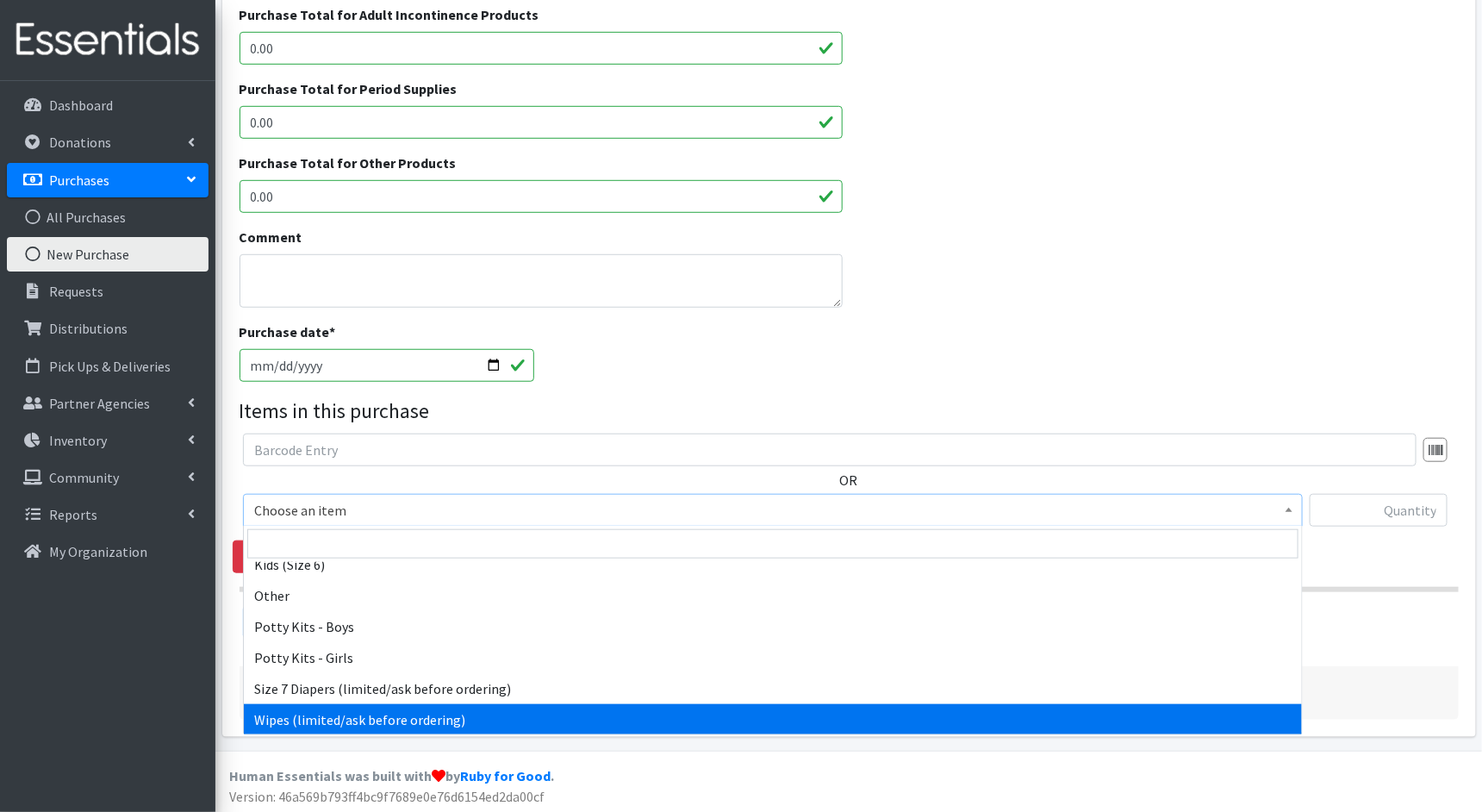
select select "1833"
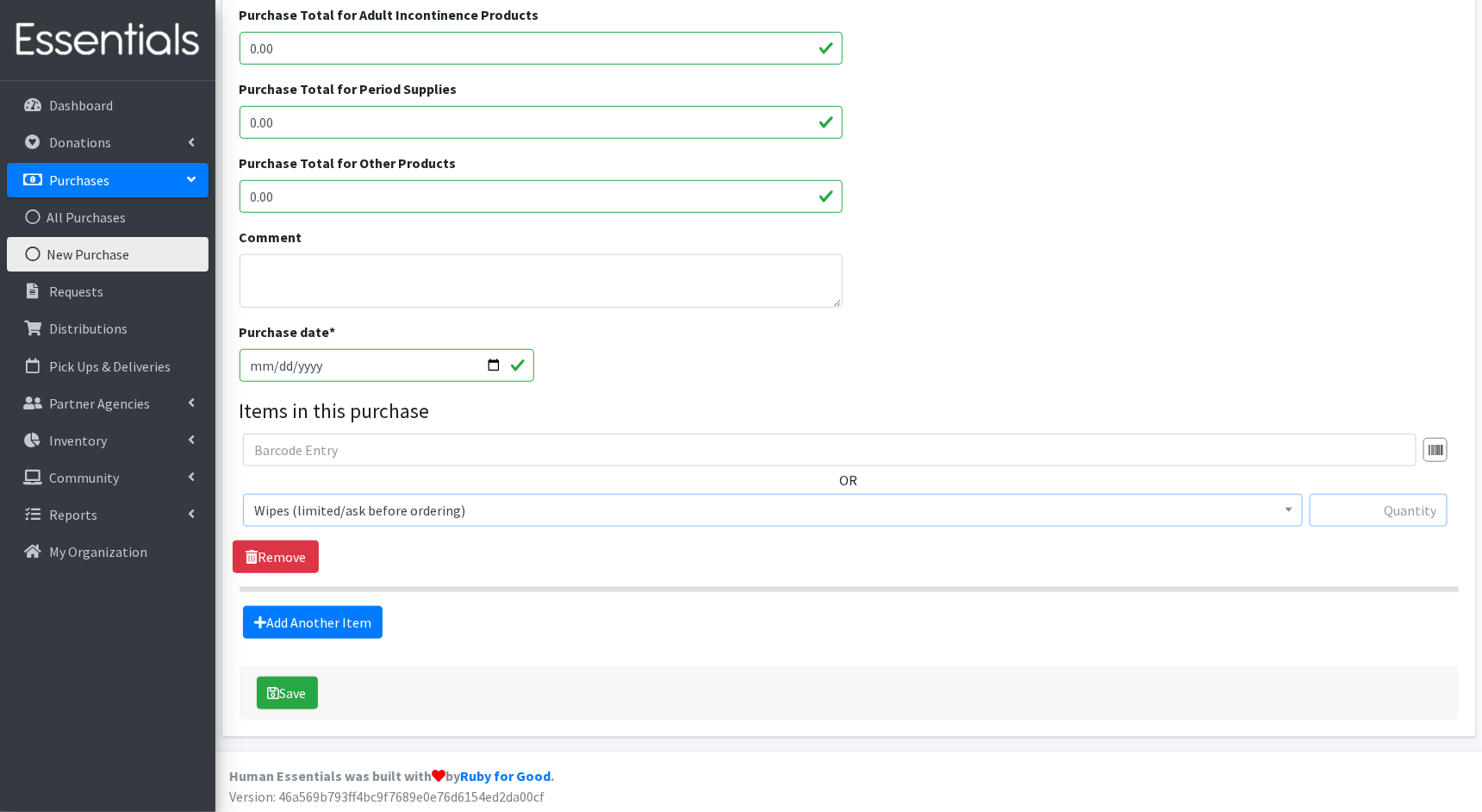
click at [1376, 510] on input "text" at bounding box center [1379, 509] width 138 height 32
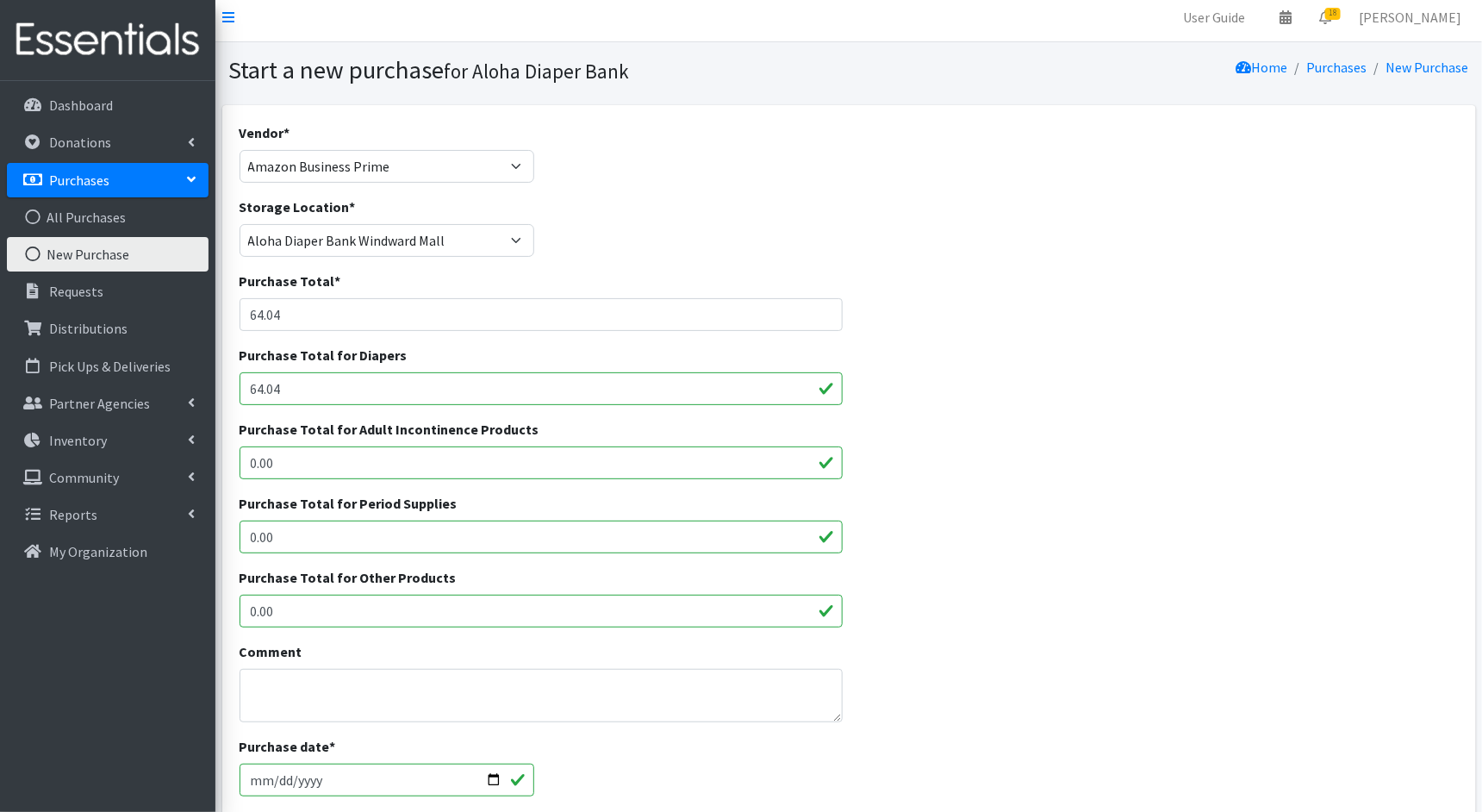
scroll to position [6, 0]
type input "3200"
click at [517, 233] on select "Aloha Diaper Bank Windward Mall DHX KOKA Kauai MAIN Kauai Diaper Pantry Main Ma…" at bounding box center [387, 241] width 296 height 32
select select "256"
click at [239, 226] on select "Aloha Diaper Bank Windward Mall DHX KOKA Kauai MAIN Kauai Diaper Pantry Main Ma…" at bounding box center [387, 241] width 296 height 32
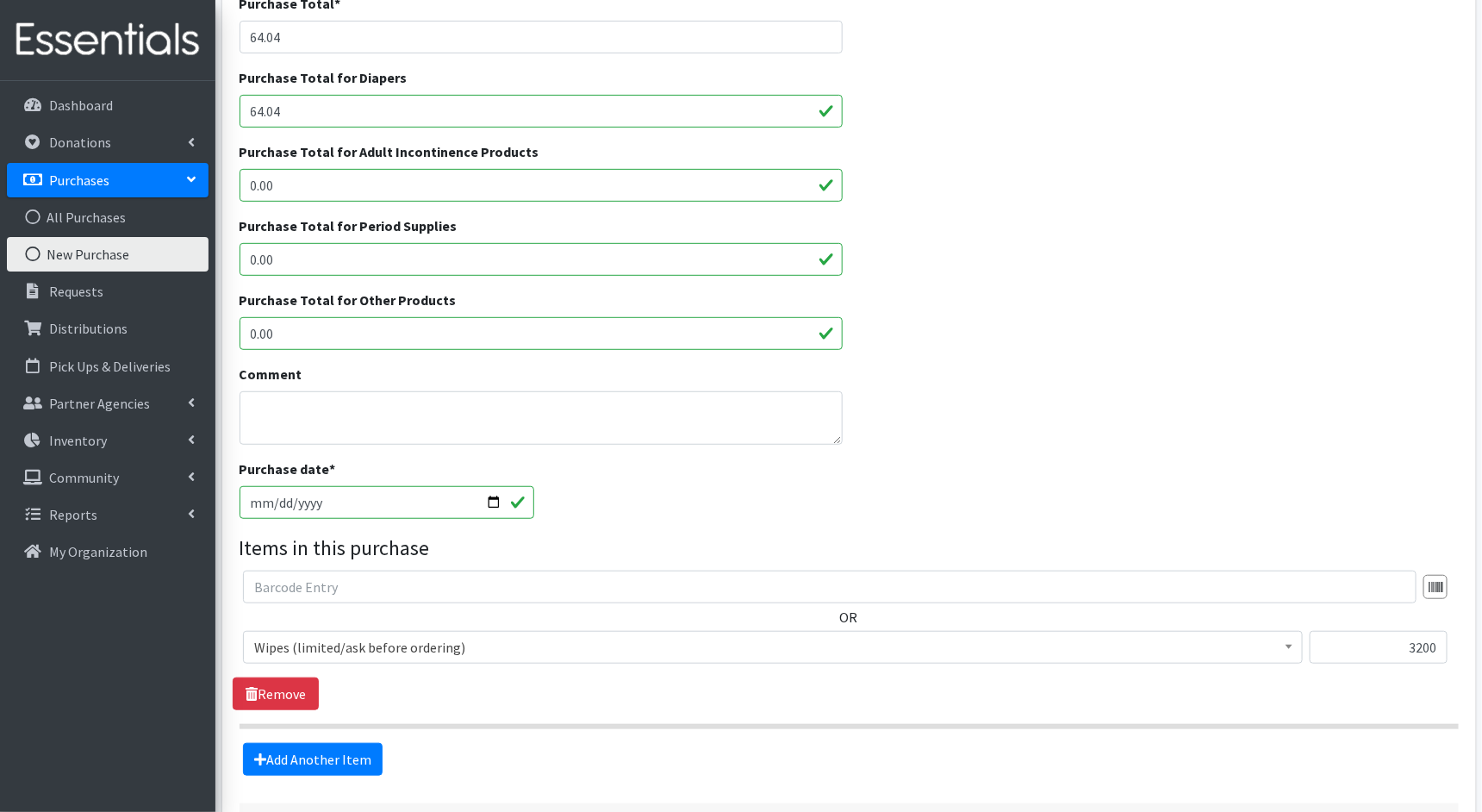
scroll to position [421, 0]
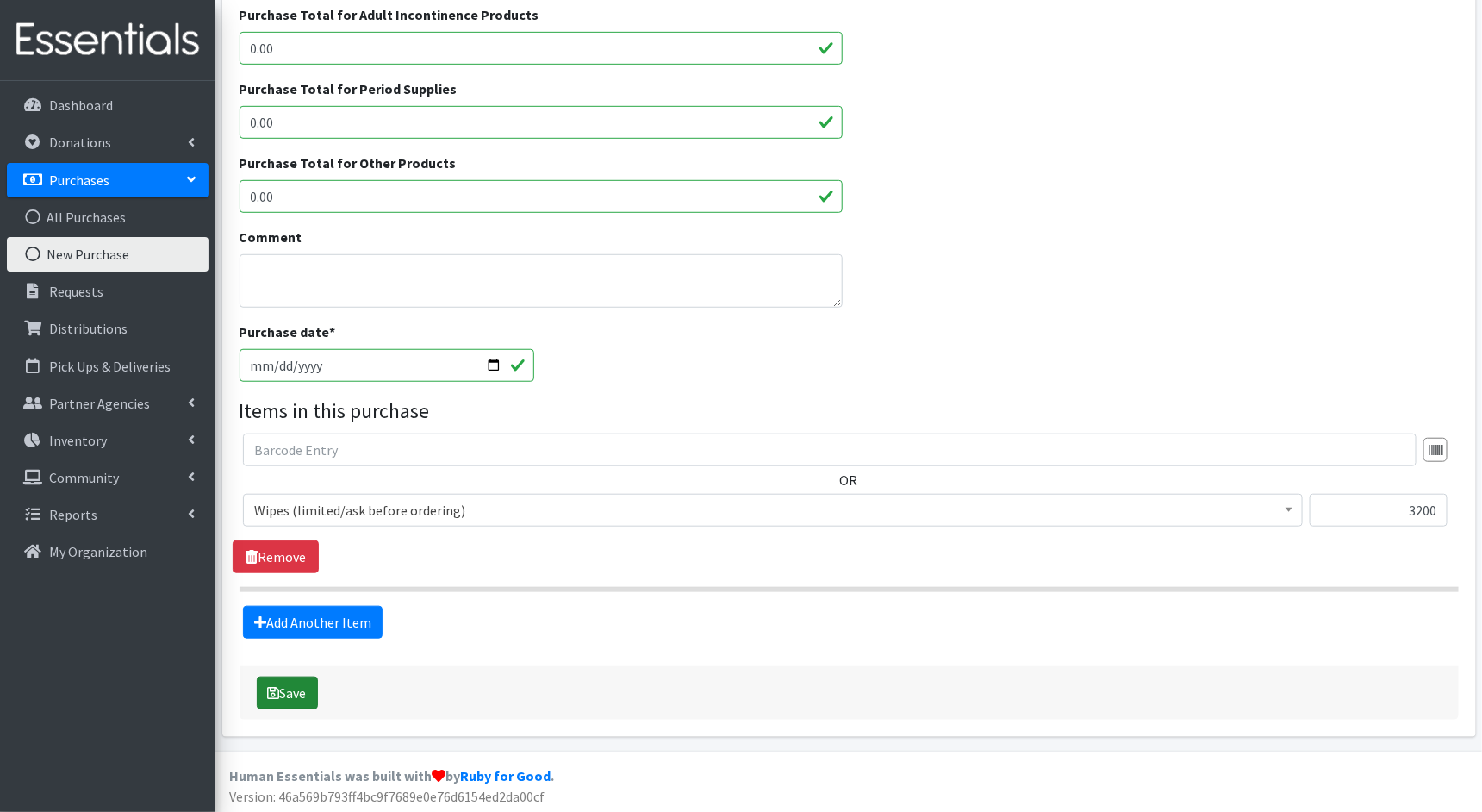
click at [303, 687] on button "Save" at bounding box center [288, 692] width 61 height 32
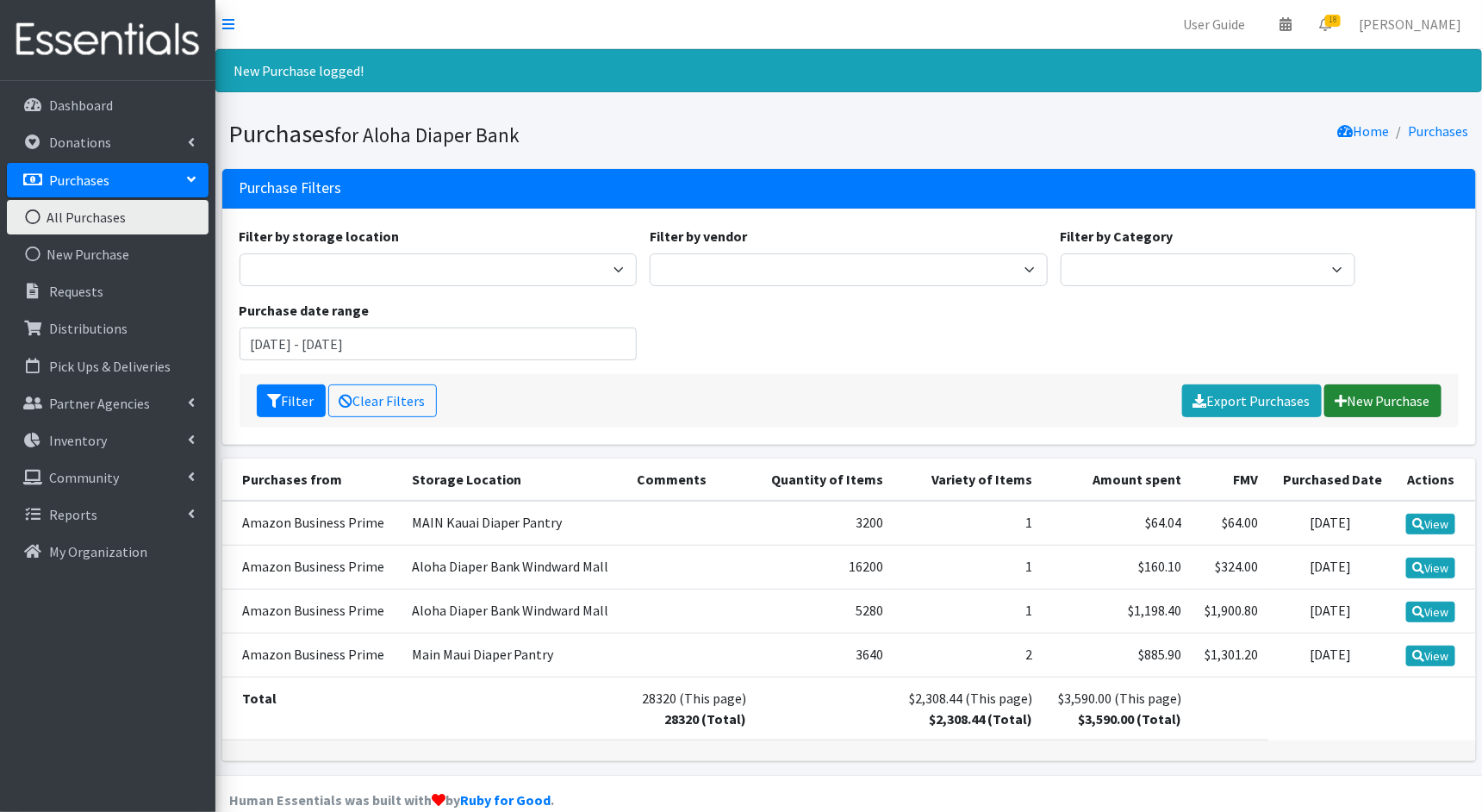
click at [1389, 398] on link "New Purchase" at bounding box center [1384, 400] width 117 height 32
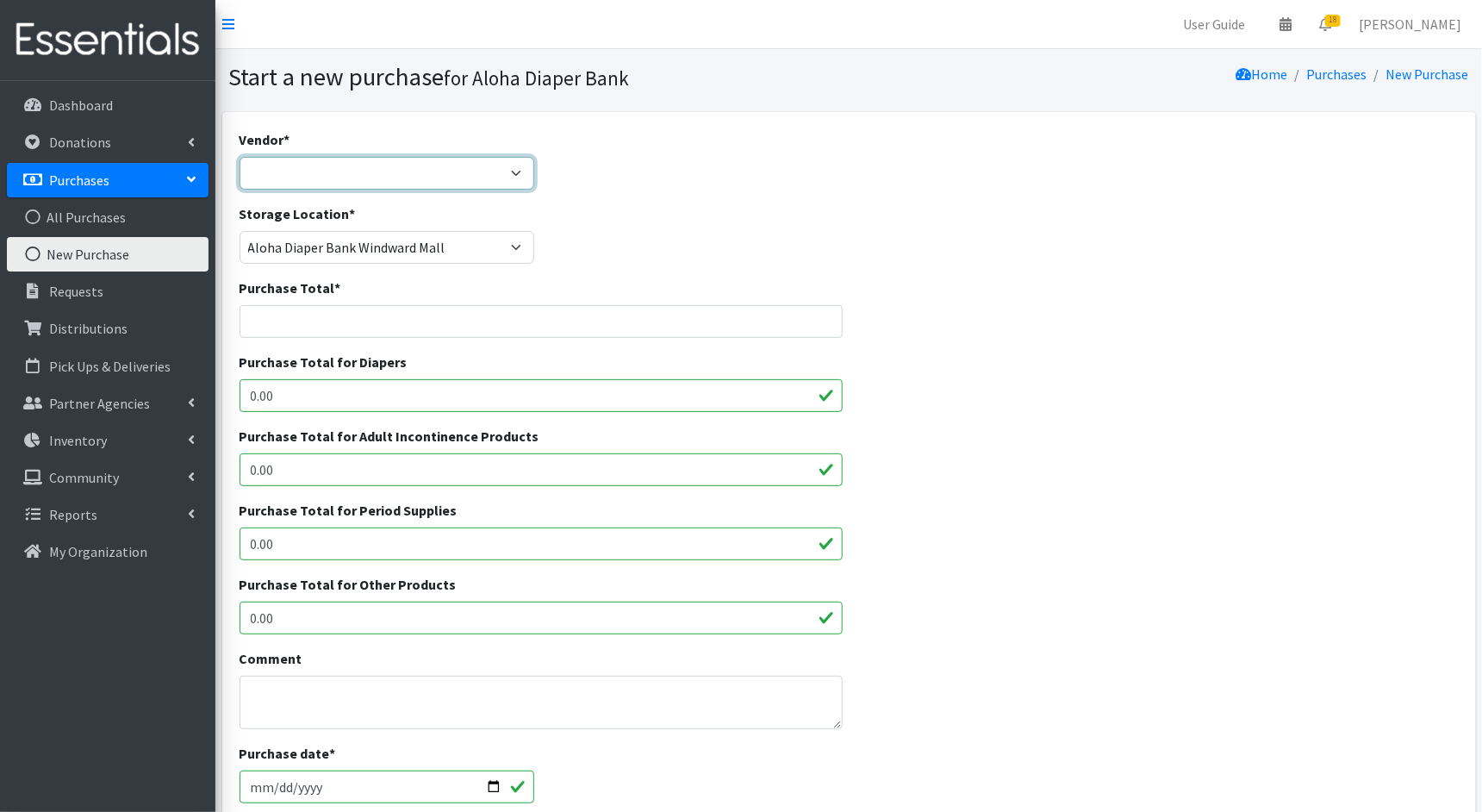
click at [514, 169] on select "Amazon Business Prime COSTCO Fruit of the Loom HDI Wholesale JSL MEDLINE Nation…" at bounding box center [387, 173] width 296 height 32
select select "212"
click at [239, 157] on select "Amazon Business Prime COSTCO Fruit of the Loom HDI Wholesale JSL MEDLINE Nation…" at bounding box center [387, 173] width 296 height 32
click at [463, 321] on input "Purchase Total *" at bounding box center [541, 321] width 603 height 32
paste input "1330.5"
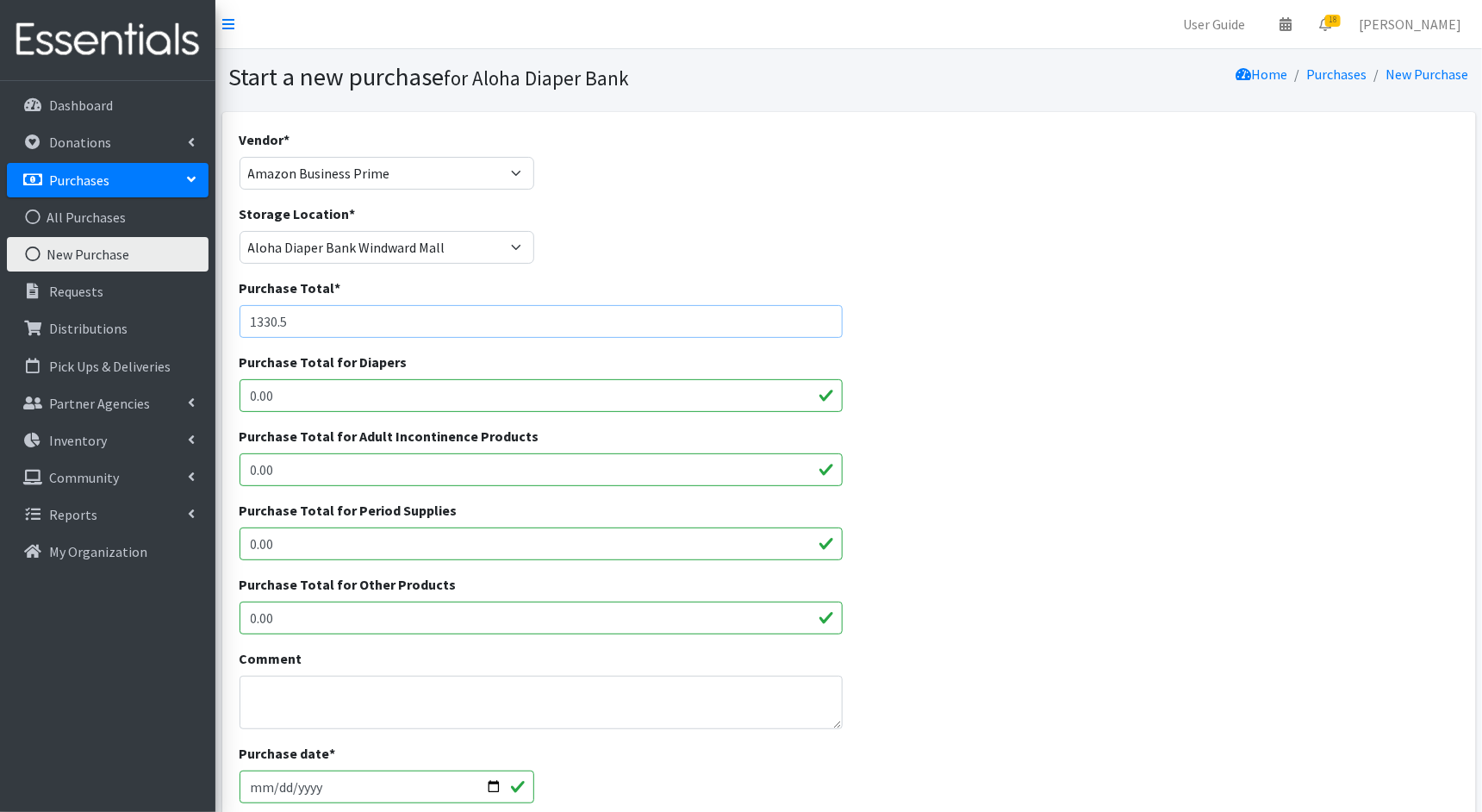
type input "1330.5"
drag, startPoint x: 278, startPoint y: 393, endPoint x: 216, endPoint y: 393, distance: 62.0
click at [216, 393] on div "Vendor * Amazon Business Prime COSTCO Fruit of the Loom HDI Wholesale JSL MEDLI…" at bounding box center [848, 642] width 1267 height 1060
paste input "1330.5"
type input "1330.5"
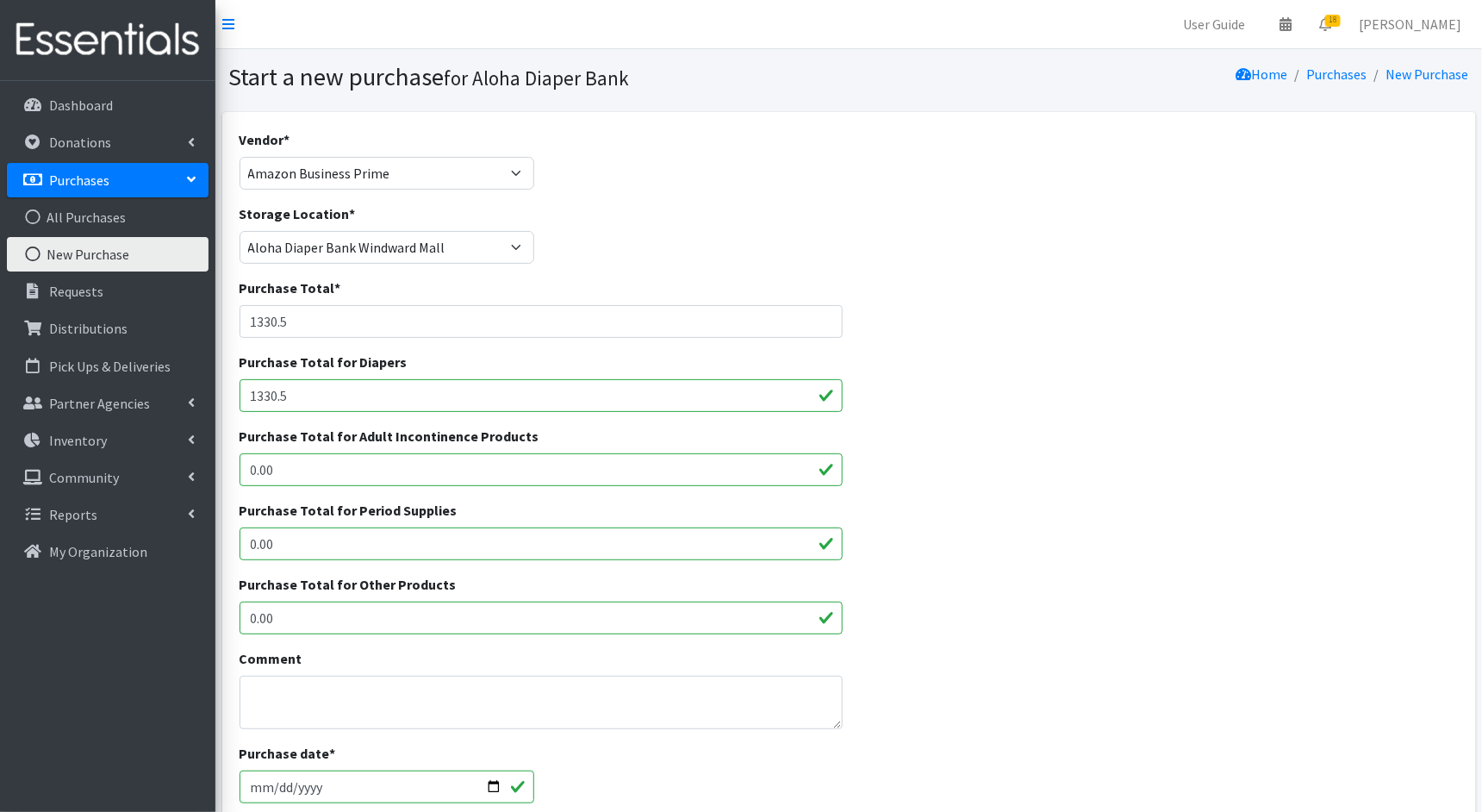
click at [899, 460] on div "Purchase Total for Adult Incontinence Products 0.00" at bounding box center [849, 463] width 1232 height 74
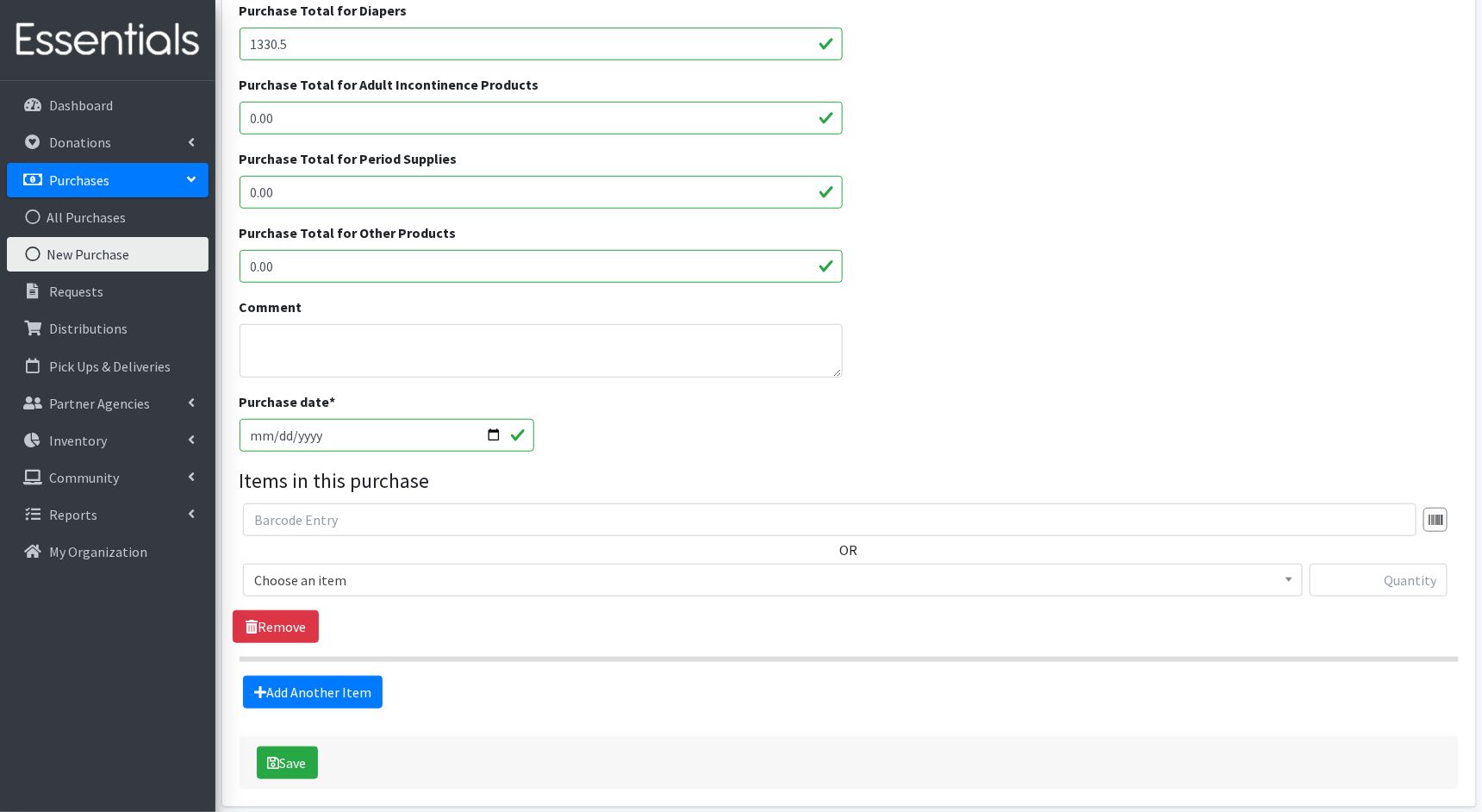
scroll to position [381, 0]
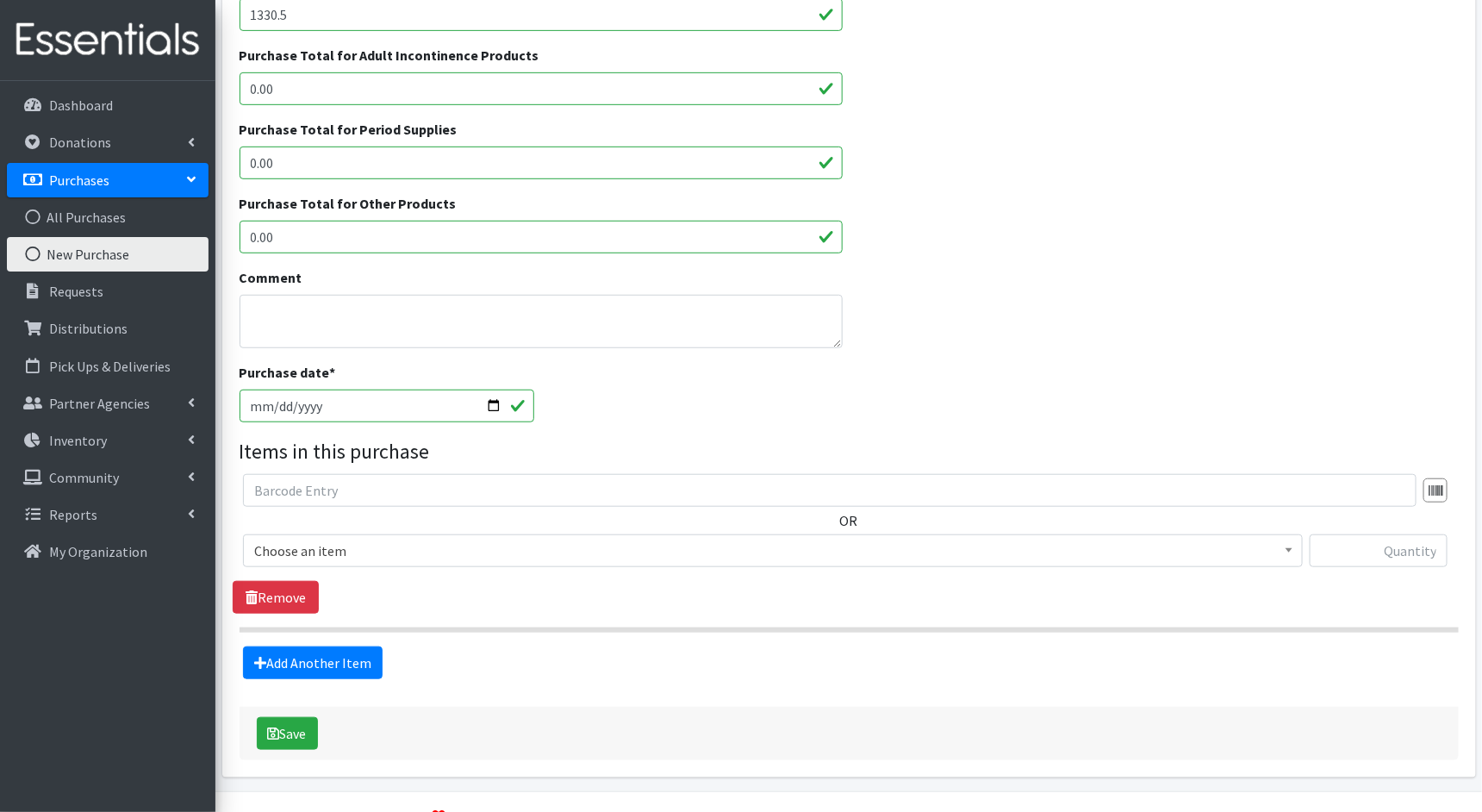
click at [662, 548] on span "Choose an item" at bounding box center [773, 550] width 1037 height 24
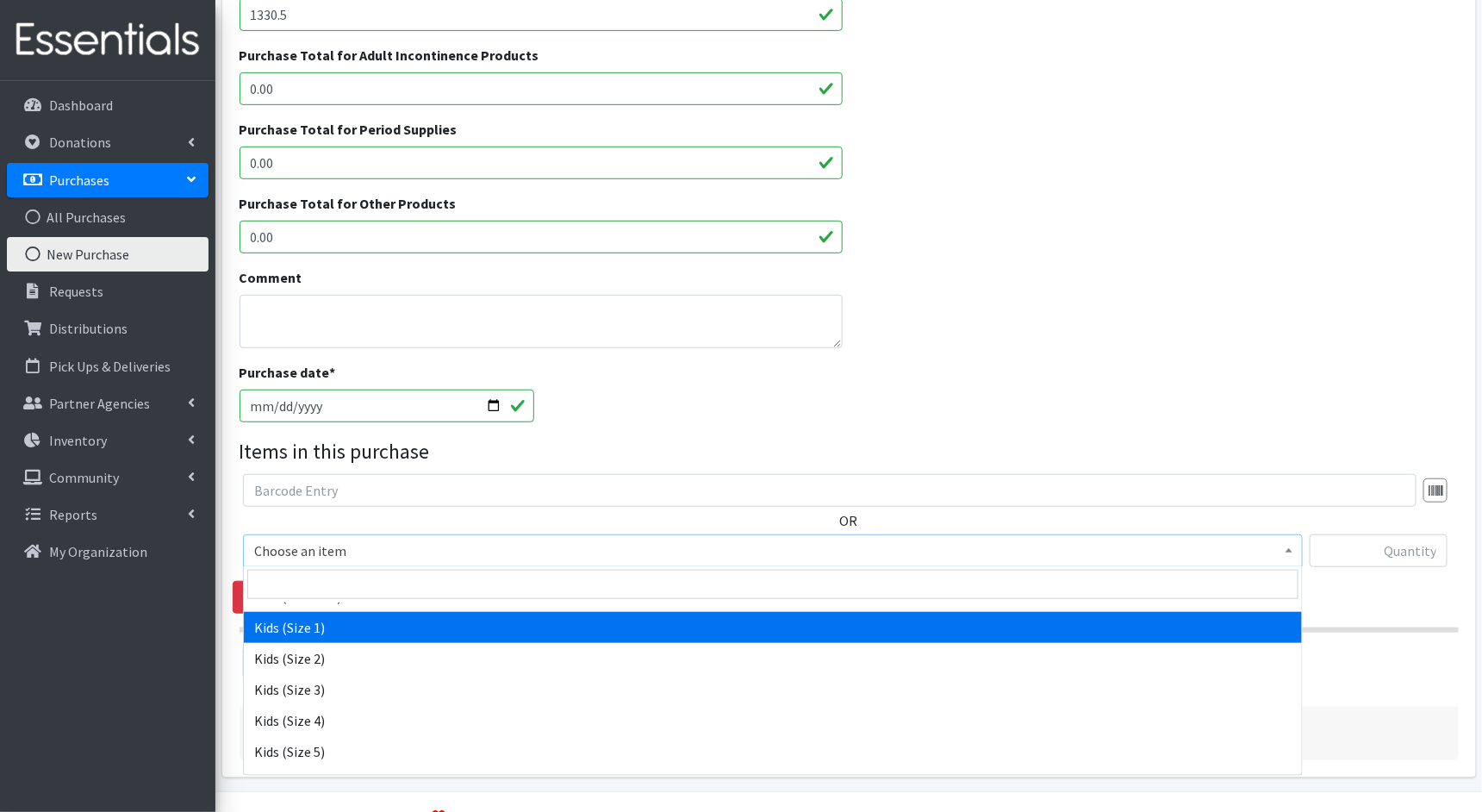
scroll to position [114, 0]
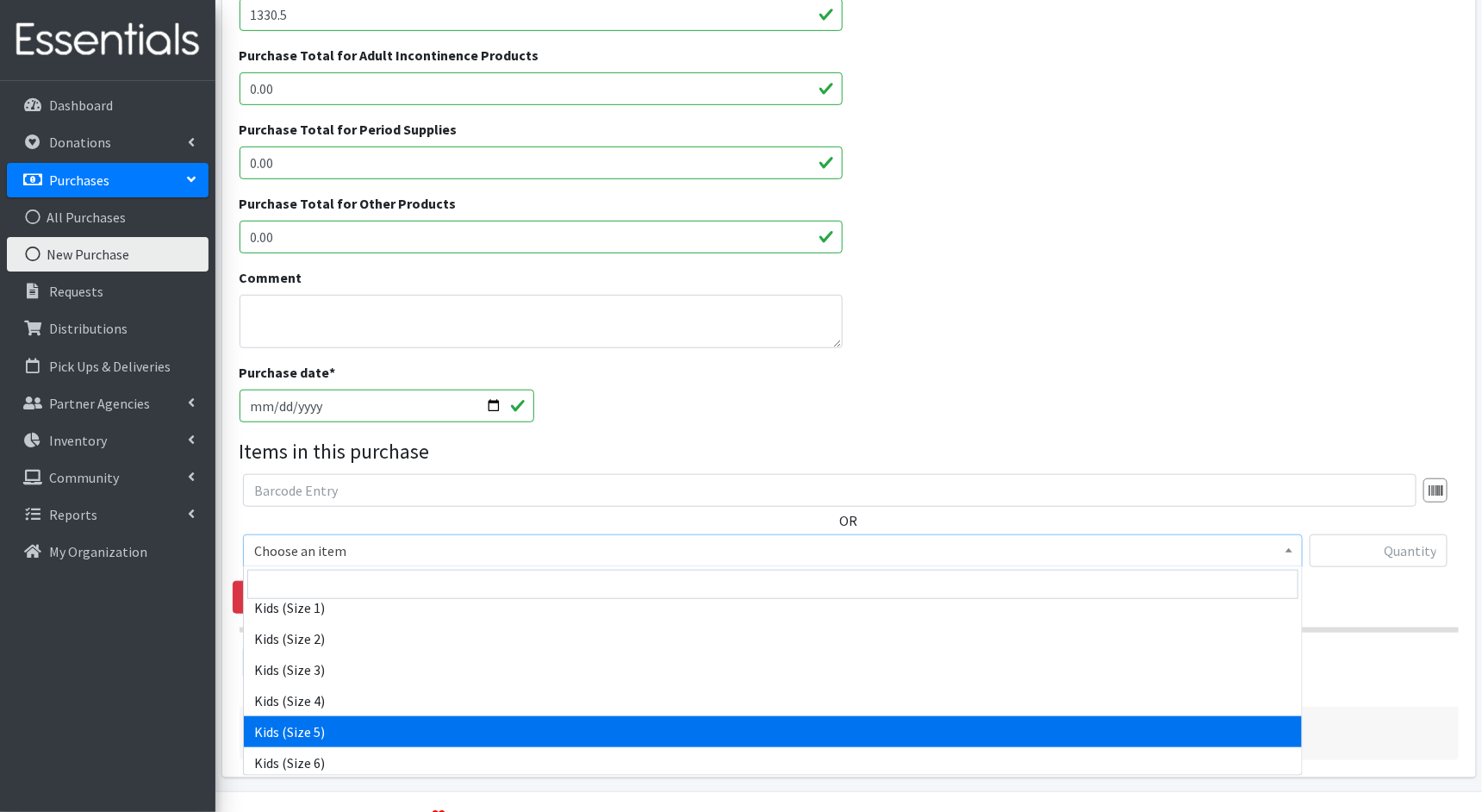
select select "1832"
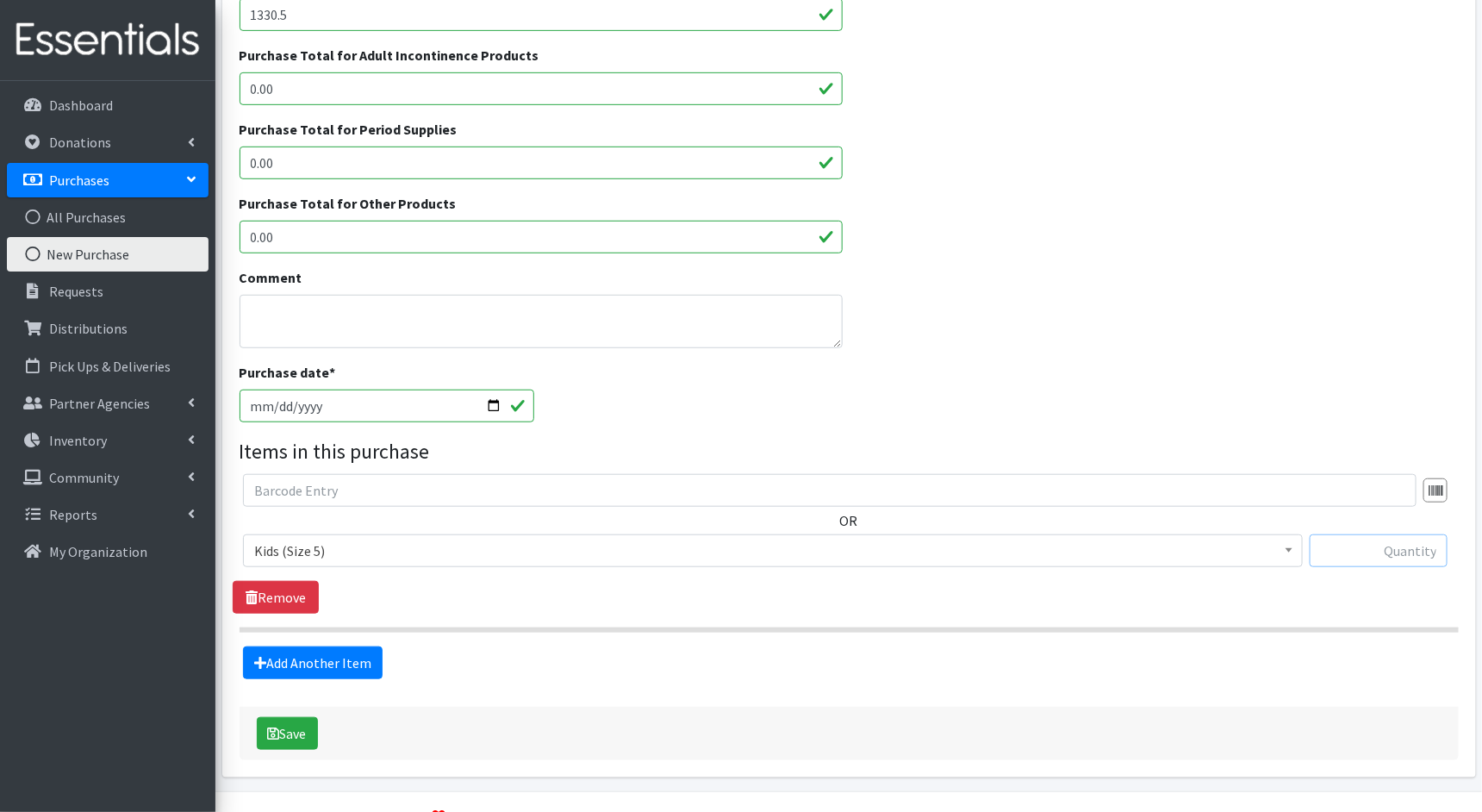
click at [1404, 543] on input "text" at bounding box center [1379, 550] width 138 height 32
type input "3960"
click at [289, 665] on link "Add Another Item" at bounding box center [313, 663] width 139 height 32
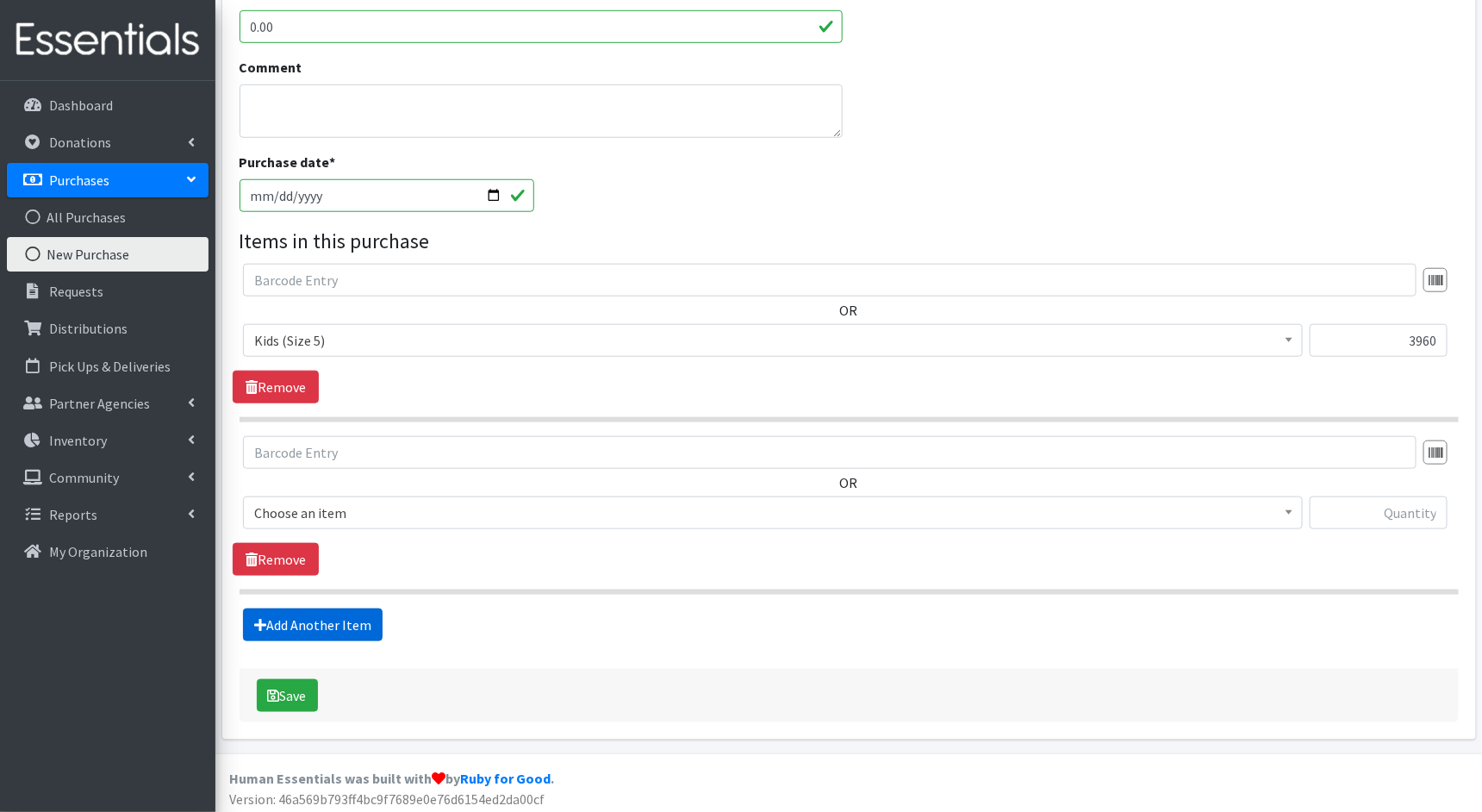
scroll to position [594, 0]
click at [821, 508] on span "Choose an item" at bounding box center [773, 510] width 1037 height 24
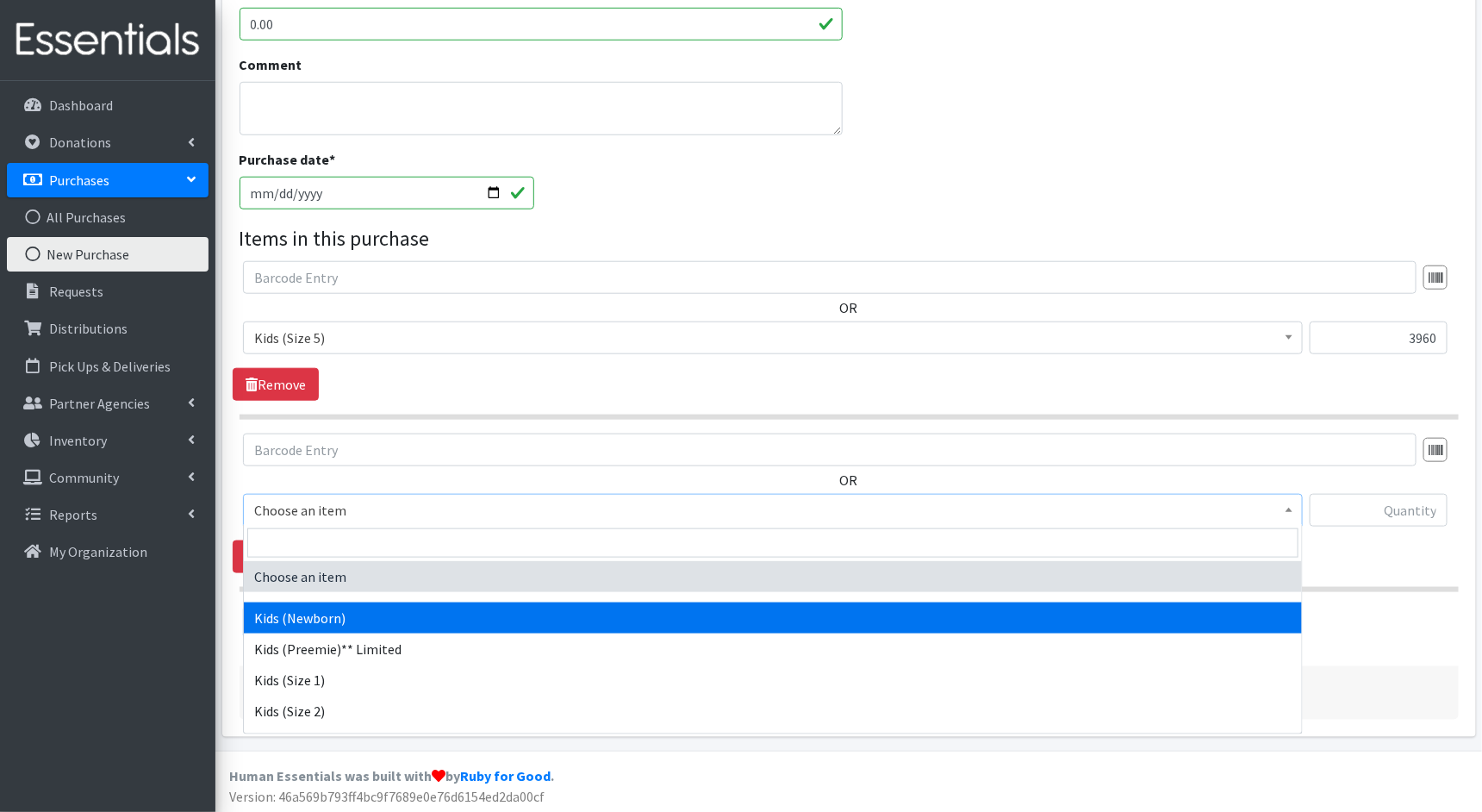
select select "1830"
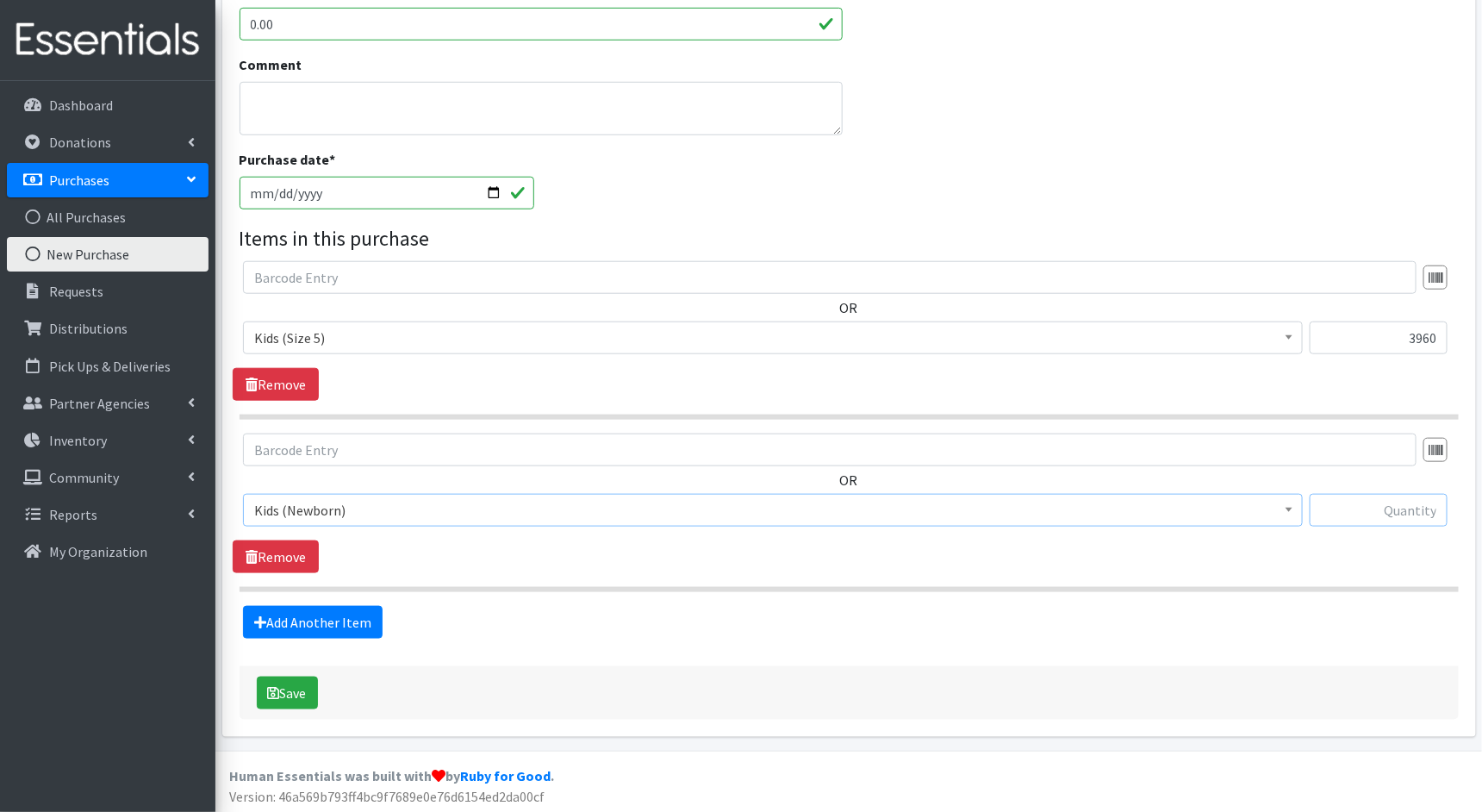
click at [1366, 512] on input "text" at bounding box center [1379, 509] width 138 height 32
type input "3600"
click at [301, 693] on button "Save" at bounding box center [288, 692] width 61 height 32
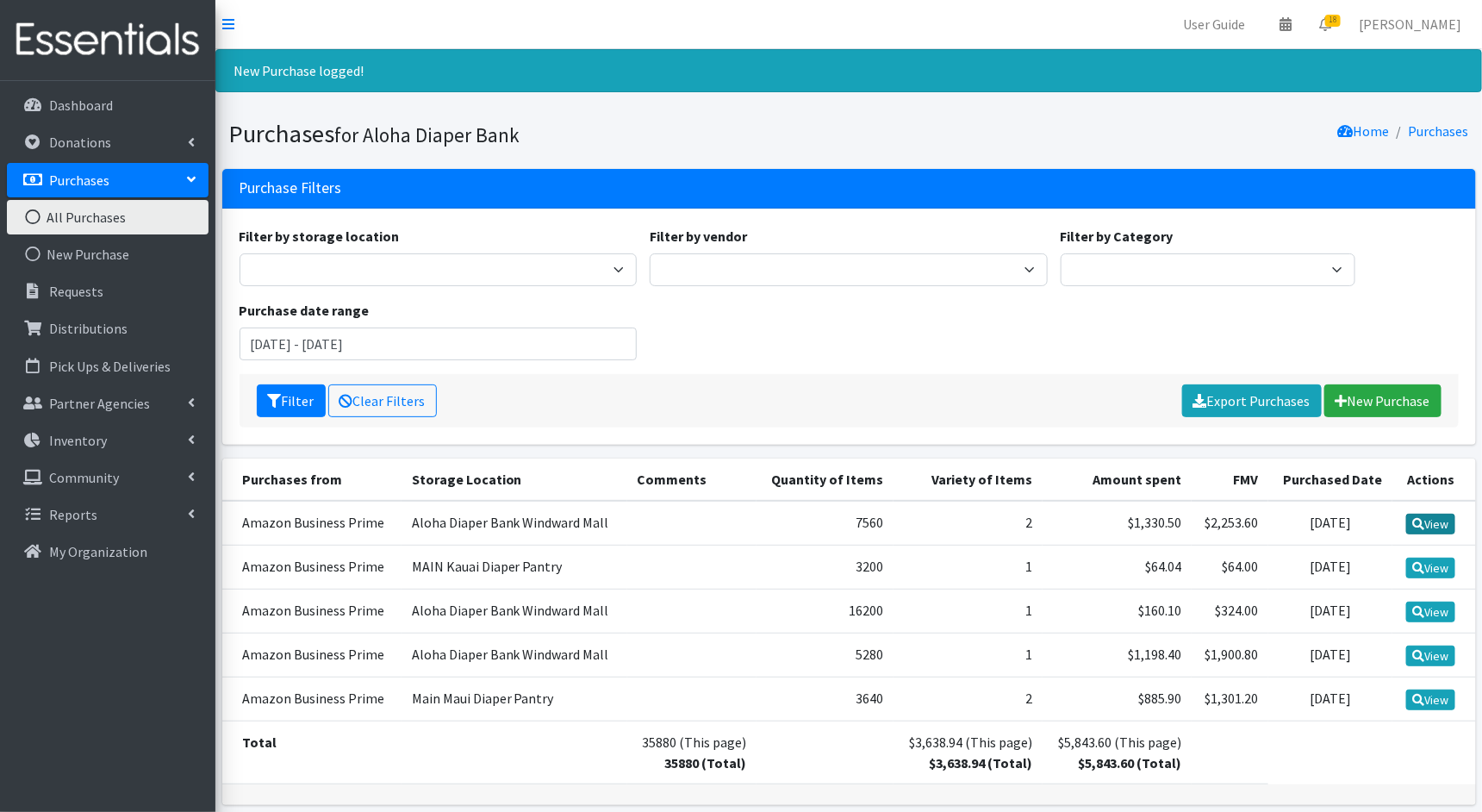
click at [1434, 526] on link "View" at bounding box center [1431, 524] width 49 height 20
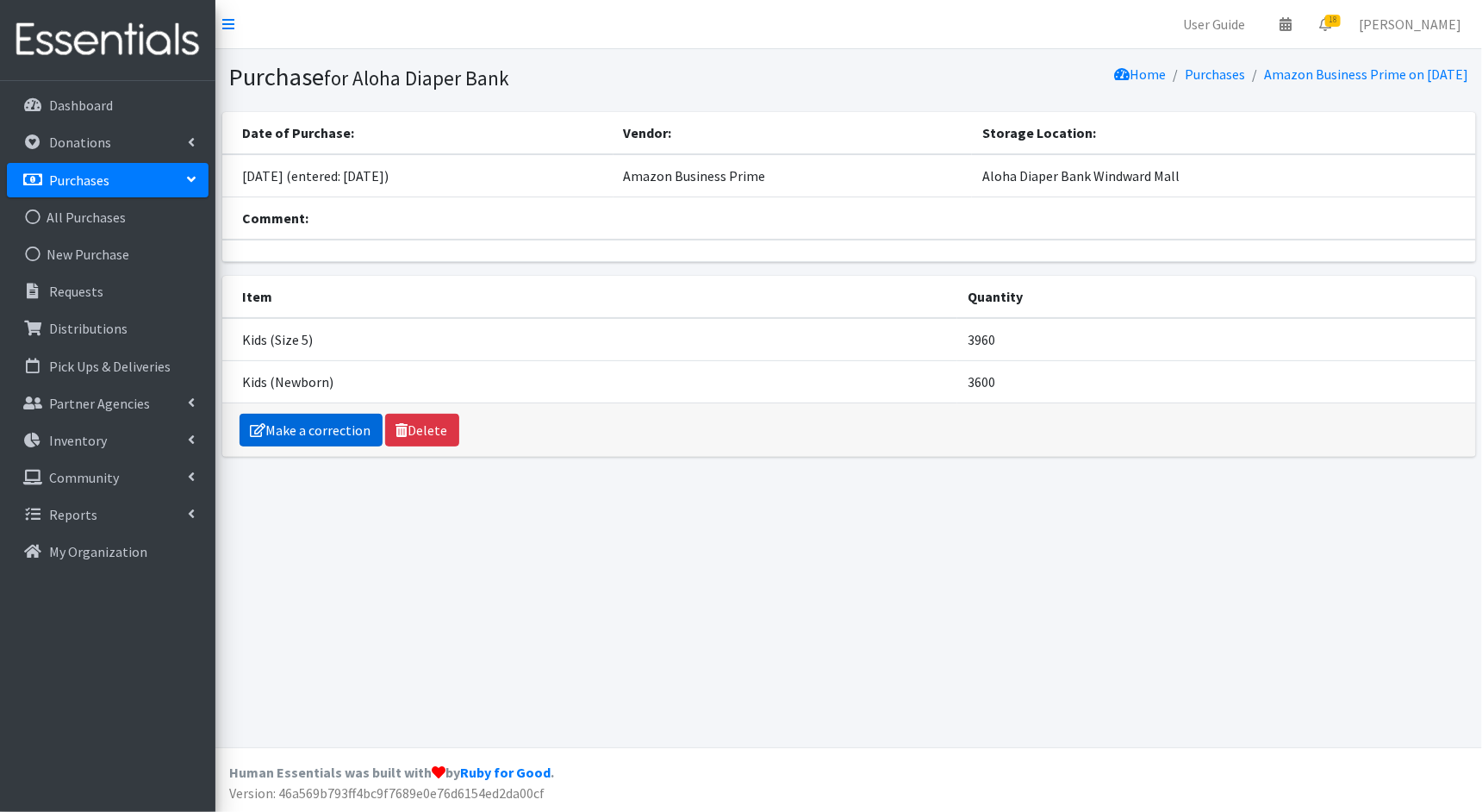
click at [264, 423] on link "Make a correction" at bounding box center [311, 430] width 143 height 32
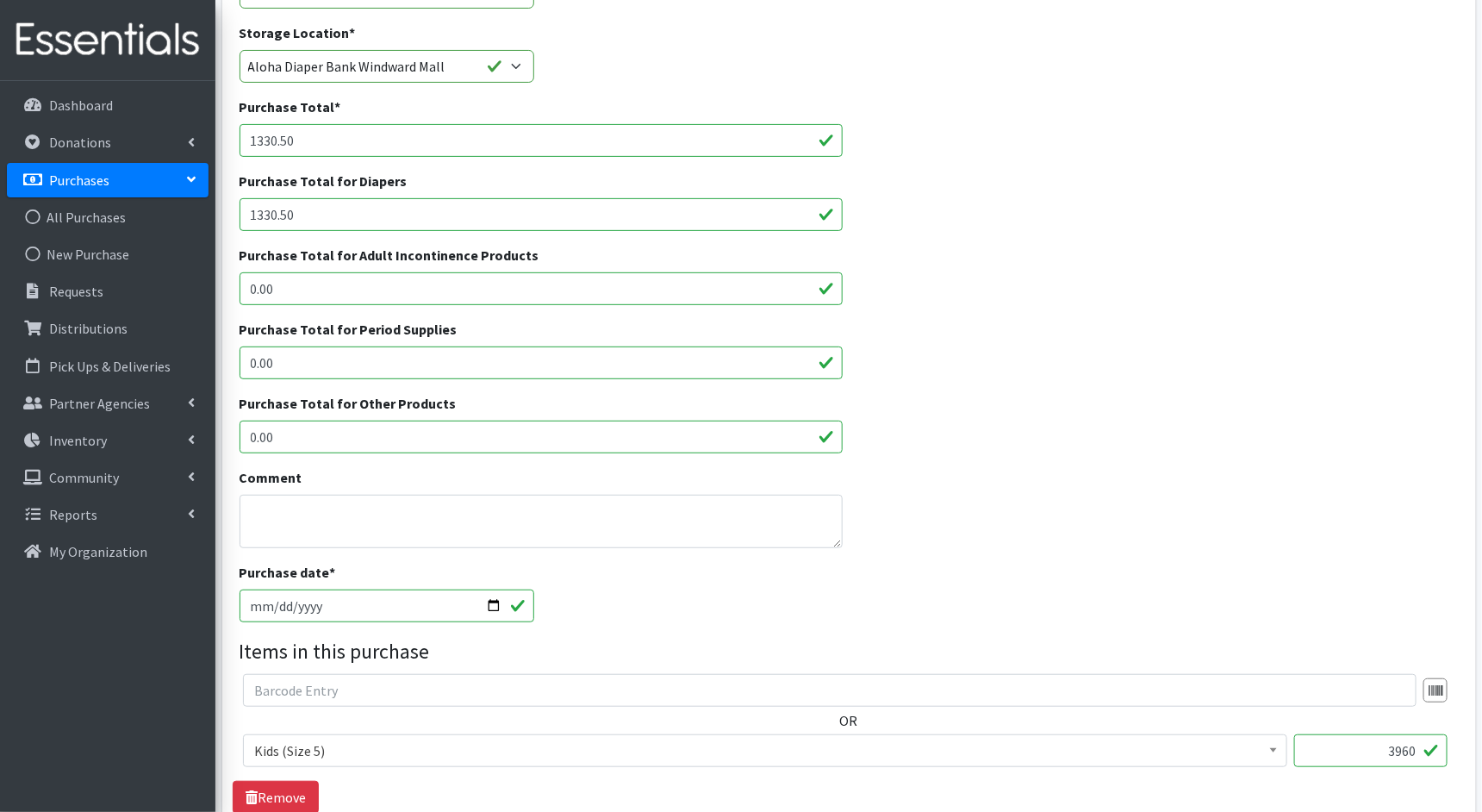
scroll to position [218, 0]
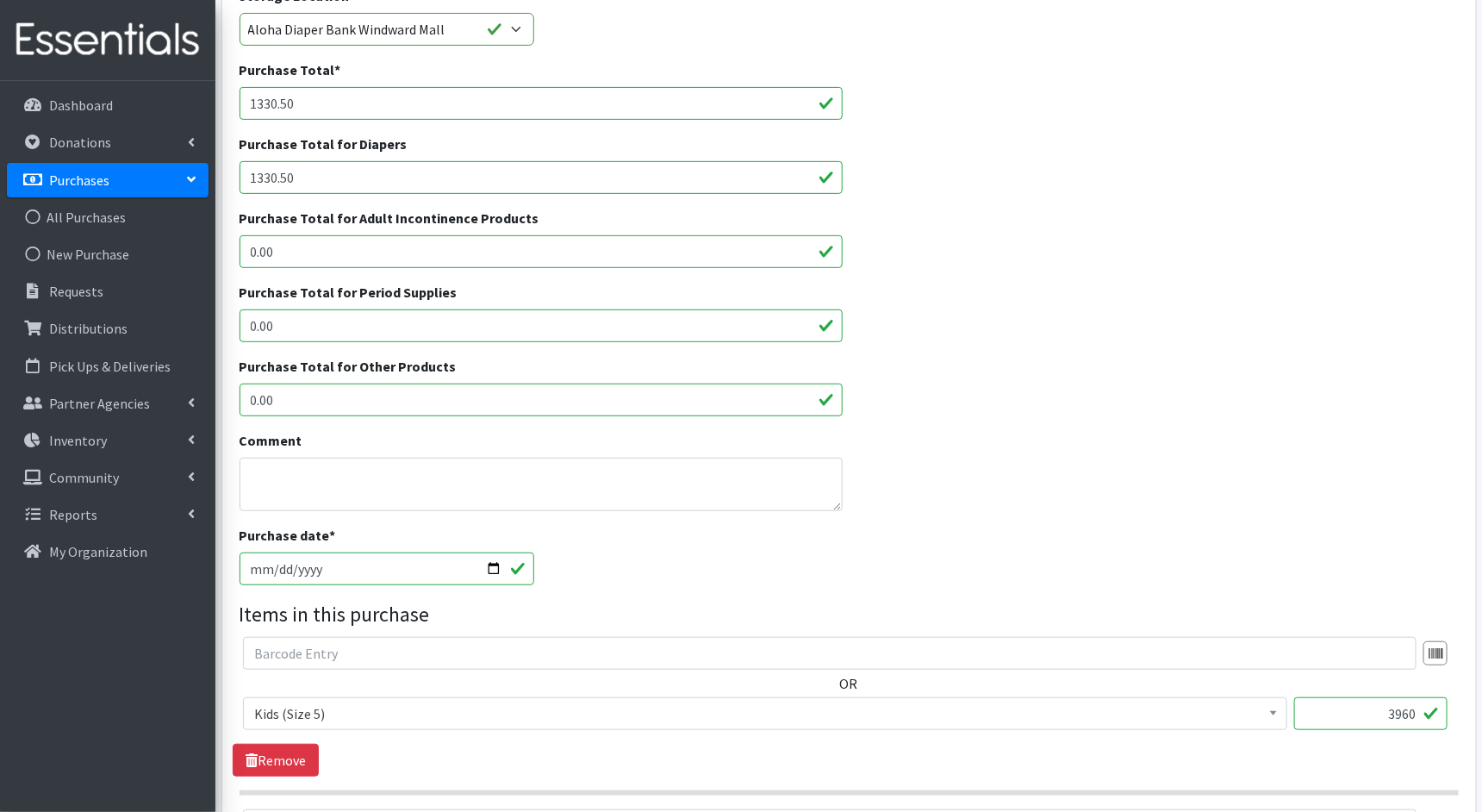
click at [255, 565] on input "2025-08-20" at bounding box center [387, 568] width 296 height 32
type input "2025-07-25"
click at [601, 574] on div "Purchase date * 2025-07-25" at bounding box center [849, 562] width 1232 height 74
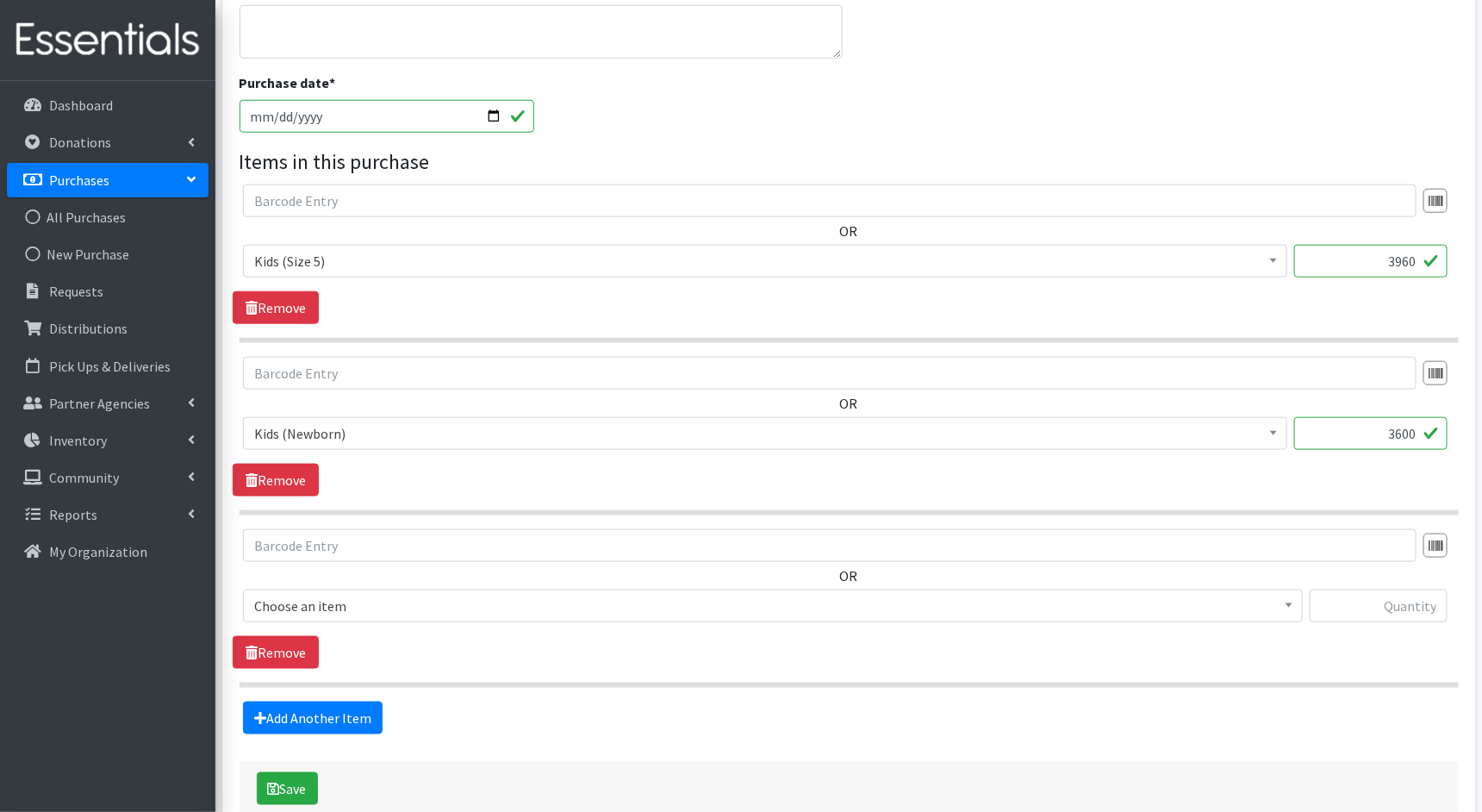
scroll to position [720, 0]
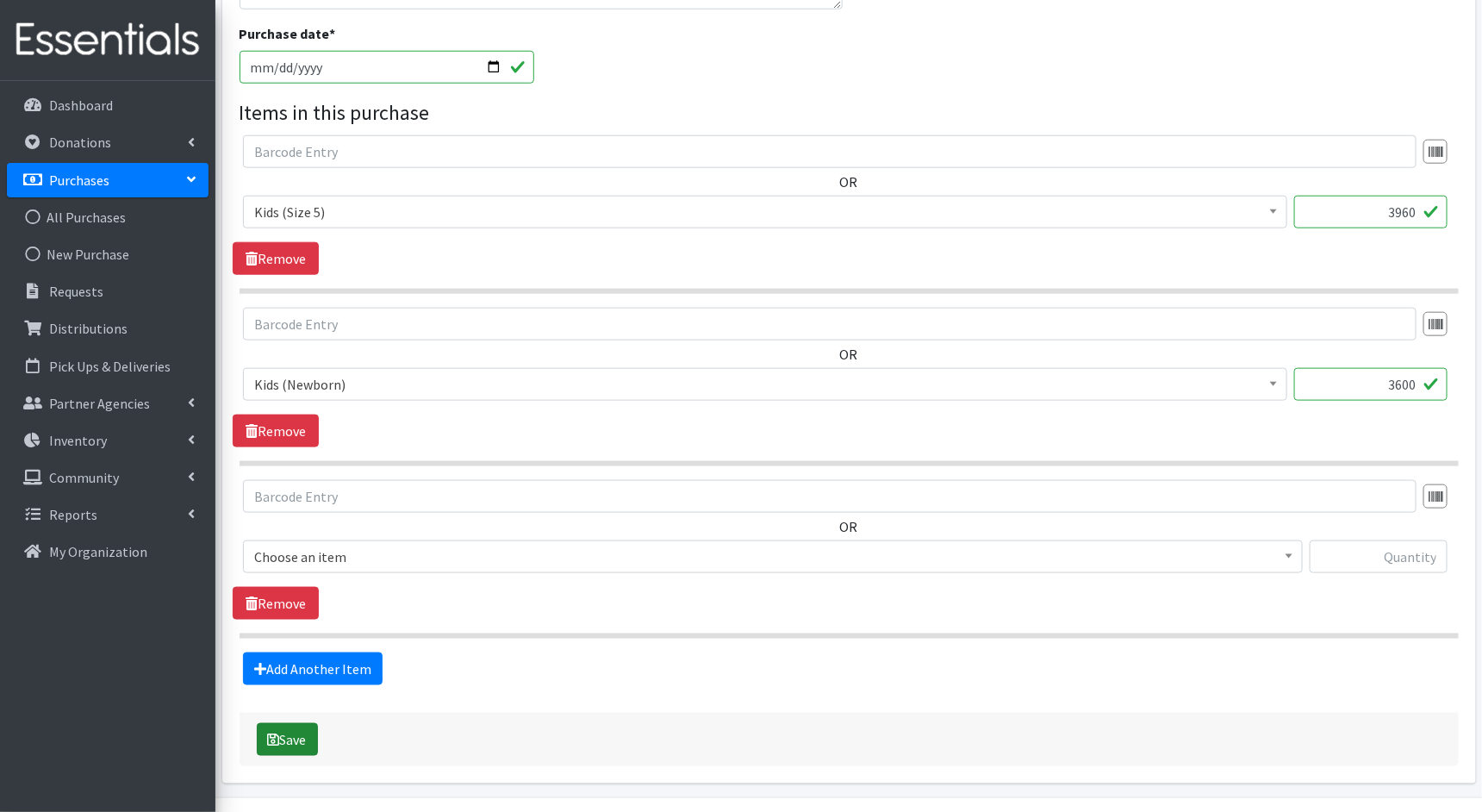
click at [289, 733] on button "Save" at bounding box center [288, 739] width 61 height 32
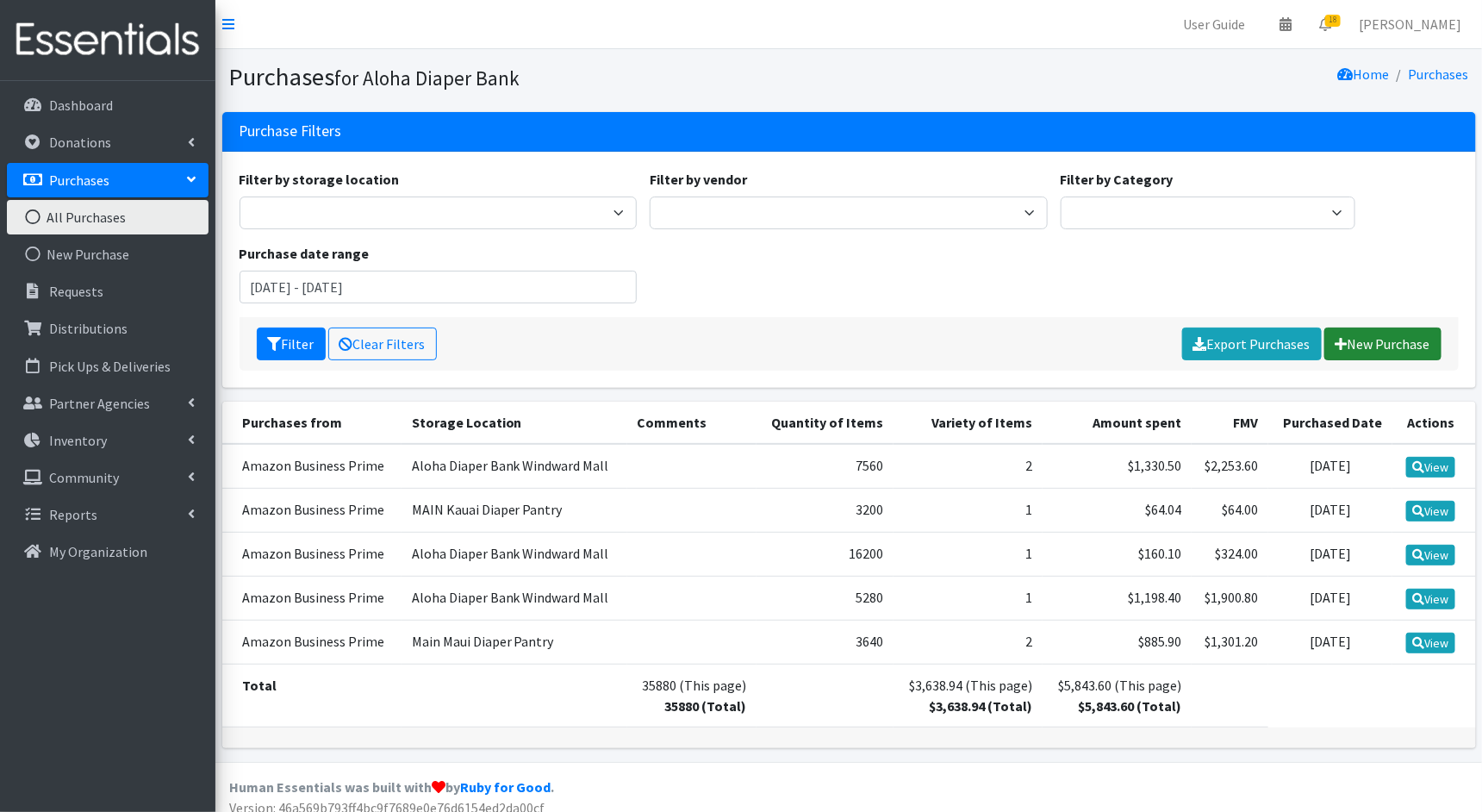
click at [1409, 338] on link "New Purchase" at bounding box center [1384, 343] width 117 height 32
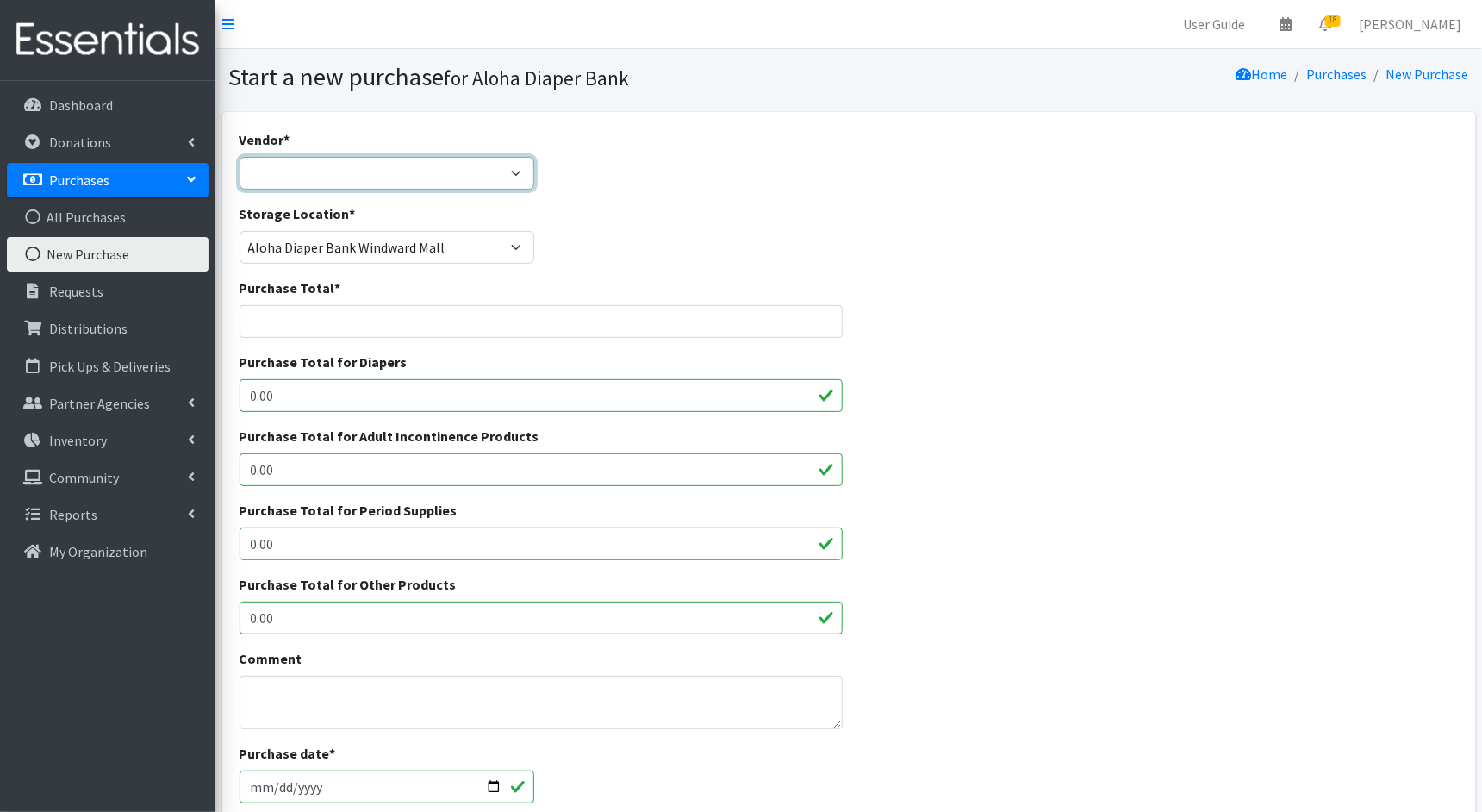
click at [519, 168] on select "Amazon Business Prime COSTCO Fruit of the Loom HDI Wholesale JSL MEDLINE Nation…" at bounding box center [387, 173] width 296 height 32
select select "212"
click at [239, 157] on select "Amazon Business Prime COSTCO Fruit of the Loom HDI Wholesale JSL MEDLINE Nation…" at bounding box center [387, 173] width 296 height 32
click at [440, 320] on input "Purchase Total *" at bounding box center [541, 321] width 603 height 32
paste input "765"
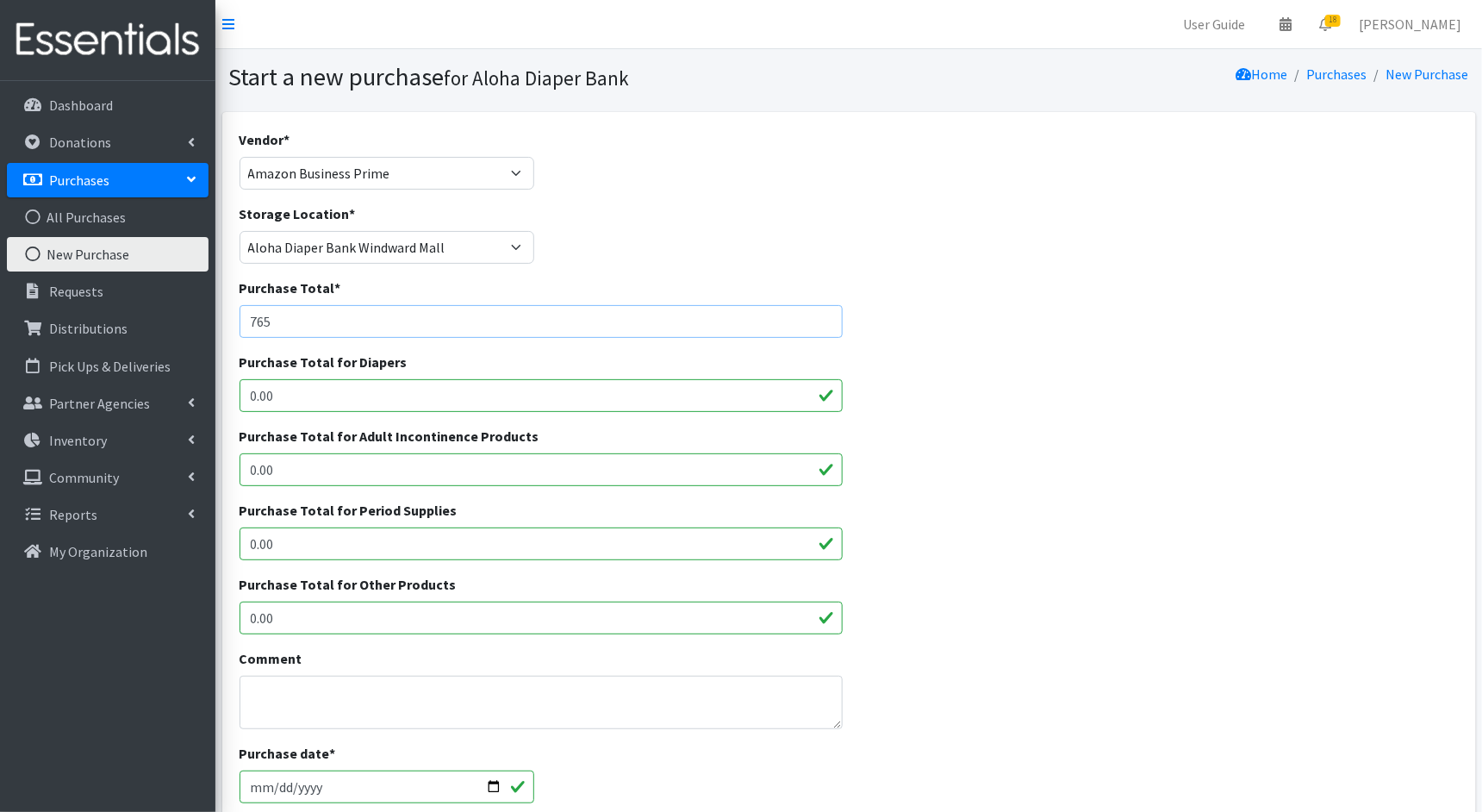
type input "765"
drag, startPoint x: 392, startPoint y: 392, endPoint x: 231, endPoint y: 418, distance: 163.1
click at [231, 418] on div "Vendor * Amazon Business Prime COSTCO Fruit of the Loom HDI Wholesale JSL MEDLI…" at bounding box center [849, 636] width 1254 height 1047
drag, startPoint x: 309, startPoint y: 394, endPoint x: 154, endPoint y: 395, distance: 155.0
click at [154, 395] on div "User Guide 0 Pick-ups remaining this week View Calendar 18 18 Requests 0 Partne…" at bounding box center [741, 618] width 1482 height 1237
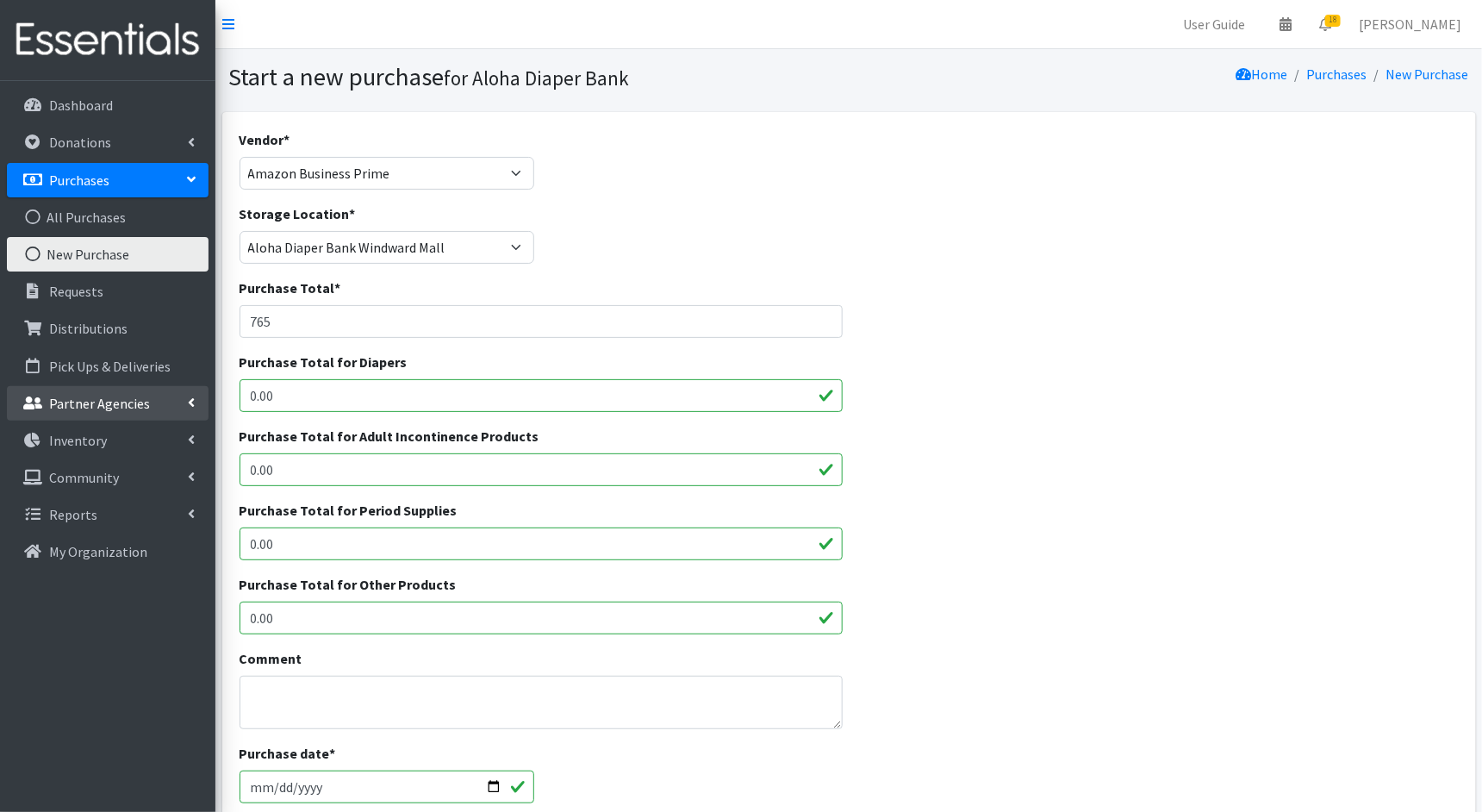
paste input "765"
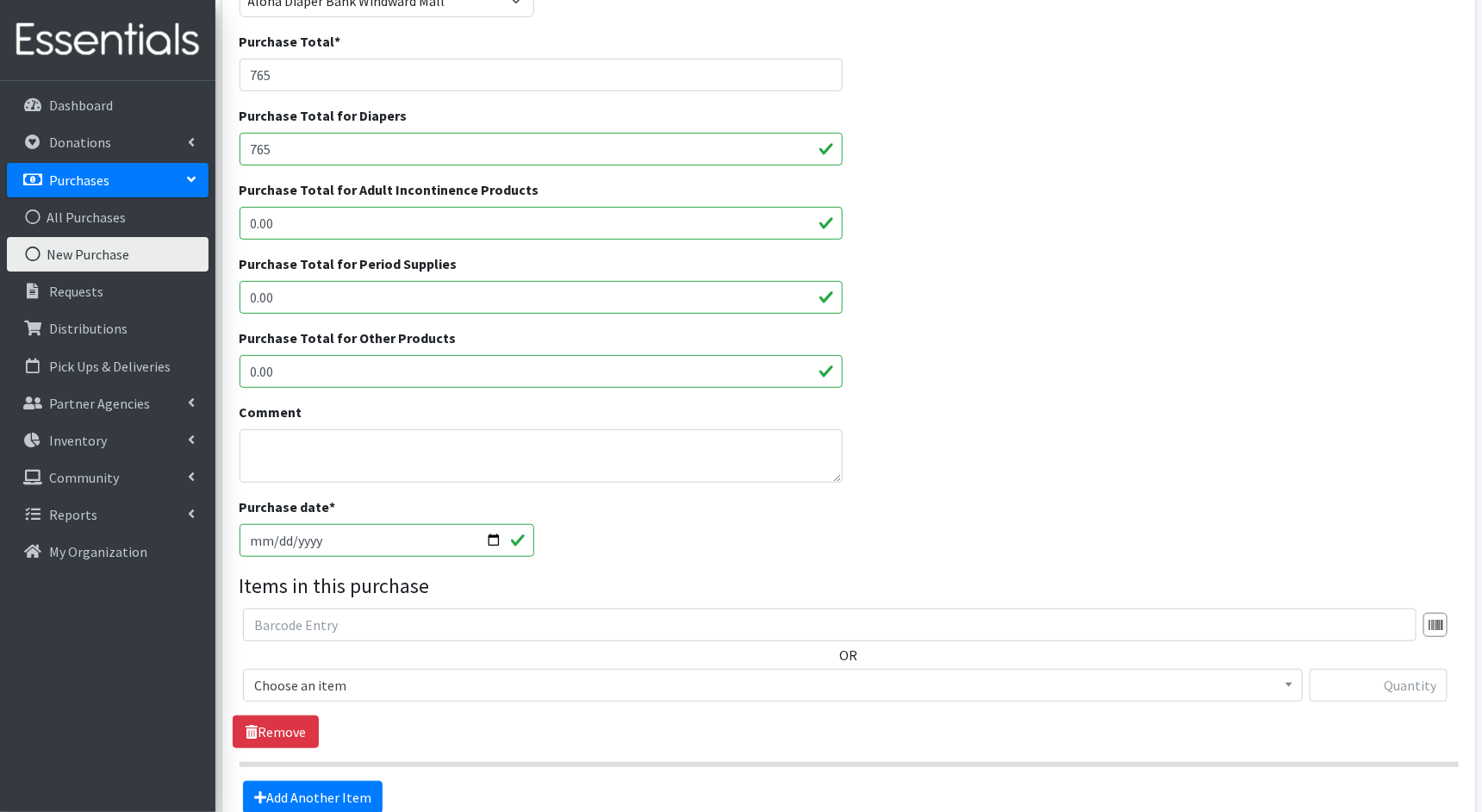
scroll to position [290, 0]
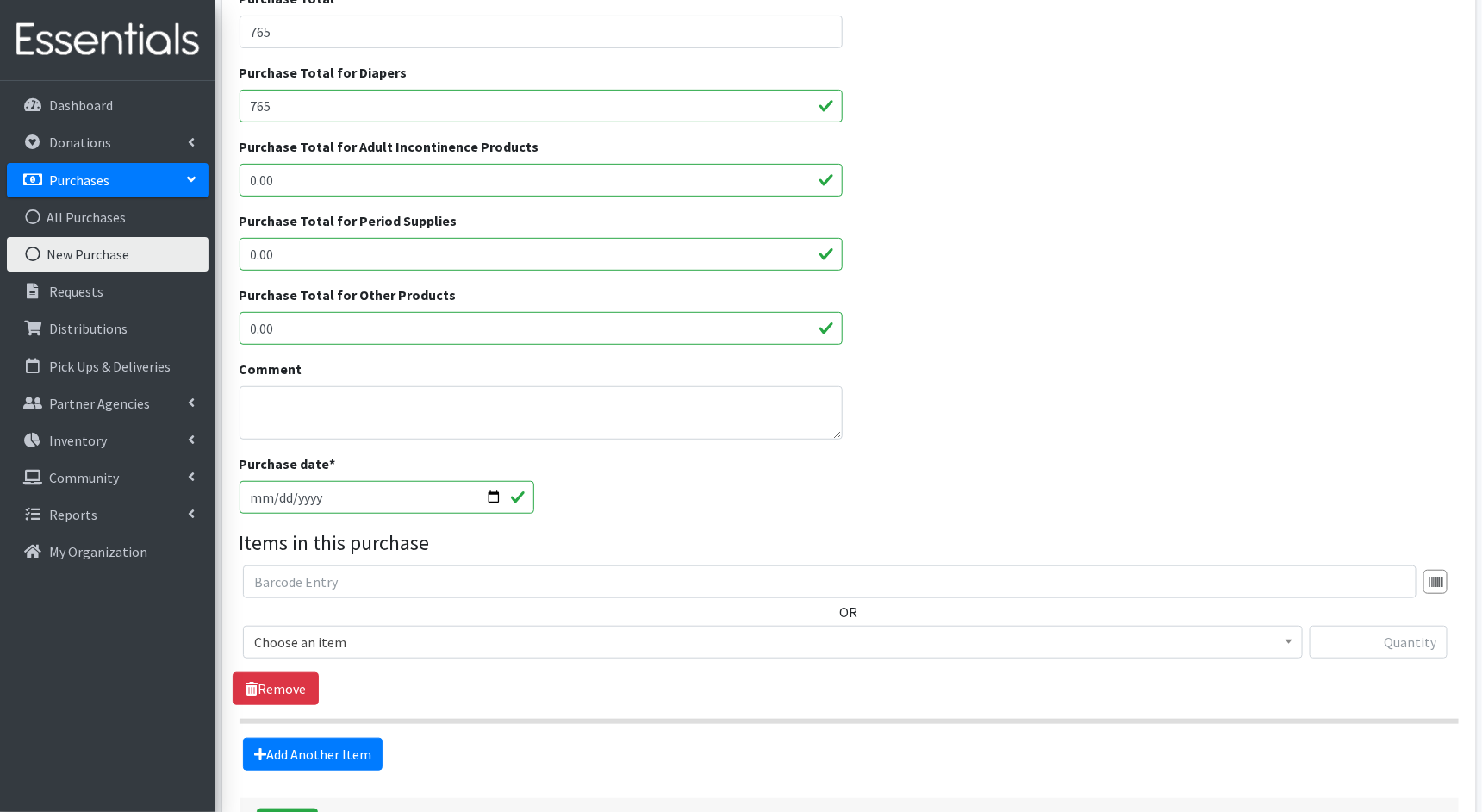
type input "765"
click at [252, 496] on input "[DATE]" at bounding box center [387, 496] width 296 height 32
click at [277, 495] on input "[DATE]" at bounding box center [387, 496] width 296 height 32
type input "[DATE]"
click at [389, 638] on span "Choose an item" at bounding box center [773, 642] width 1037 height 24
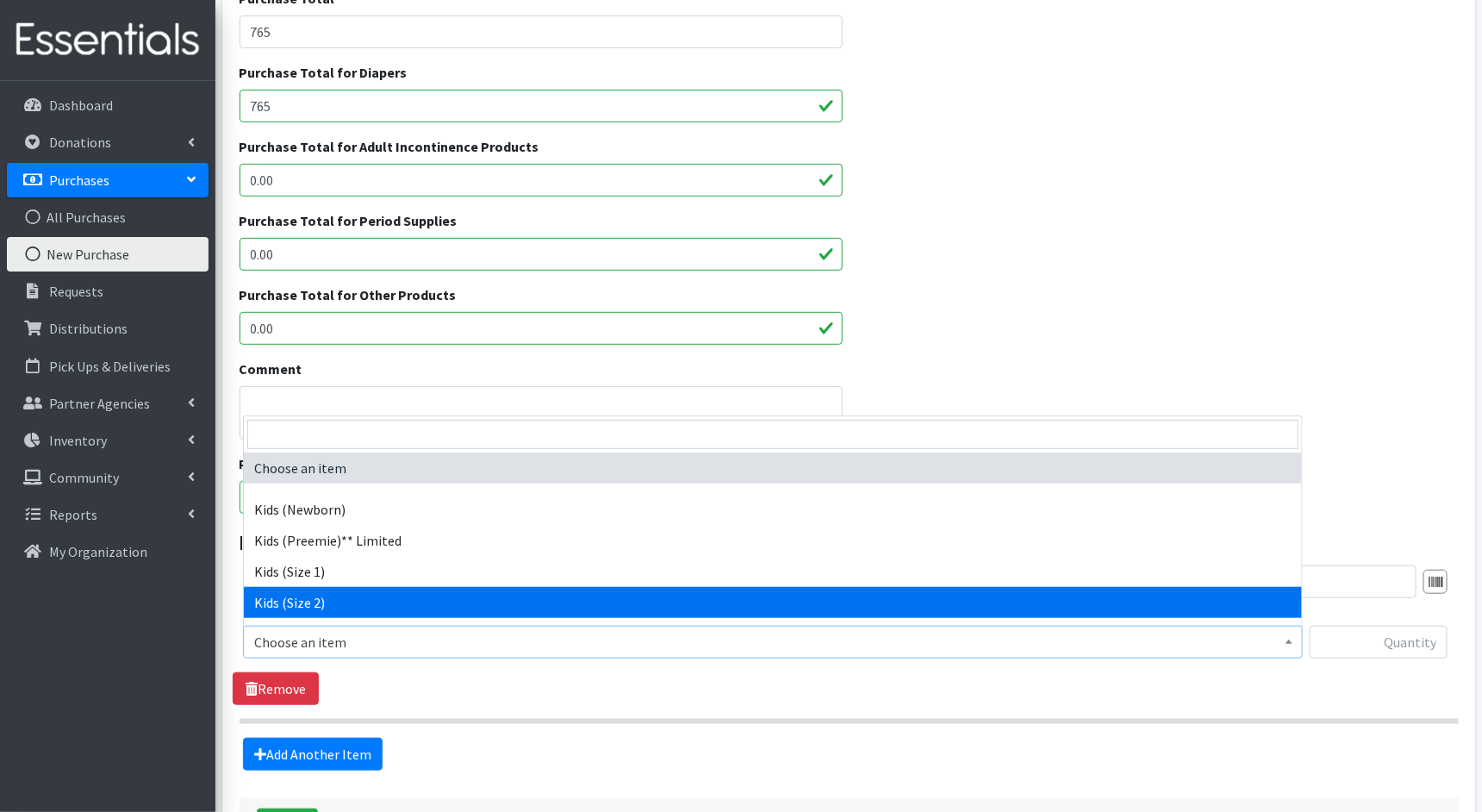
select select "1824"
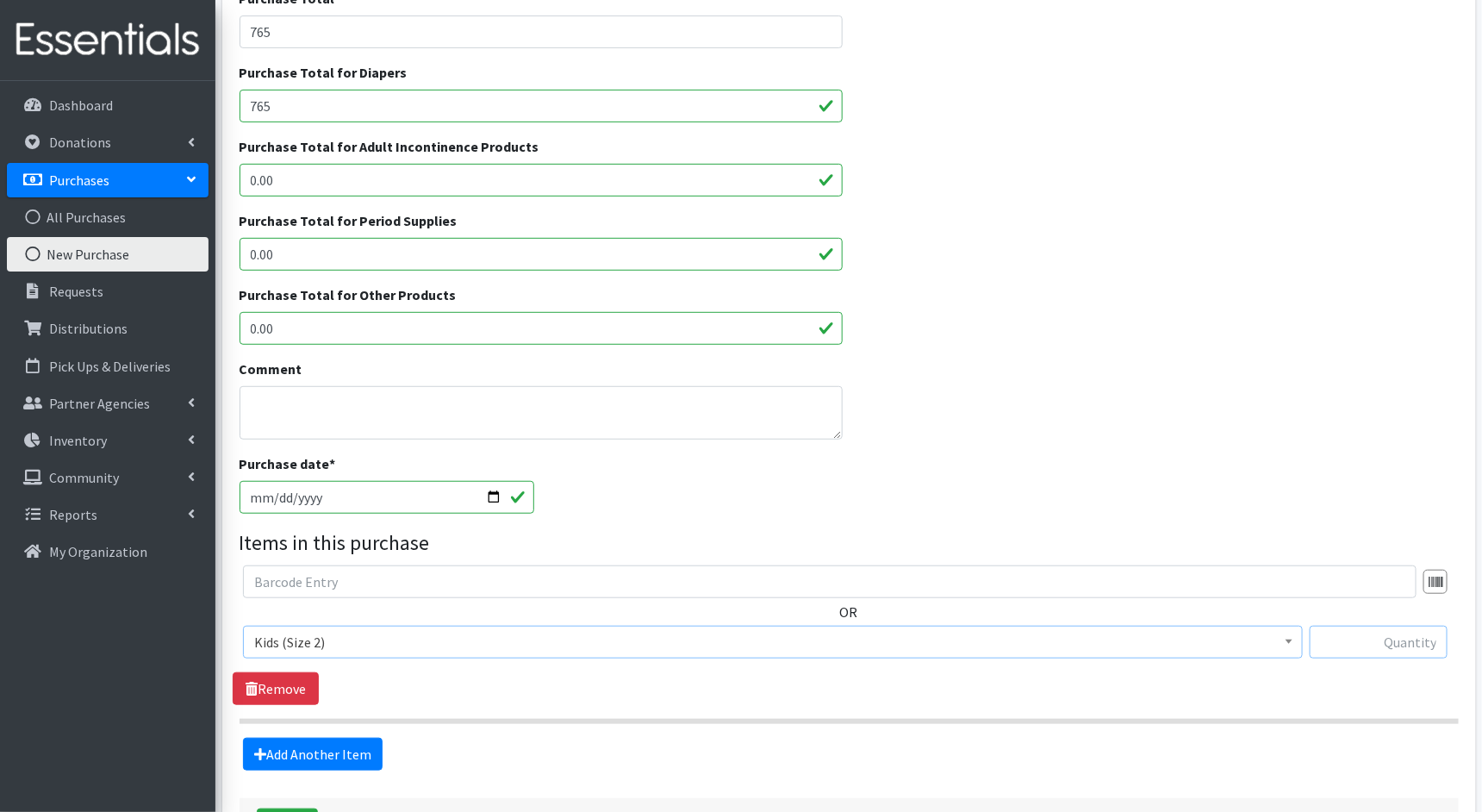
click at [1385, 653] on input "text" at bounding box center [1379, 641] width 138 height 32
type input "3680"
click at [360, 748] on link "Add Another Item" at bounding box center [313, 754] width 139 height 32
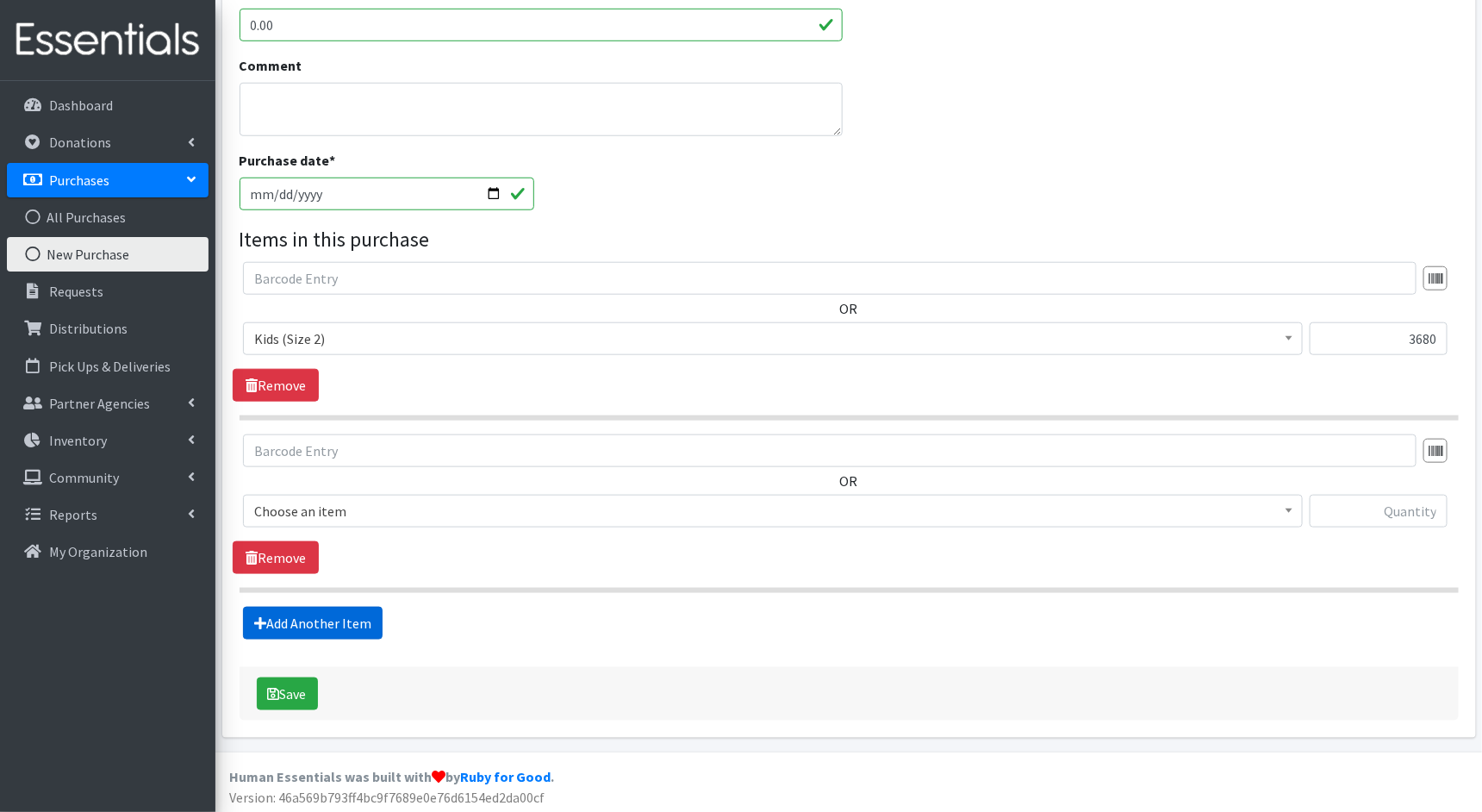
scroll to position [594, 0]
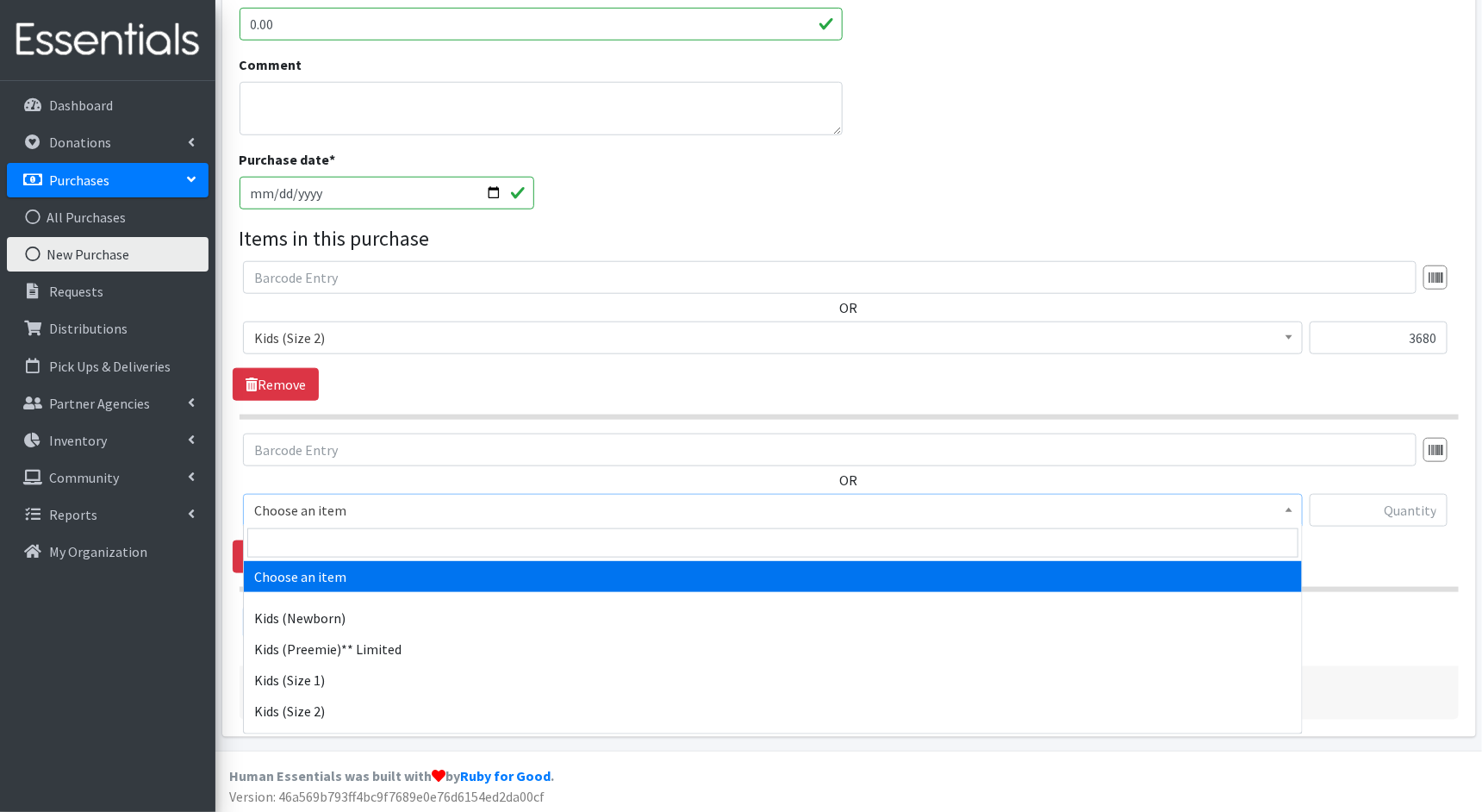
click at [831, 509] on span "Choose an item" at bounding box center [773, 510] width 1037 height 24
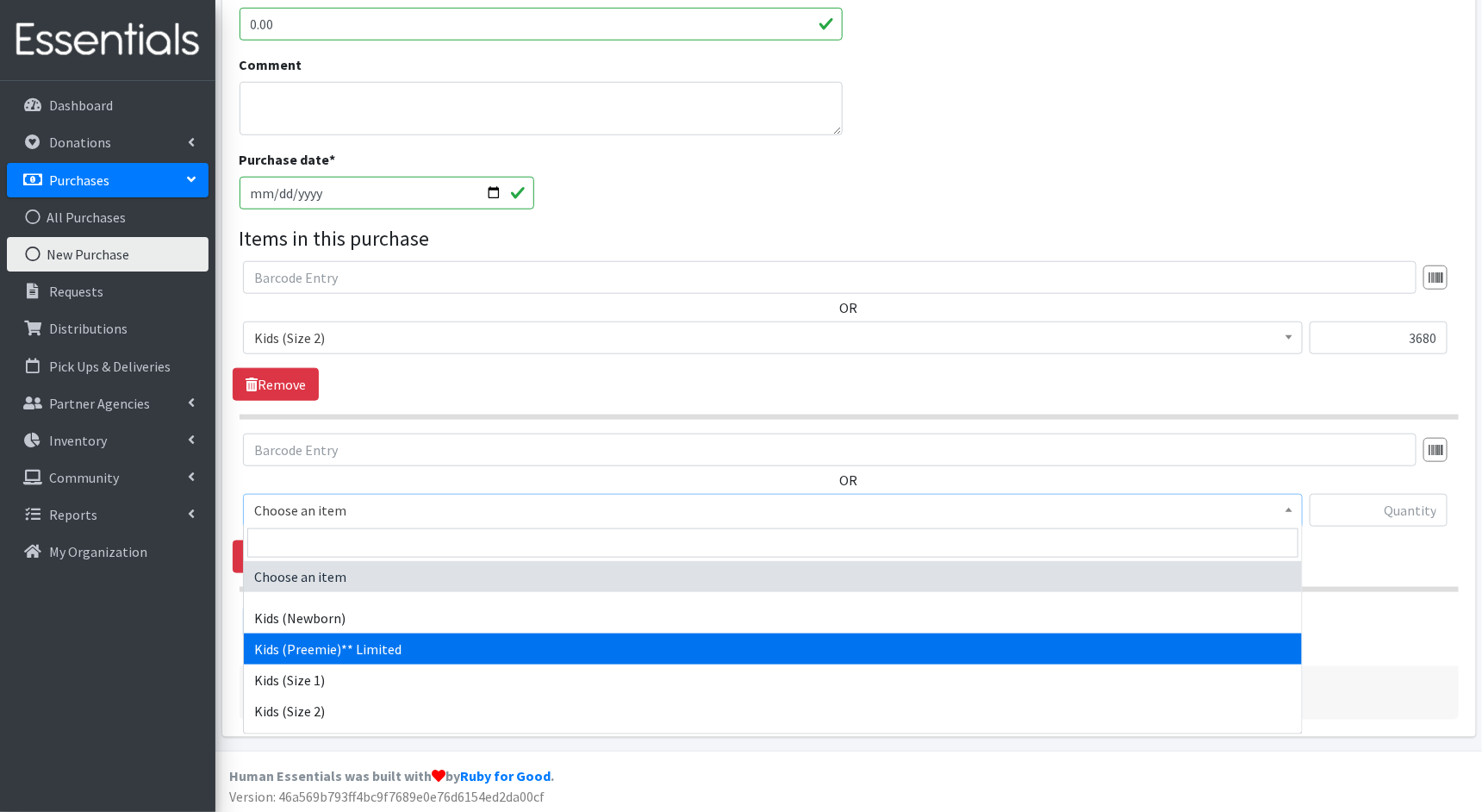
select select "1831"
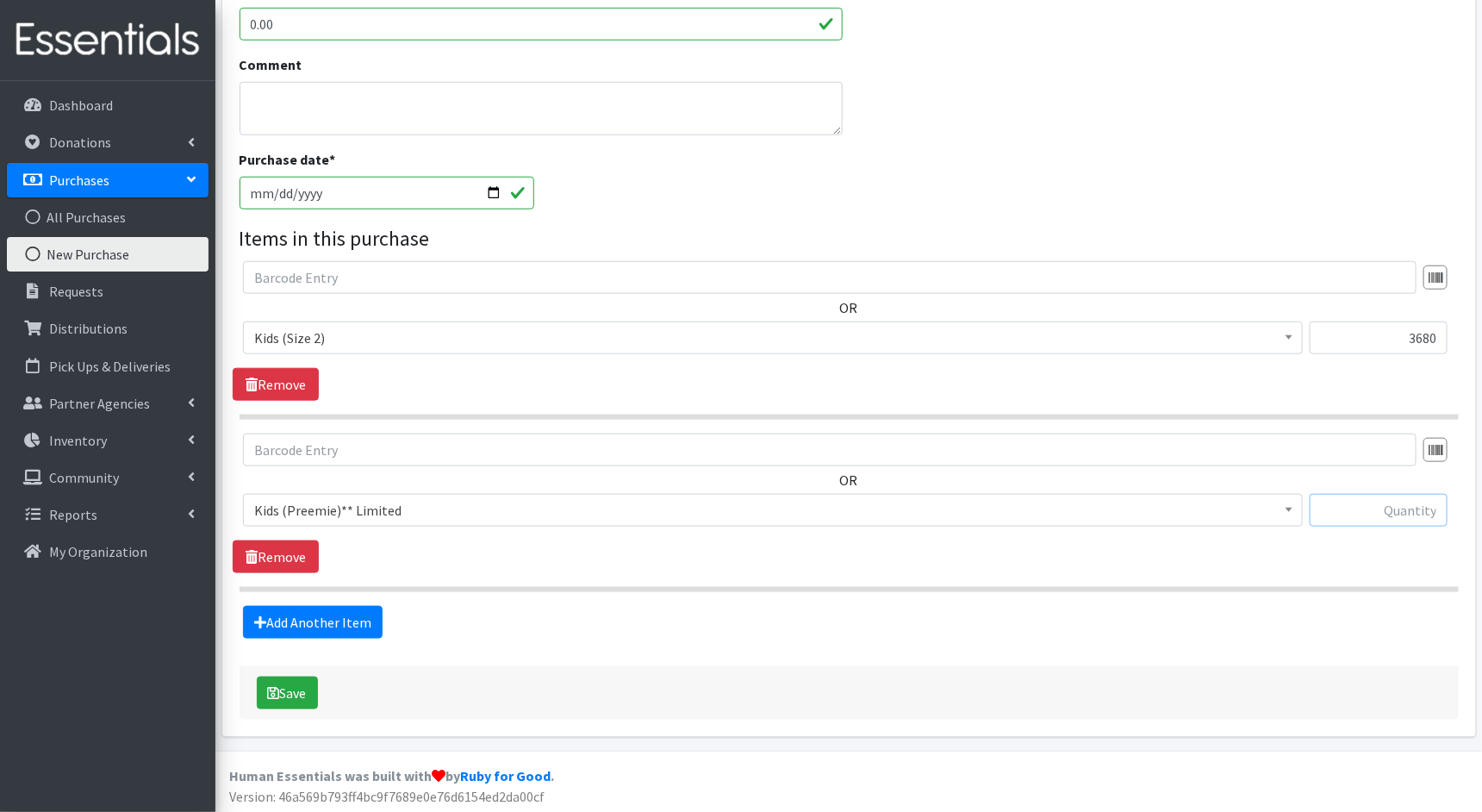
click at [1385, 513] on input "text" at bounding box center [1379, 509] width 138 height 32
type input "540"
click at [287, 684] on button "Save" at bounding box center [288, 692] width 61 height 32
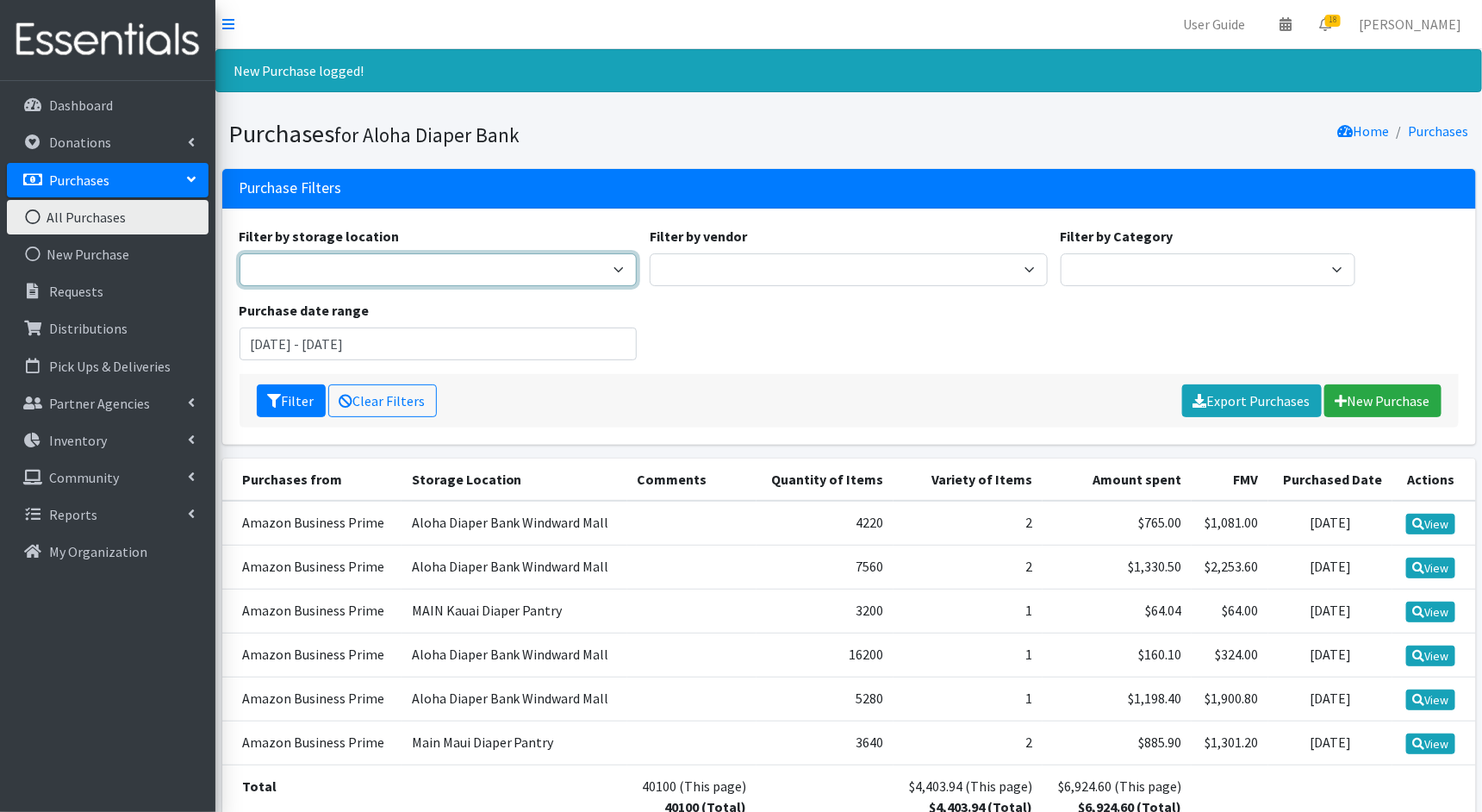
click at [579, 260] on select "MFS Warehouse Processing KOKA Kauai Main Maui Diaper Pantry Aloha Diaper Bank W…" at bounding box center [438, 269] width 398 height 32
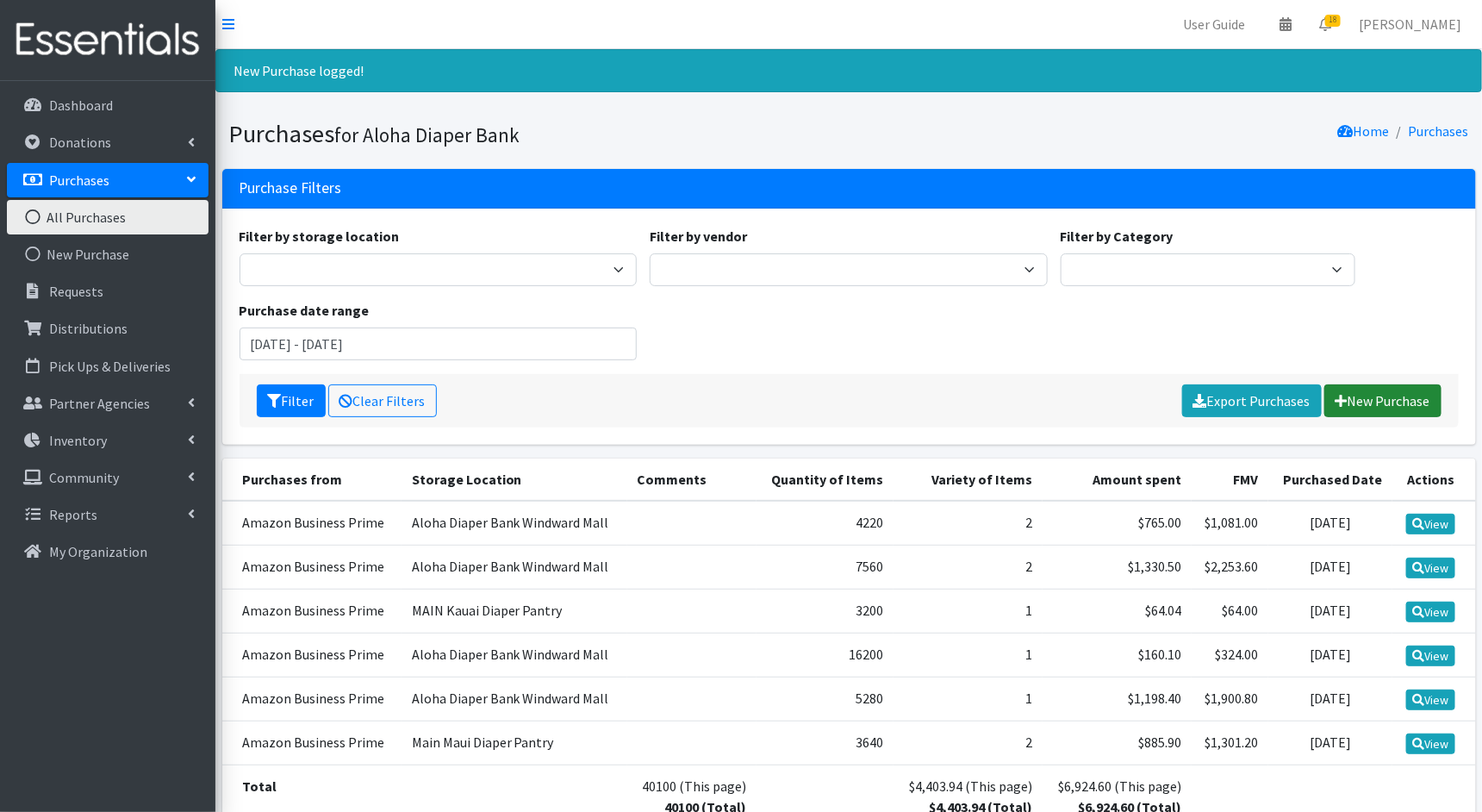
click at [1364, 395] on link "New Purchase" at bounding box center [1384, 400] width 117 height 32
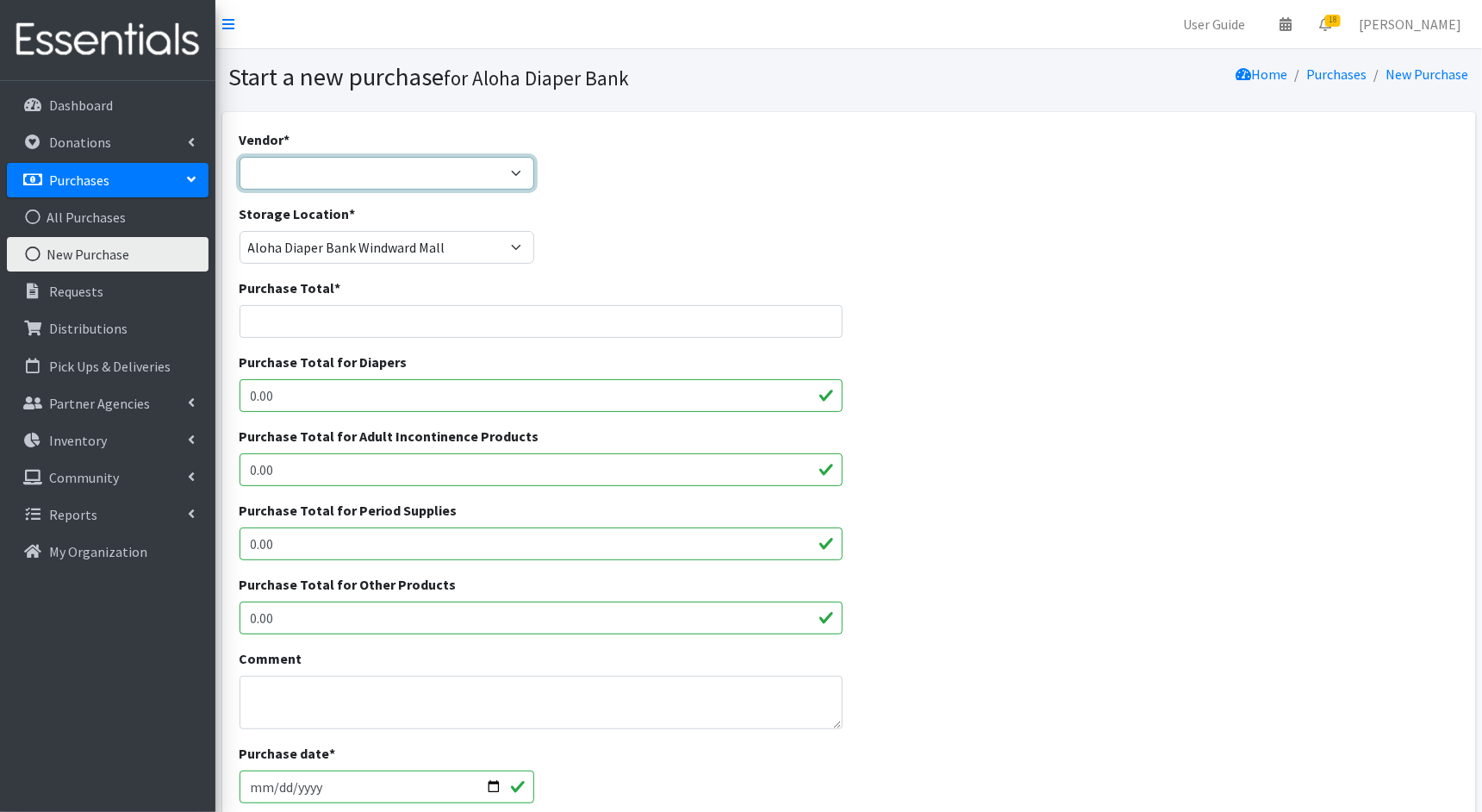
click at [509, 163] on select "Amazon Business Prime COSTCO Fruit of the Loom HDI Wholesale JSL MEDLINE Nation…" at bounding box center [387, 173] width 296 height 32
select select "212"
click at [239, 157] on select "Amazon Business Prime COSTCO Fruit of the Loom HDI Wholesale JSL MEDLINE Nation…" at bounding box center [387, 173] width 296 height 32
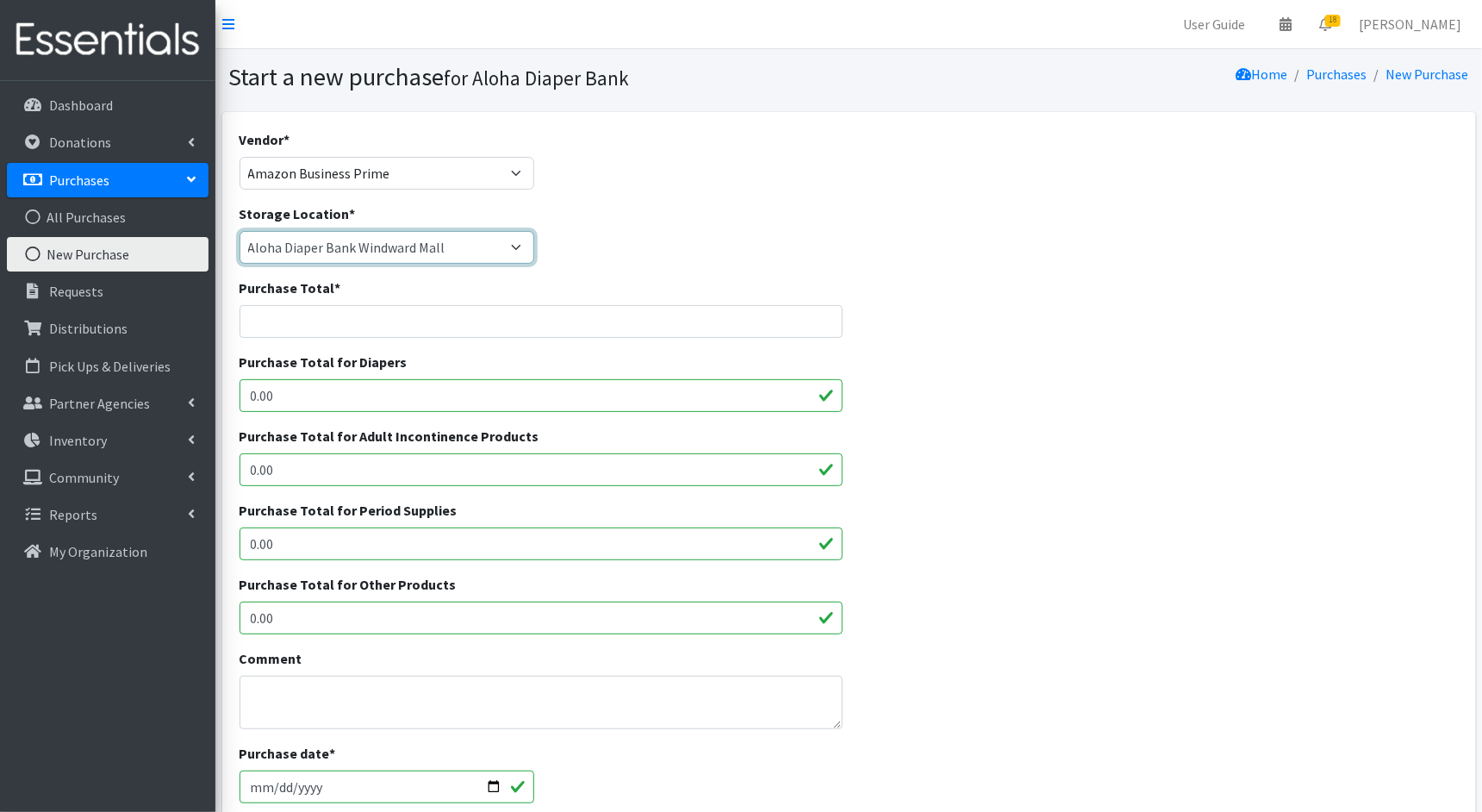
click at [451, 242] on select "Aloha Diaper Bank Windward Mall DHX KOKA Kauai MAIN Kauai Diaper Pantry Main Ma…" at bounding box center [387, 247] width 296 height 32
select select "213"
click at [239, 231] on select "Aloha Diaper Bank Windward Mall DHX KOKA Kauai MAIN Kauai Diaper Pantry Main Ma…" at bounding box center [387, 247] width 296 height 32
click at [344, 316] on input "Purchase Total *" at bounding box center [541, 321] width 603 height 32
paste input "1362.35"
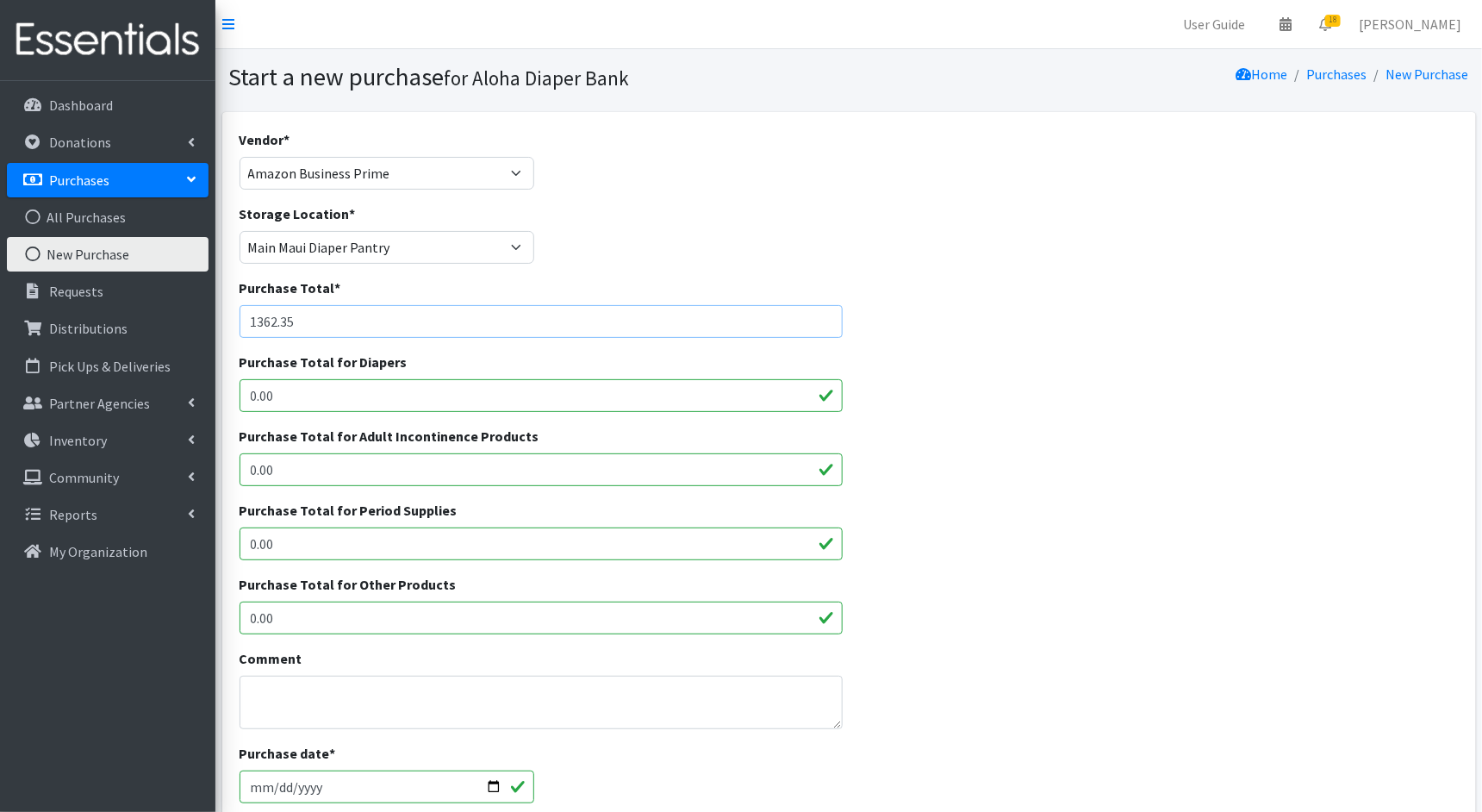
type input "1362.35"
drag, startPoint x: 281, startPoint y: 395, endPoint x: 192, endPoint y: 393, distance: 89.0
click at [192, 393] on div "User Guide 0 Pick-ups remaining this week View Calendar 18 18 Requests 0 Partne…" at bounding box center [741, 618] width 1482 height 1237
paste input "1362.35"
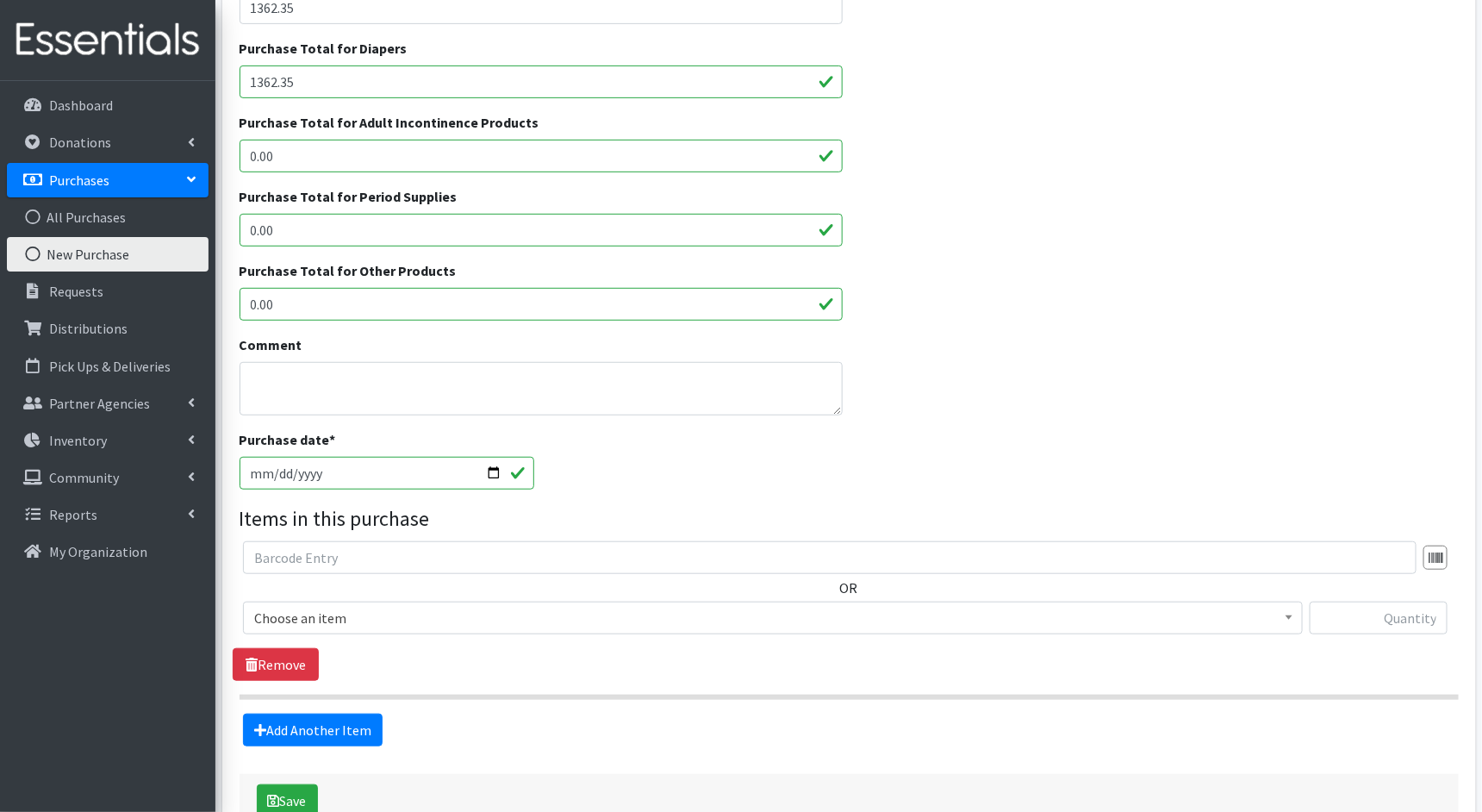
scroll to position [316, 0]
type input "1362.35"
click at [900, 618] on span "Choose an item" at bounding box center [773, 616] width 1037 height 24
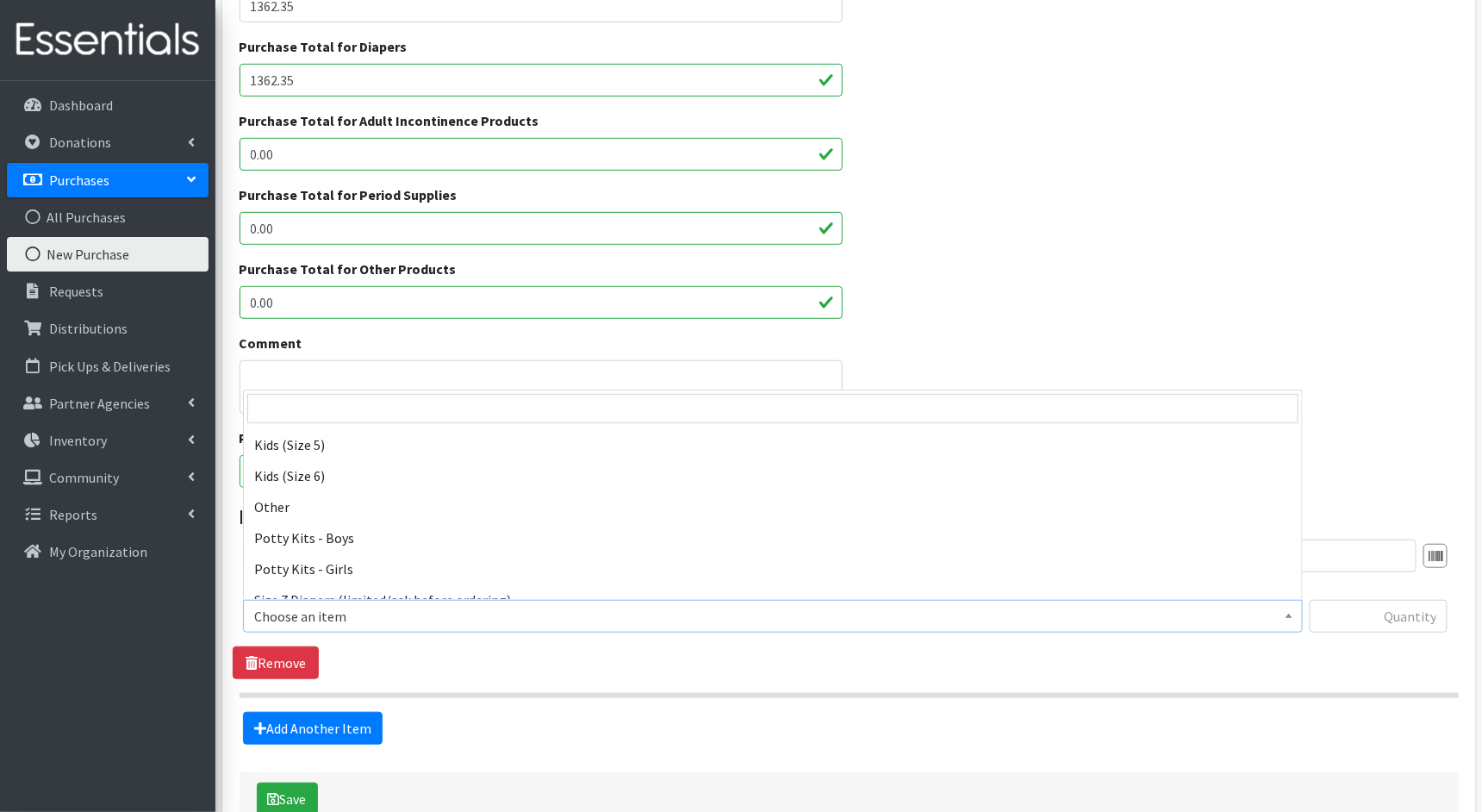
scroll to position [272, 0]
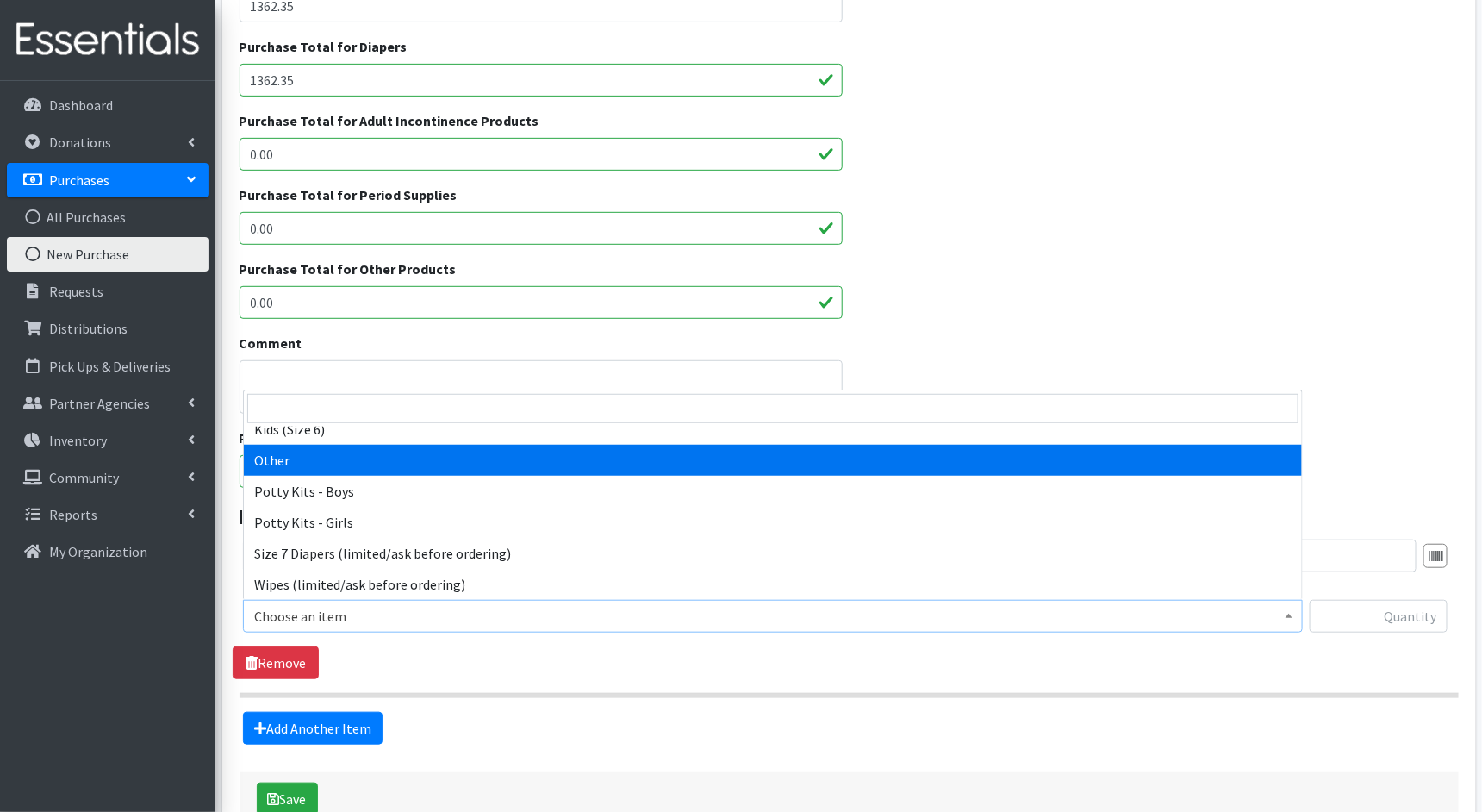
select select "11999"
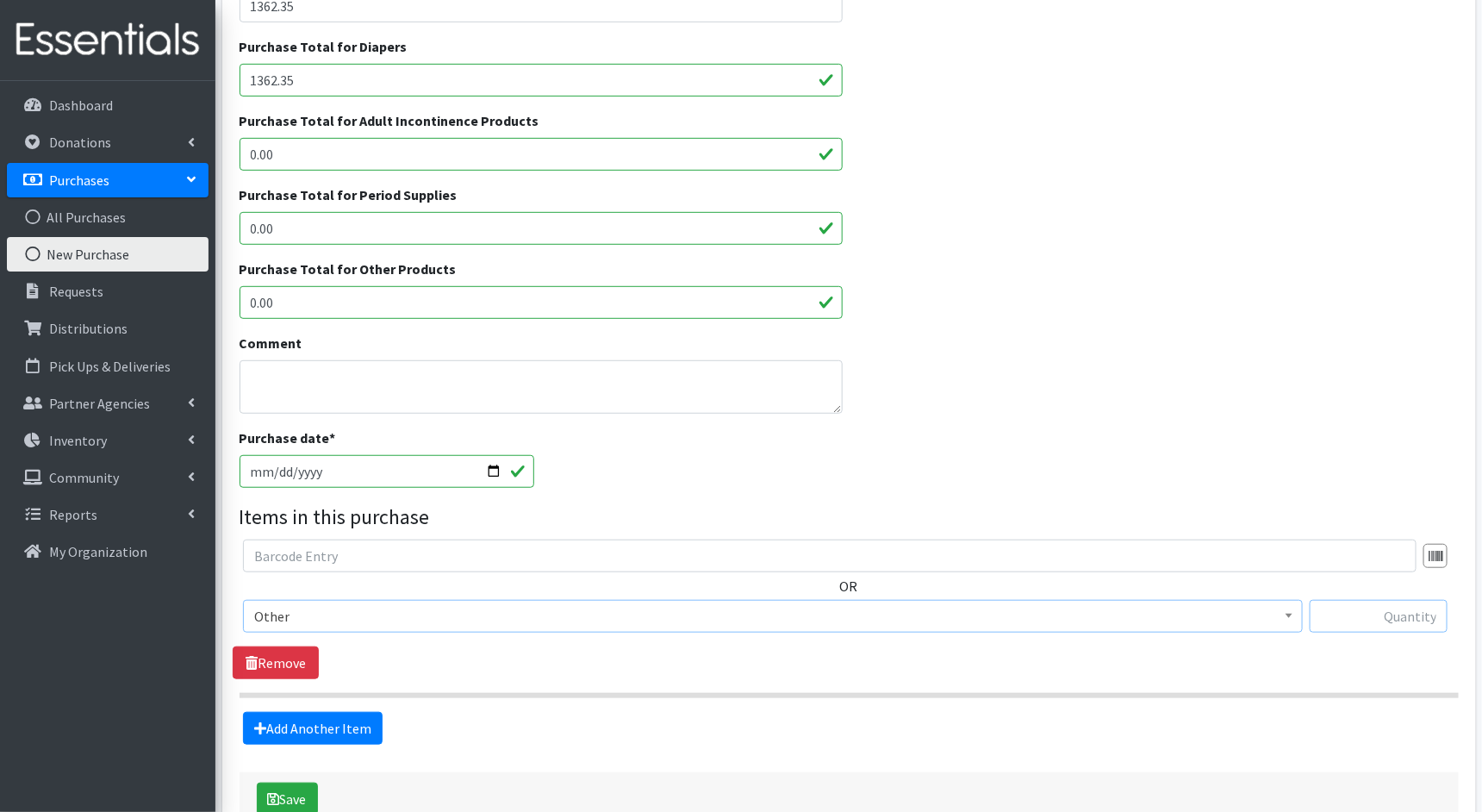
click at [1385, 617] on input "text" at bounding box center [1379, 615] width 138 height 32
type input "3200"
click at [642, 391] on textarea "Comment" at bounding box center [541, 387] width 603 height 54
type textarea "{"
type textarea "Pull Ups in all sizes"
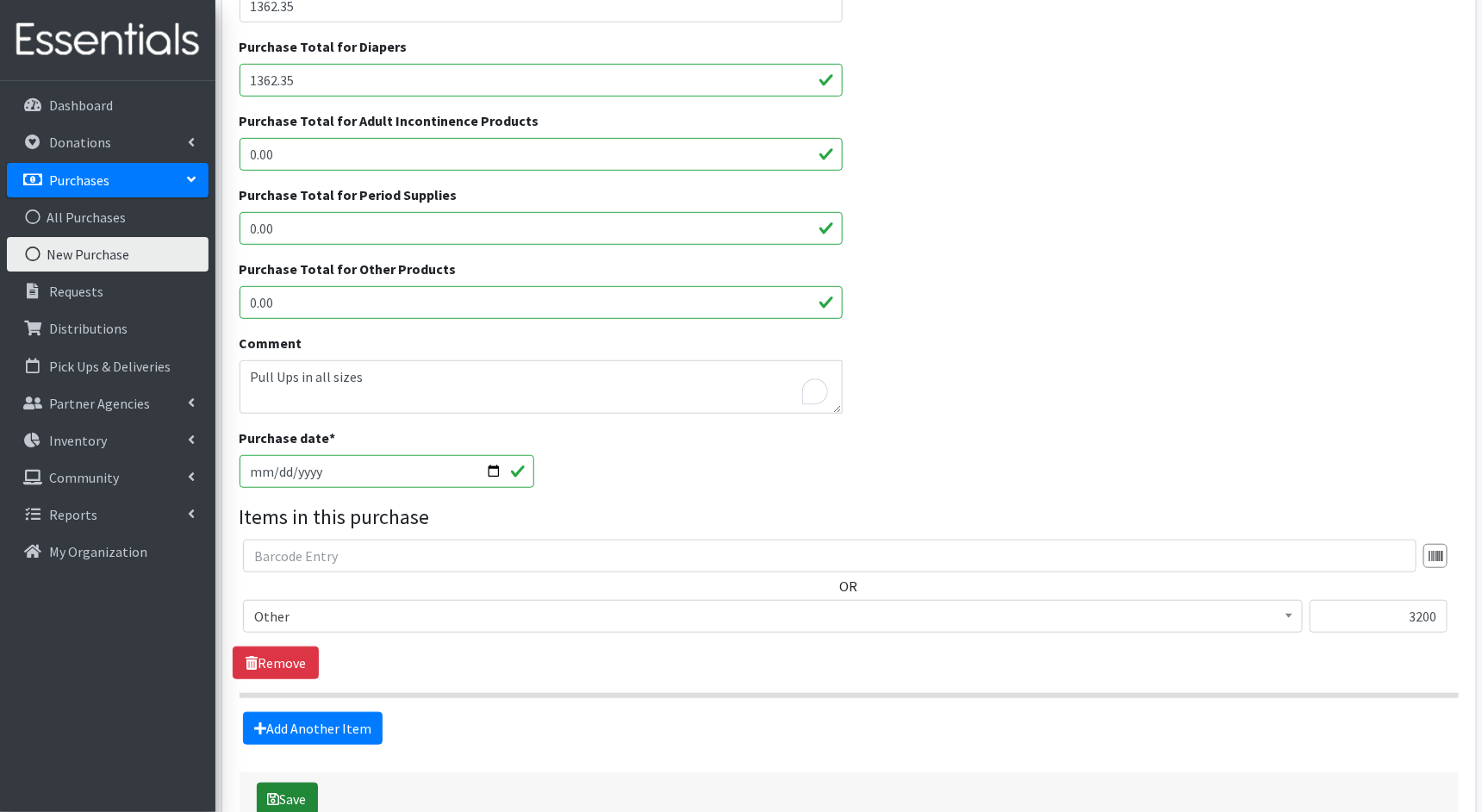
click at [303, 796] on button "Save" at bounding box center [288, 798] width 61 height 32
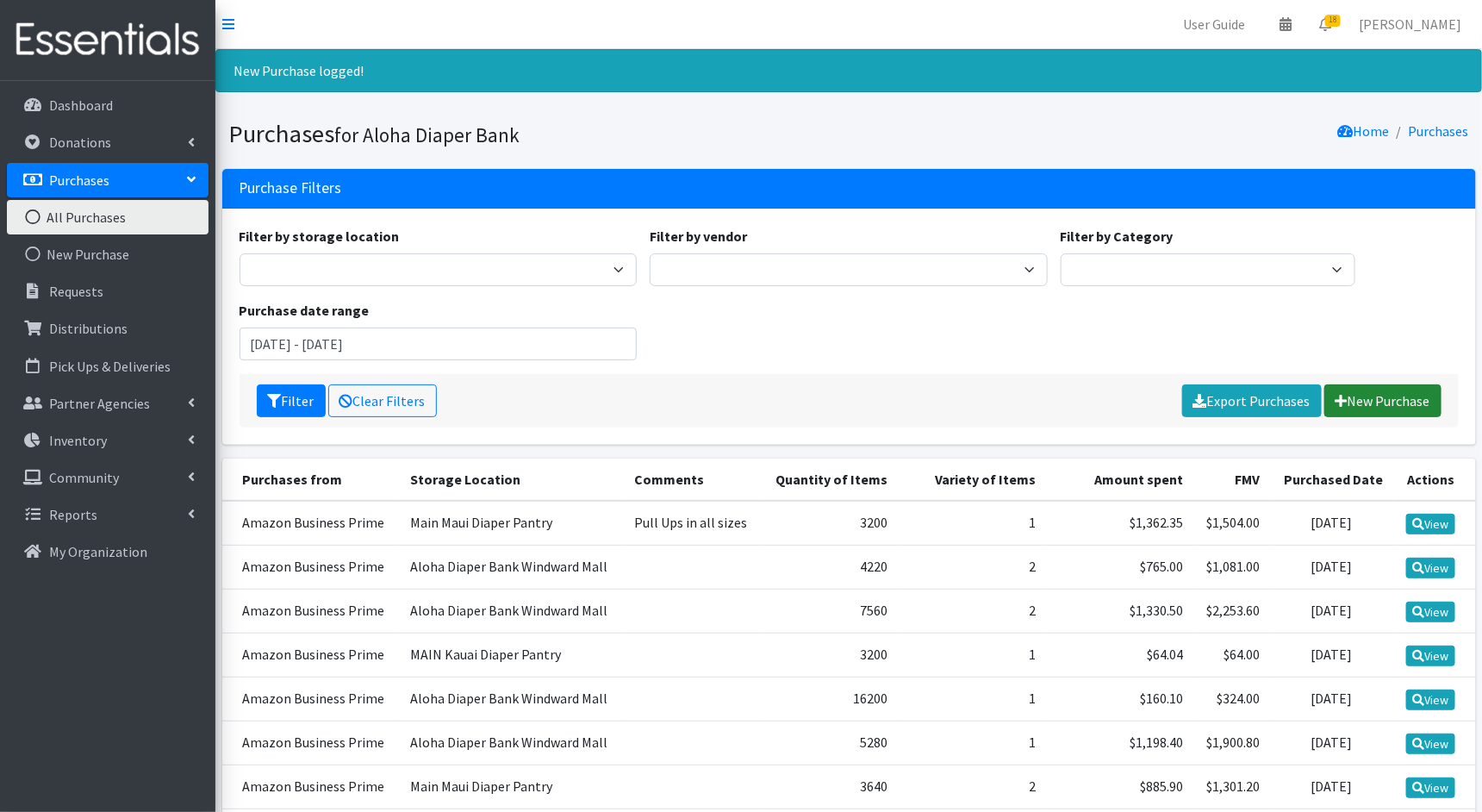
click at [1368, 401] on link "New Purchase" at bounding box center [1384, 400] width 117 height 32
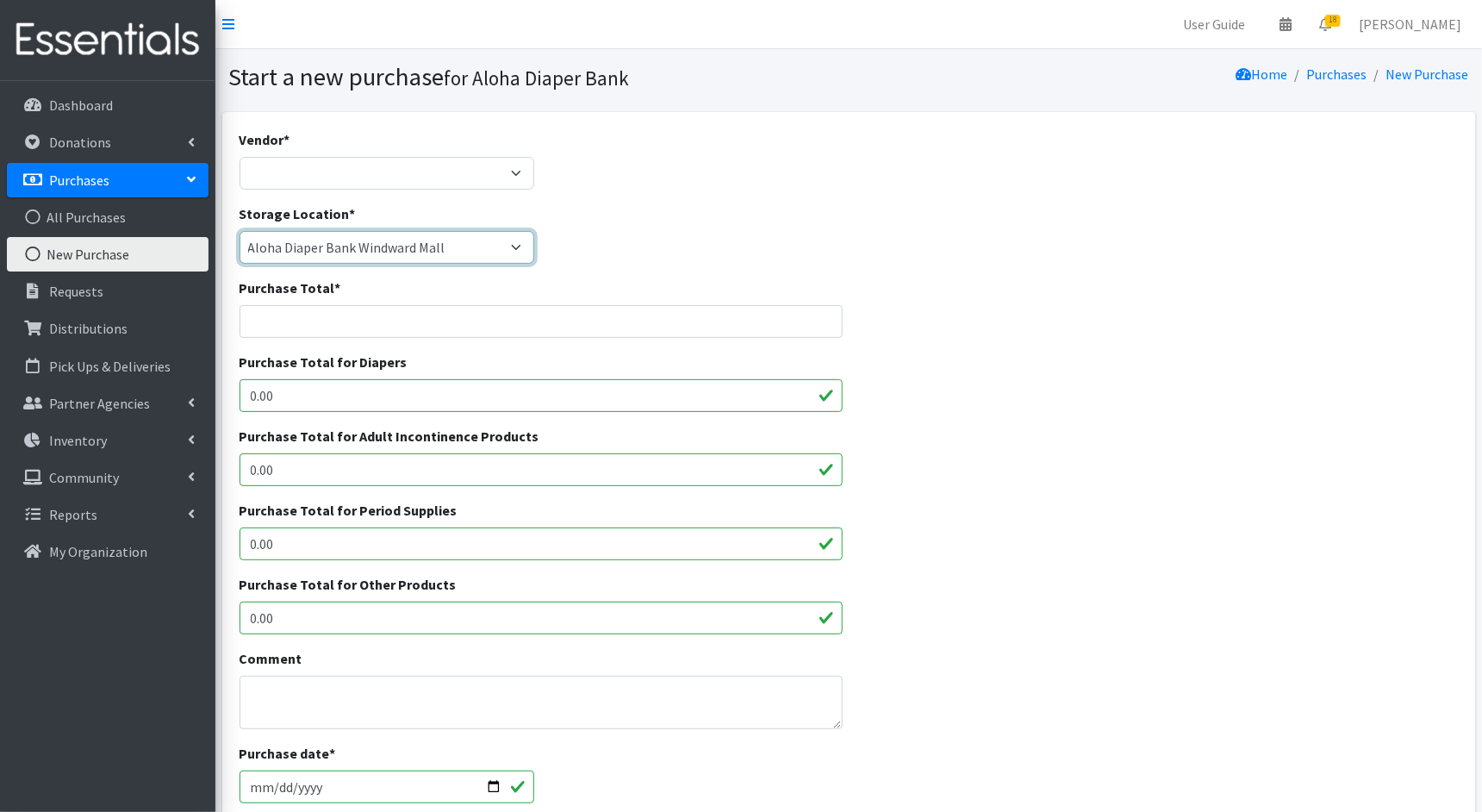
click at [430, 243] on select "Aloha Diaper Bank Windward Mall DHX KOKA Kauai MAIN Kauai Diaper Pantry Main Ma…" at bounding box center [387, 247] width 296 height 32
select select "213"
click at [239, 231] on select "Aloha Diaper Bank Windward Mall DHX KOKA Kauai MAIN Kauai Diaper Pantry Main Ma…" at bounding box center [387, 247] width 296 height 32
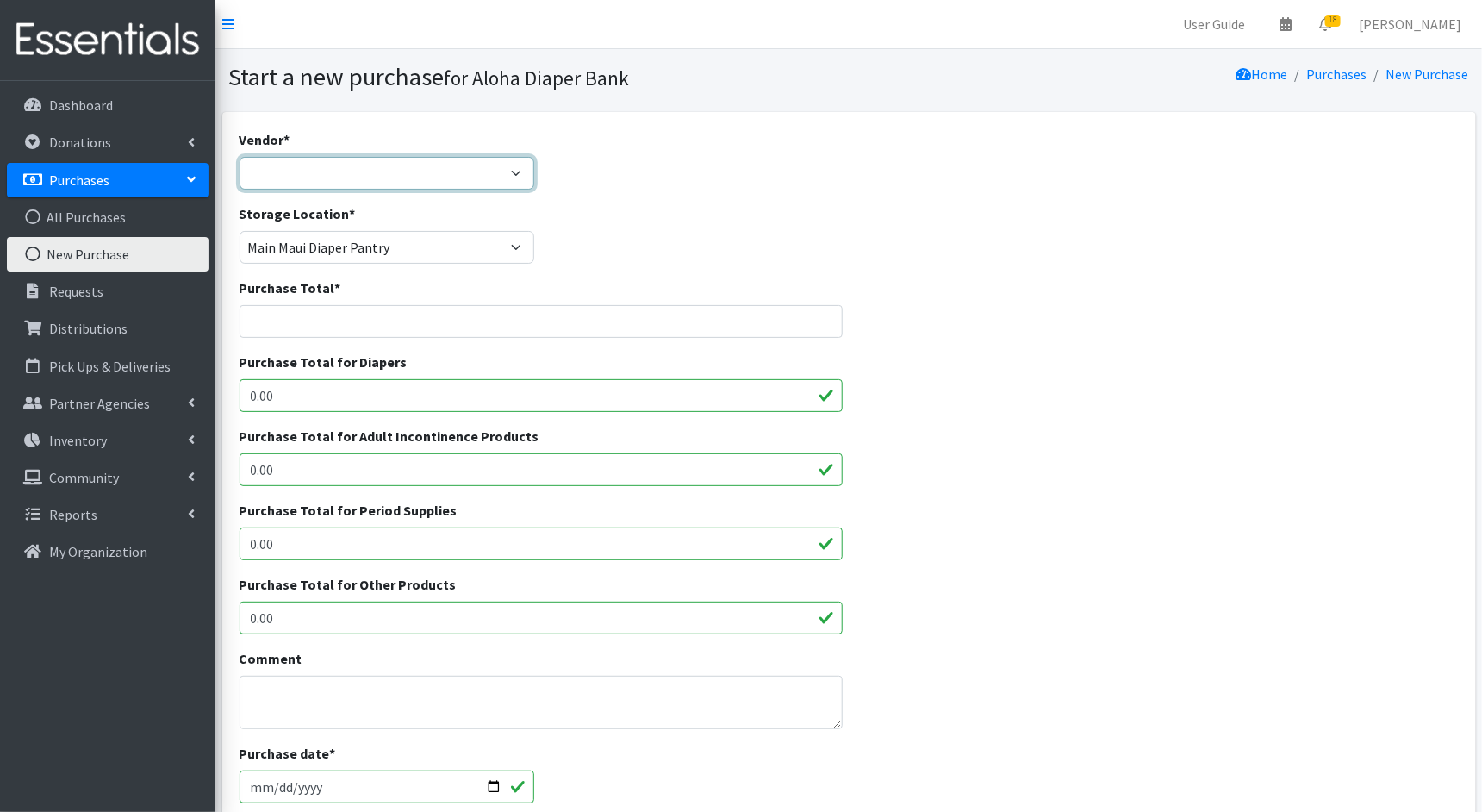
click at [474, 176] on select "Amazon Business Prime COSTCO Fruit of the Loom HDI Wholesale JSL MEDLINE Nation…" at bounding box center [387, 173] width 296 height 32
select select "212"
click at [239, 157] on select "Amazon Business Prime COSTCO Fruit of the Loom HDI Wholesale JSL MEDLINE Nation…" at bounding box center [387, 173] width 296 height 32
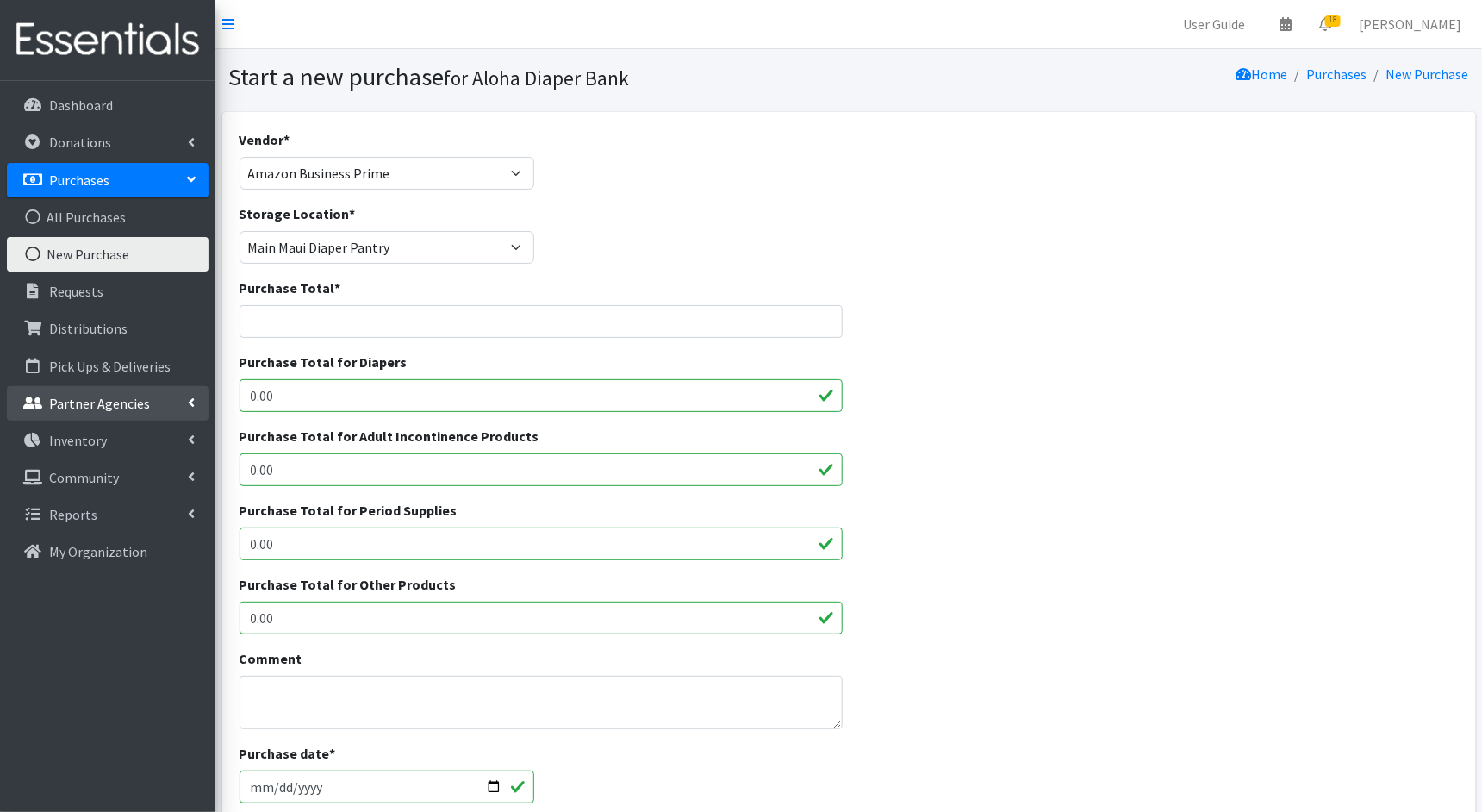
drag, startPoint x: 301, startPoint y: 395, endPoint x: 201, endPoint y: 395, distance: 100.0
click at [201, 395] on div "User Guide 0 Pick-ups remaining this week View Calendar 18 18 Requests 0 Partne…" at bounding box center [741, 618] width 1482 height 1237
paste input "749.6"
type input "749.6"
drag, startPoint x: 280, startPoint y: 470, endPoint x: 205, endPoint y: 466, distance: 75.1
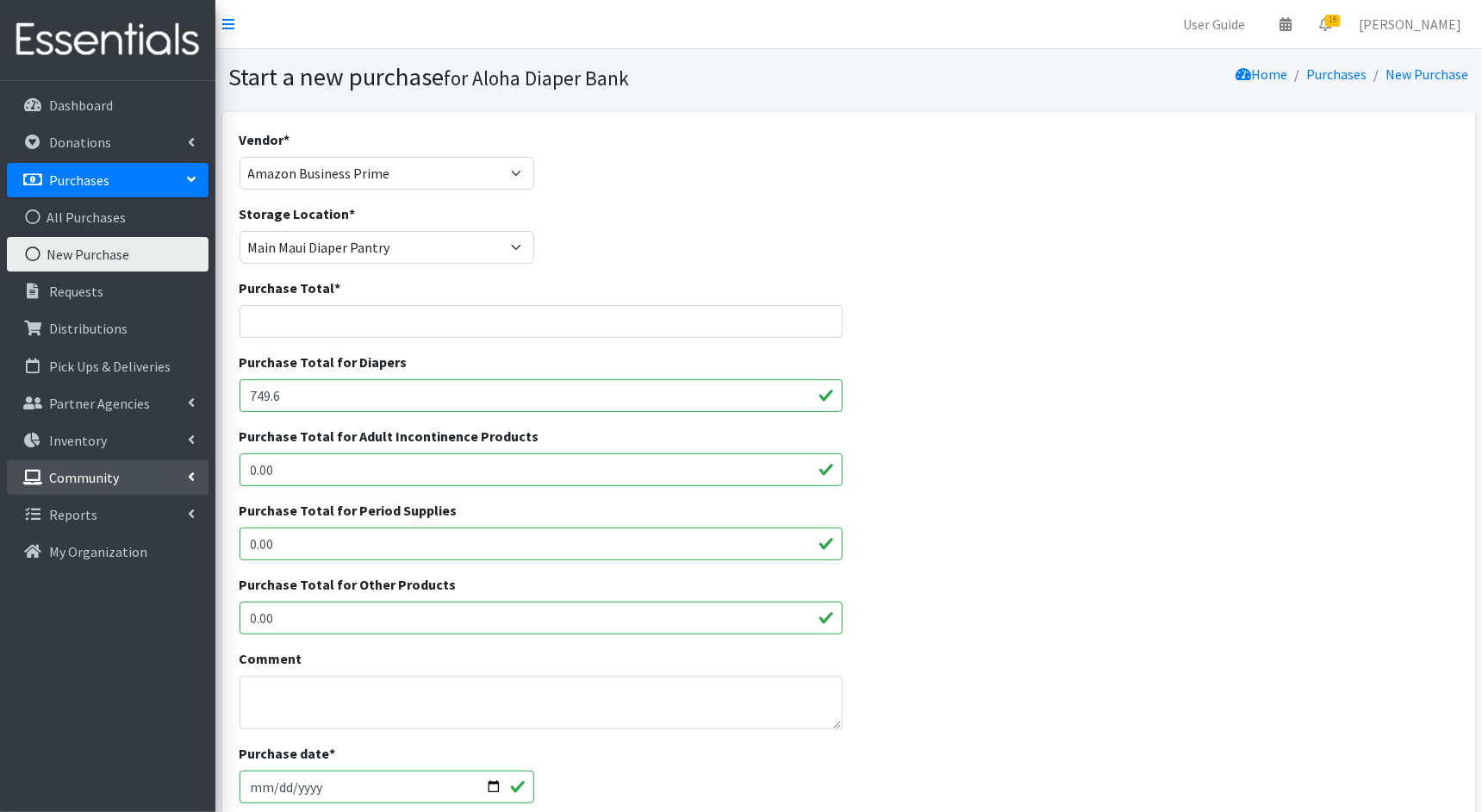
click at [205, 466] on div "User Guide 0 Pick-ups remaining this week View Calendar 18 18 Requests 0 Partne…" at bounding box center [741, 618] width 1482 height 1237
paste input "749.6"
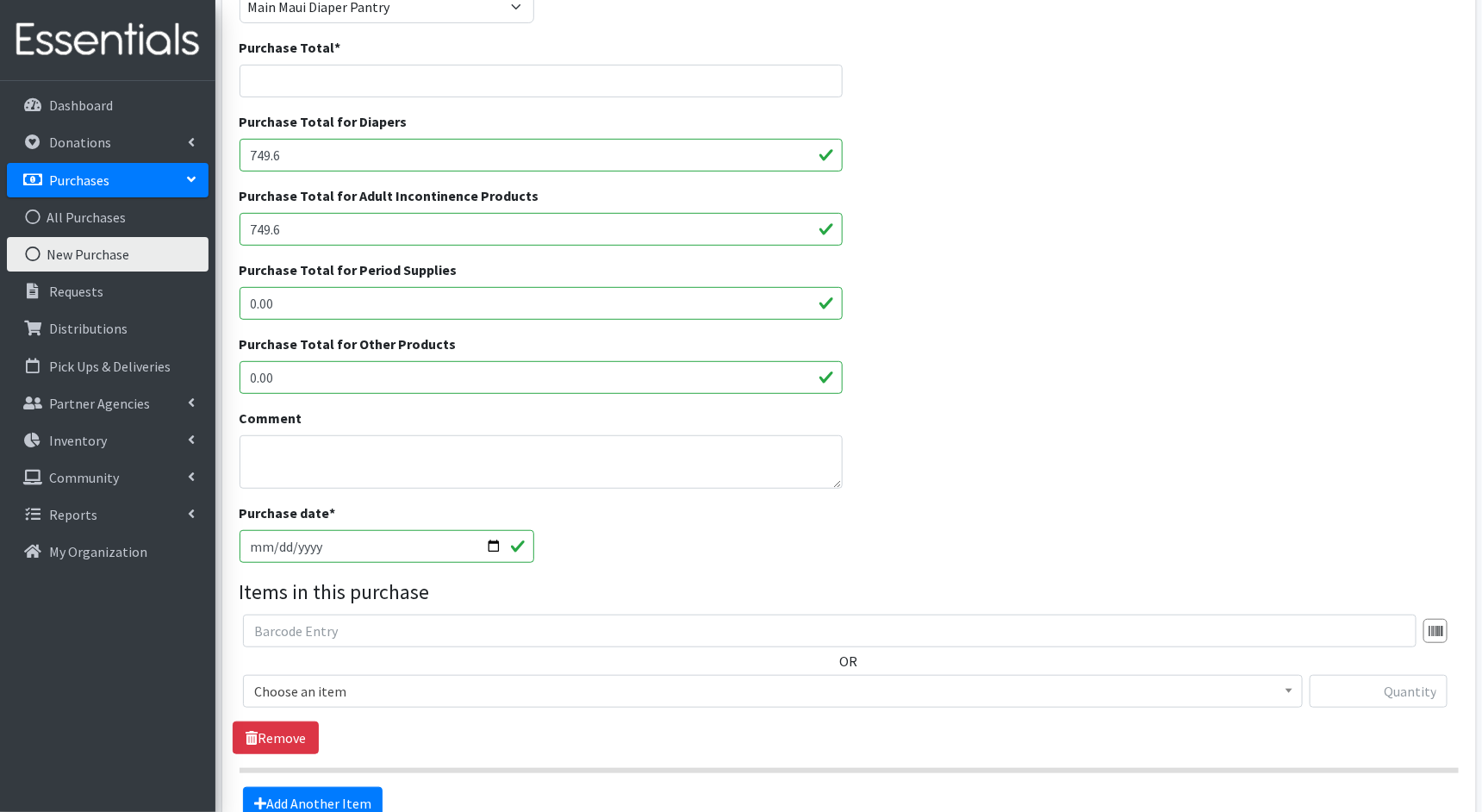
scroll to position [243, 0]
type input "749.6"
click at [276, 541] on input "2025-08-20" at bounding box center [387, 543] width 296 height 32
type input "[DATE]"
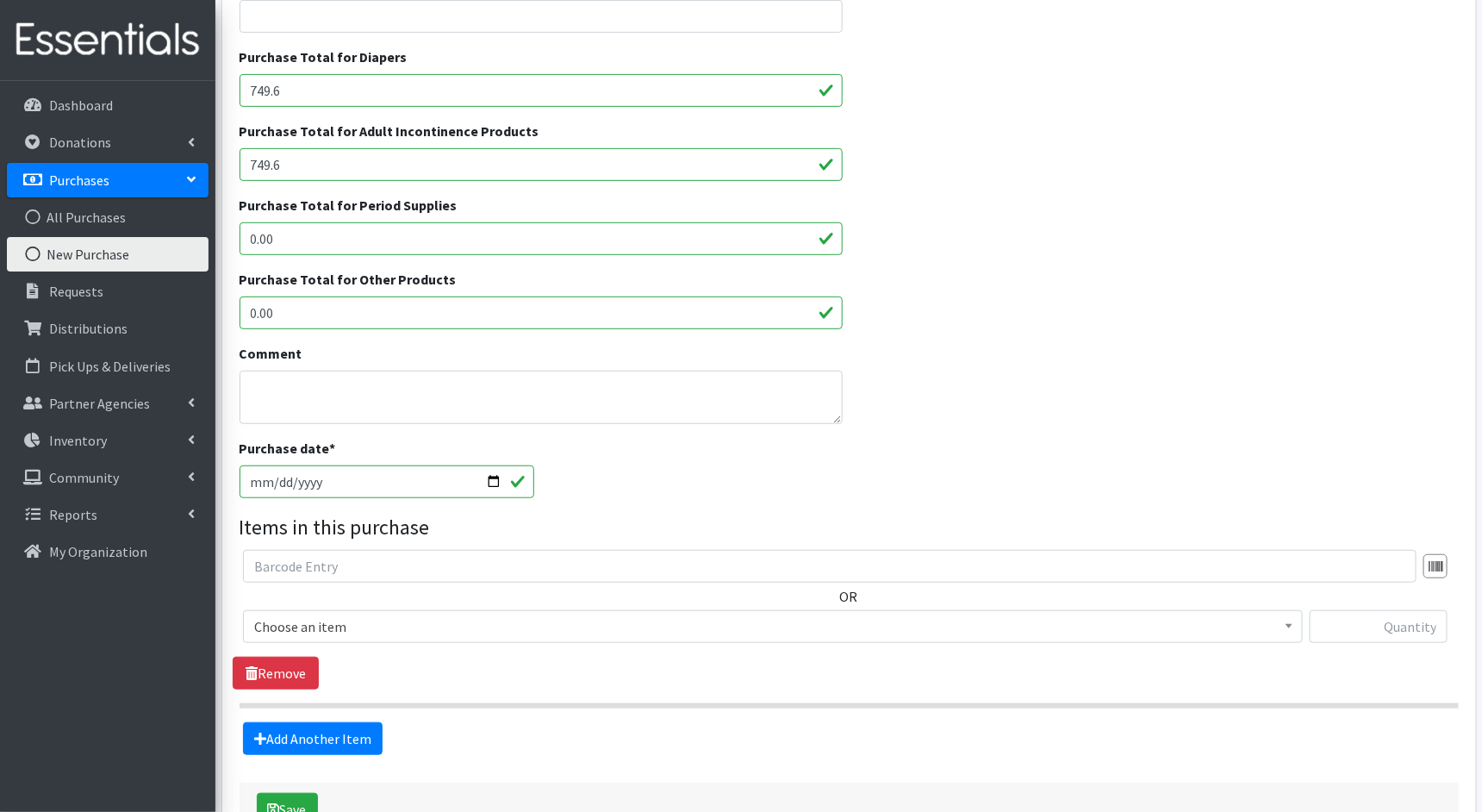
scroll to position [316, 0]
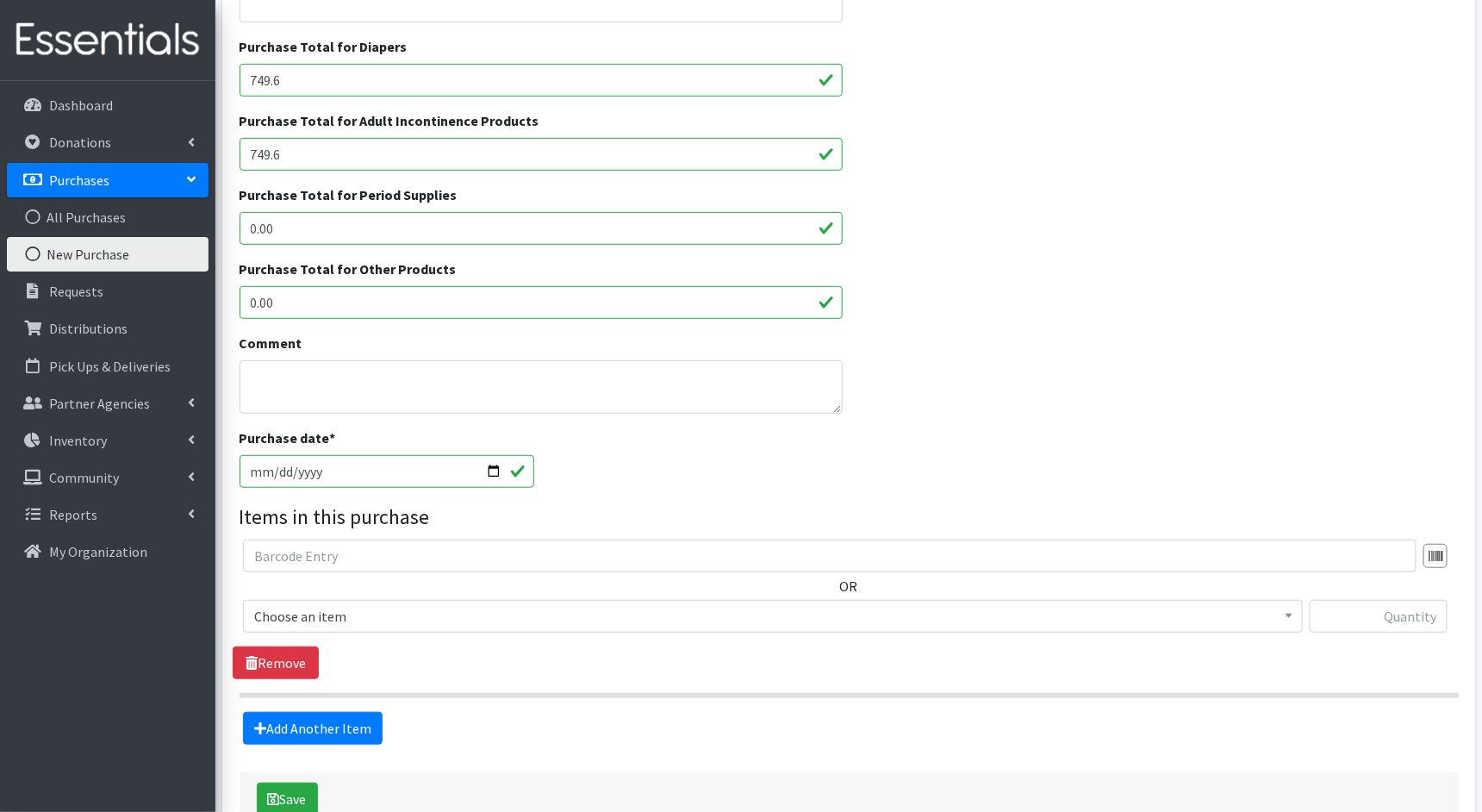
click at [567, 613] on span "Choose an item" at bounding box center [773, 616] width 1037 height 24
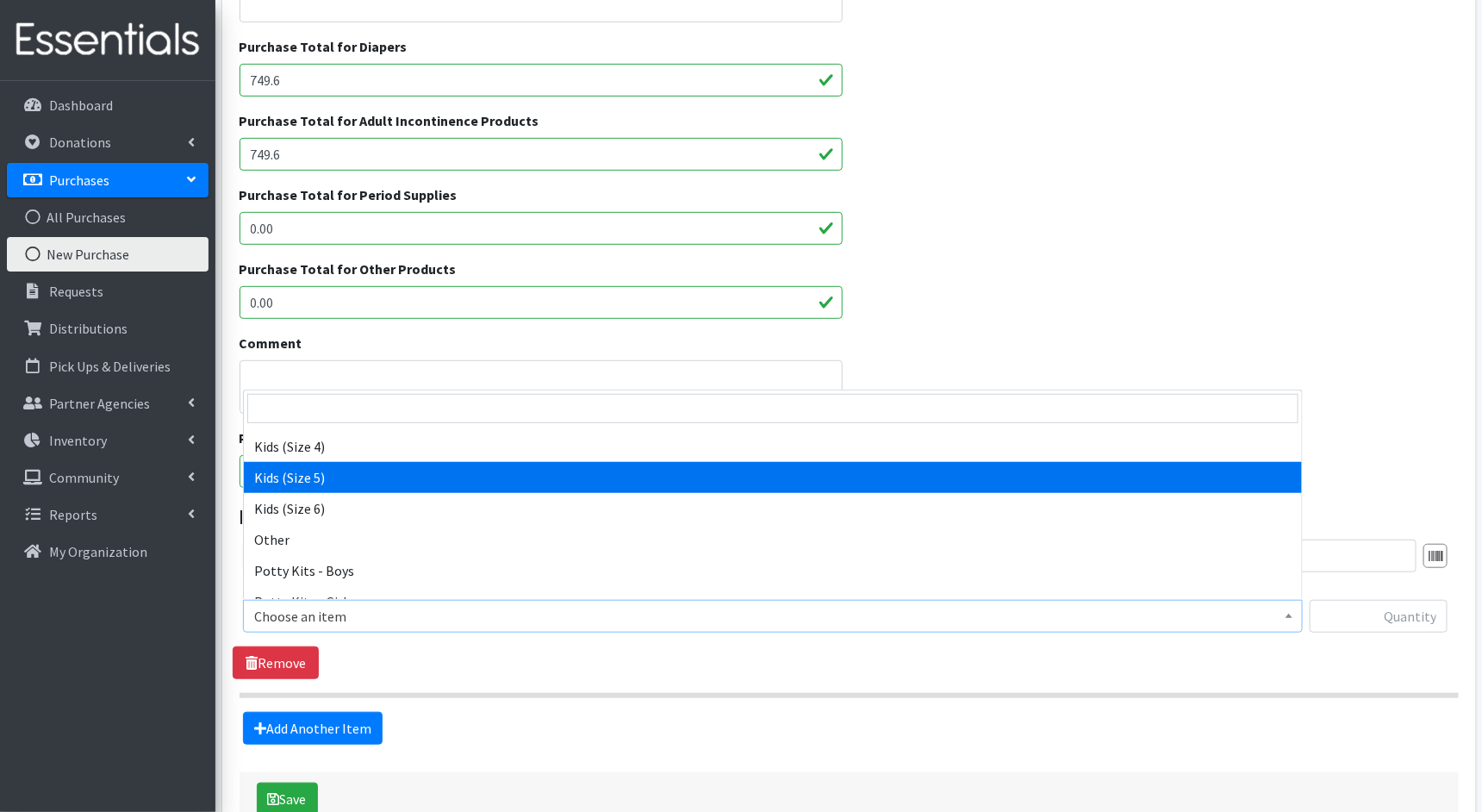
scroll to position [195, 0]
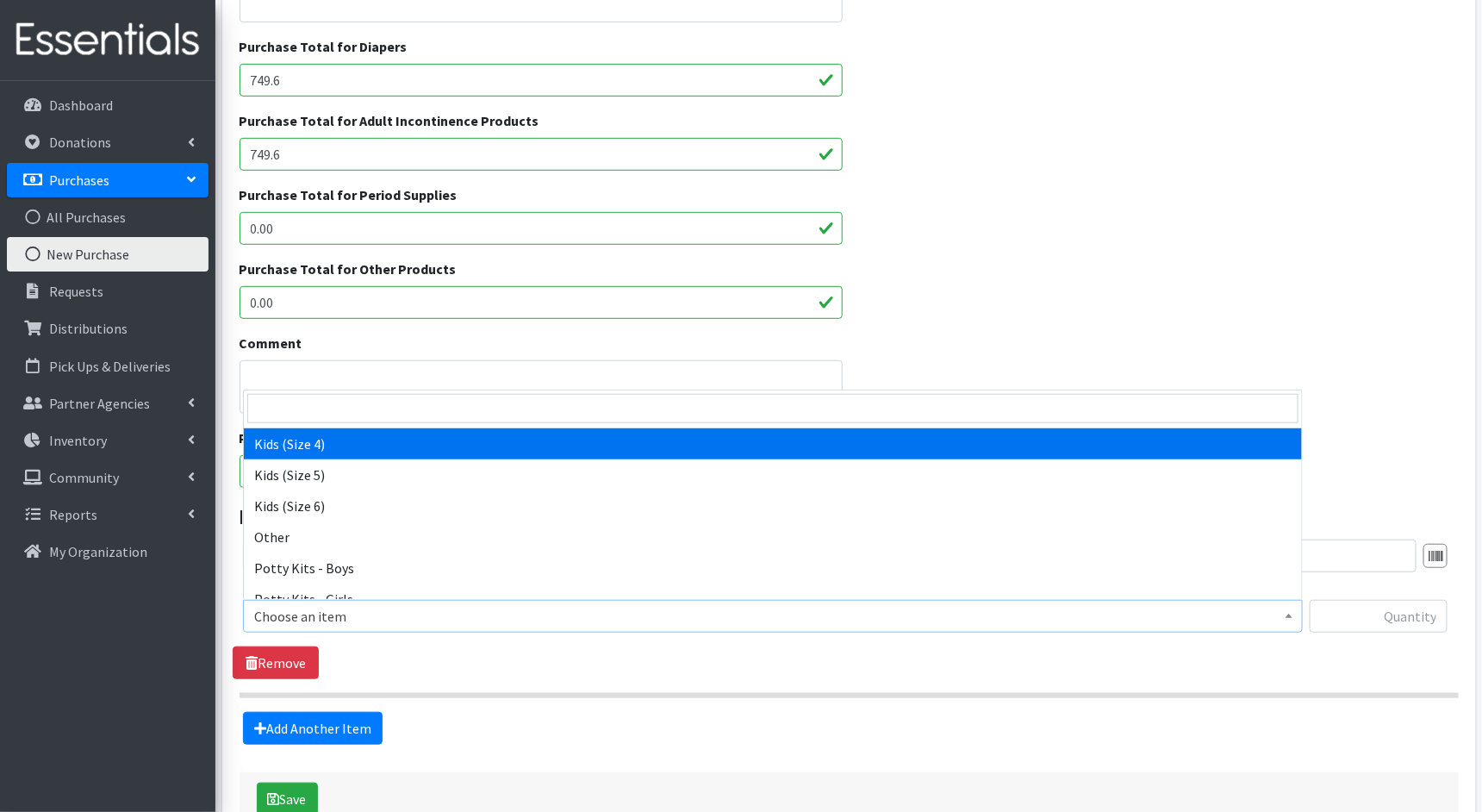
select select "1828"
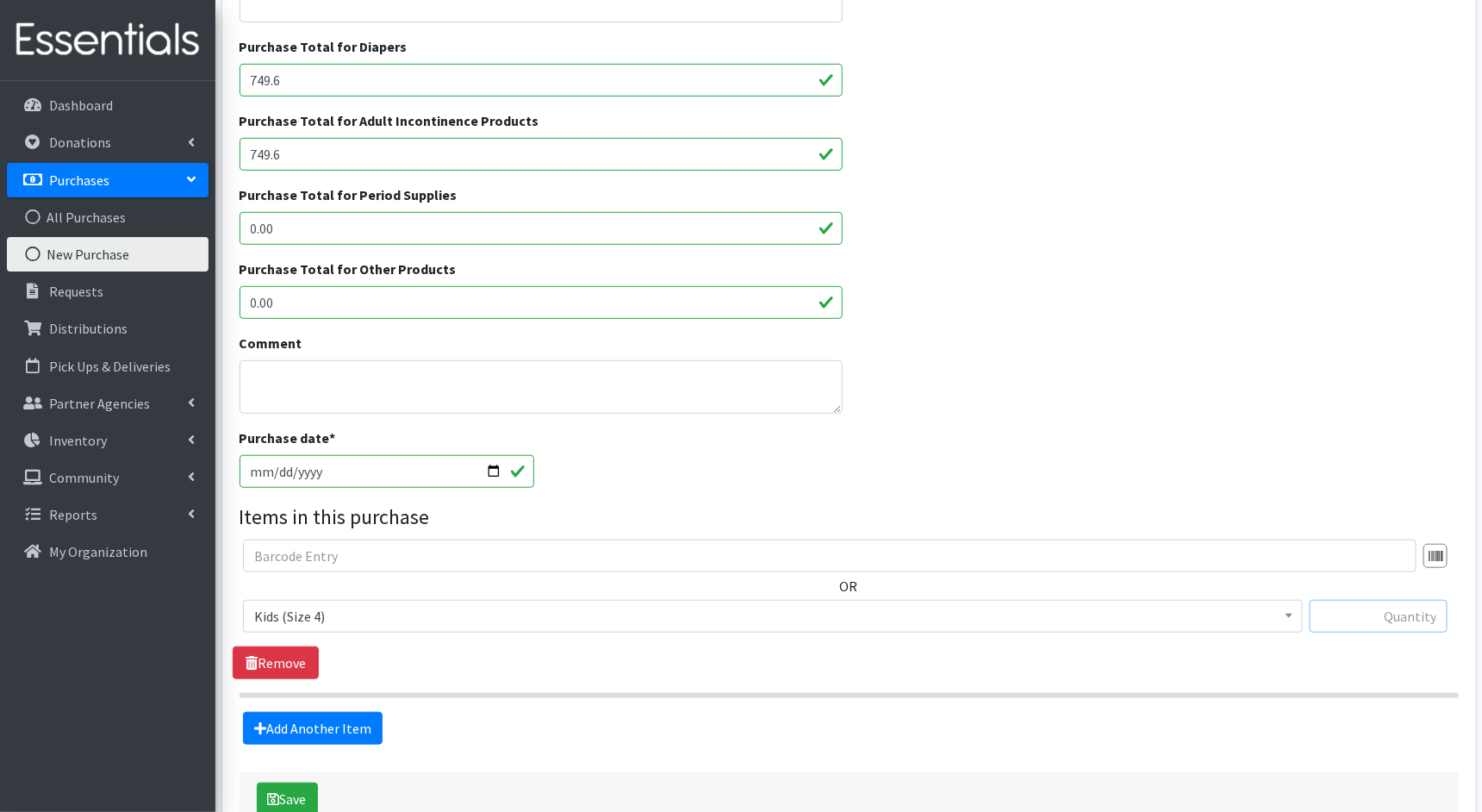
click at [1337, 624] on input "text" at bounding box center [1379, 615] width 138 height 32
type input "2960"
click at [286, 787] on button "Save" at bounding box center [288, 798] width 61 height 32
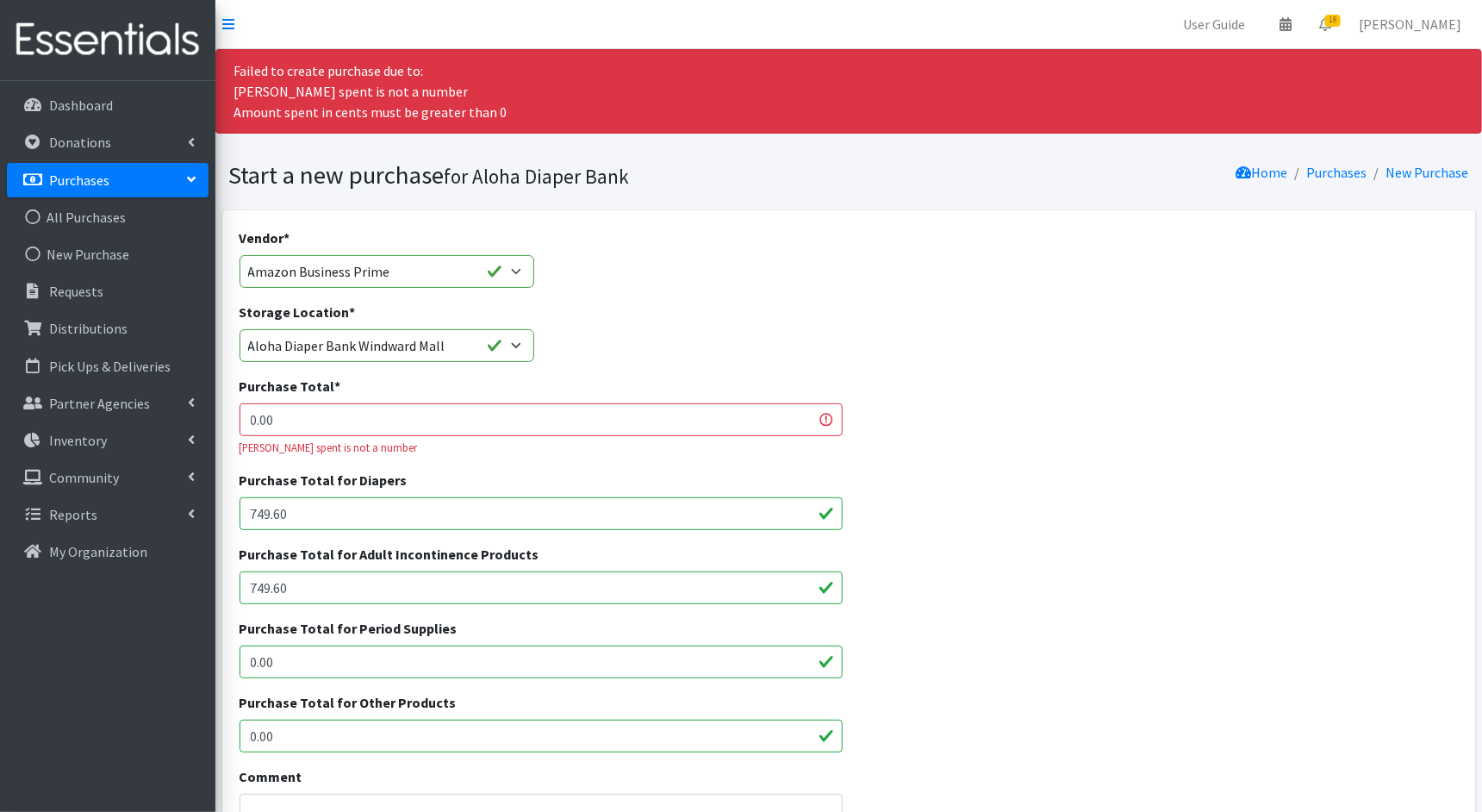
drag, startPoint x: 295, startPoint y: 423, endPoint x: 223, endPoint y: 416, distance: 72.3
paste input "749.6"
type input "749.6"
click at [1076, 453] on div "Purchase Total * 749.6 Amount spent is not a number" at bounding box center [849, 422] width 1232 height 94
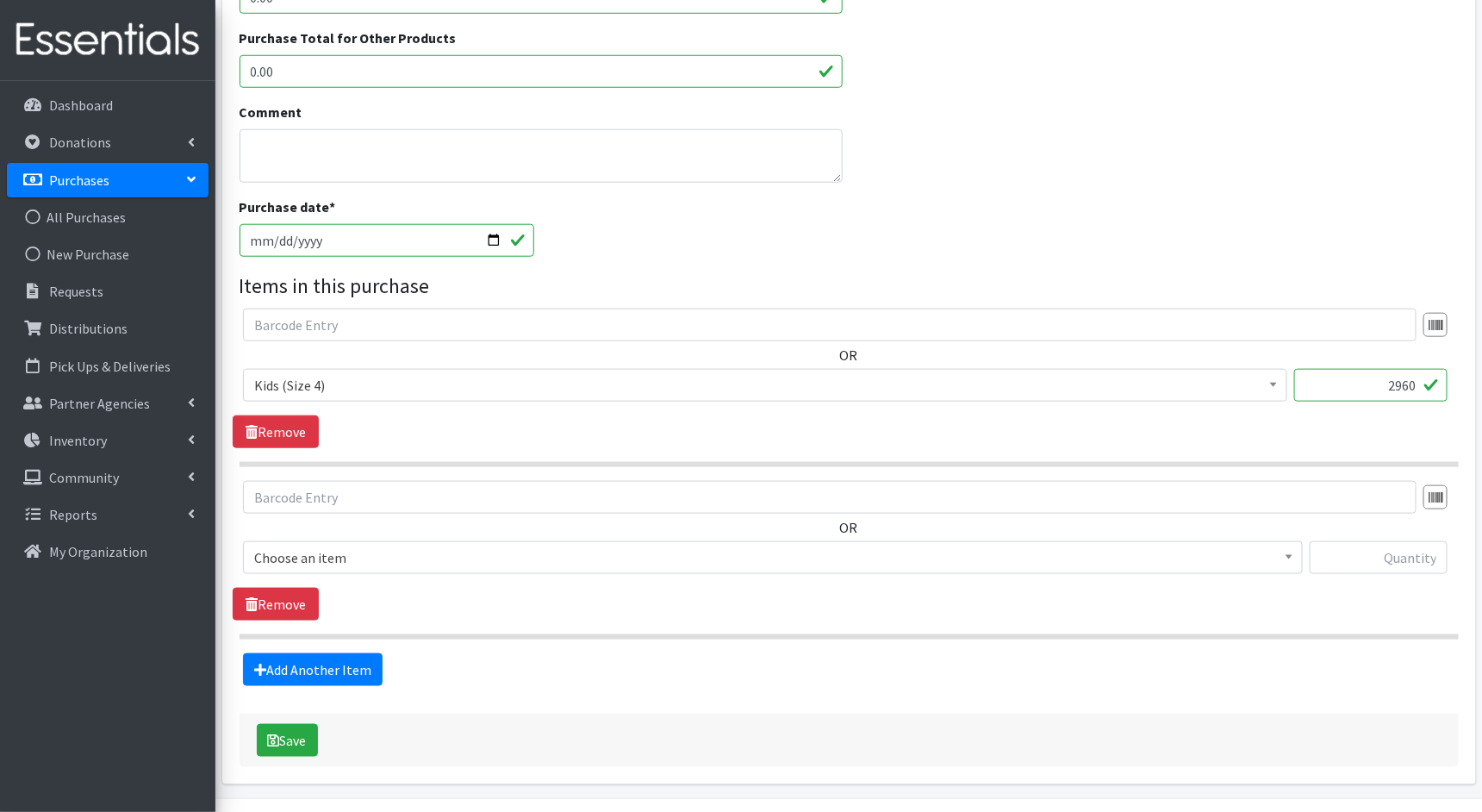
scroll to position [711, 0]
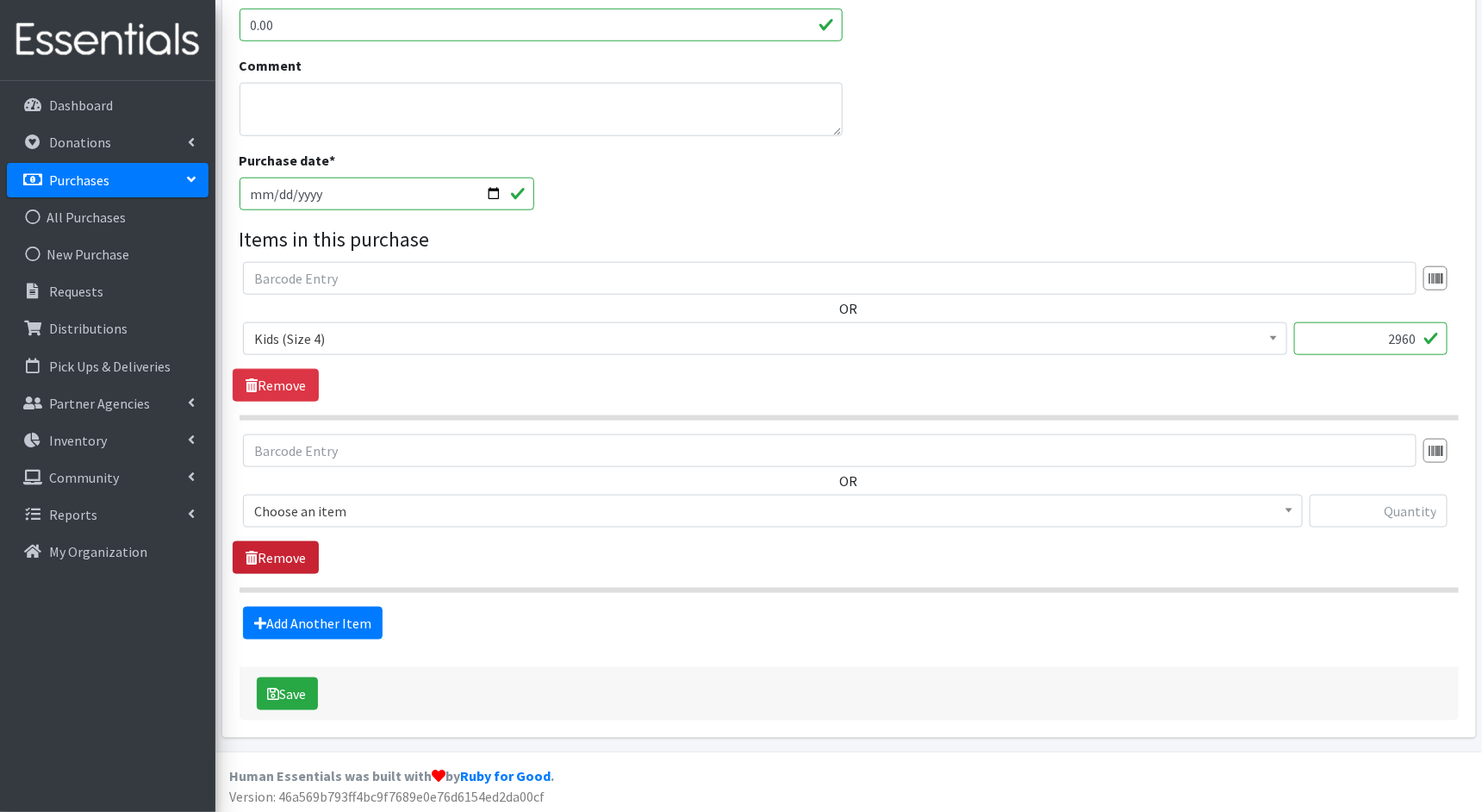
click at [271, 546] on link "Remove" at bounding box center [276, 557] width 86 height 32
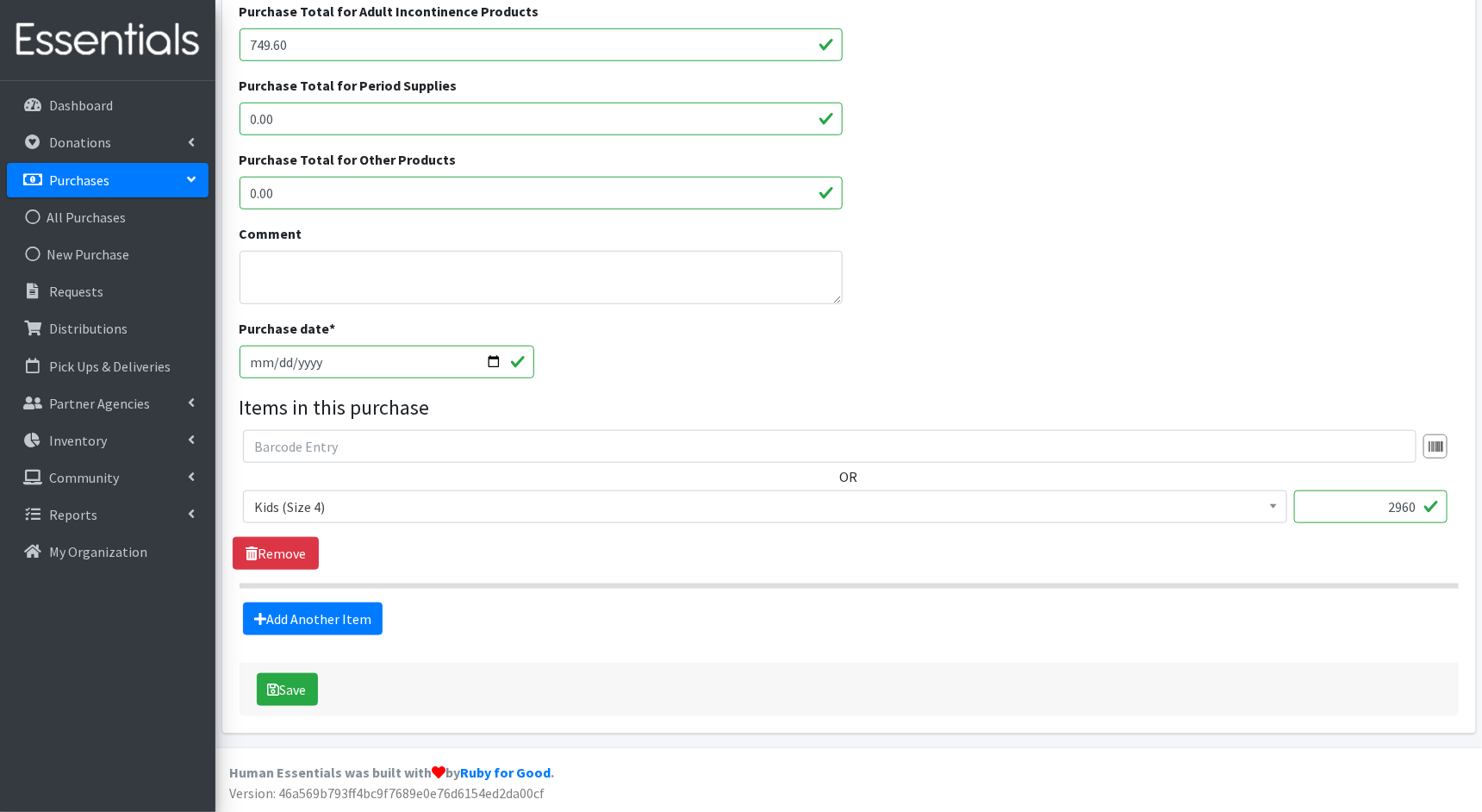
scroll to position [539, 0]
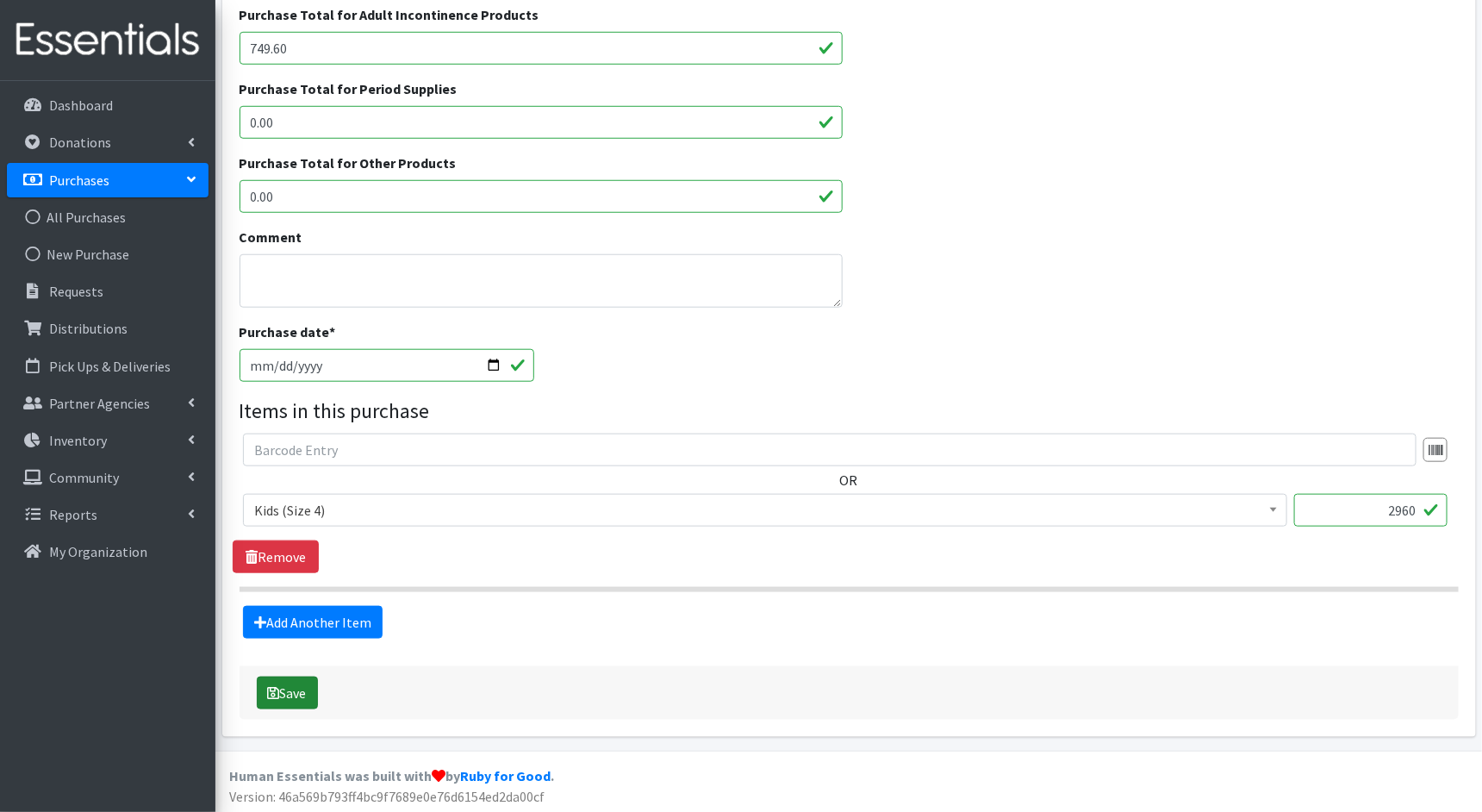
click at [280, 684] on button "Save" at bounding box center [288, 692] width 61 height 32
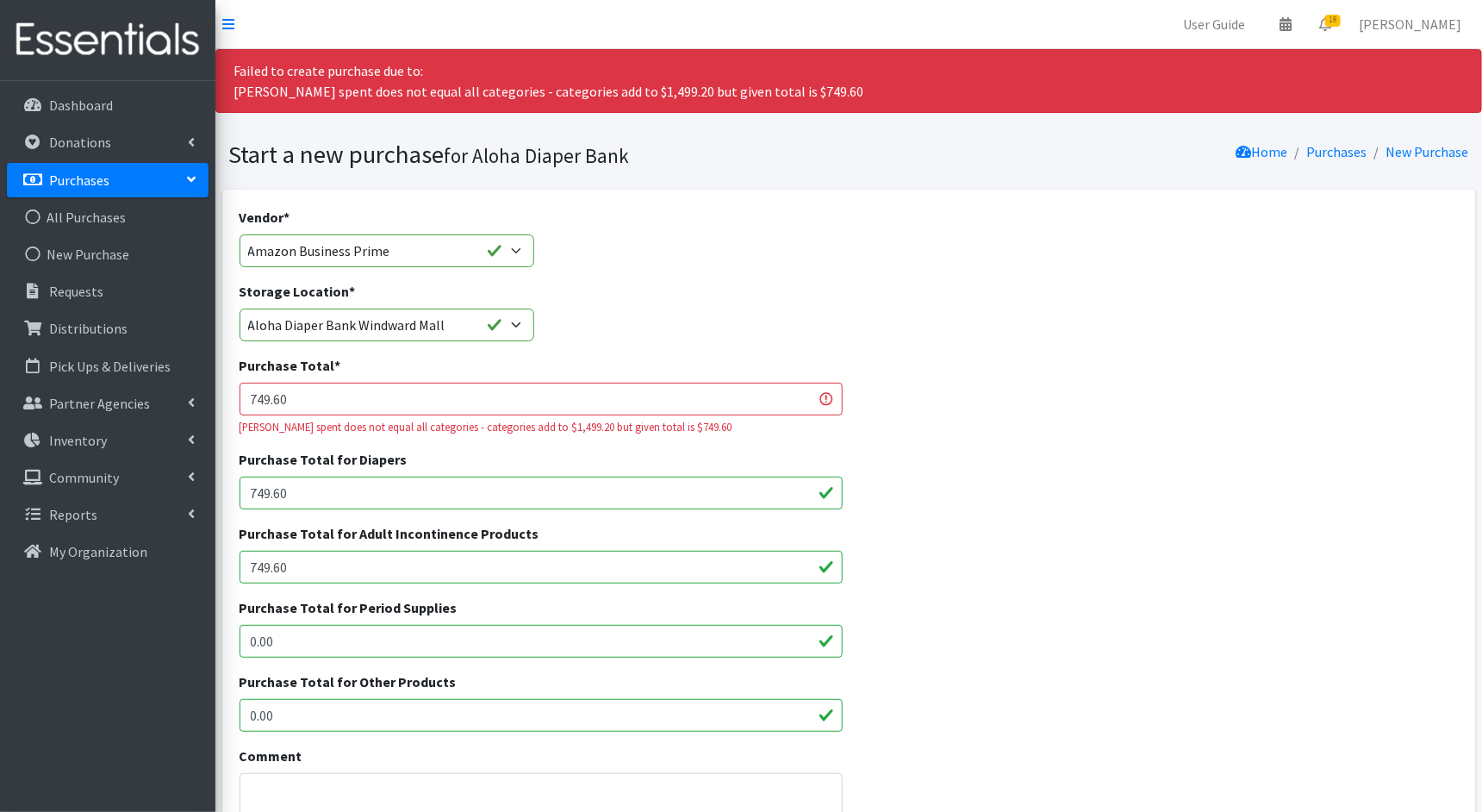
click at [395, 397] on input "749.60" at bounding box center [541, 398] width 603 height 32
type input "7"
drag, startPoint x: 309, startPoint y: 494, endPoint x: 198, endPoint y: 481, distance: 111.8
click at [198, 481] on div "User Guide 0 Pick-ups remaining this week View Calendar 18 18 Requests 0 Partne…" at bounding box center [741, 753] width 1482 height 1506
click at [272, 393] on input "Purchase Total *" at bounding box center [541, 398] width 603 height 32
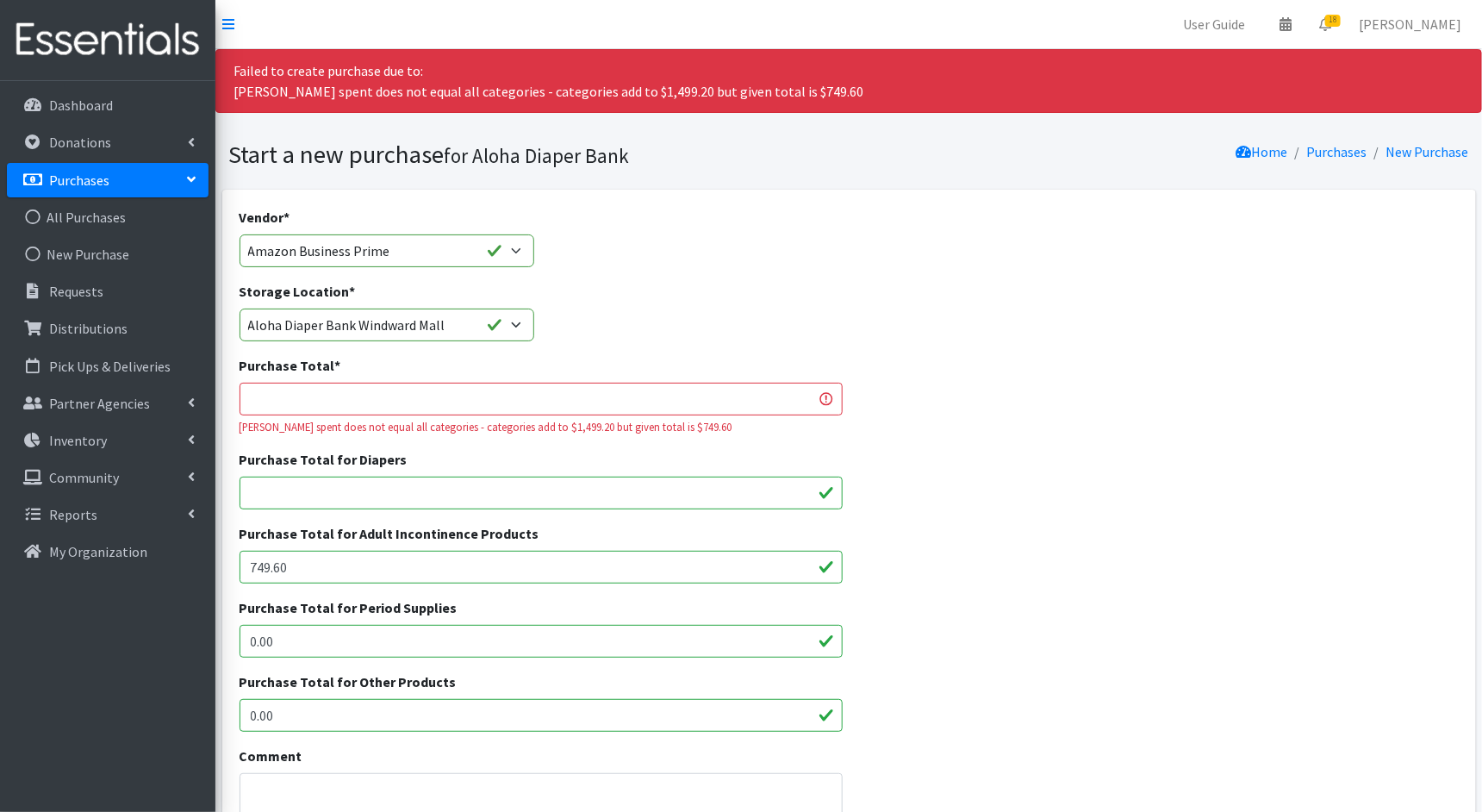
paste input "749.6"
type input "749.6"
click at [260, 482] on input "Purchase Total for Diapers" at bounding box center [541, 493] width 603 height 32
paste input "749.6"
type input "749.60"
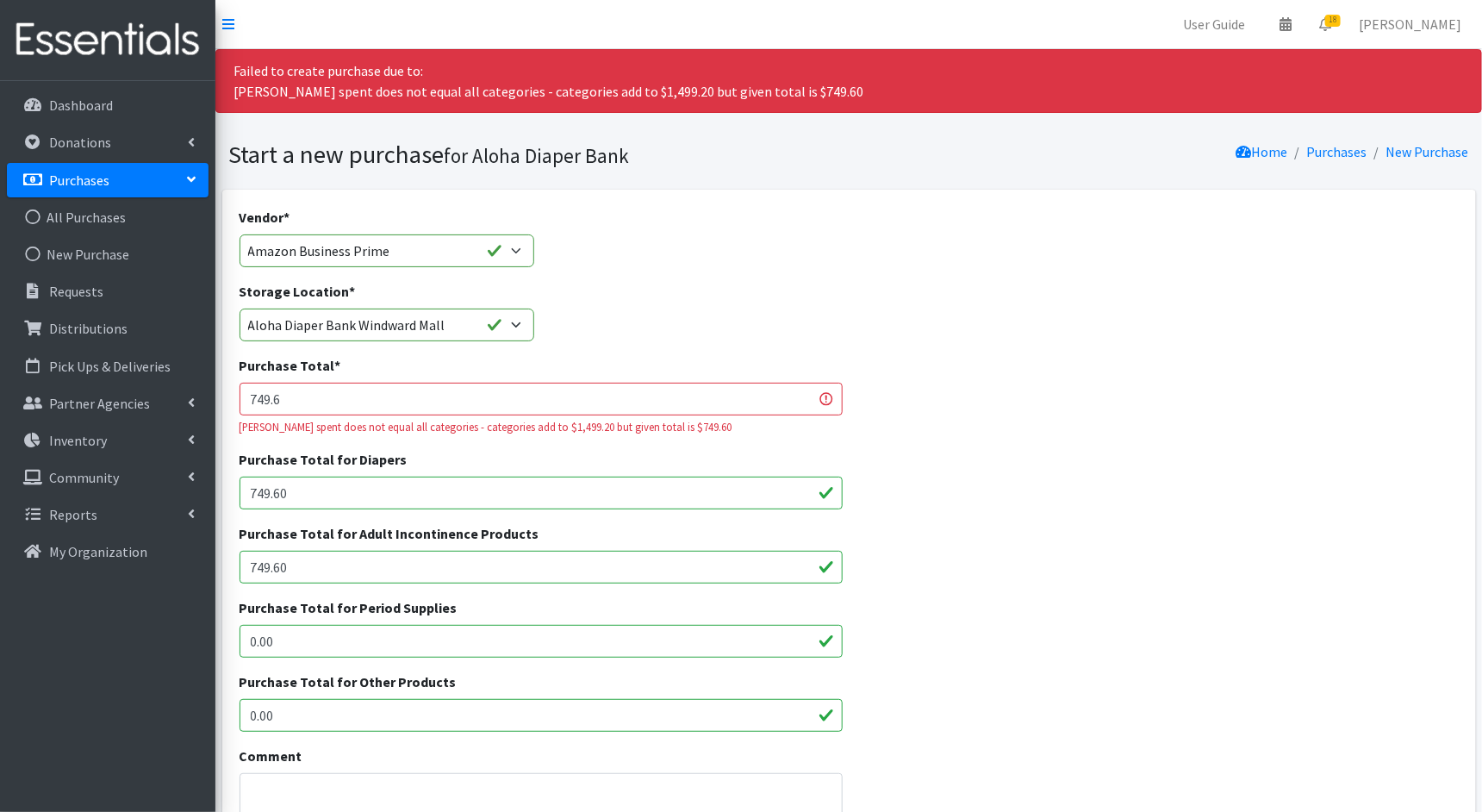
click at [909, 523] on div "Purchase Total for Adult Incontinence Products 749.60" at bounding box center [849, 561] width 1232 height 74
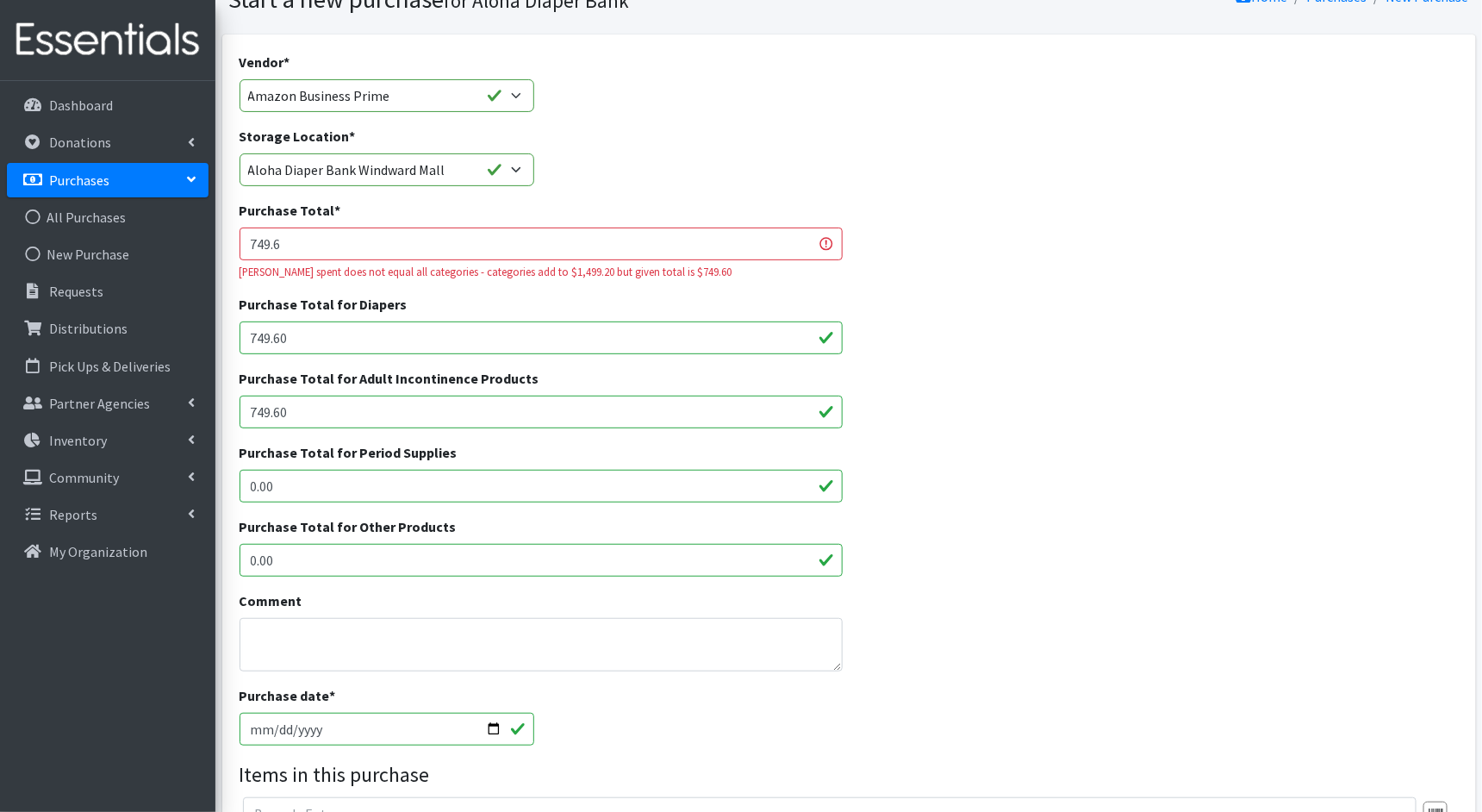
scroll to position [142, 0]
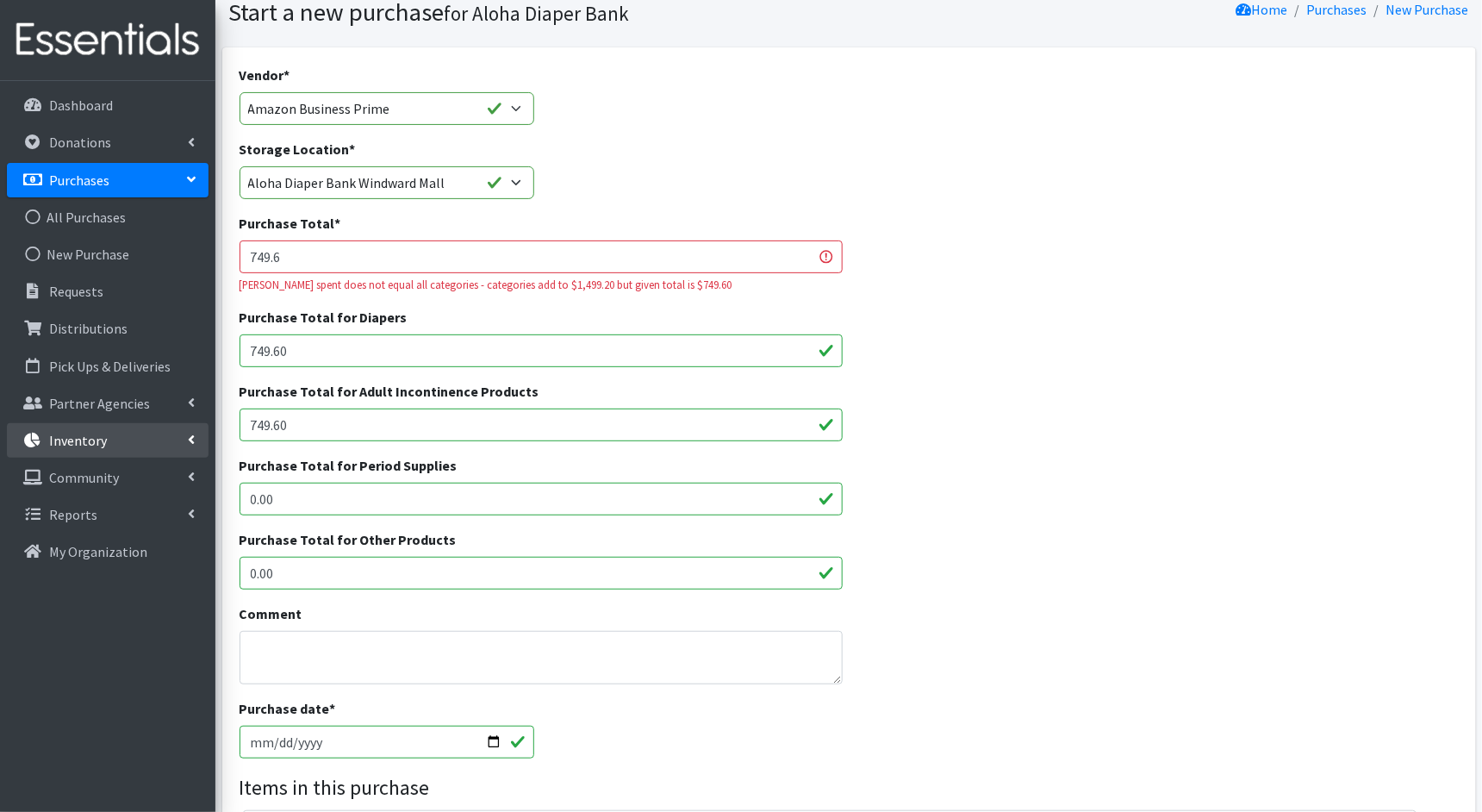
drag, startPoint x: 308, startPoint y: 423, endPoint x: 171, endPoint y: 423, distance: 137.0
click at [171, 423] on div "User Guide 0 Pick-ups remaining this week View Calendar 18 18 Requests 0 Partne…" at bounding box center [741, 611] width 1482 height 1506
click at [293, 260] on input "749.6" at bounding box center [541, 256] width 603 height 32
type input "749.60"
click at [992, 408] on div "Purchase Total for Adult Incontinence Products" at bounding box center [849, 419] width 1232 height 74
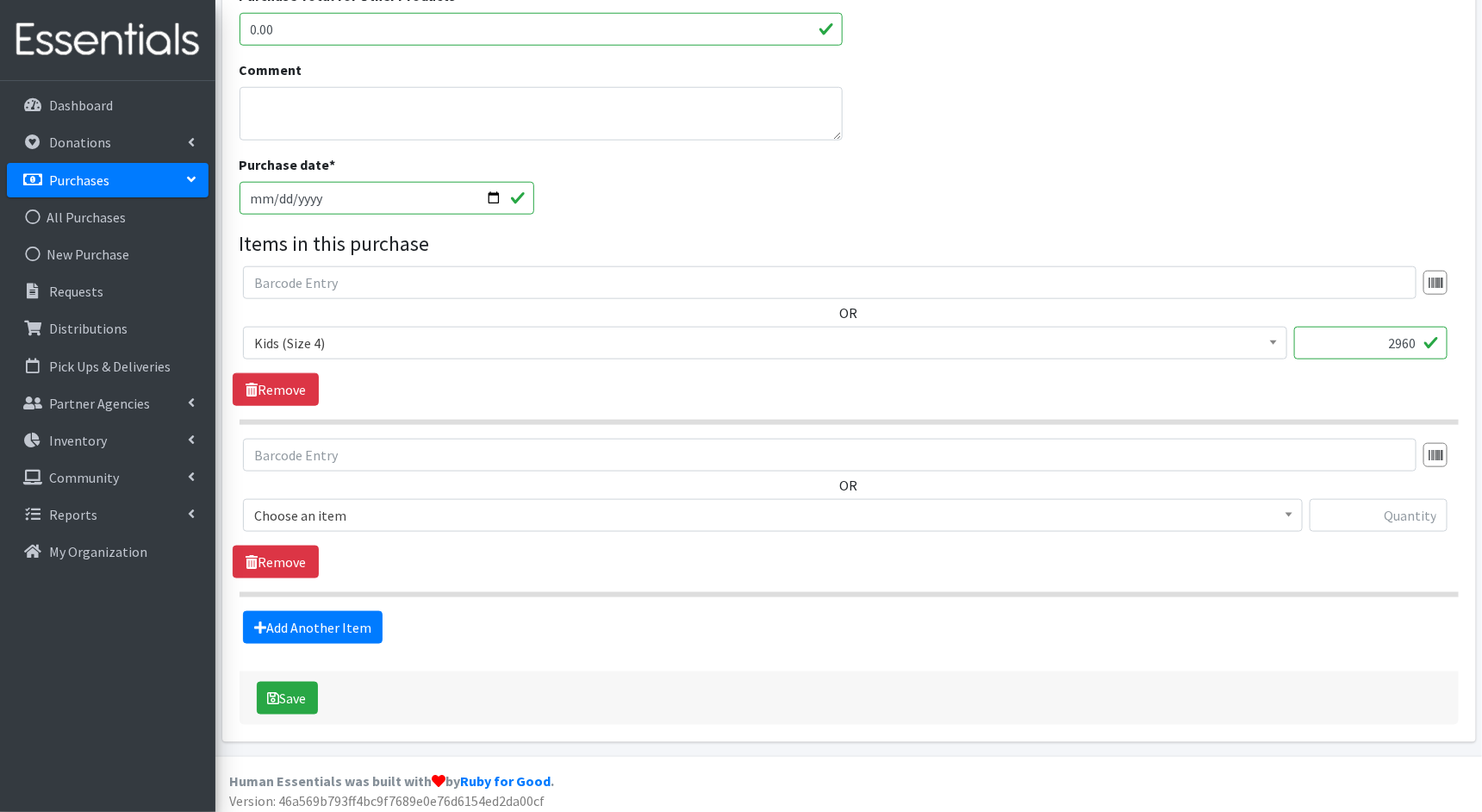
scroll to position [690, 0]
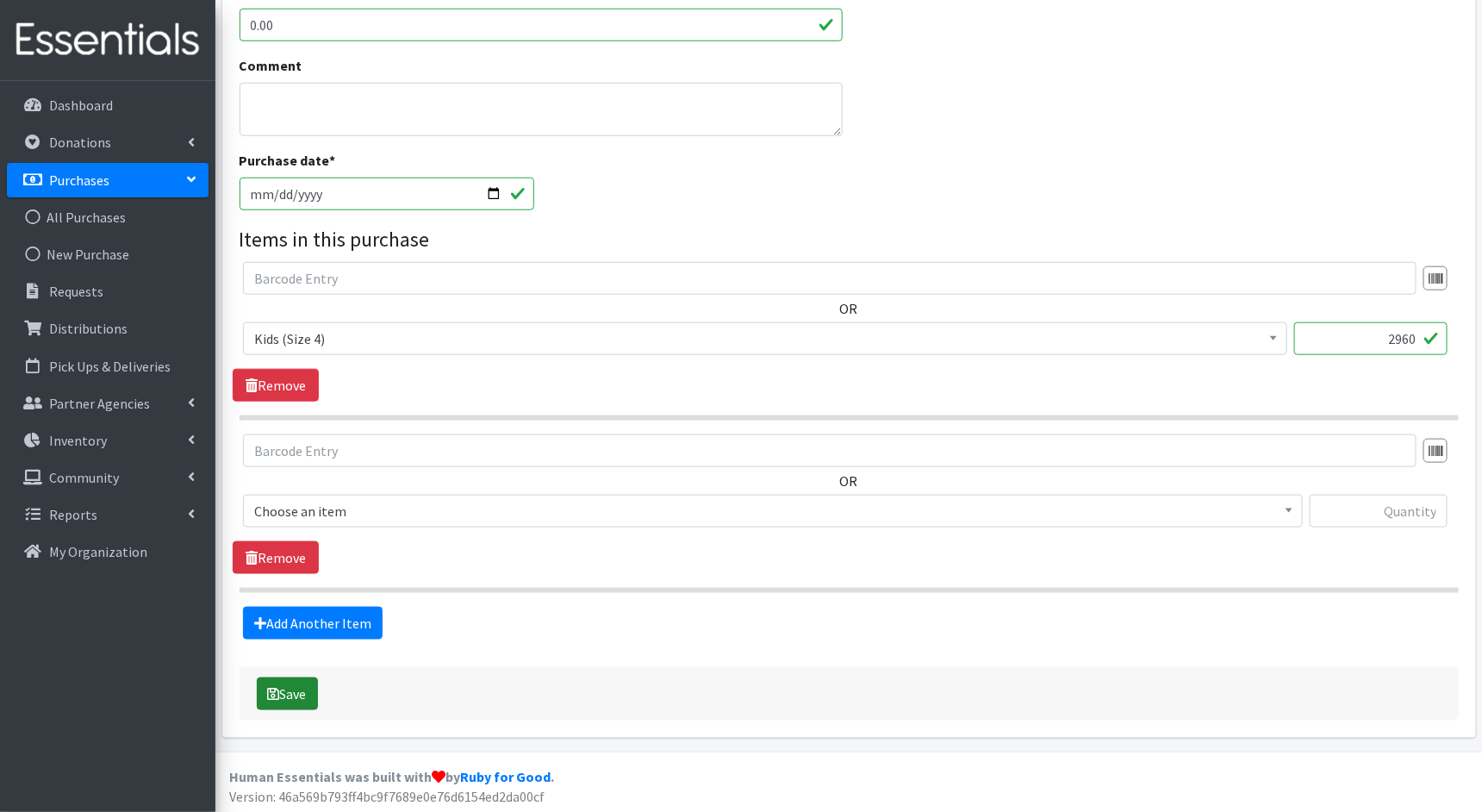
click at [283, 699] on button "Save" at bounding box center [288, 693] width 61 height 32
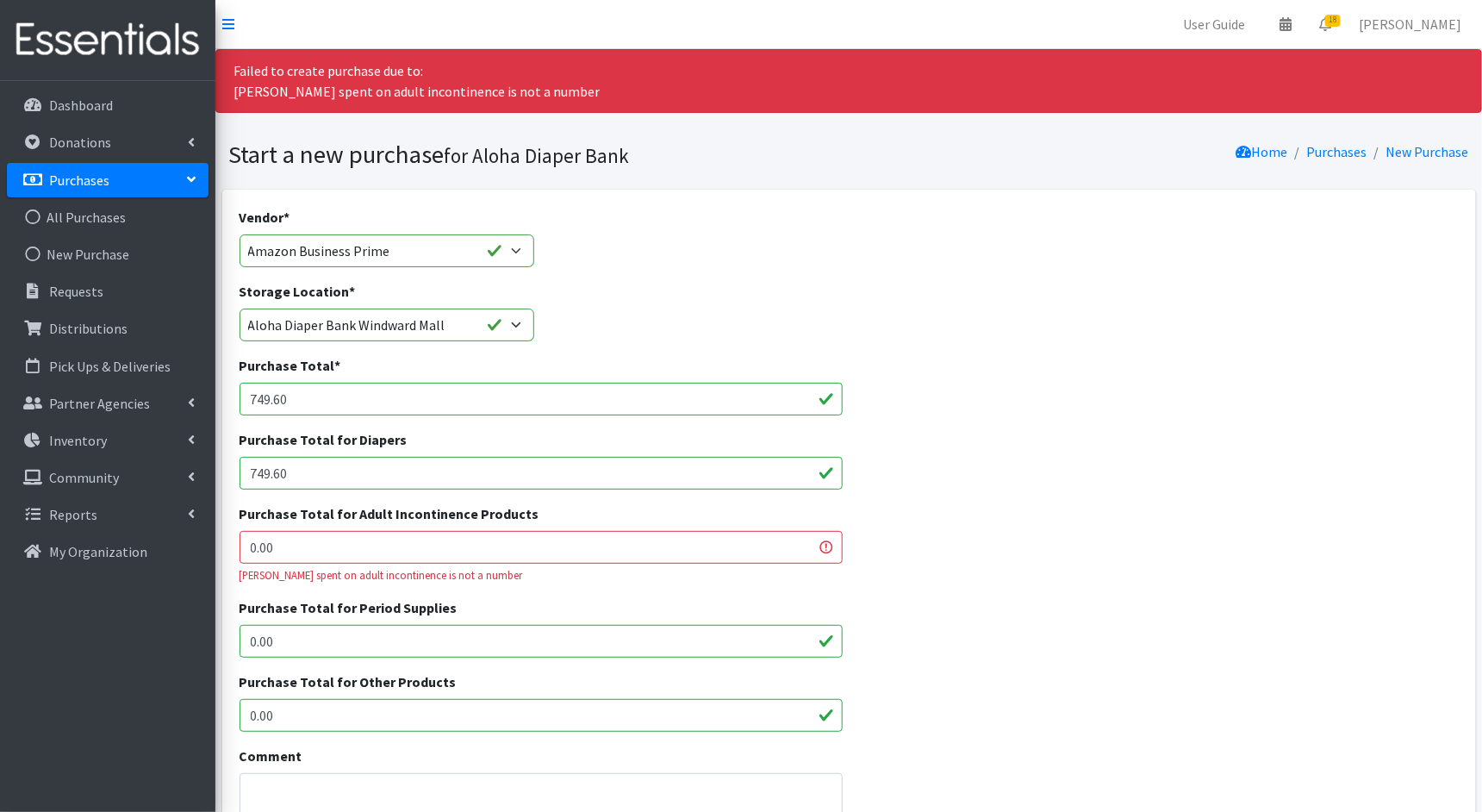
click at [453, 545] on input "0.00" at bounding box center [541, 547] width 603 height 32
type input "0"
type input "0.00"
click at [901, 611] on div "Purchase Total for Period Supplies 0.00" at bounding box center [849, 635] width 1232 height 74
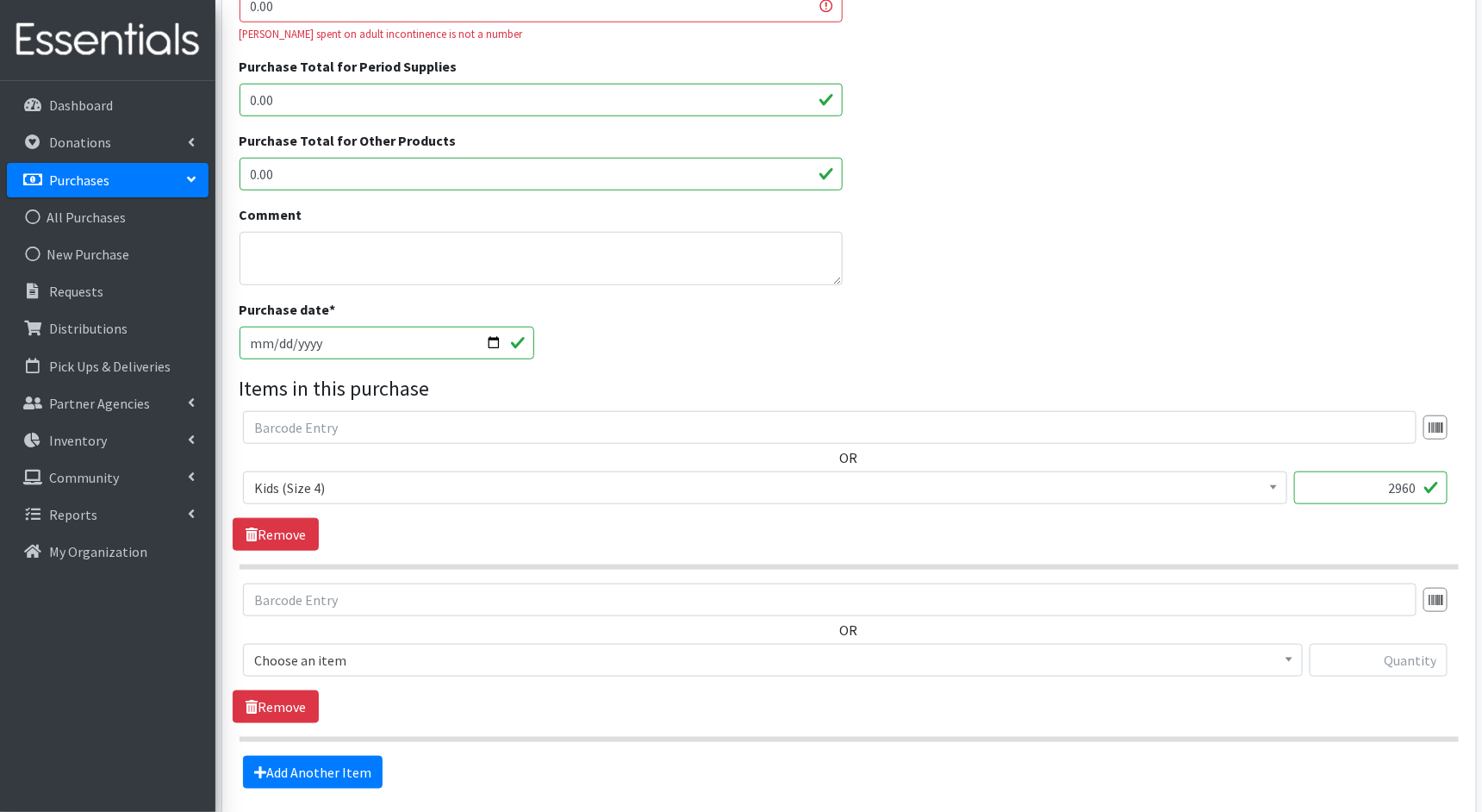
scroll to position [585, 0]
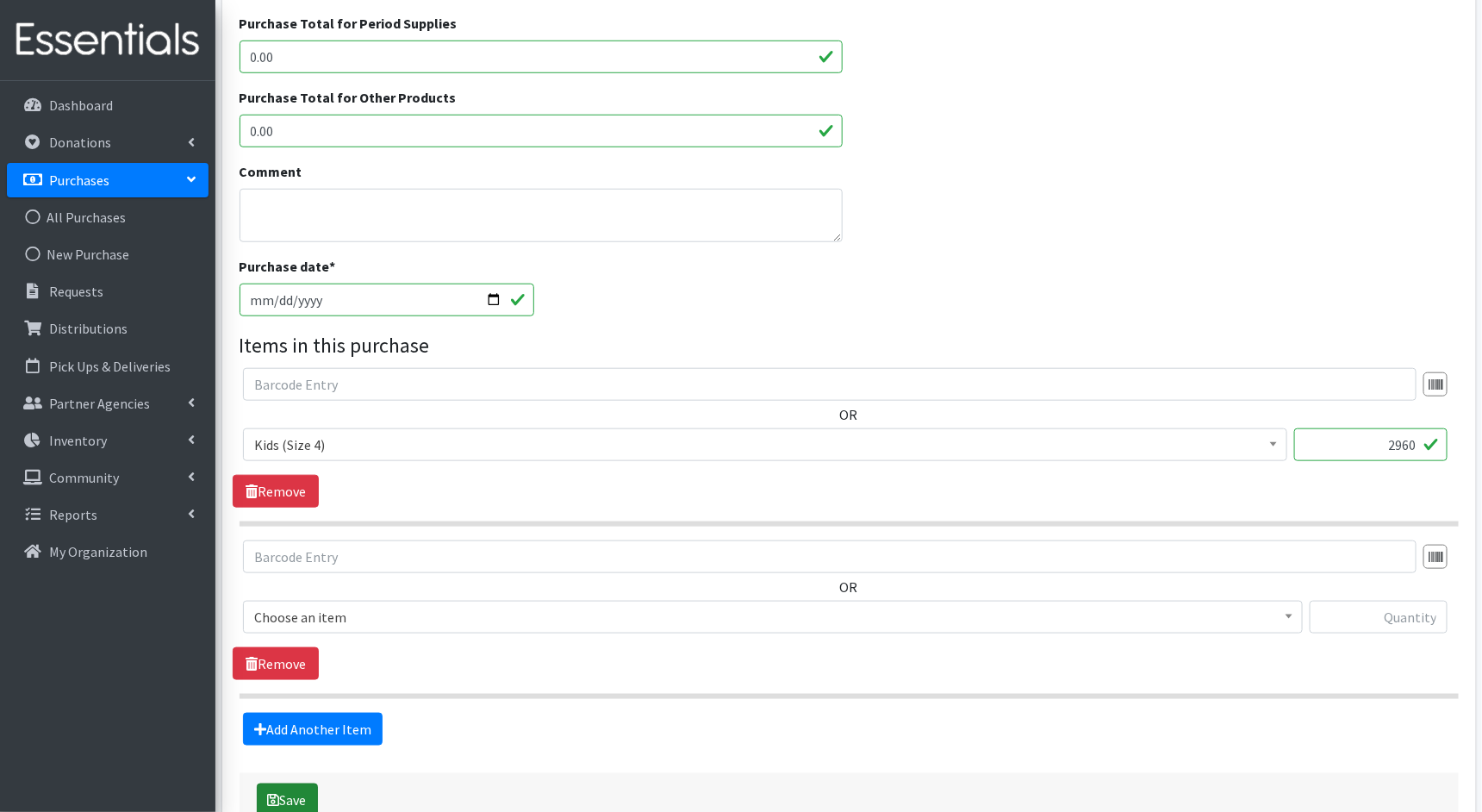
click at [277, 793] on icon "submit" at bounding box center [274, 799] width 12 height 14
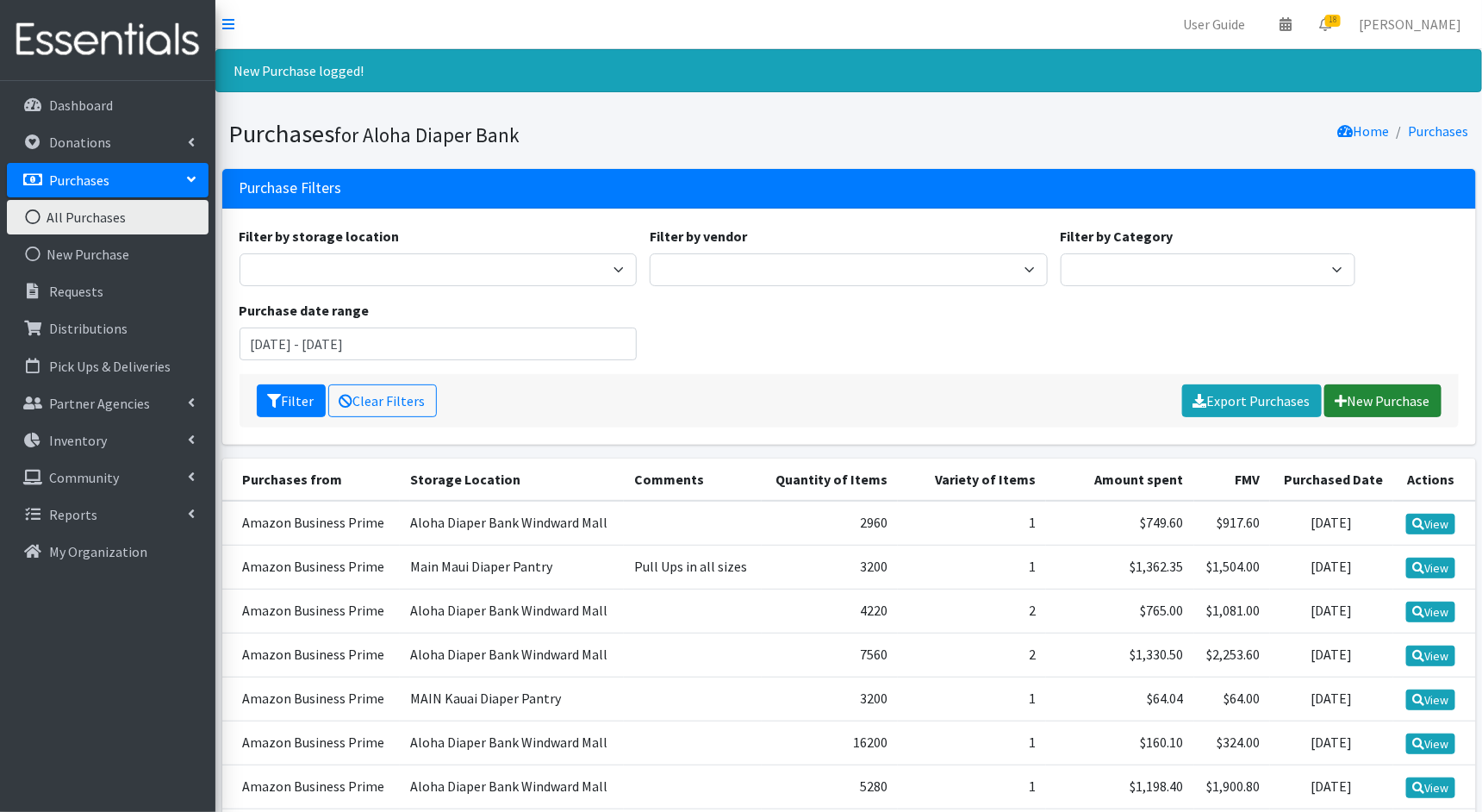
click at [1379, 391] on link "New Purchase" at bounding box center [1384, 400] width 117 height 32
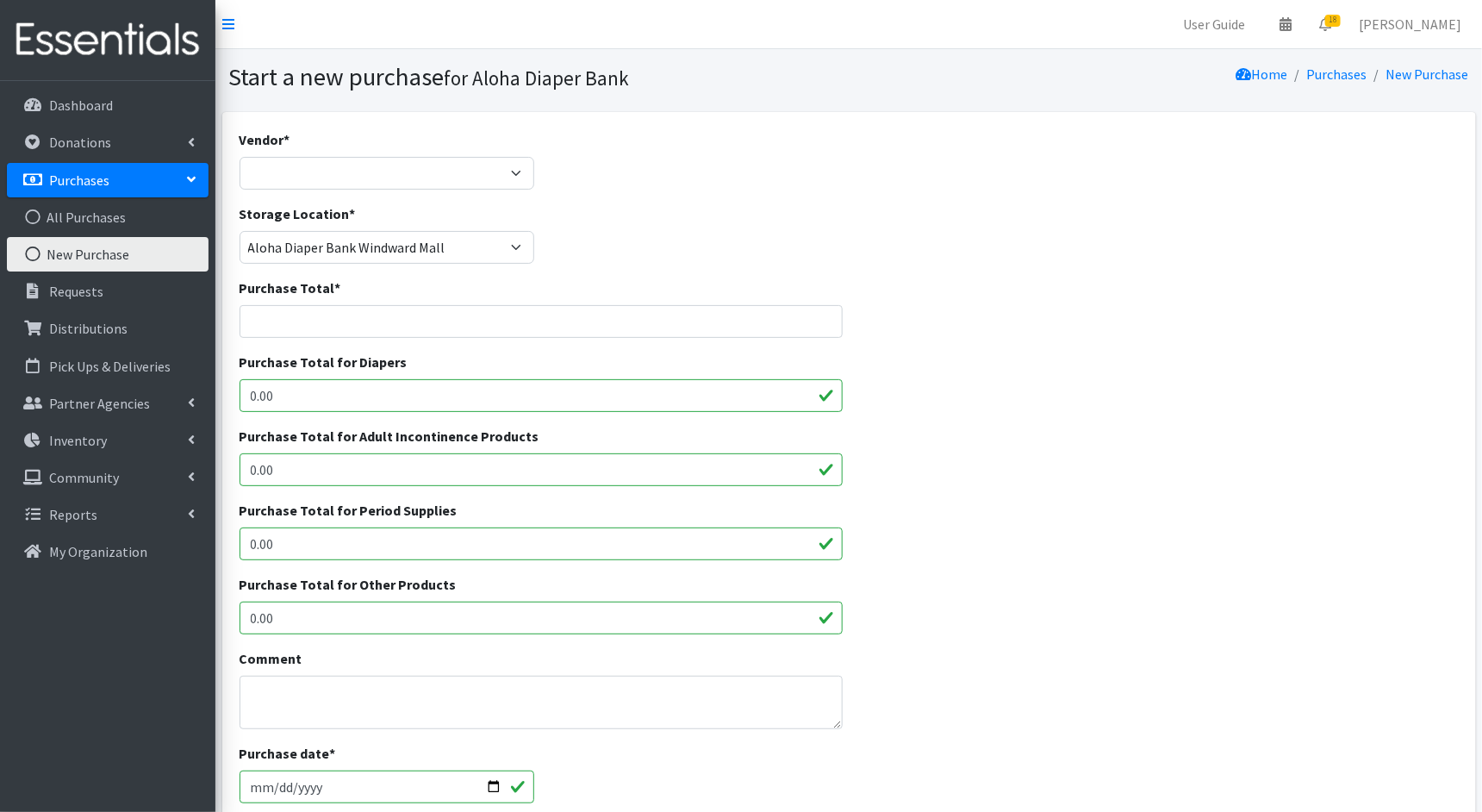
click at [500, 152] on div "Vendor * Amazon Business Prime COSTCO Fruit of the Loom HDI Wholesale JSL MEDLI…" at bounding box center [387, 159] width 296 height 60
click at [498, 170] on select "Amazon Business Prime COSTCO Fruit of the Loom HDI Wholesale JSL MEDLINE Nation…" at bounding box center [387, 173] width 296 height 32
select select "212"
click at [239, 157] on select "Amazon Business Prime COSTCO Fruit of the Loom HDI Wholesale JSL MEDLINE Nation…" at bounding box center [387, 173] width 296 height 32
click at [445, 313] on input "Purchase Total *" at bounding box center [541, 321] width 603 height 32
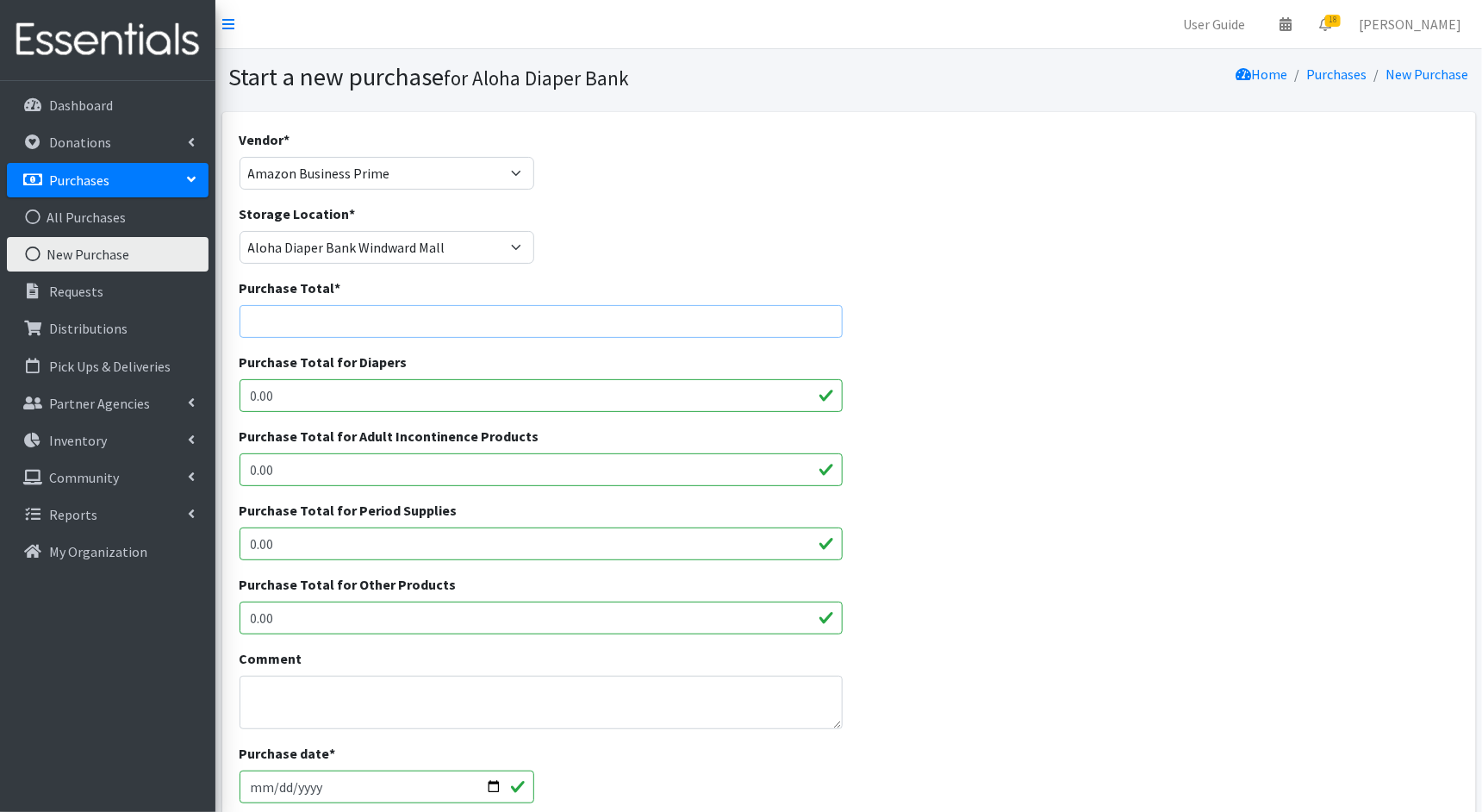
paste input "1198.4"
type input "1198.4"
drag, startPoint x: 335, startPoint y: 403, endPoint x: 238, endPoint y: 397, distance: 97.2
click at [238, 397] on div "Purchase Total for Diapers 0.00" at bounding box center [541, 389] width 616 height 74
paste input "1198.4"
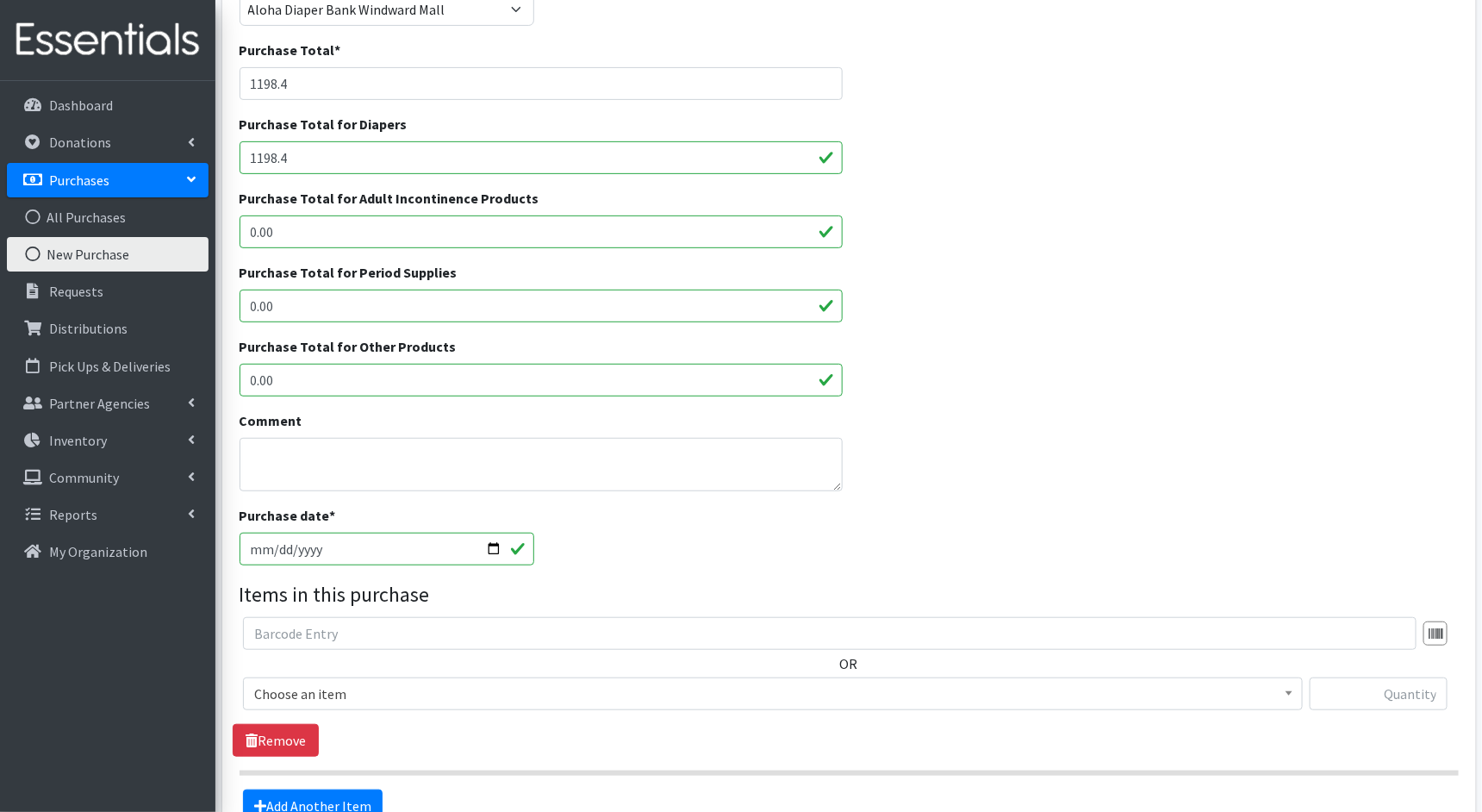
scroll to position [238, 0]
type input "1198.4"
click at [309, 693] on span "Choose an item" at bounding box center [773, 693] width 1037 height 24
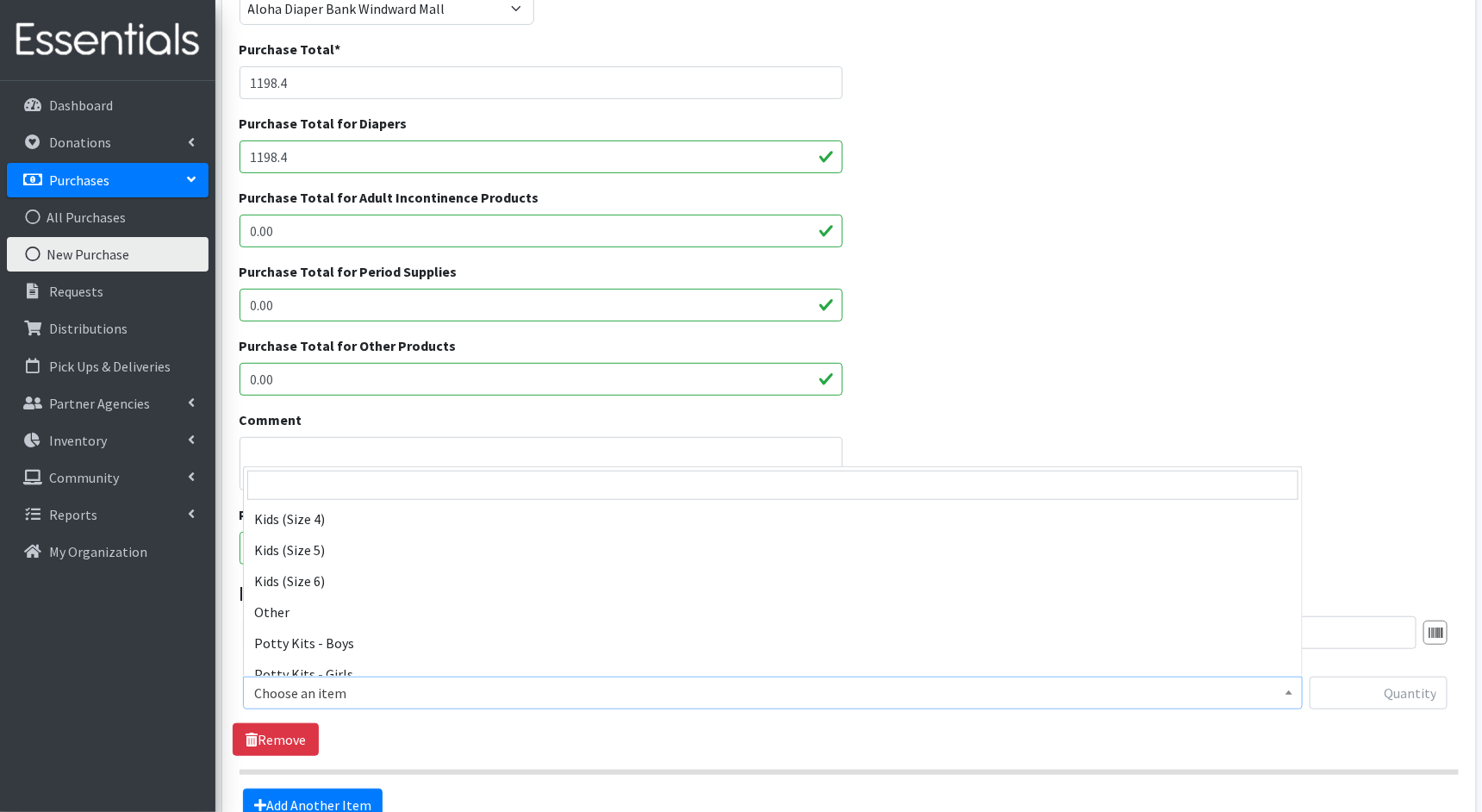
scroll to position [205, 0]
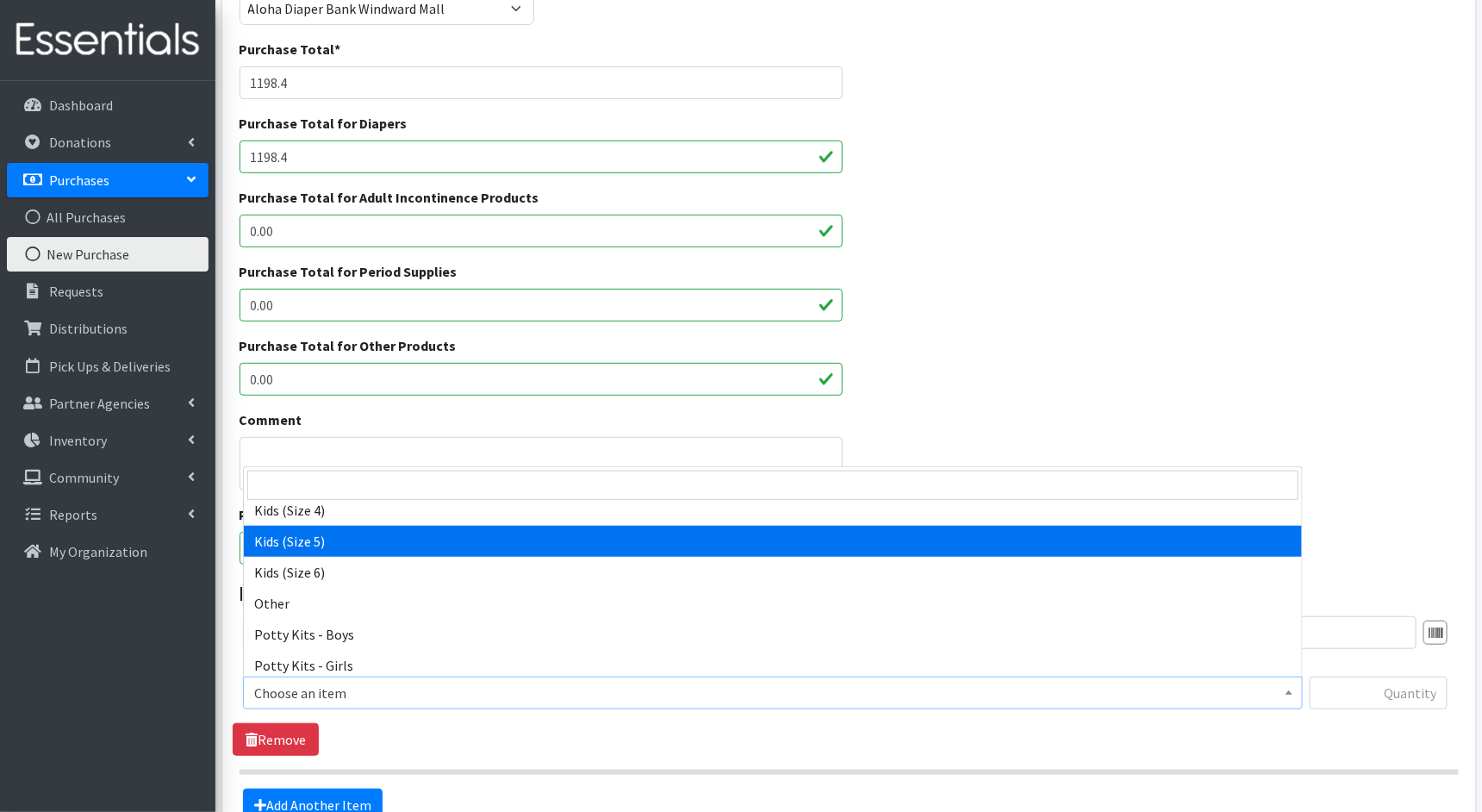
select select "1832"
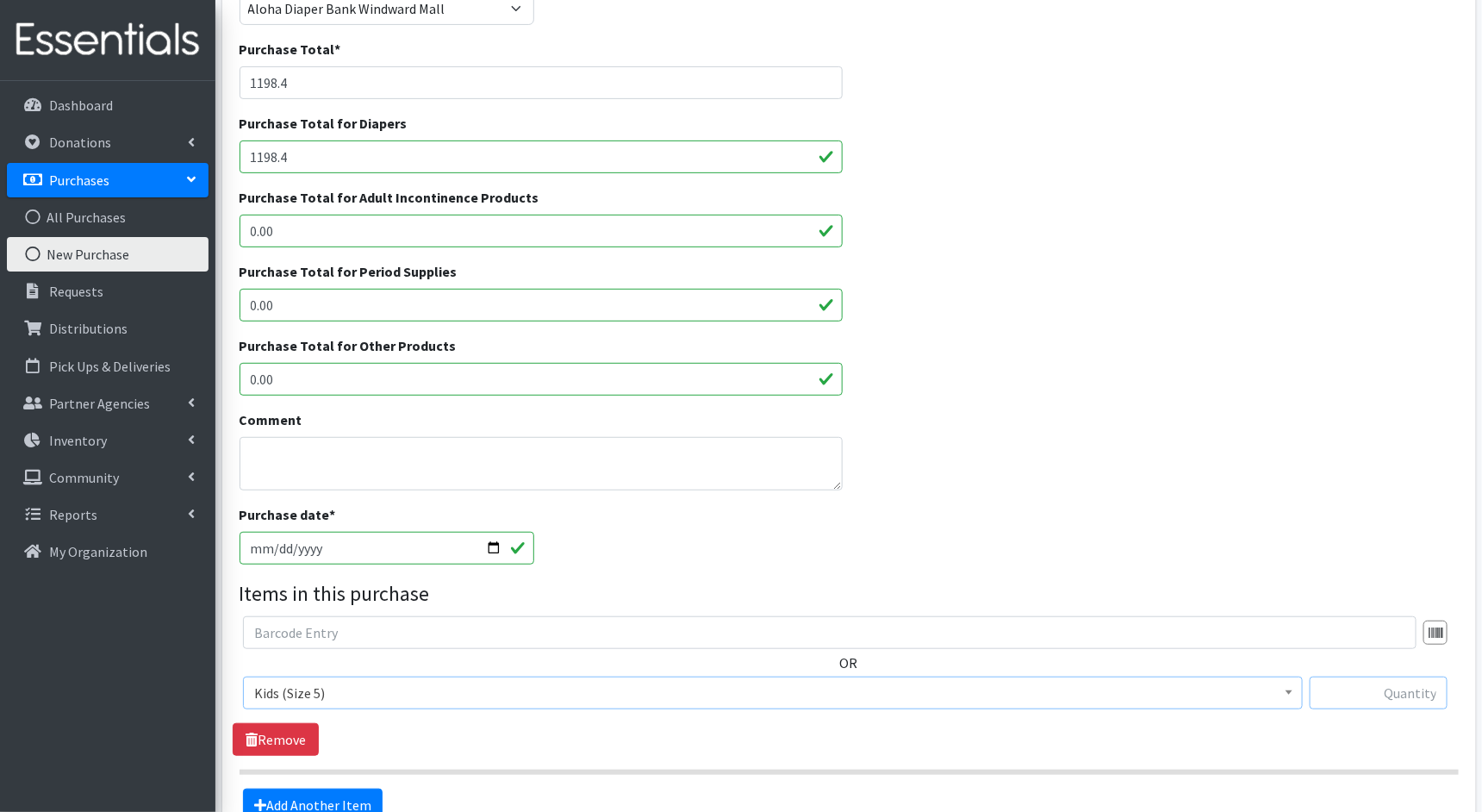
click at [1346, 692] on input "text" at bounding box center [1379, 692] width 138 height 32
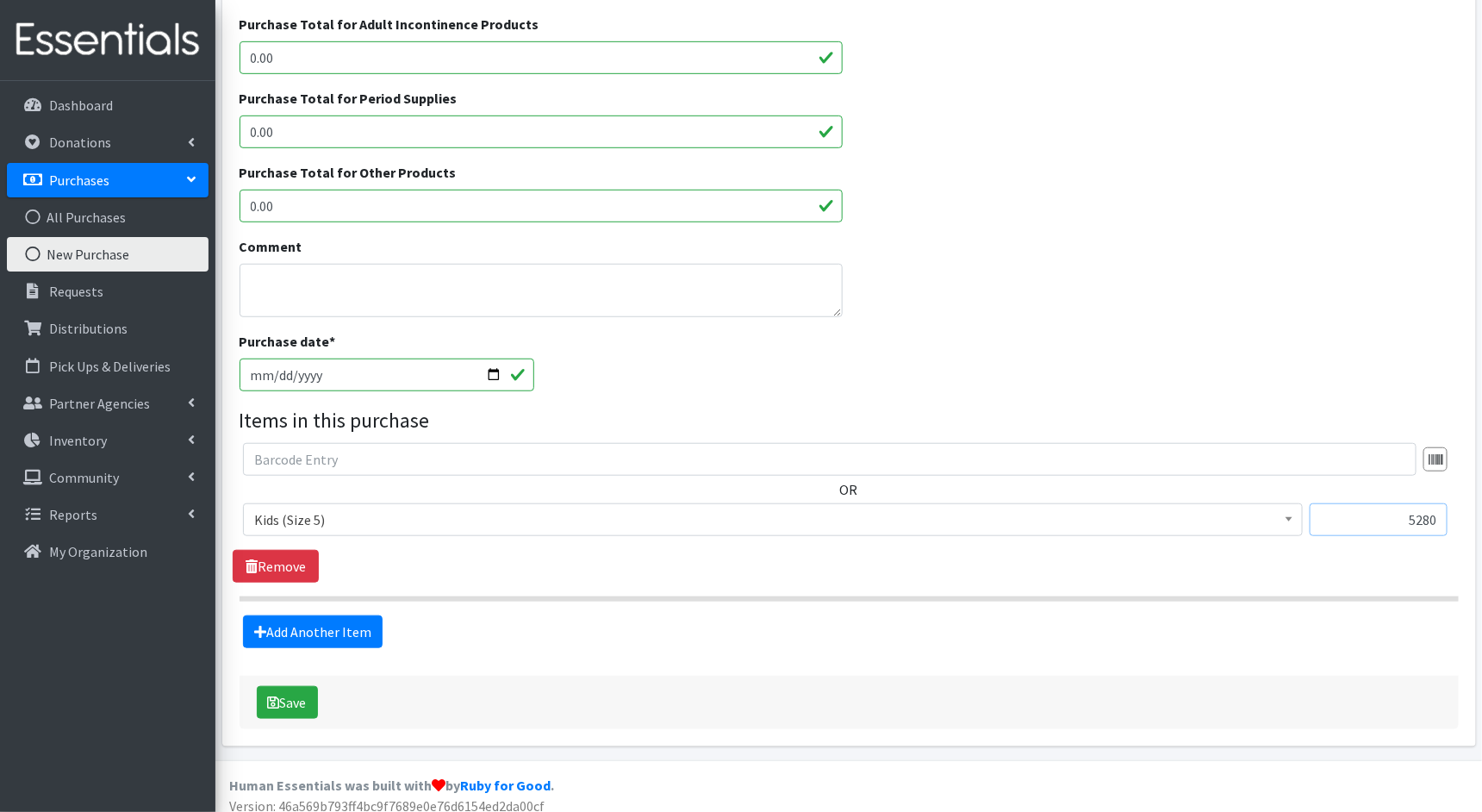
scroll to position [421, 0]
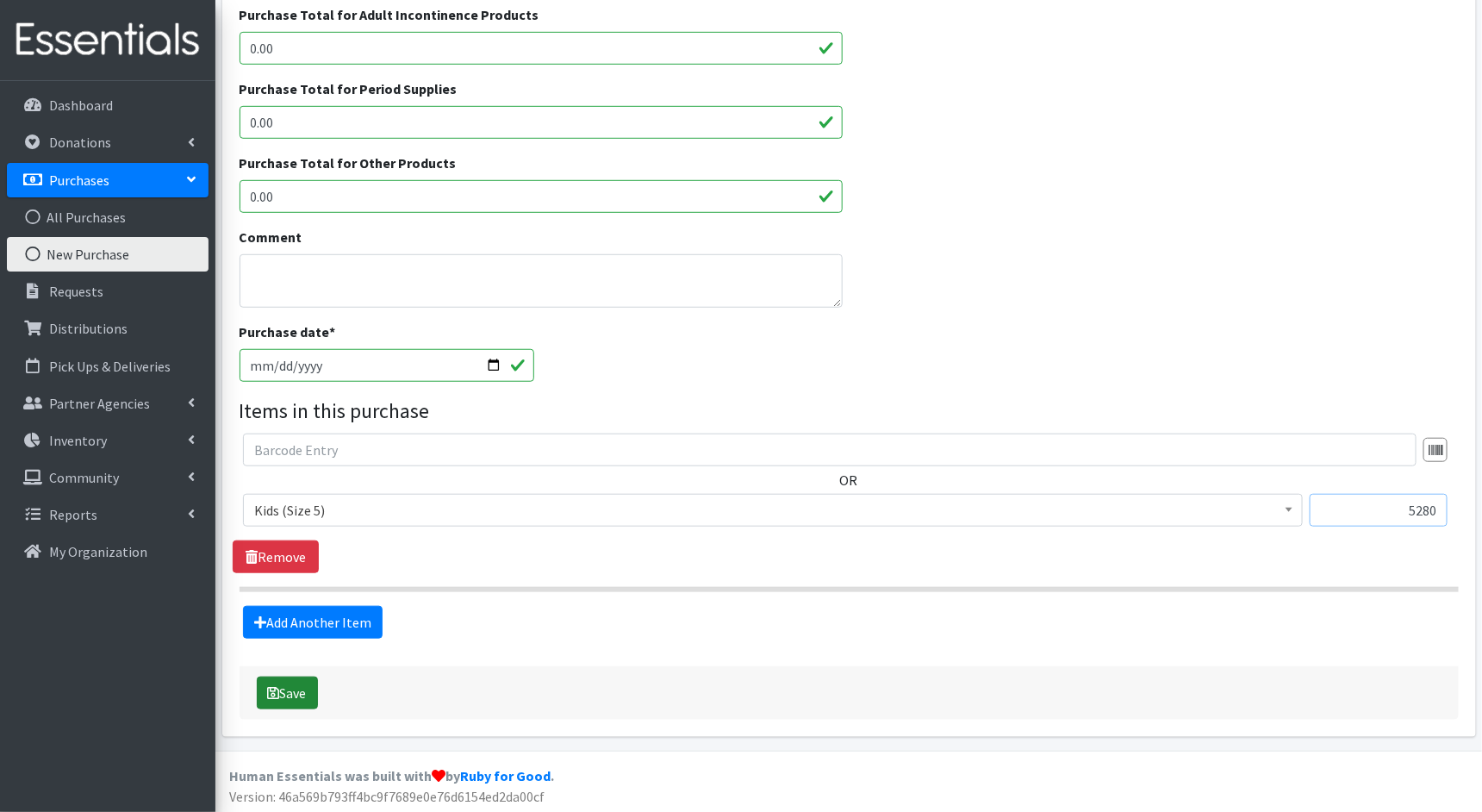
type input "5280"
click at [287, 693] on button "Save" at bounding box center [288, 692] width 61 height 32
